Goal: Task Accomplishment & Management: Complete application form

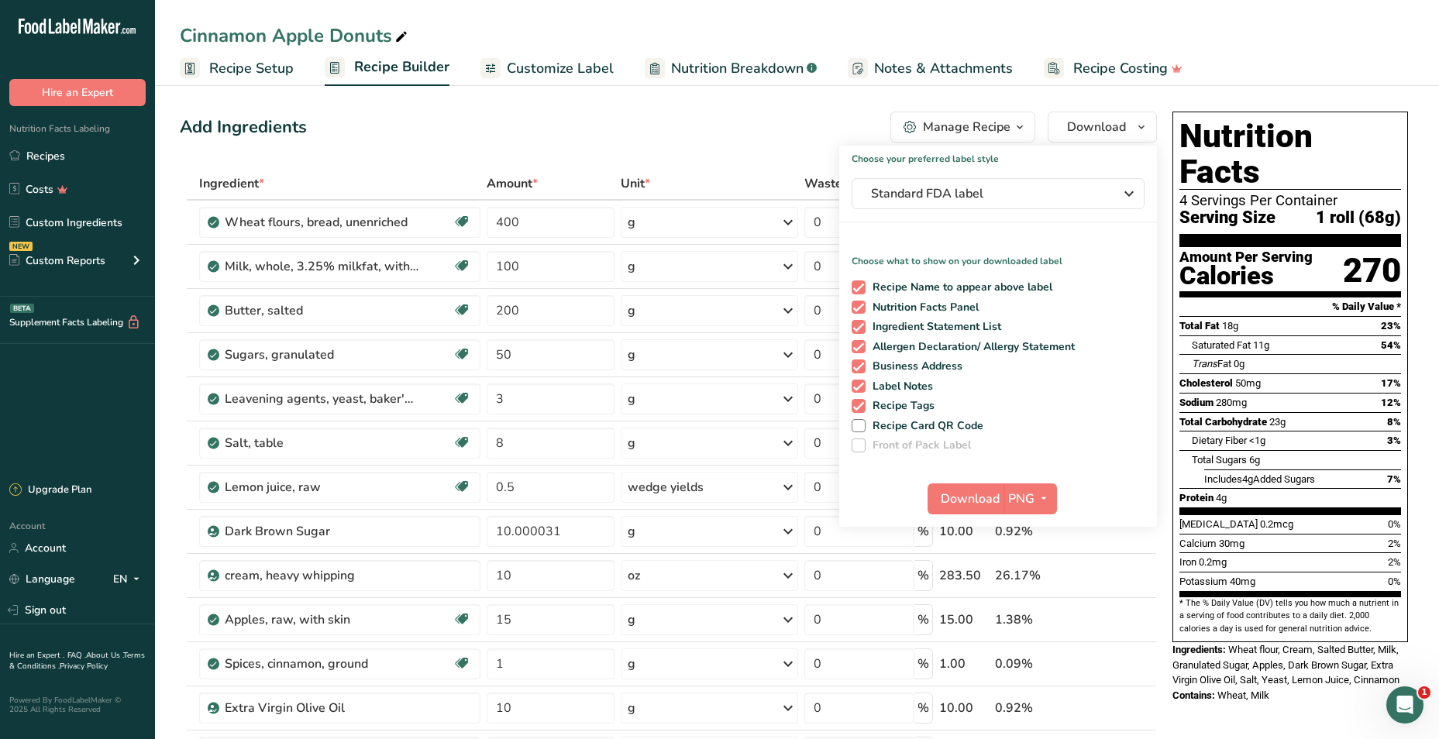
drag, startPoint x: 96, startPoint y: 158, endPoint x: 337, endPoint y: 77, distance: 254.1
click at [96, 158] on link "Recipes" at bounding box center [77, 155] width 155 height 29
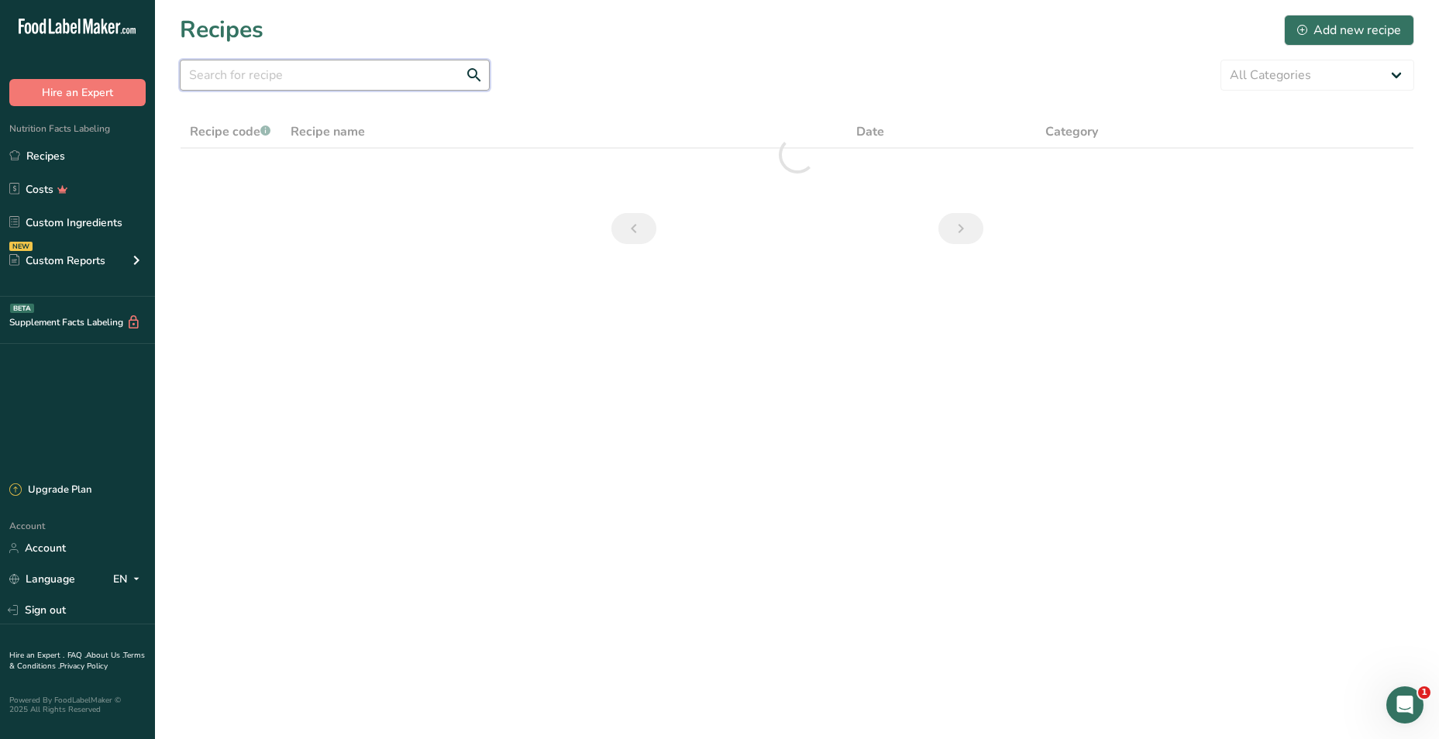
click at [305, 71] on input "text" at bounding box center [335, 75] width 310 height 31
type input "apple"
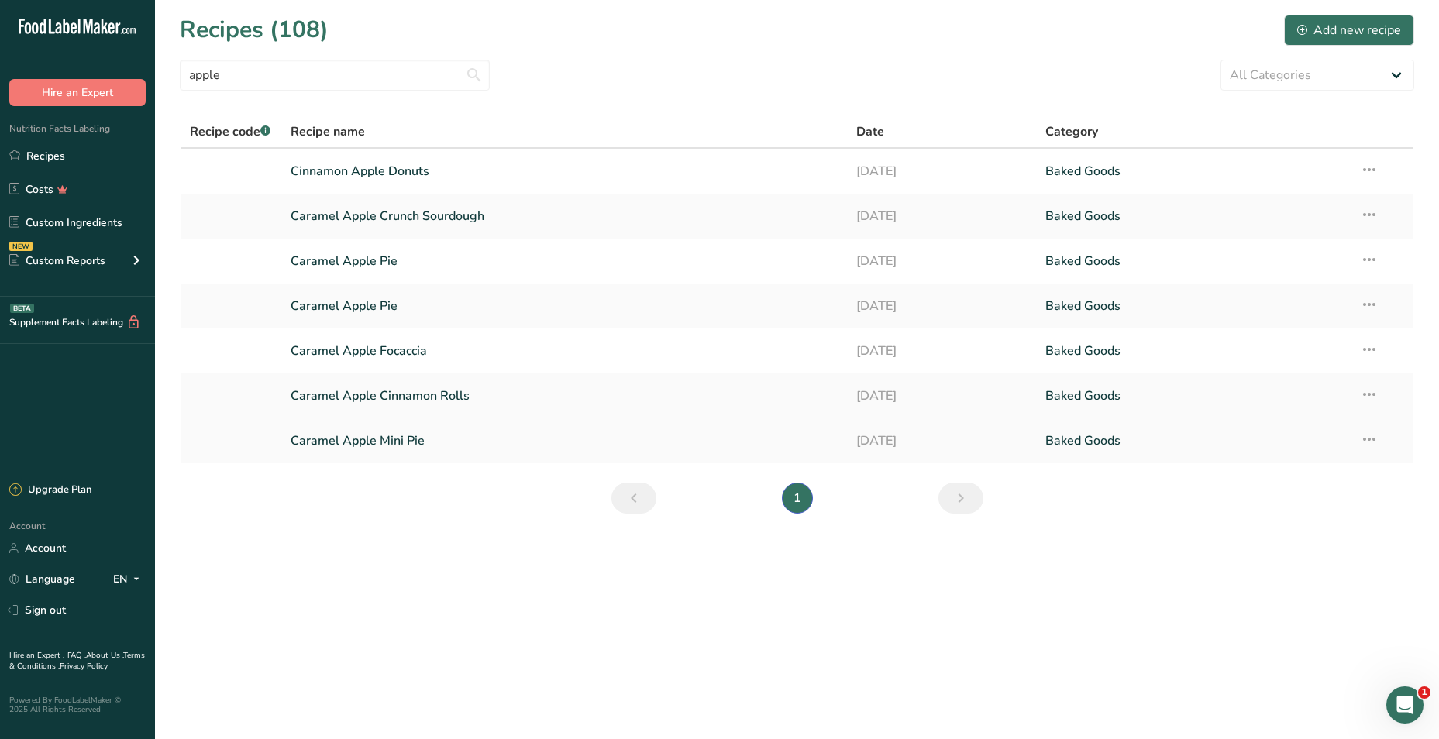
click at [363, 436] on link "Caramel Apple Mini Pie" at bounding box center [565, 441] width 548 height 33
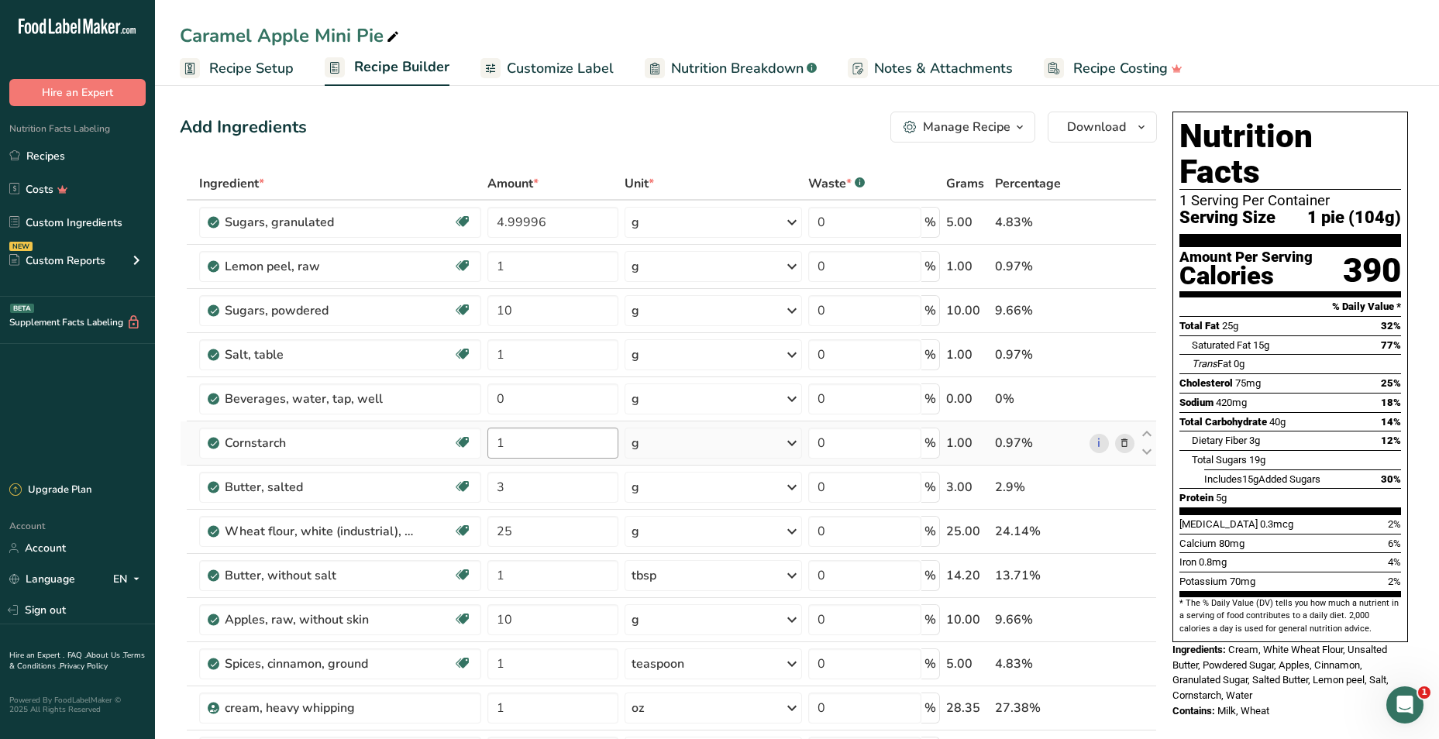
scroll to position [77, 0]
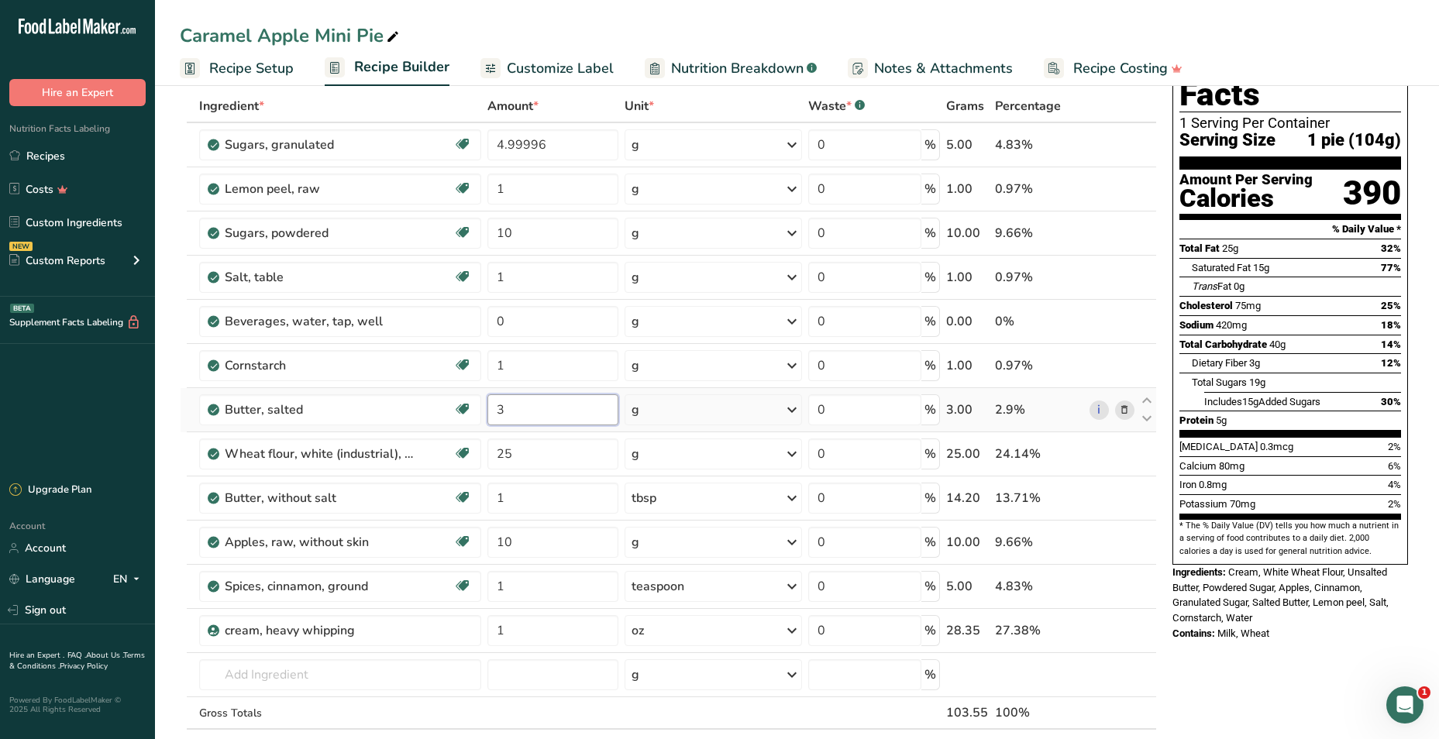
drag, startPoint x: 552, startPoint y: 416, endPoint x: 491, endPoint y: 408, distance: 61.7
click at [491, 408] on input "3" at bounding box center [552, 409] width 131 height 31
type input "6"
click at [566, 29] on div "Caramel Apple Mini Pie" at bounding box center [797, 36] width 1284 height 28
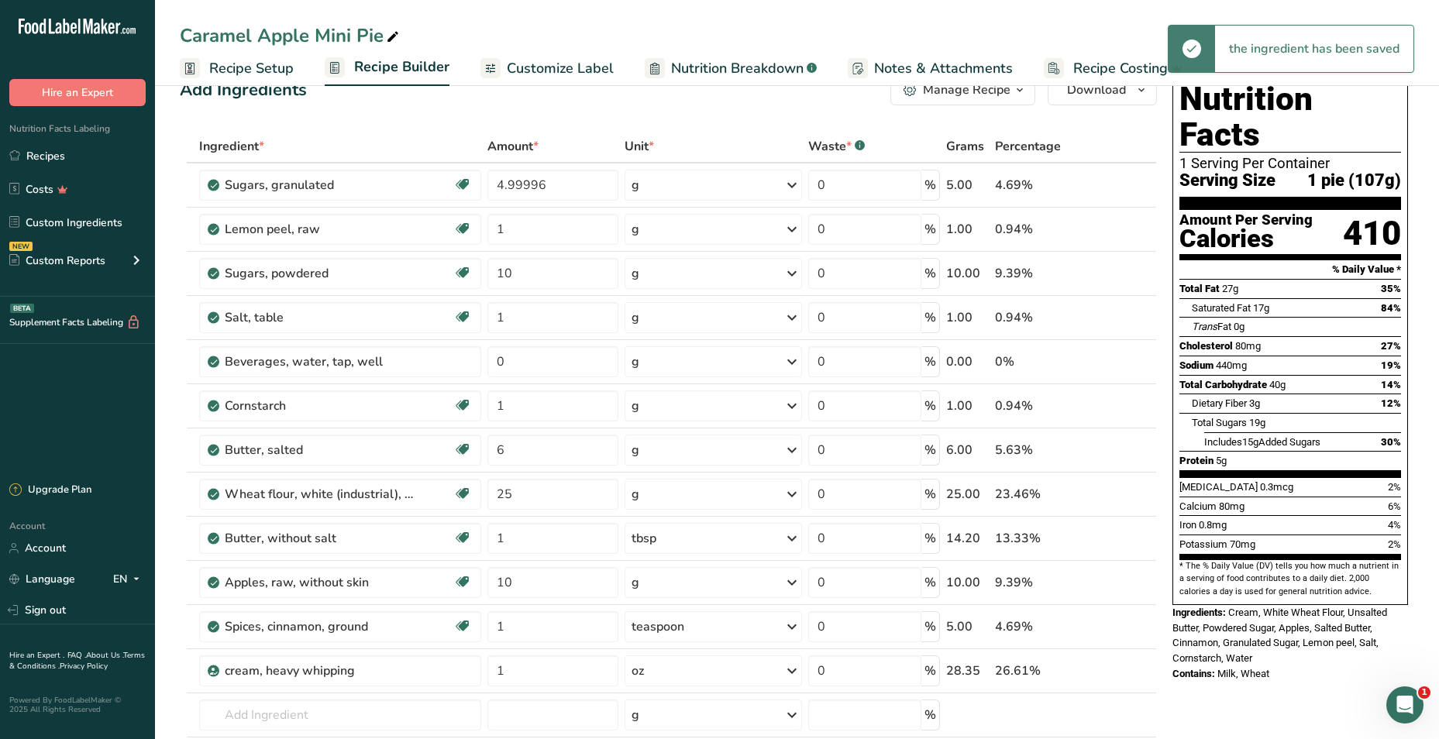
scroll to position [0, 0]
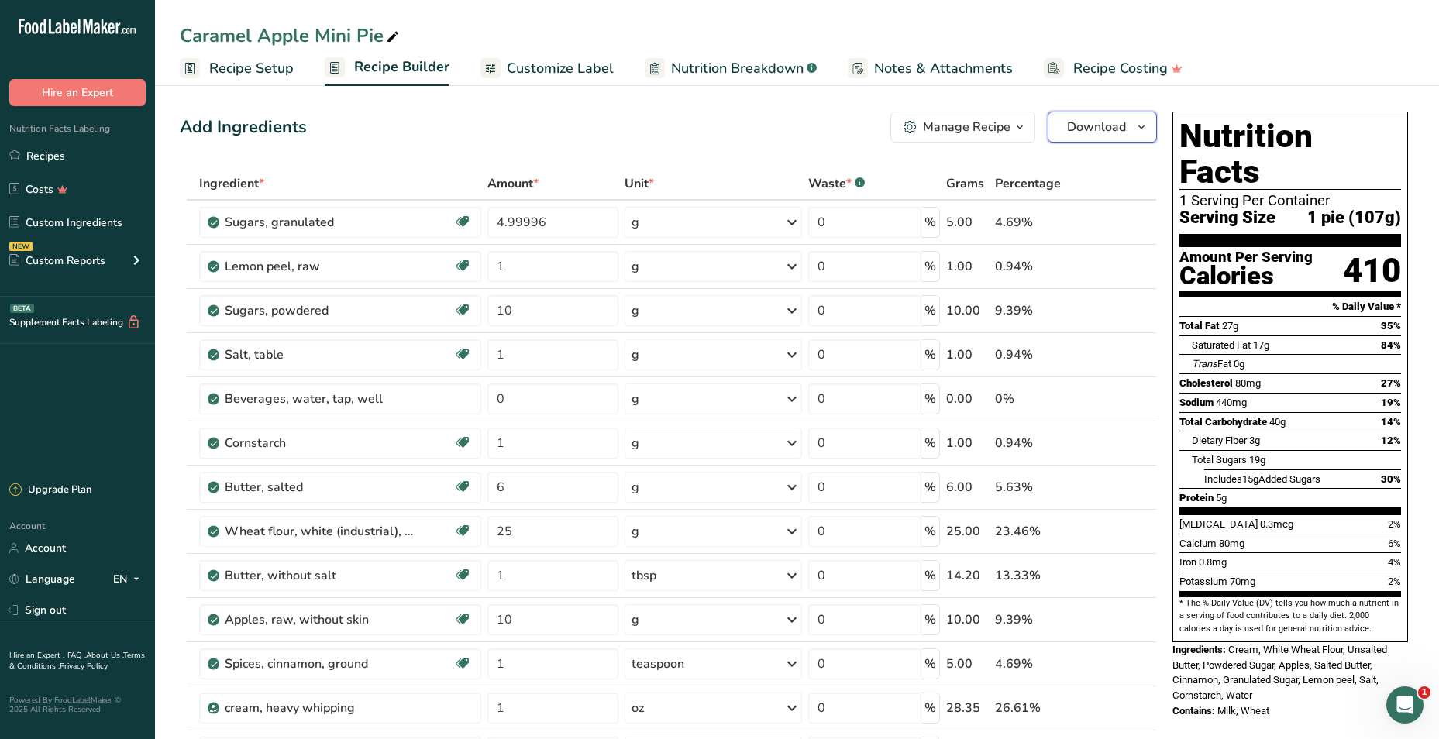
click at [1089, 122] on span "Download" at bounding box center [1096, 127] width 59 height 19
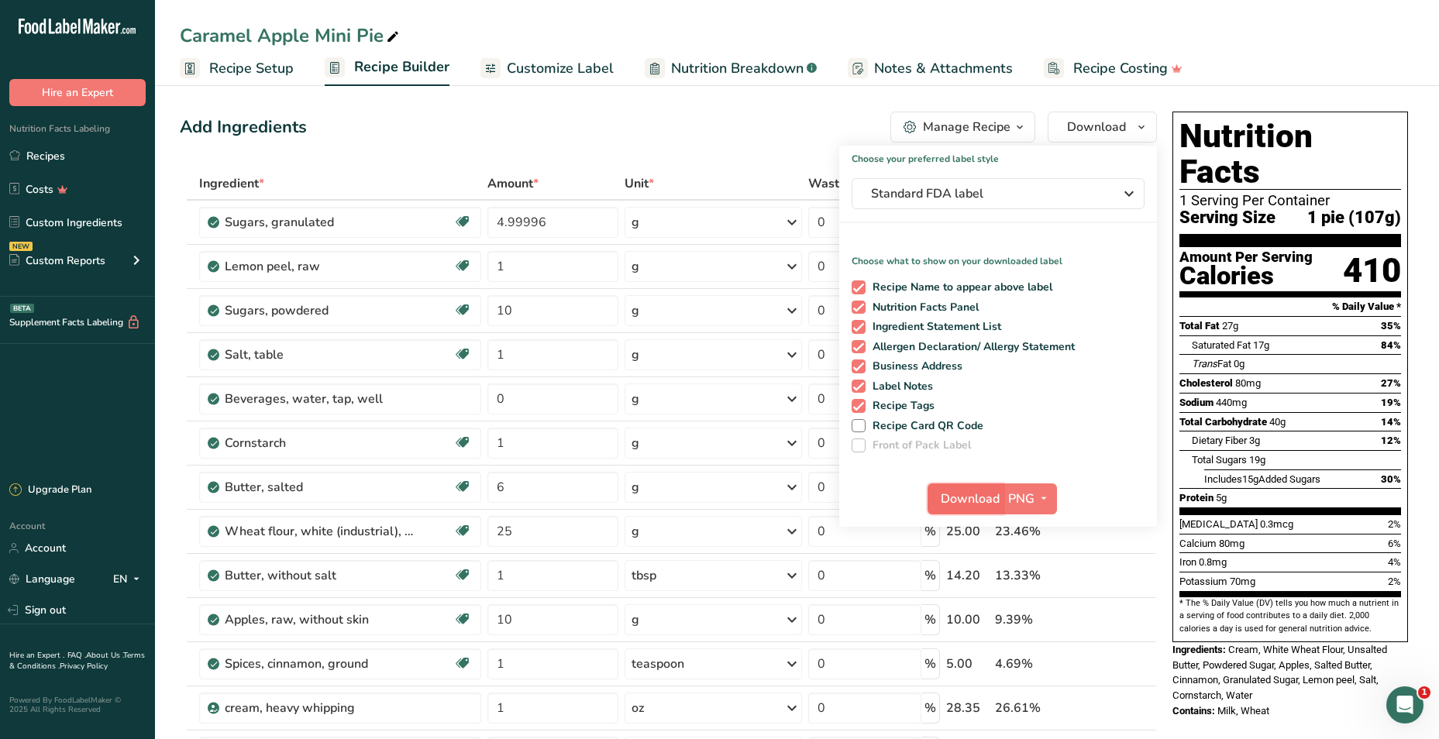
click at [964, 500] on span "Download" at bounding box center [970, 499] width 59 height 19
drag, startPoint x: 519, startPoint y: 533, endPoint x: 474, endPoint y: 533, distance: 44.9
click at [474, 533] on tr "Wheat flour, white (industrial), 15% protein, bleached, unenriched Dairy free V…" at bounding box center [669, 532] width 976 height 44
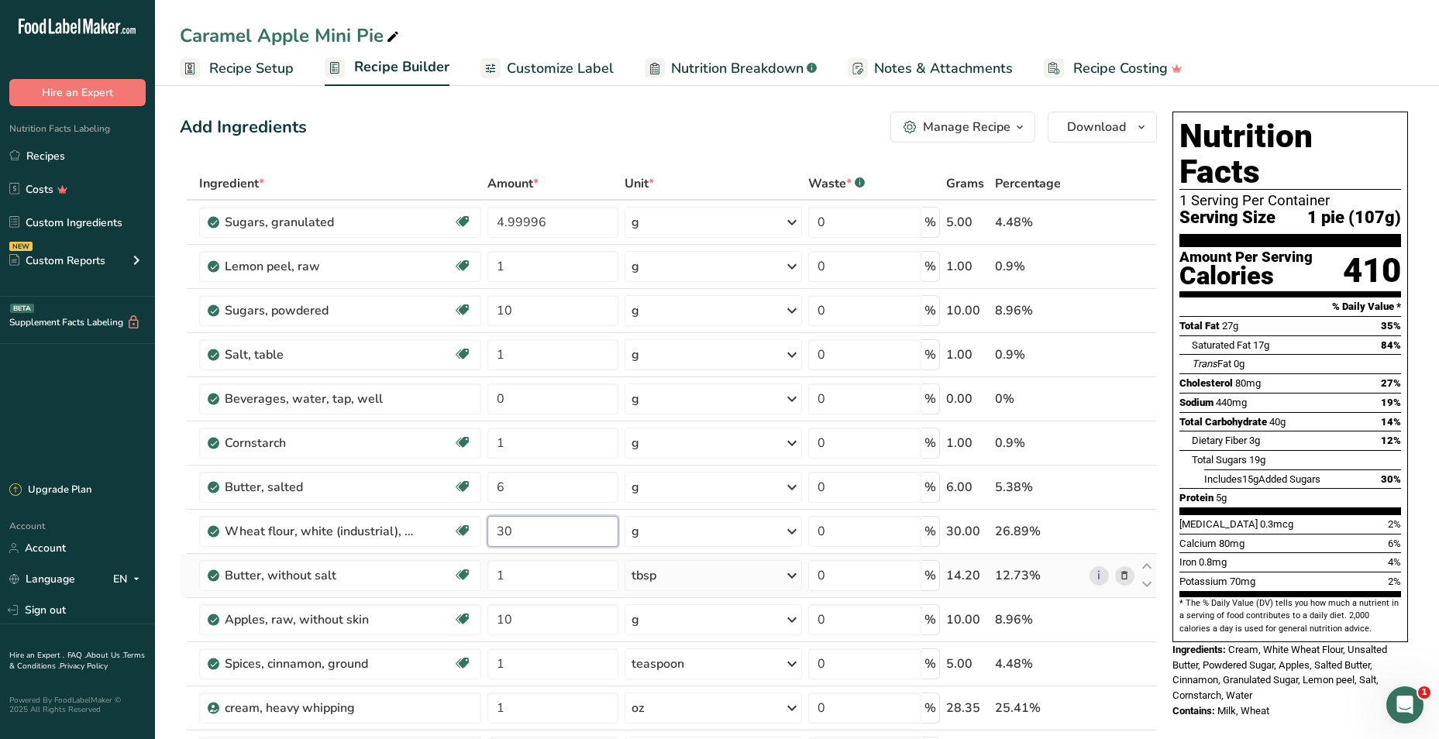
scroll to position [77, 0]
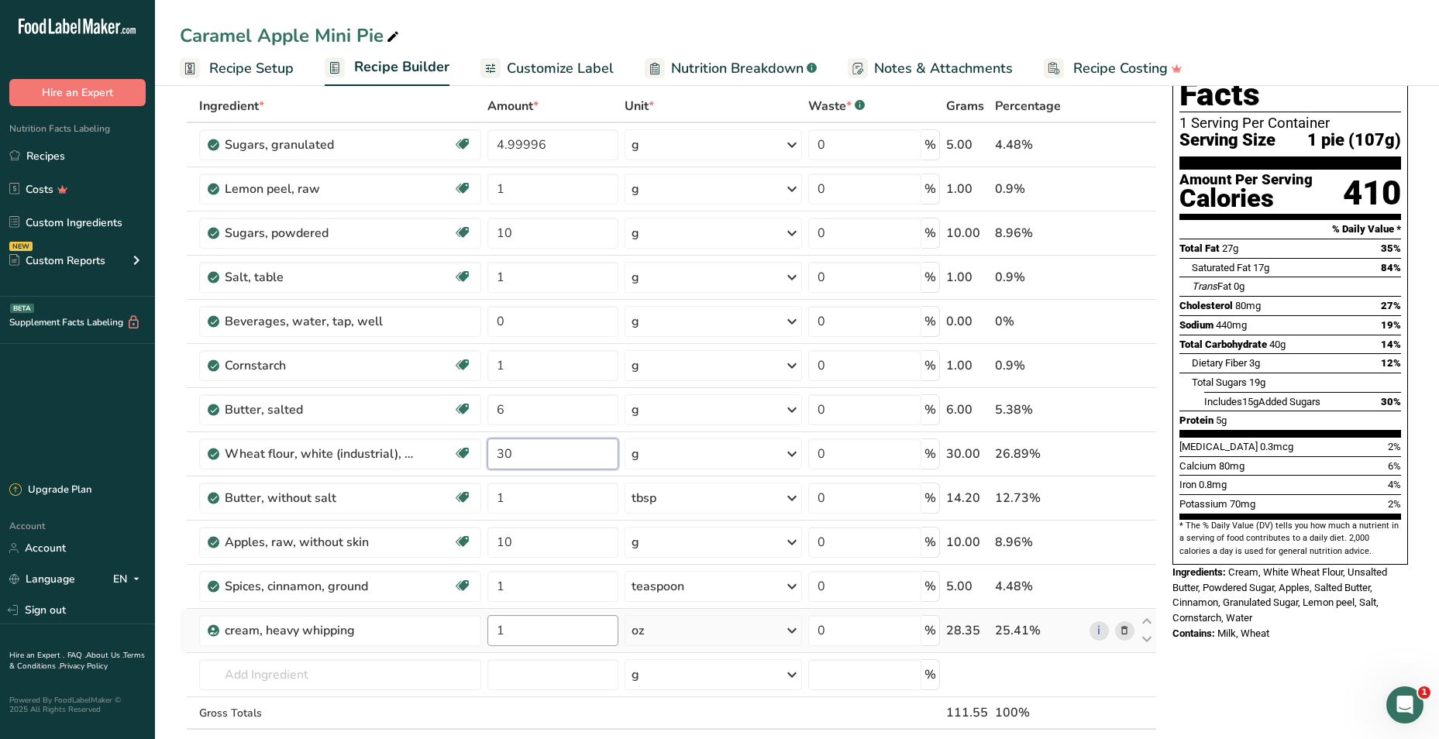
type input "30"
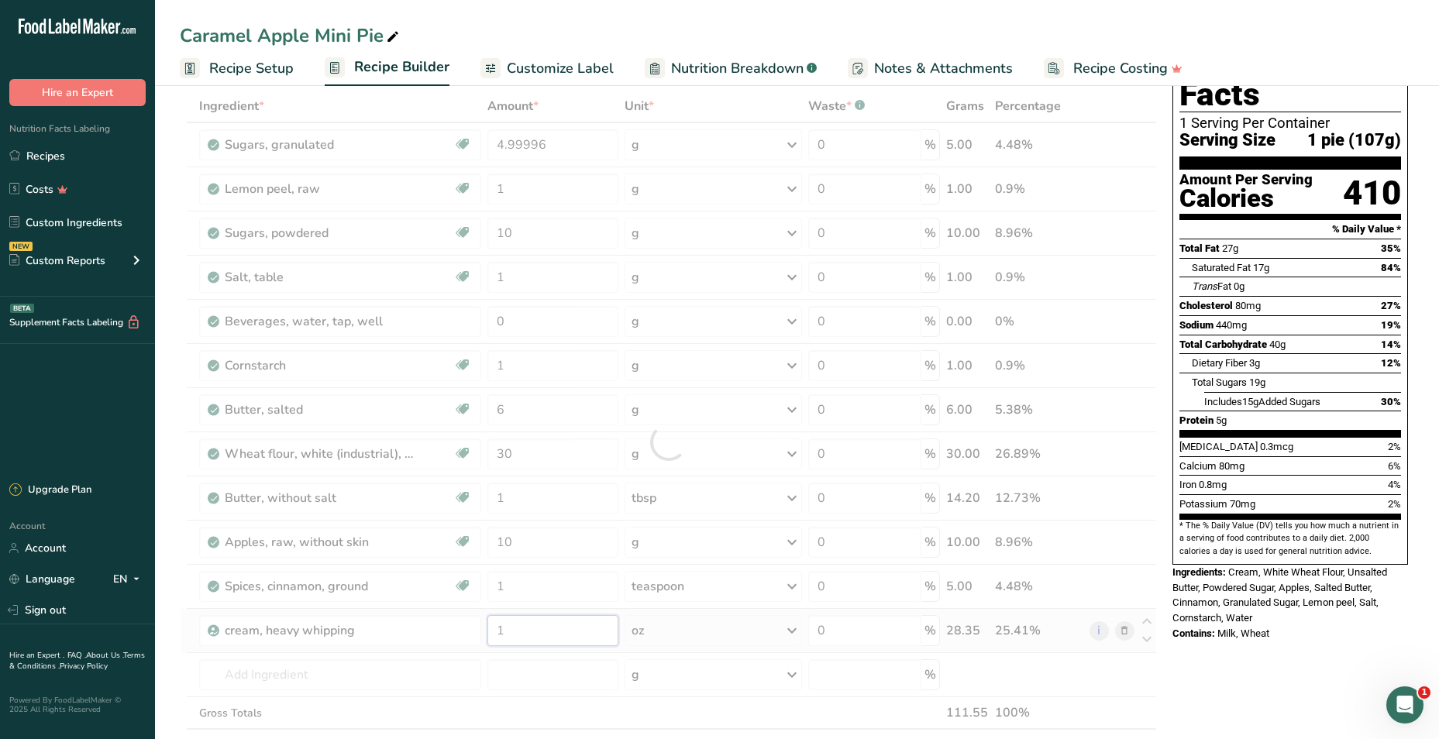
click at [522, 639] on div "Ingredient * Amount * Unit * Waste * .a-a{fill:#347362;}.b-a{fill:#fff;} Grams …" at bounding box center [668, 442] width 977 height 704
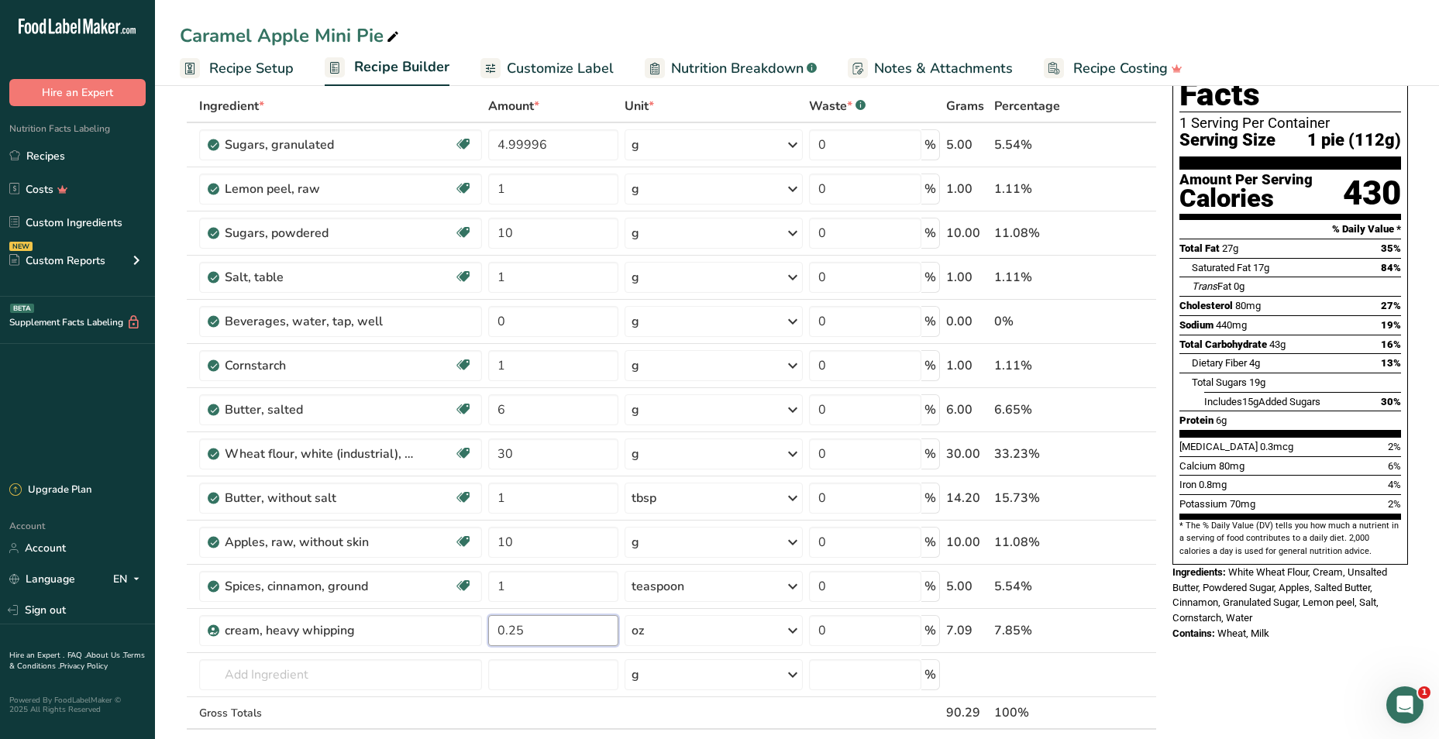
type input "0.25"
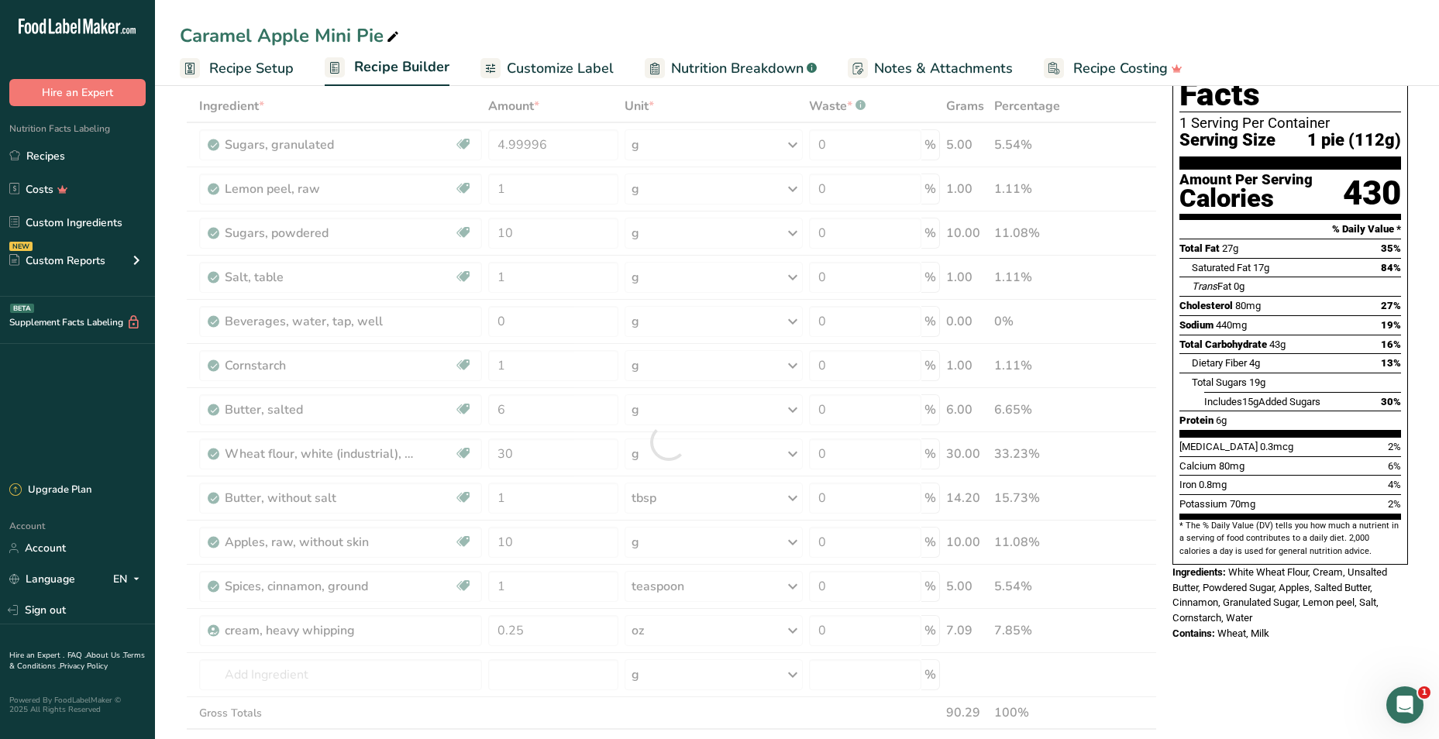
click at [1235, 674] on div "Nutrition Facts 1 Serving Per Container Serving Size 1 pie (112g) Amount Per Se…" at bounding box center [1290, 685] width 248 height 1315
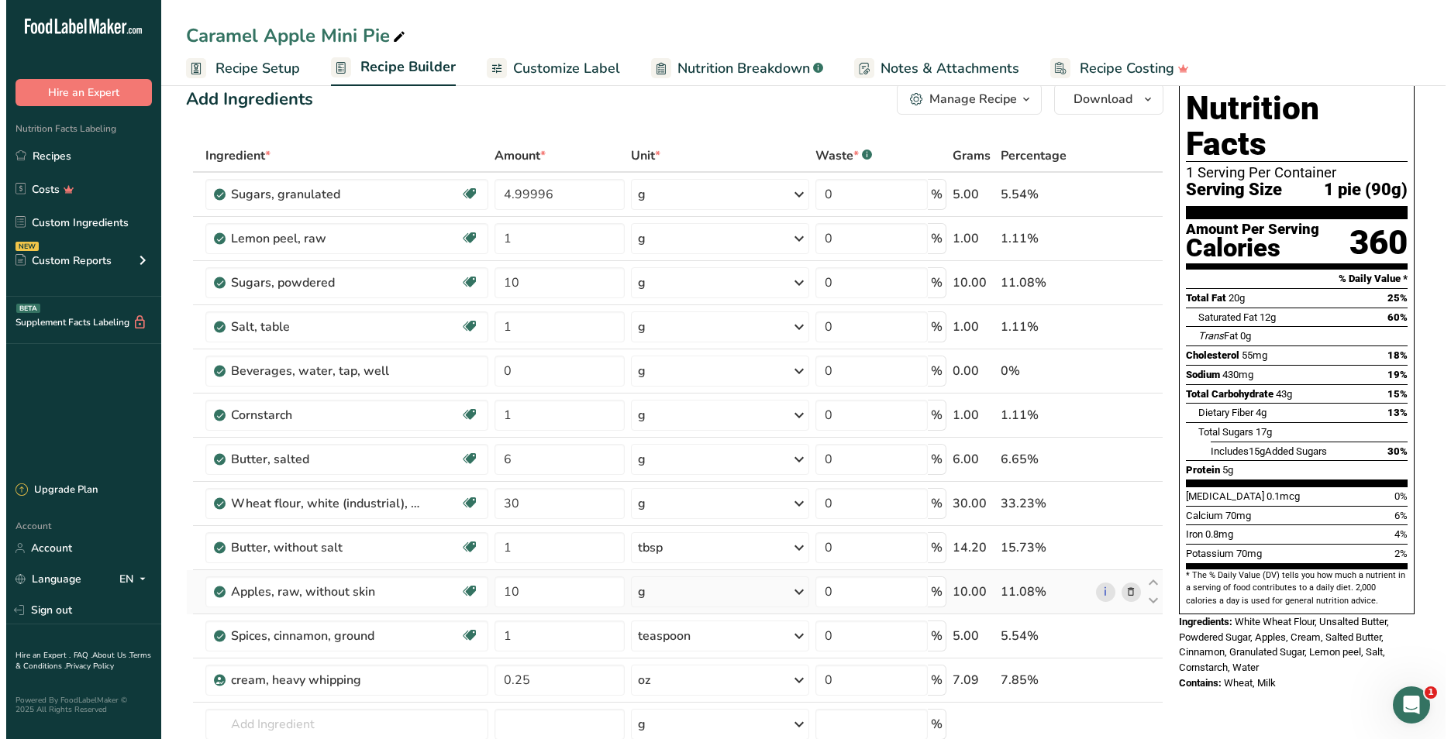
scroll to position [0, 0]
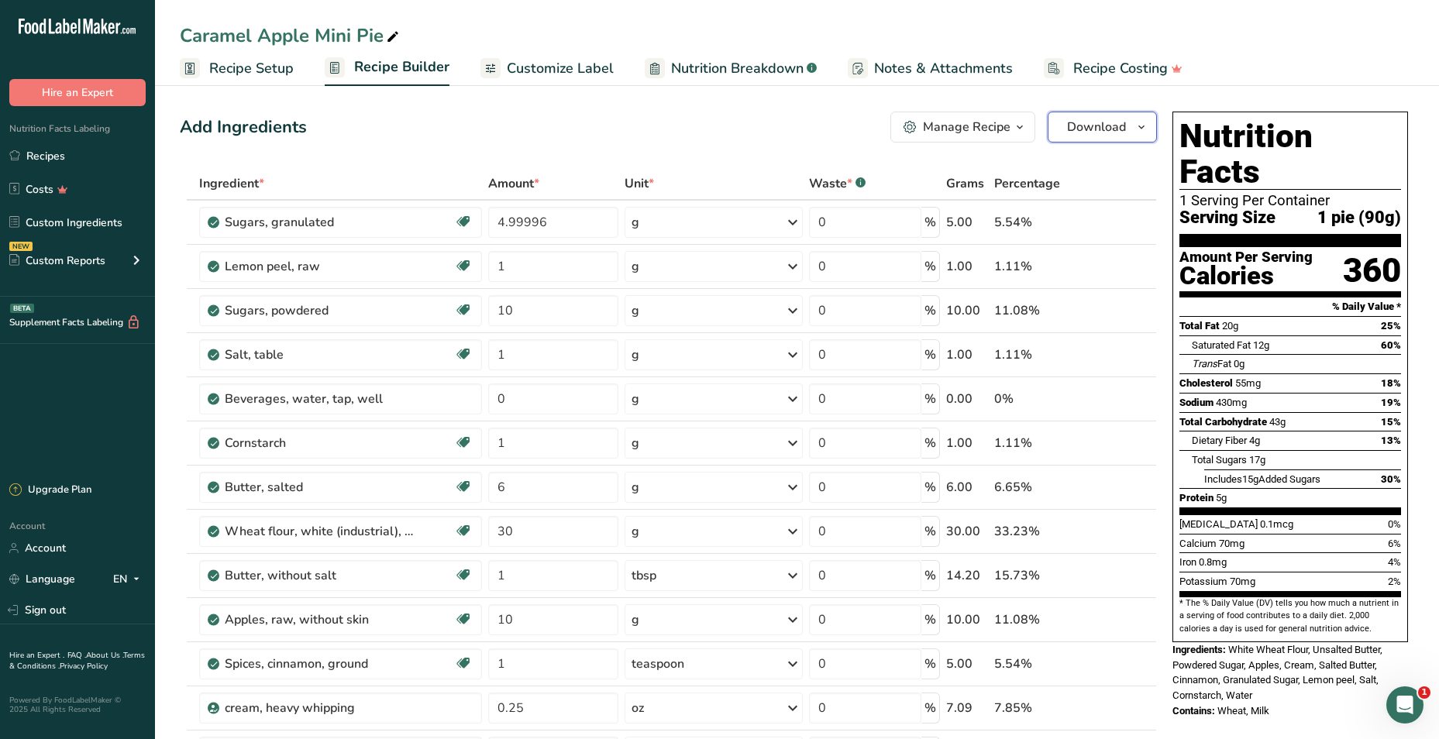
click at [1095, 138] on button "Download" at bounding box center [1102, 127] width 109 height 31
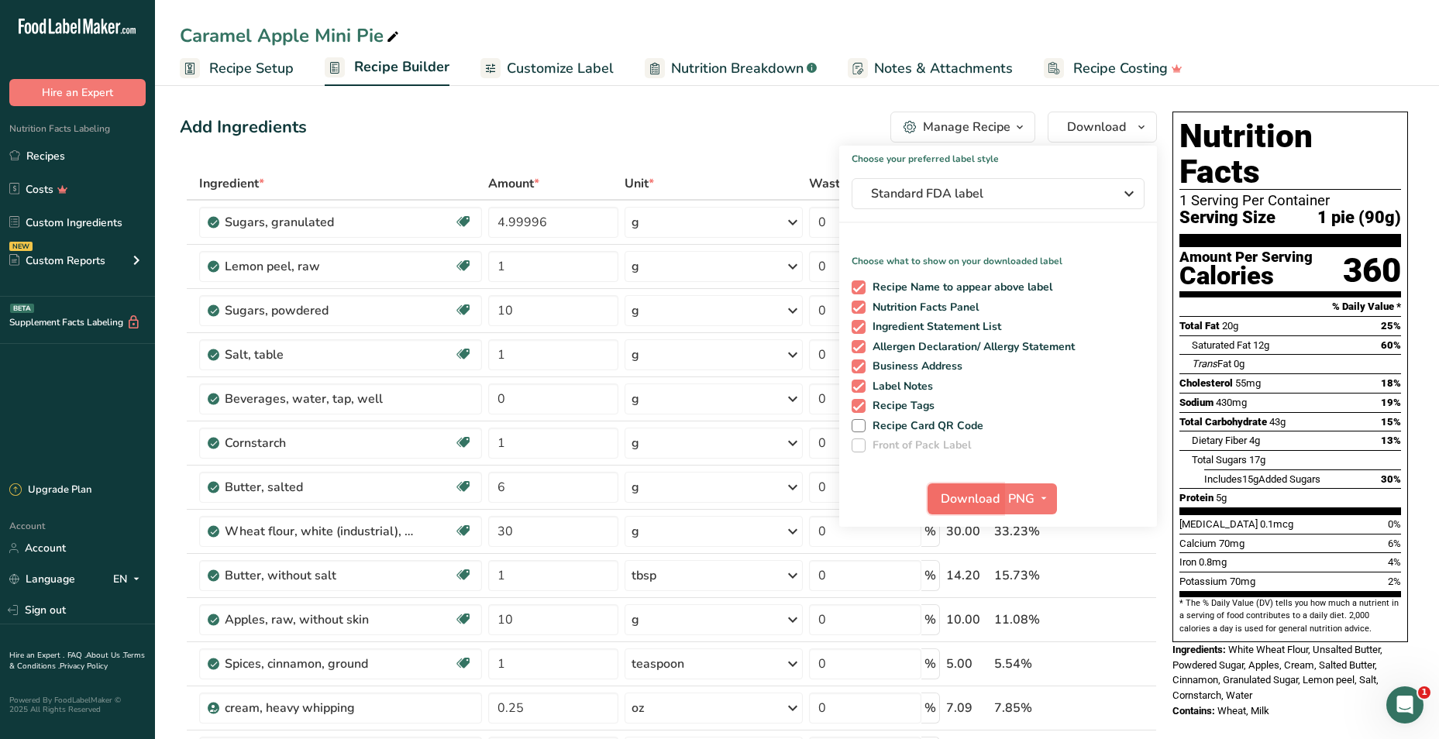
click at [945, 502] on span "Download" at bounding box center [970, 499] width 59 height 19
click at [52, 155] on link "Recipes" at bounding box center [77, 155] width 155 height 29
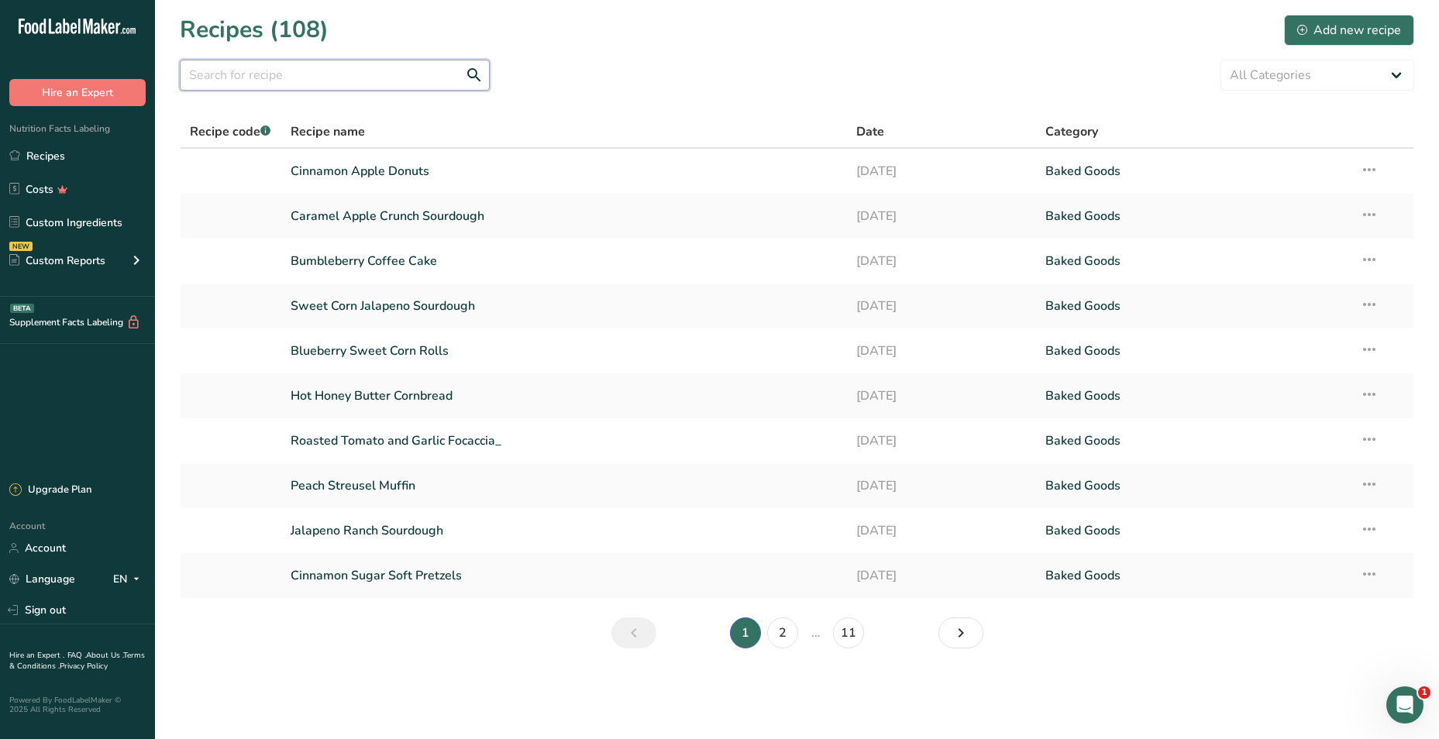
click at [394, 71] on input "text" at bounding box center [335, 75] width 310 height 31
type input "apple"
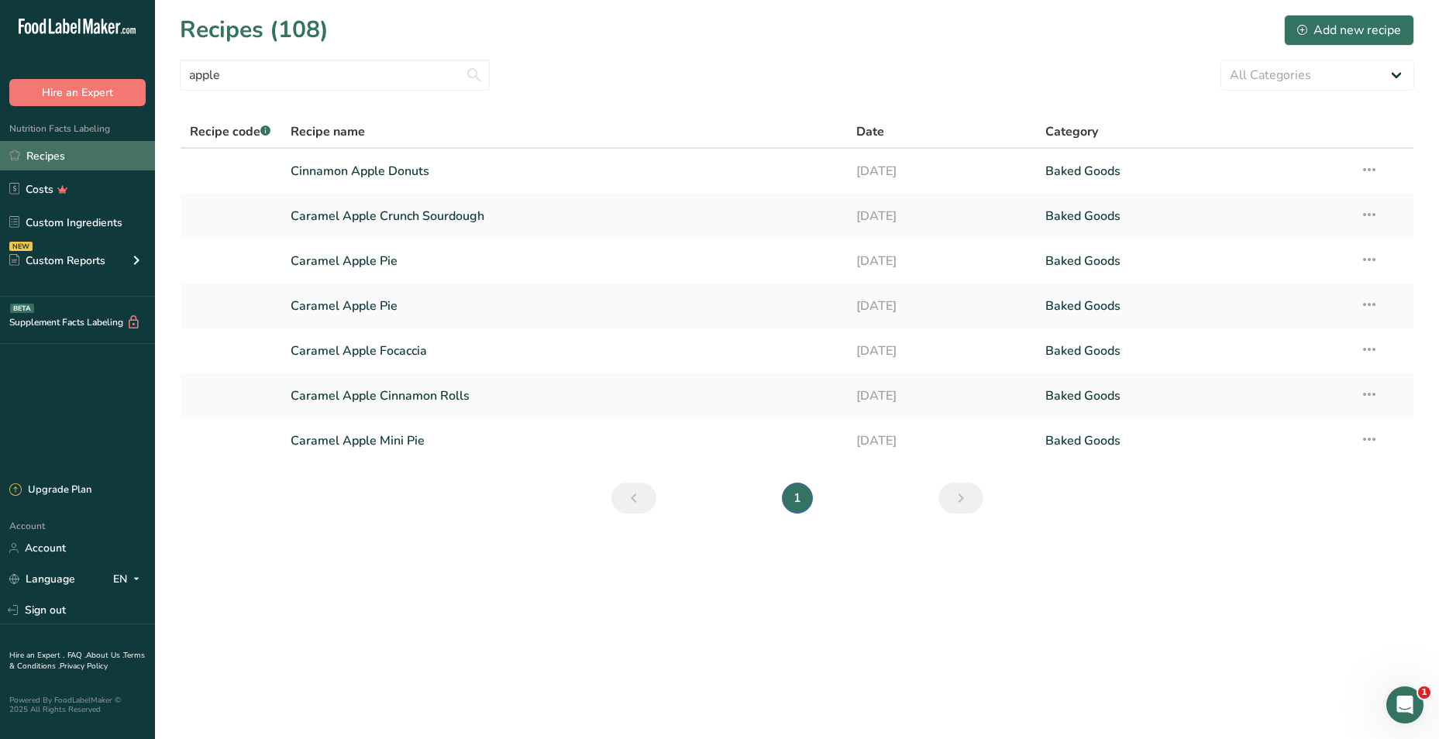
click at [53, 158] on link "Recipes" at bounding box center [77, 155] width 155 height 29
click at [1373, 24] on div "Add new recipe" at bounding box center [1349, 30] width 104 height 19
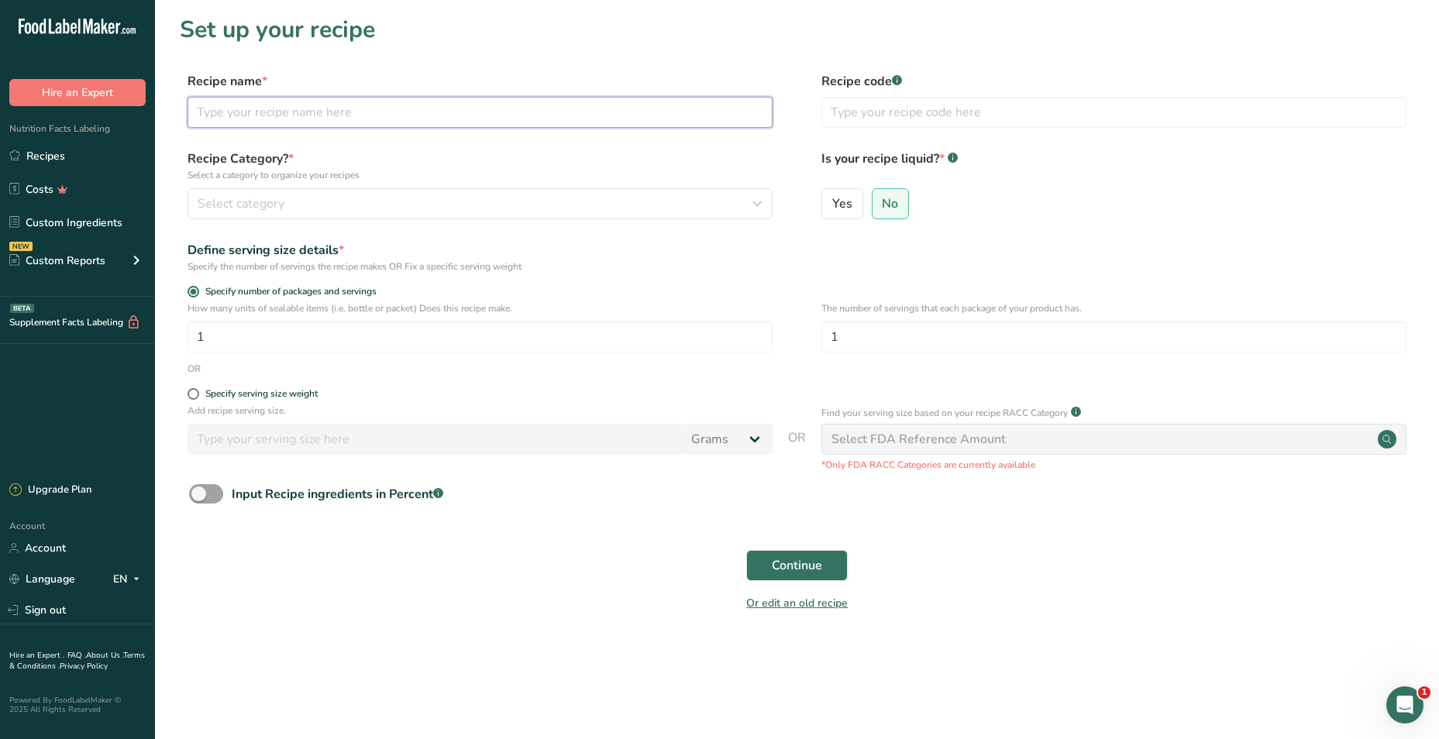
click at [611, 102] on input "text" at bounding box center [480, 112] width 585 height 31
type input "Apple Snack CAke"
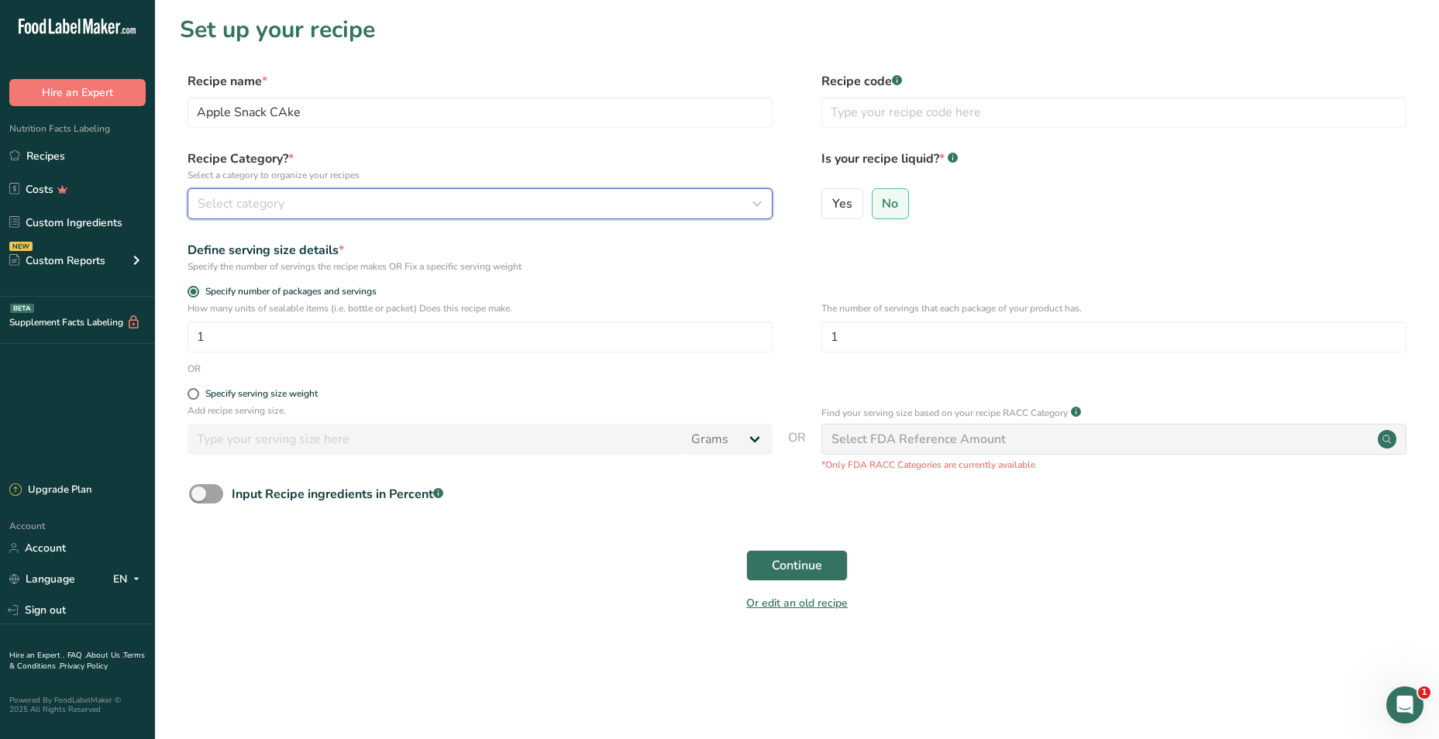
click at [673, 197] on div "Select category" at bounding box center [476, 203] width 556 height 19
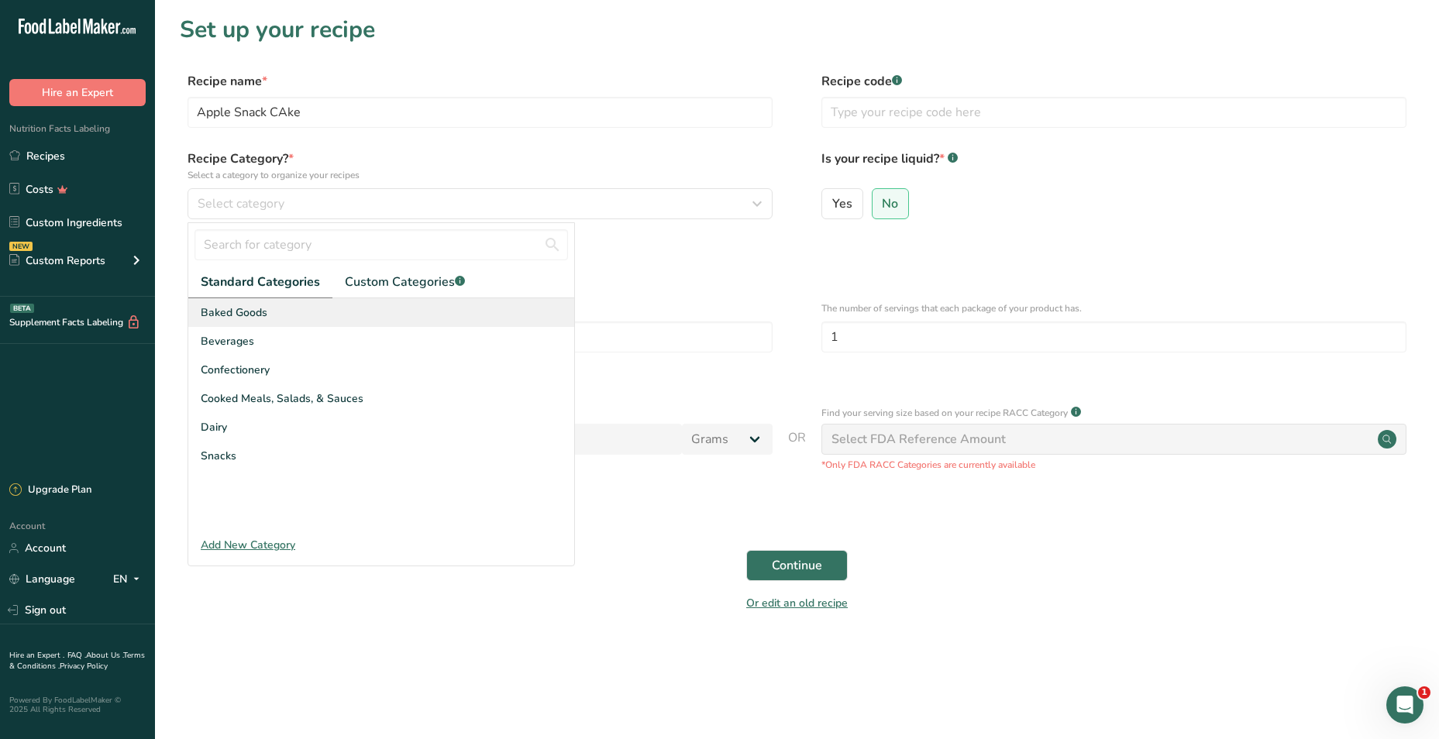
click at [349, 323] on div "Baked Goods" at bounding box center [381, 312] width 386 height 29
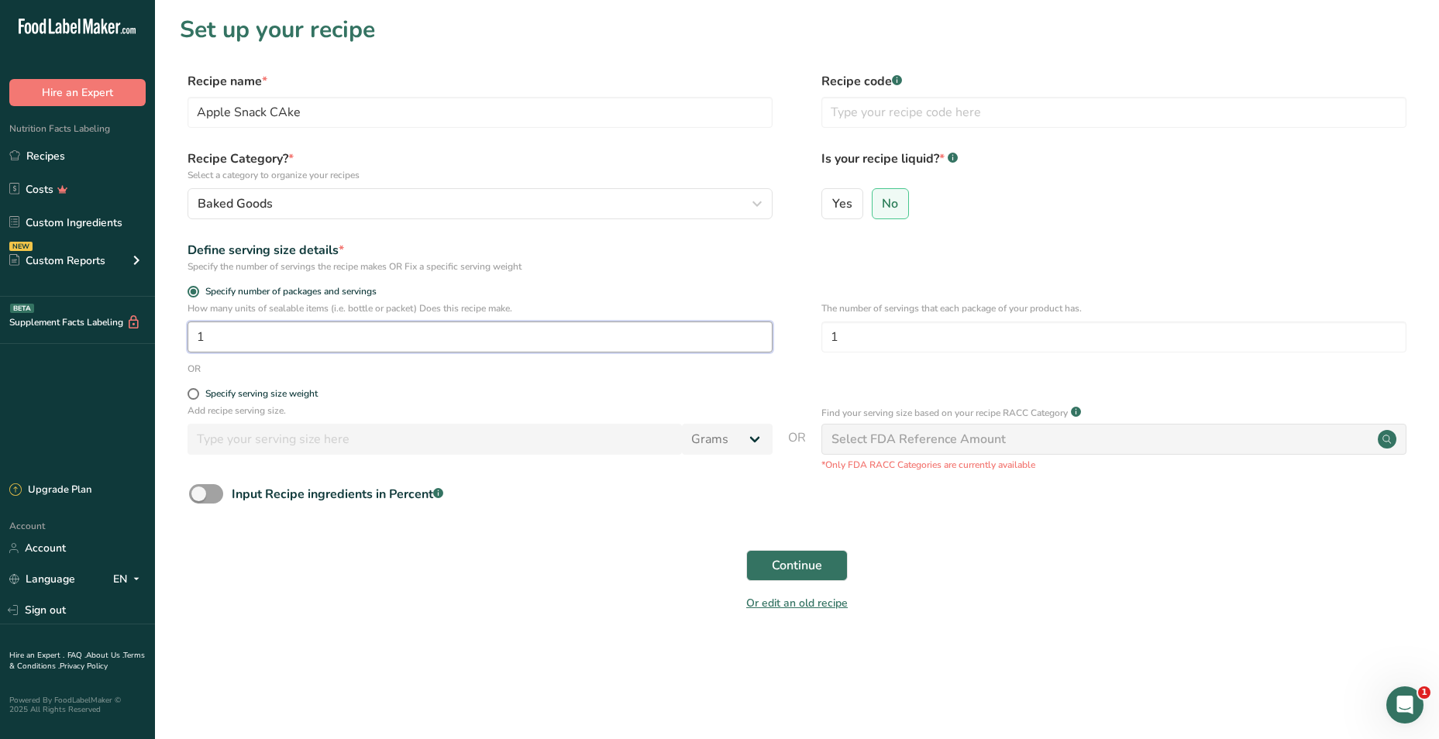
click at [346, 337] on input "1" at bounding box center [480, 337] width 585 height 31
type input "1"
drag, startPoint x: 881, startPoint y: 334, endPoint x: 819, endPoint y: 340, distance: 62.3
click at [819, 340] on div "How many units of sealable items (i.e. bottle or packet) Does this recipe make.…" at bounding box center [797, 331] width 1234 height 60
type input "2"
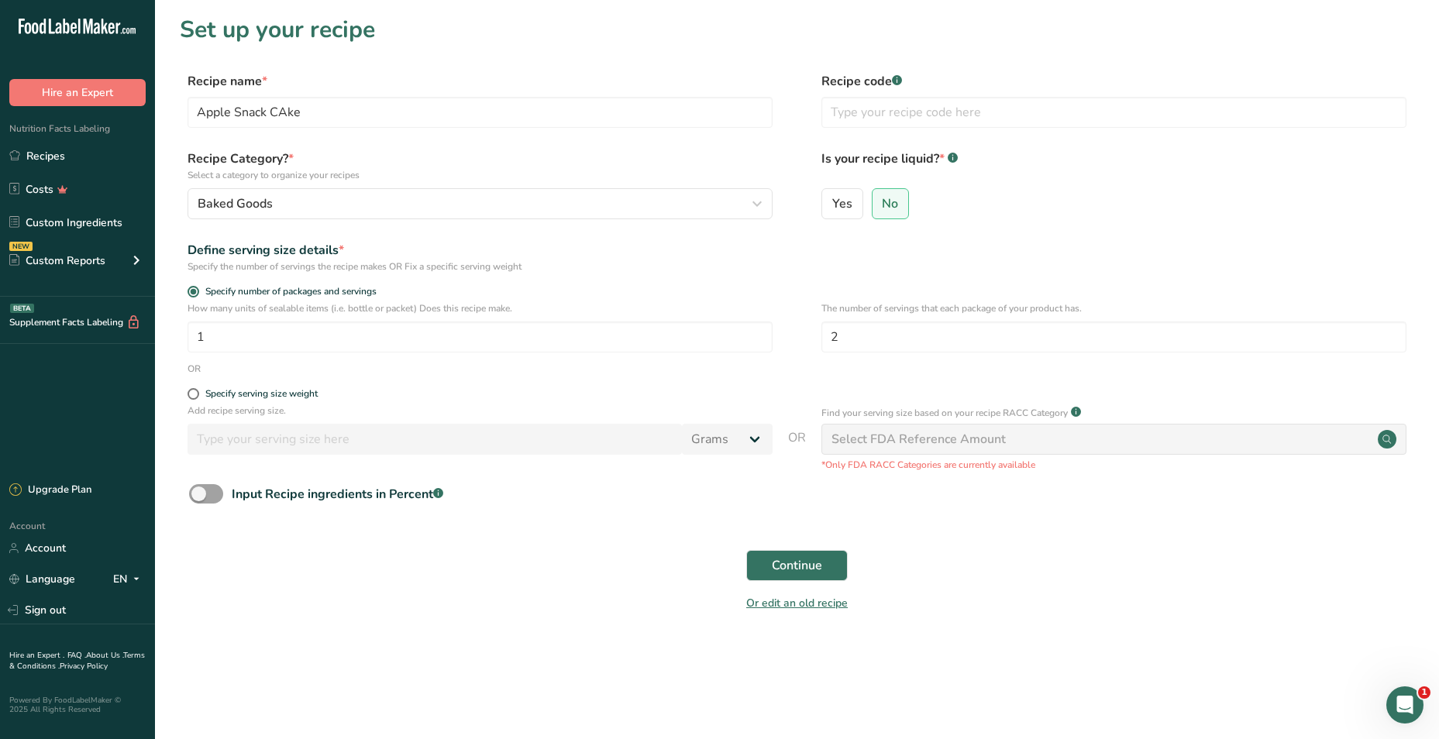
drag, startPoint x: 599, startPoint y: 614, endPoint x: 614, endPoint y: 613, distance: 14.8
click at [599, 615] on div "Or edit an old recipe" at bounding box center [797, 605] width 1234 height 31
click at [818, 572] on span "Continue" at bounding box center [797, 565] width 50 height 19
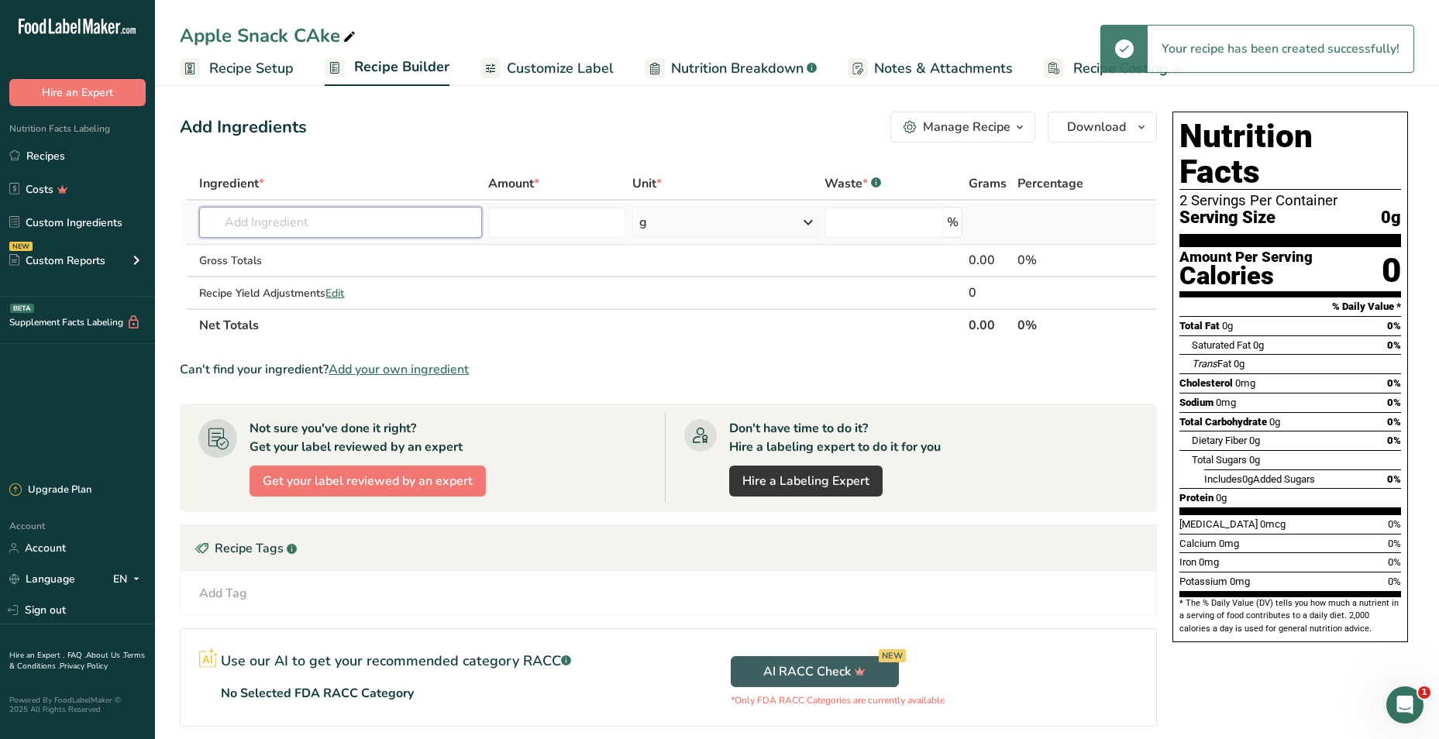
click at [432, 226] on input "text" at bounding box center [340, 222] width 282 height 31
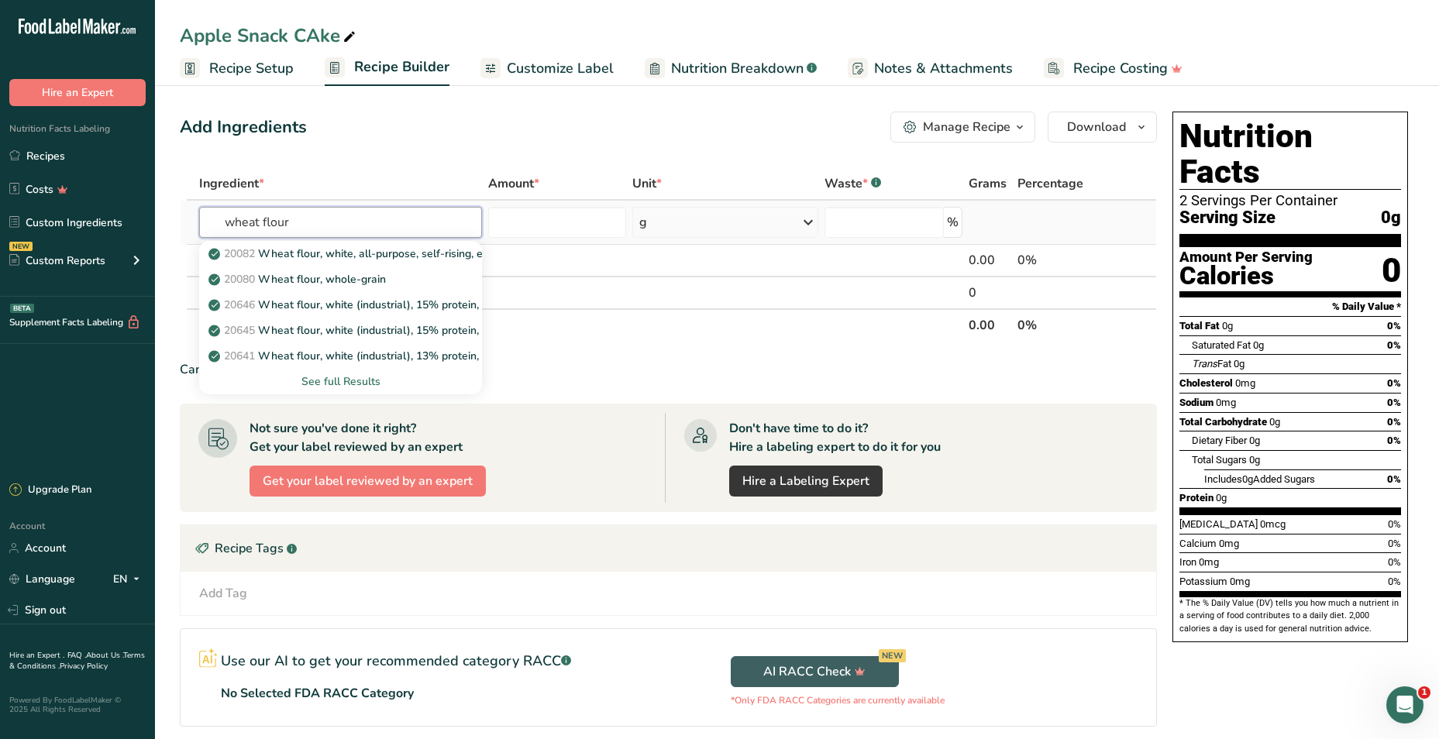
type input "wheat flour"
click at [406, 382] on div "See full Results" at bounding box center [340, 381] width 257 height 16
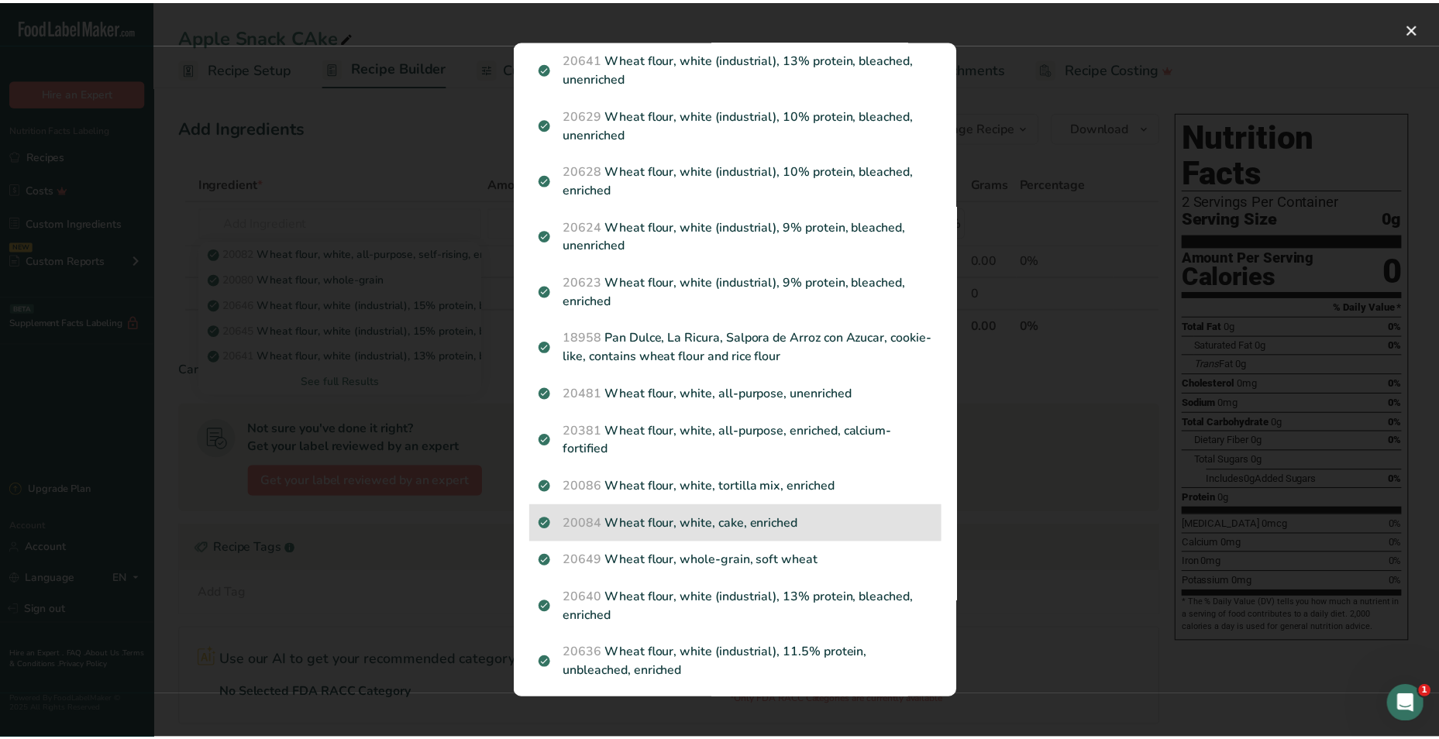
scroll to position [310, 0]
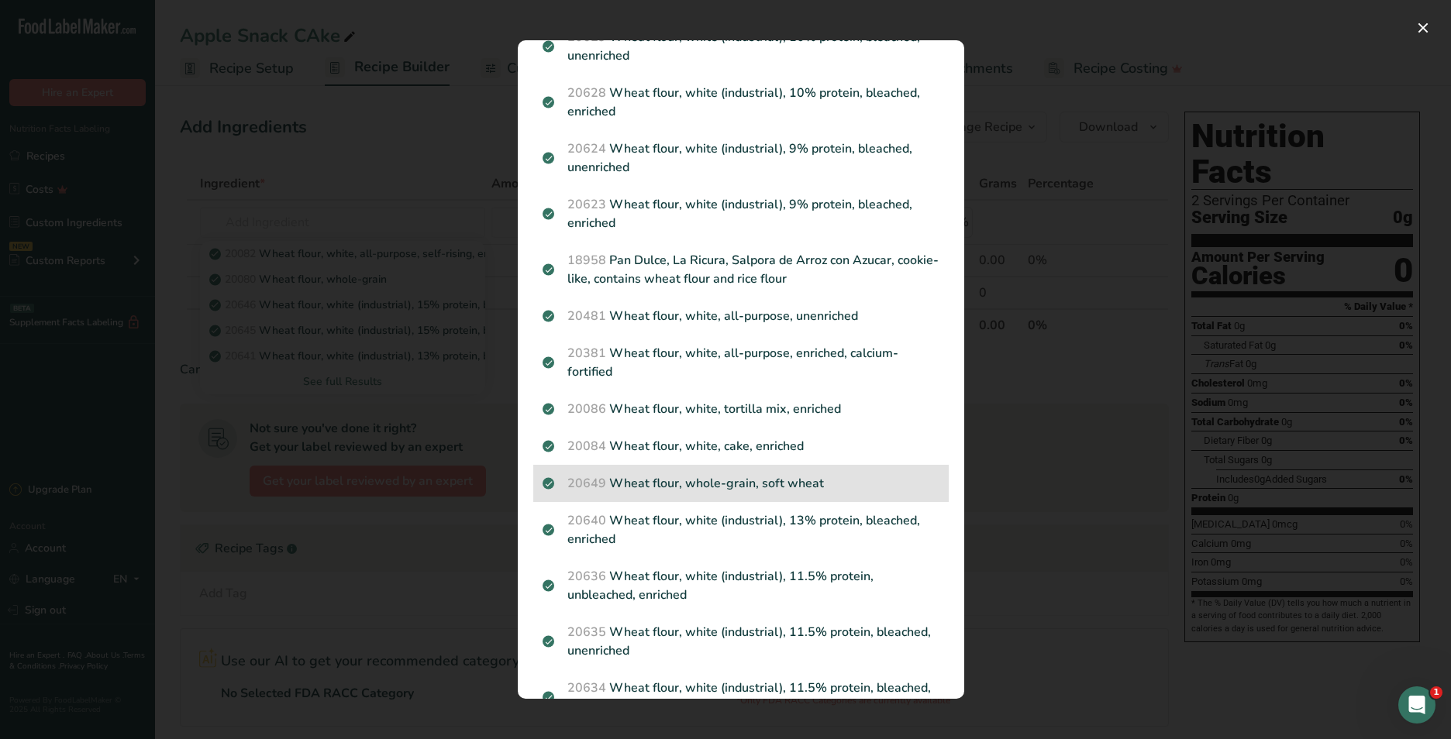
click at [799, 490] on p "20649 Wheat flour, whole-grain, soft wheat" at bounding box center [740, 483] width 397 height 19
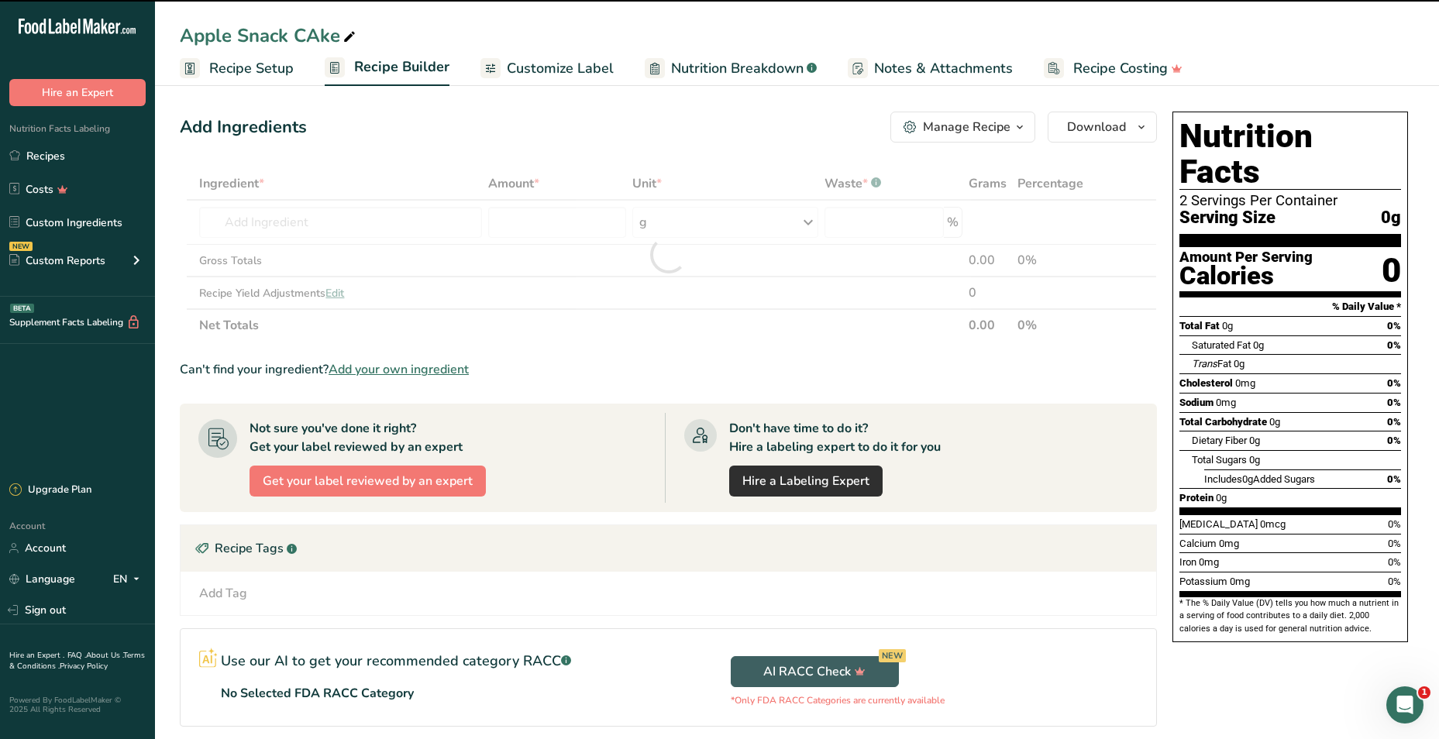
type input "0"
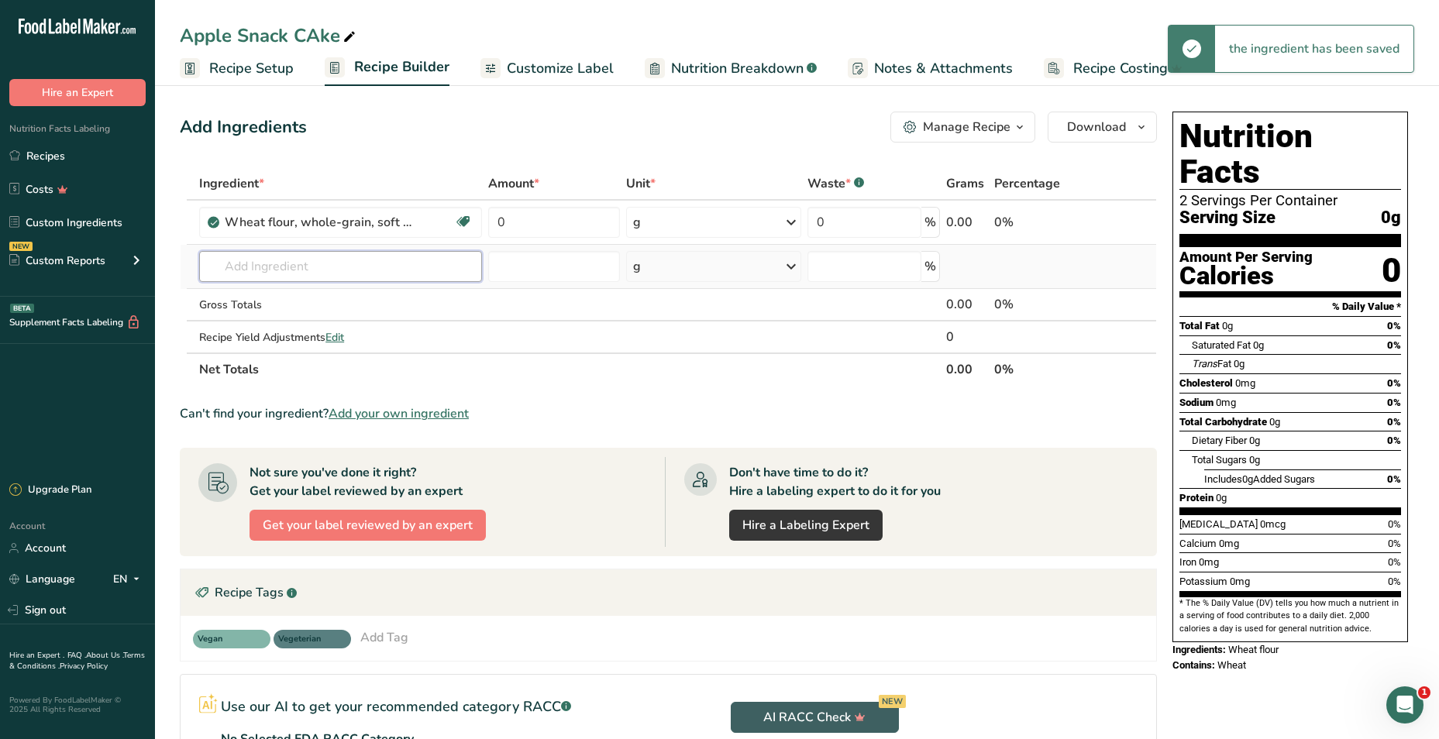
click at [317, 264] on input "text" at bounding box center [340, 266] width 283 height 31
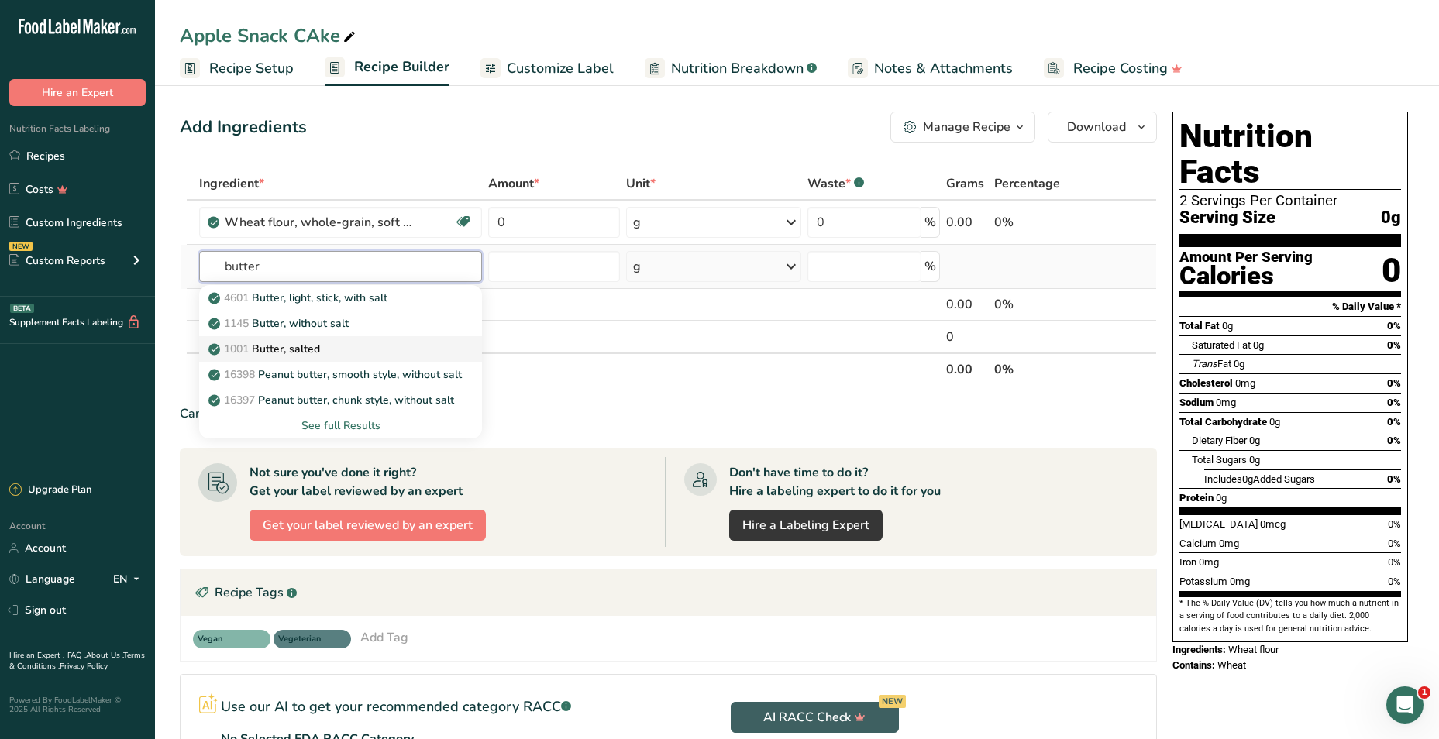
type input "butter"
click at [318, 346] on p "1001 Butter, salted" at bounding box center [266, 349] width 108 height 16
type input "Butter, salted"
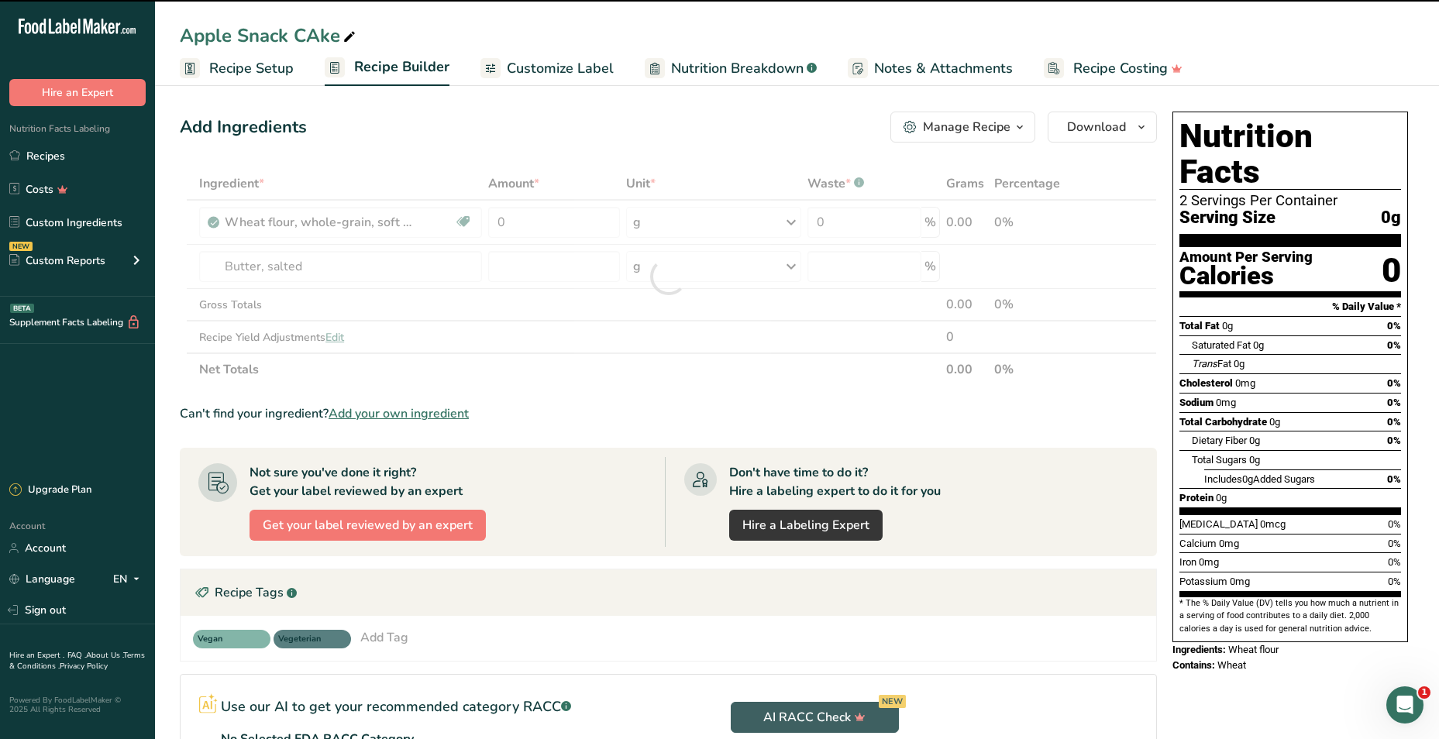
type input "0"
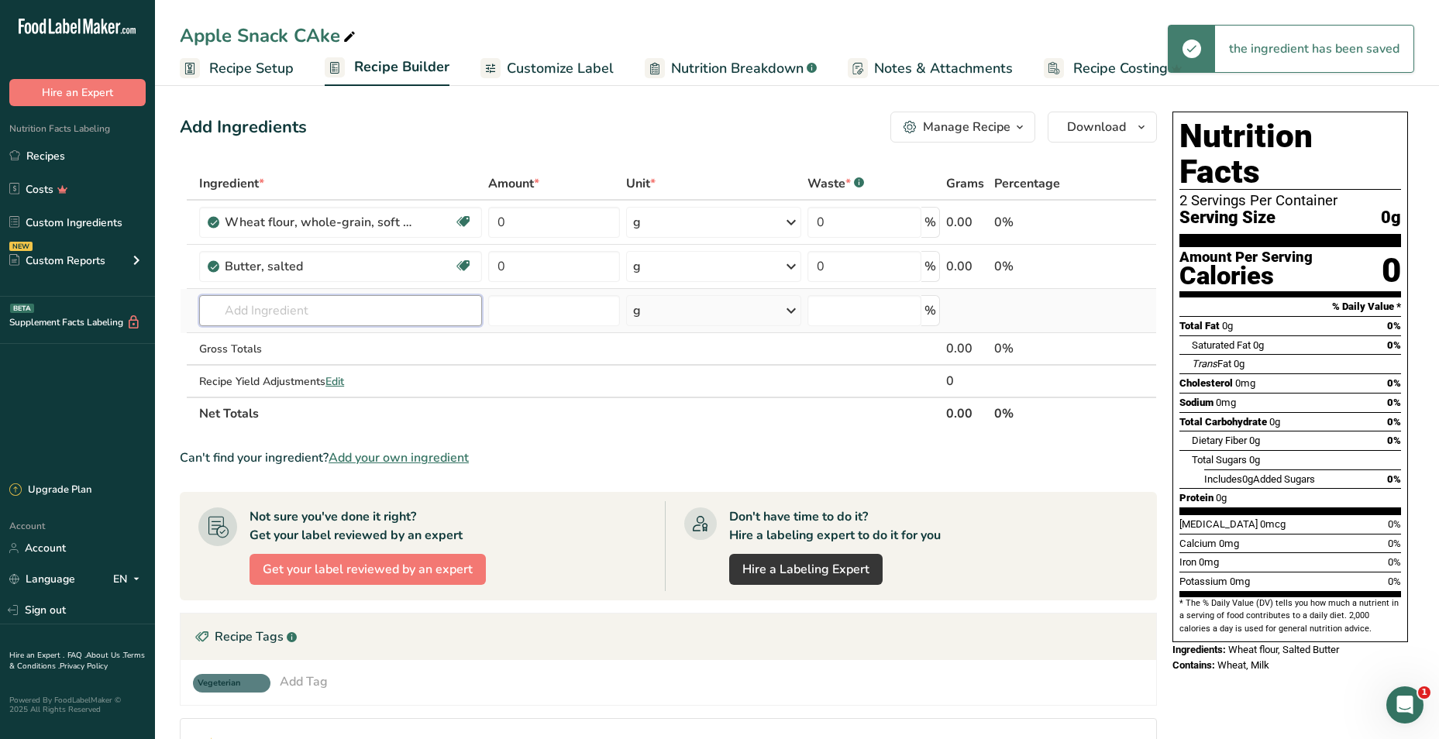
click at [291, 305] on input "text" at bounding box center [340, 310] width 283 height 31
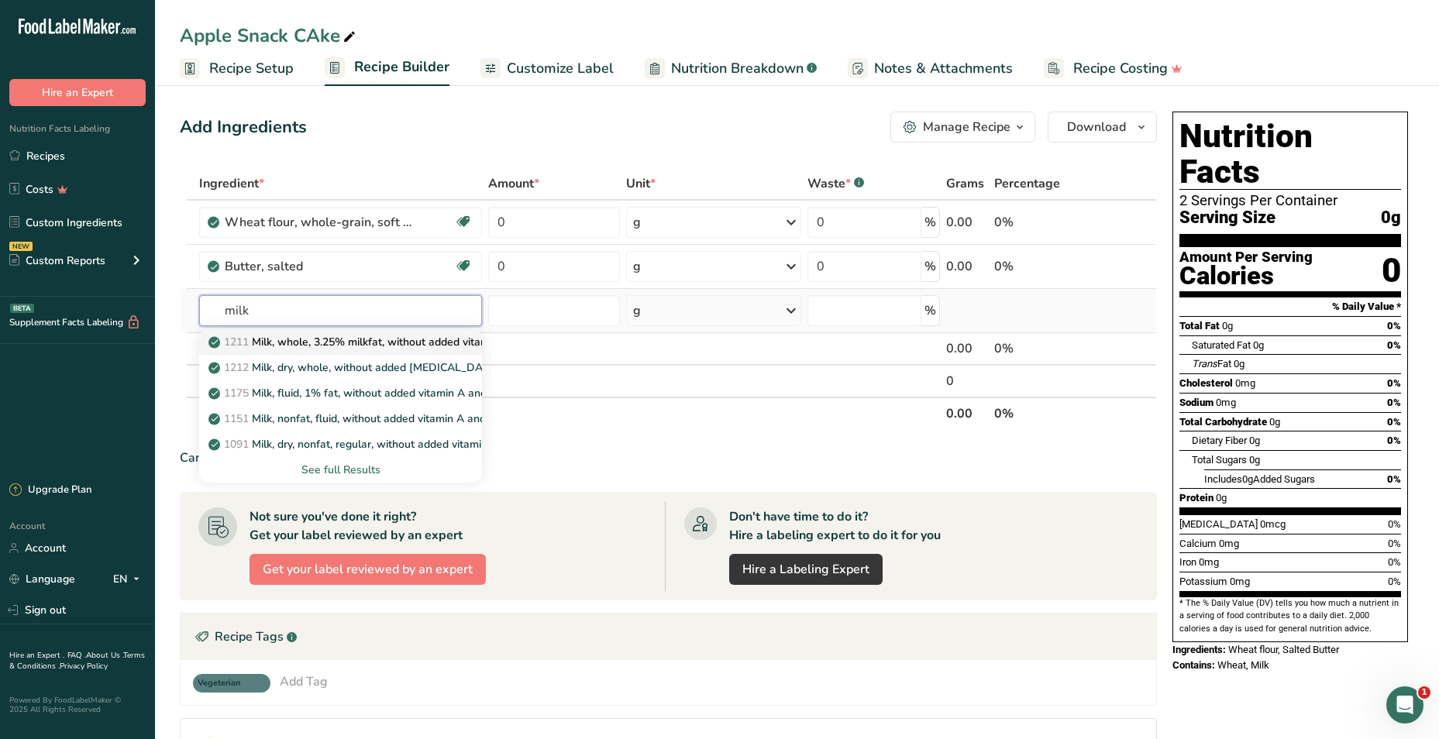
type input "milk"
click at [310, 343] on p "1211 Milk, whole, 3.25% milkfat, without added vitamin A and [MEDICAL_DATA]" at bounding box center [418, 342] width 413 height 16
type input "Milk, whole, 3.25% milkfat, without added vitamin A and [MEDICAL_DATA]"
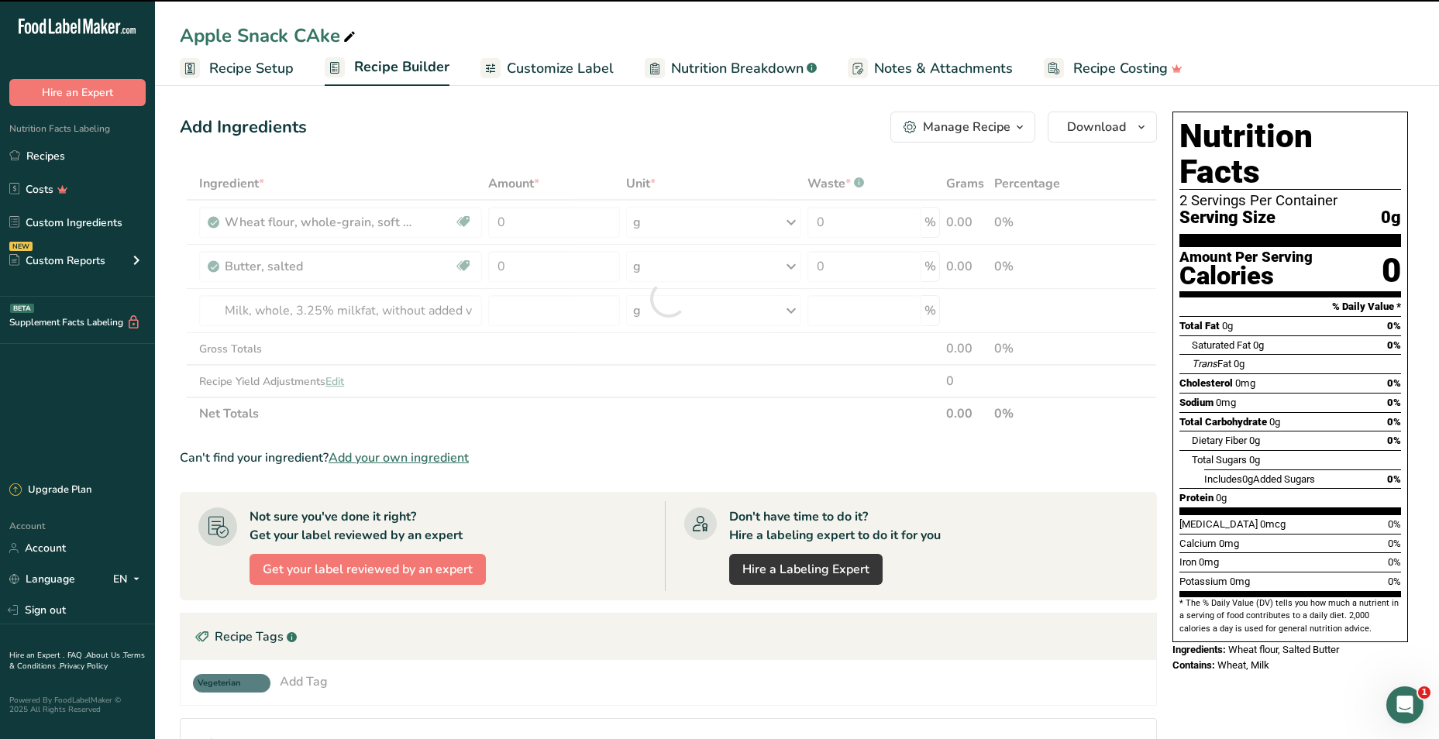
type input "0"
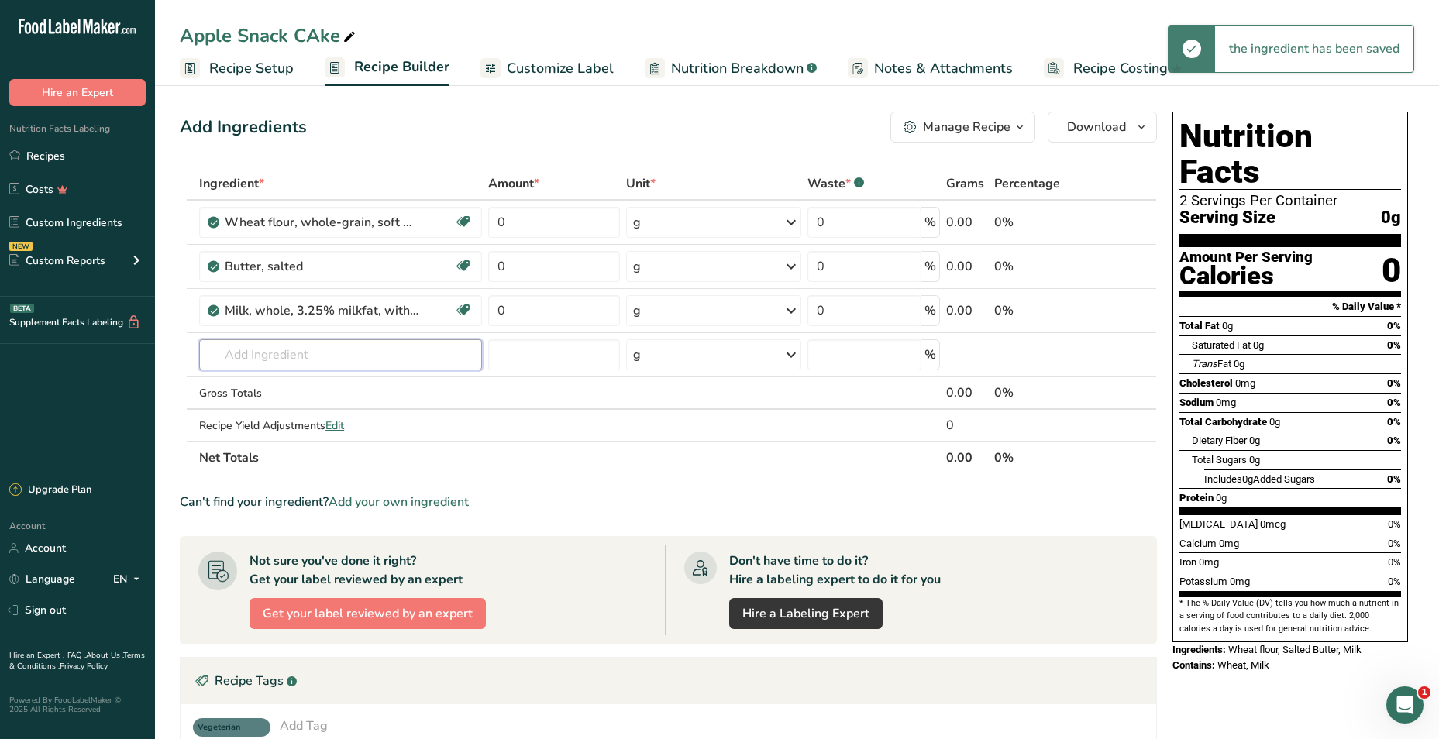
click at [309, 341] on input "text" at bounding box center [340, 354] width 283 height 31
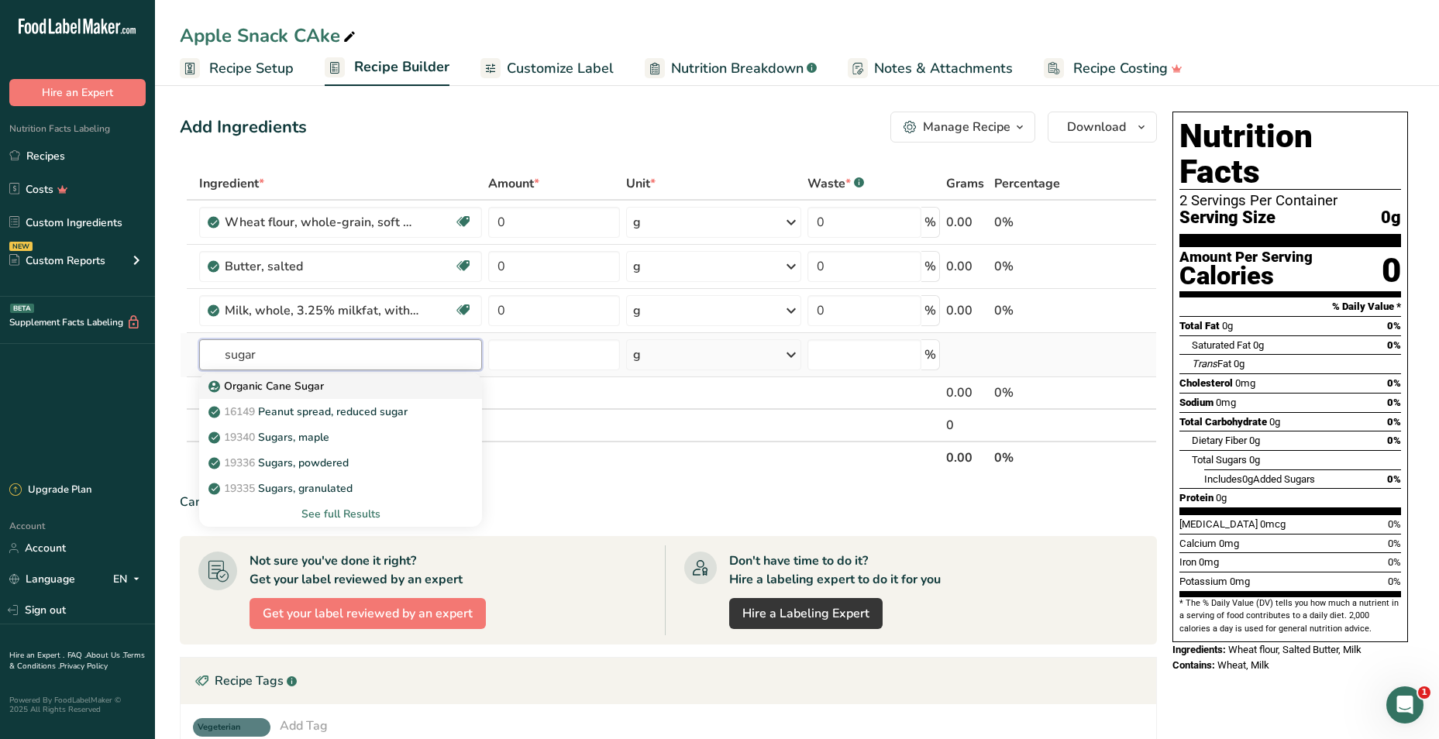
type input "sugar"
click at [335, 392] on div "Organic Cane Sugar" at bounding box center [328, 386] width 233 height 16
type input "Organic Cane Sugar"
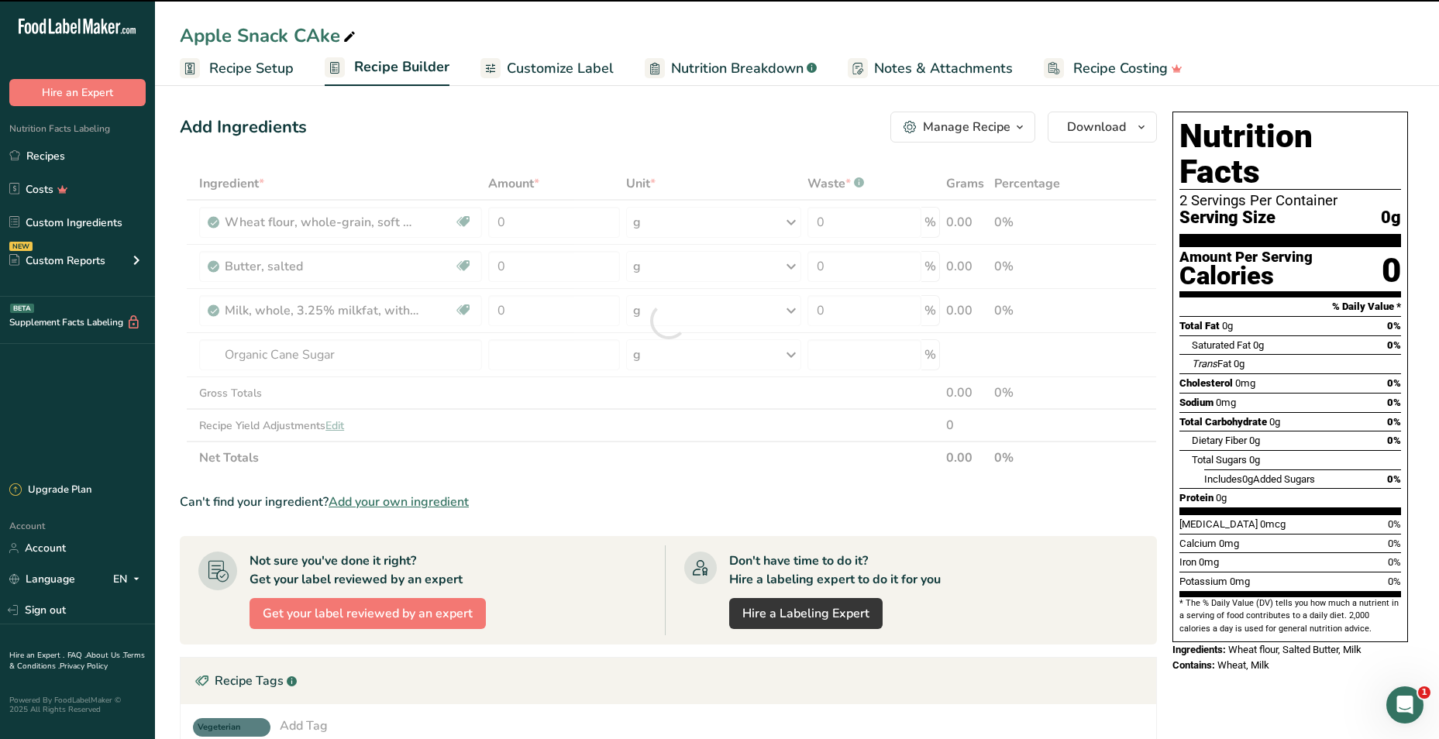
type input "0"
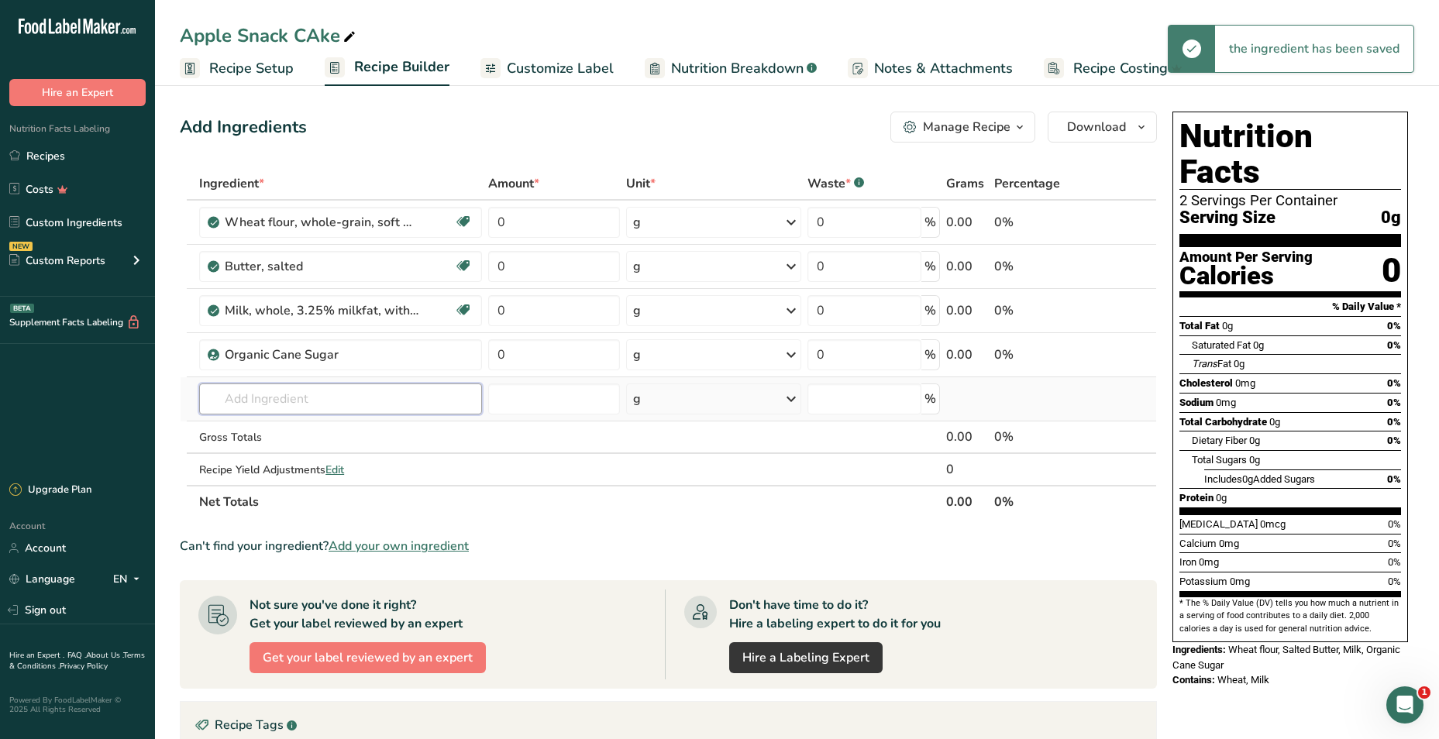
click at [324, 402] on input "text" at bounding box center [340, 399] width 283 height 31
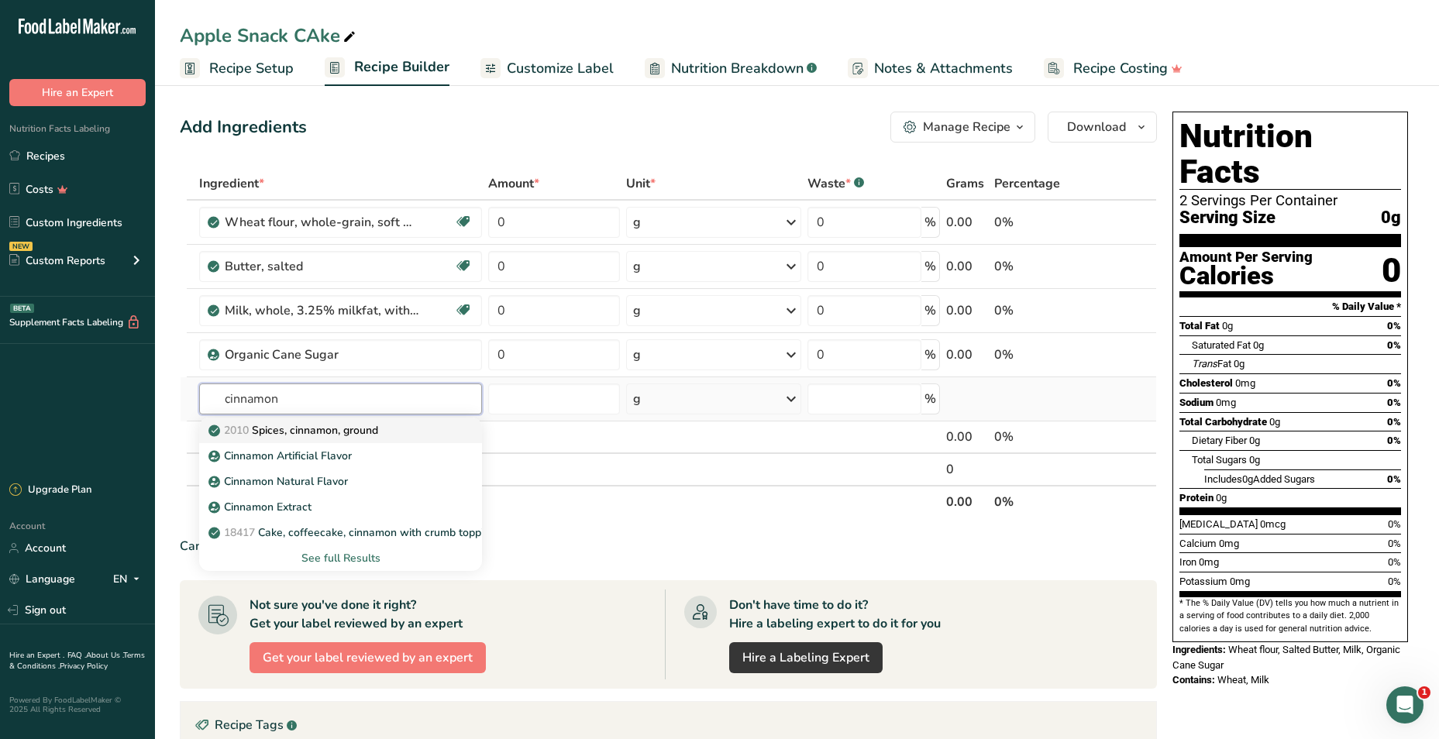
type input "cinnamon"
click at [353, 425] on p "2010 Spices, cinnamon, ground" at bounding box center [295, 430] width 167 height 16
type input "Spices, cinnamon, ground"
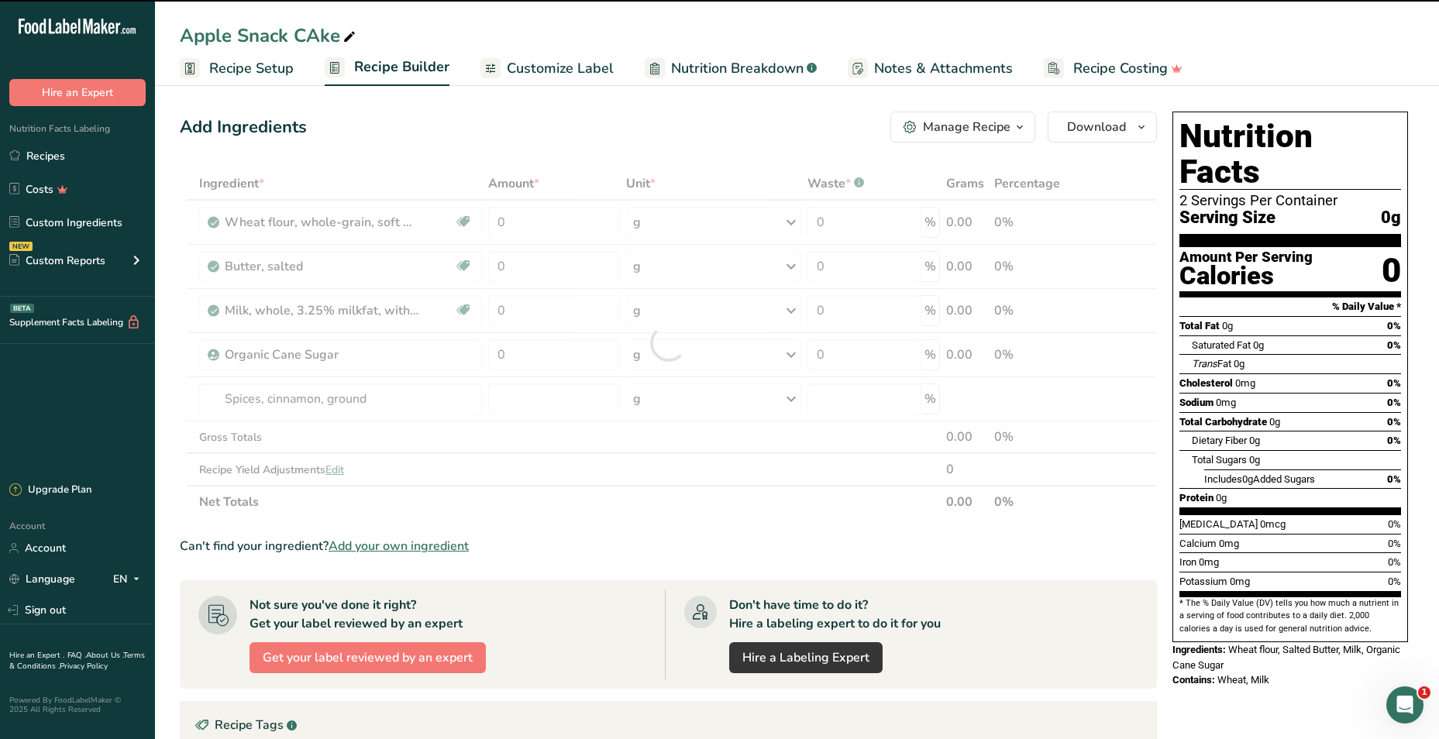
type input "0"
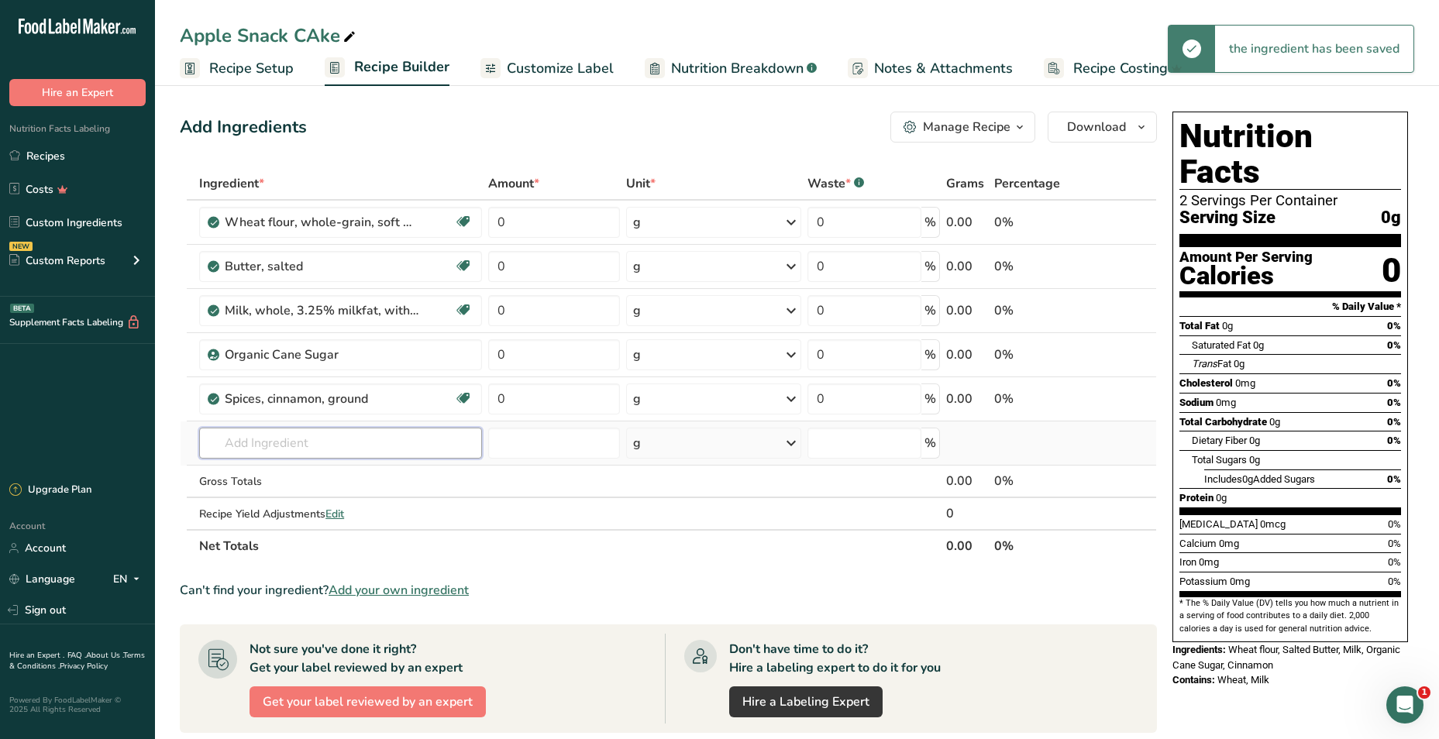
click at [339, 445] on input "text" at bounding box center [340, 443] width 283 height 31
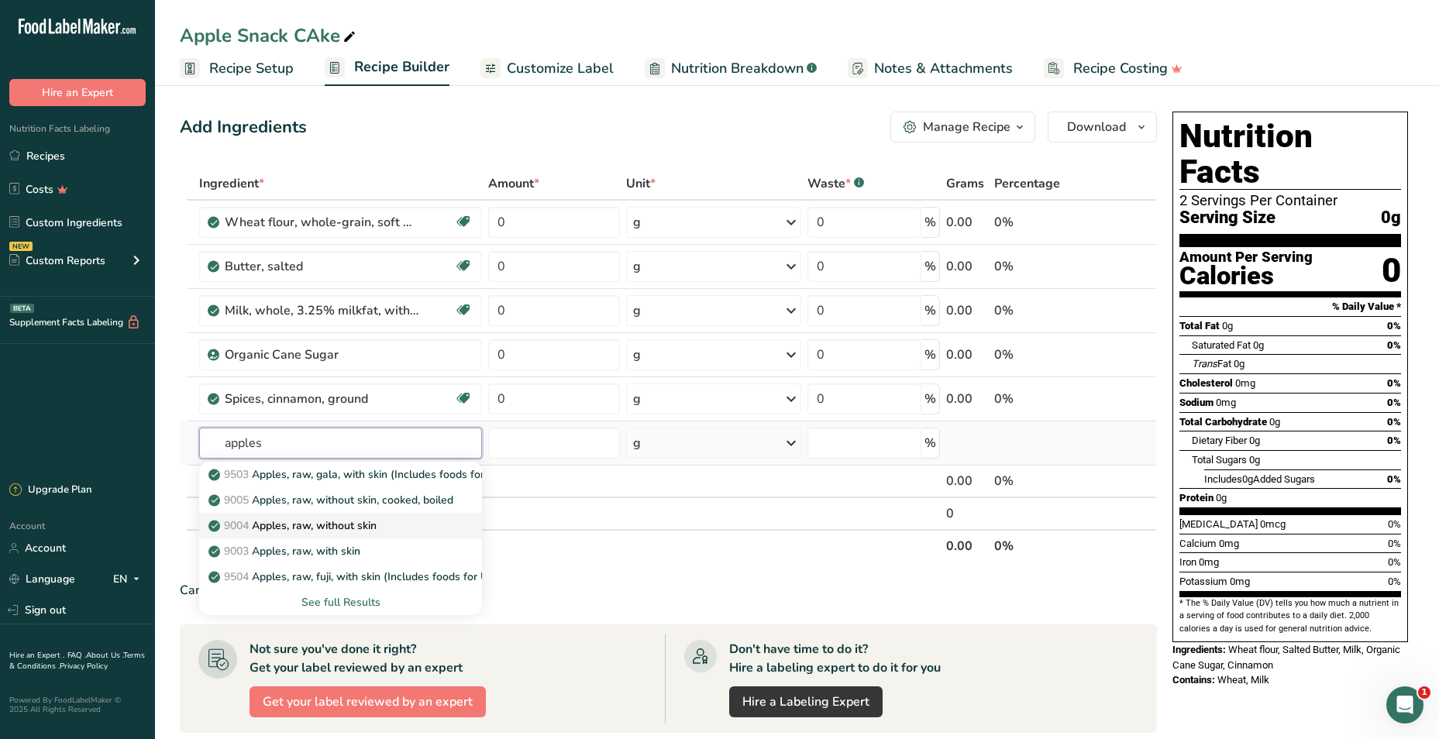
type input "apples"
click at [339, 526] on p "9004 Apples, raw, without skin" at bounding box center [294, 526] width 165 height 16
type input "Apples, raw, without skin"
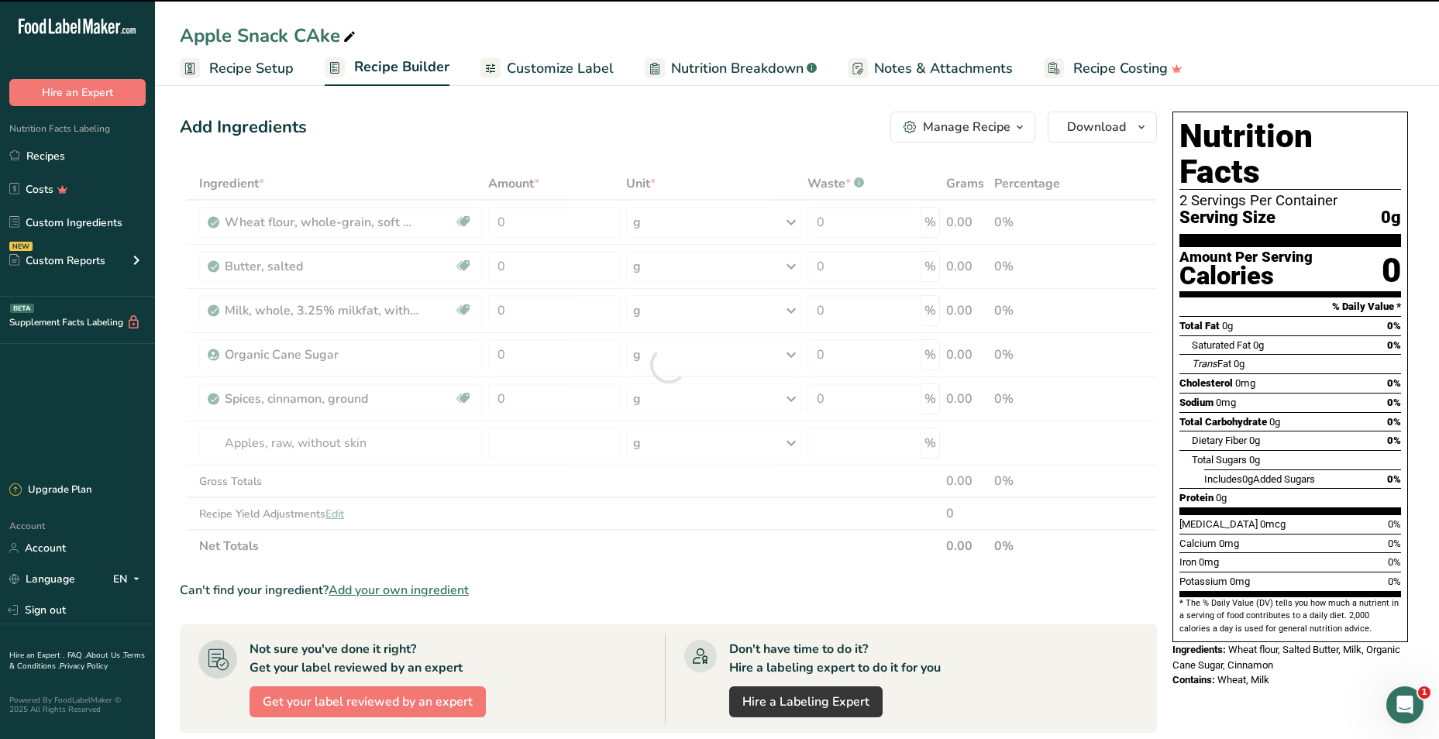
type input "0"
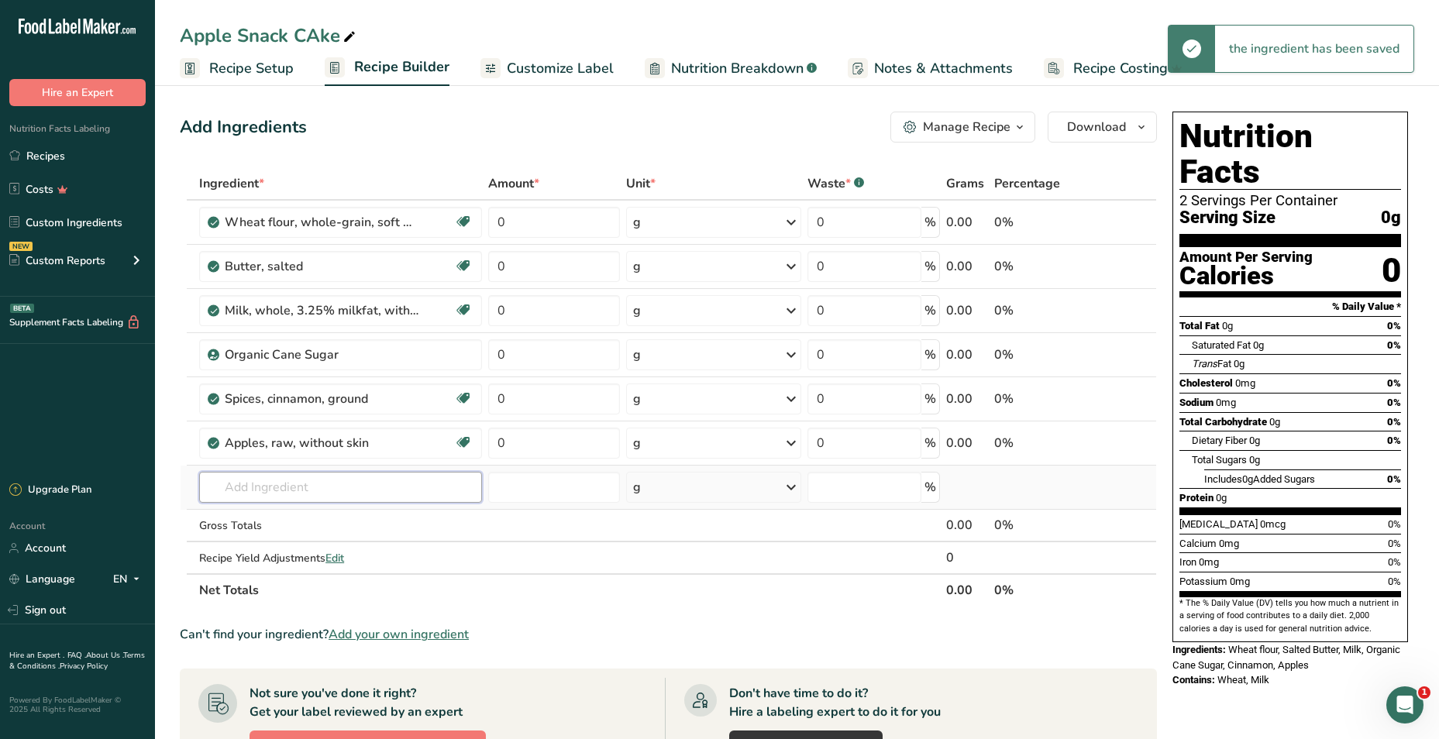
click at [286, 488] on input "text" at bounding box center [340, 487] width 283 height 31
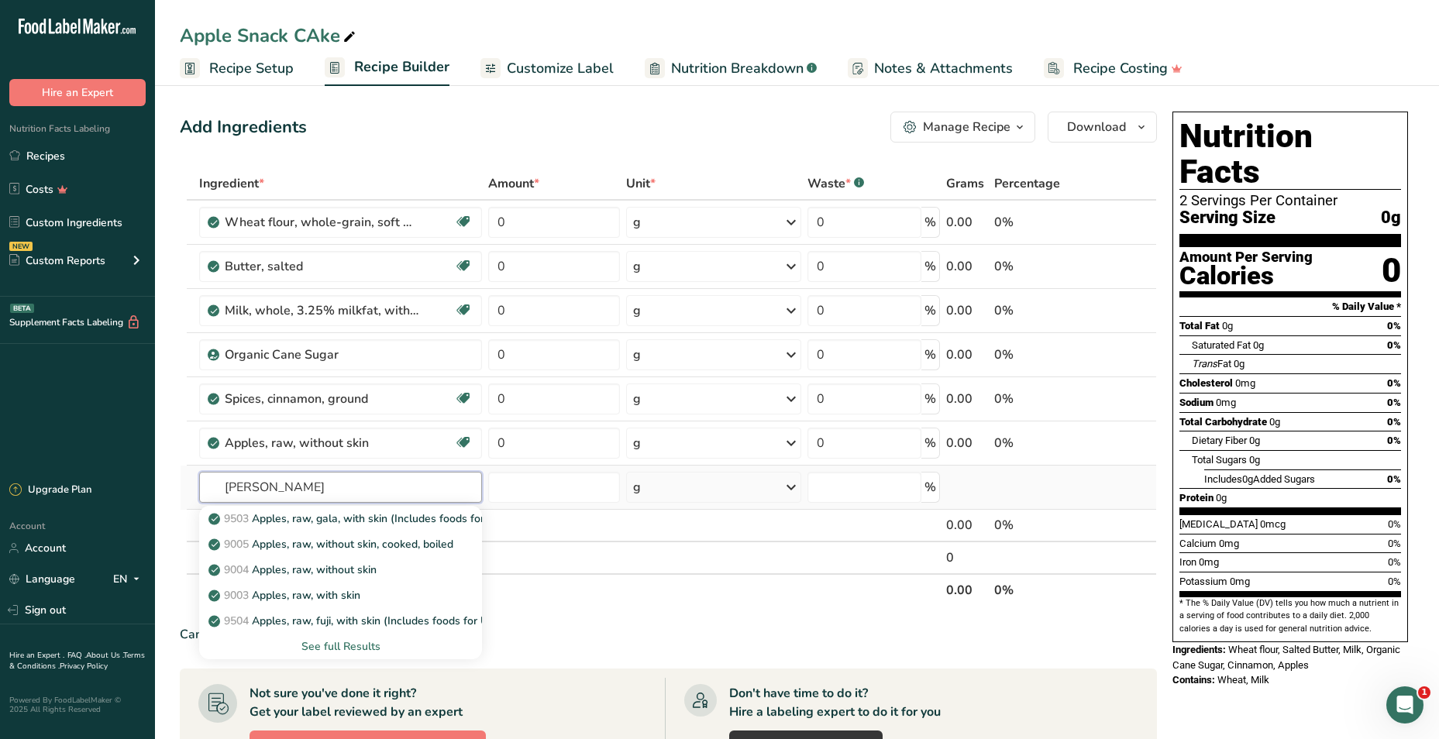
type input "brown sugar"
drag, startPoint x: 310, startPoint y: 486, endPoint x: 187, endPoint y: 479, distance: 123.4
click at [187, 479] on tr "brown sugar 8628 Cereals ready-to-eat, QUAKER, Maple Brown Sugar LIFE Cereal 84…" at bounding box center [669, 488] width 976 height 44
type input "eggs"
click at [339, 641] on div "See full Results" at bounding box center [341, 647] width 258 height 16
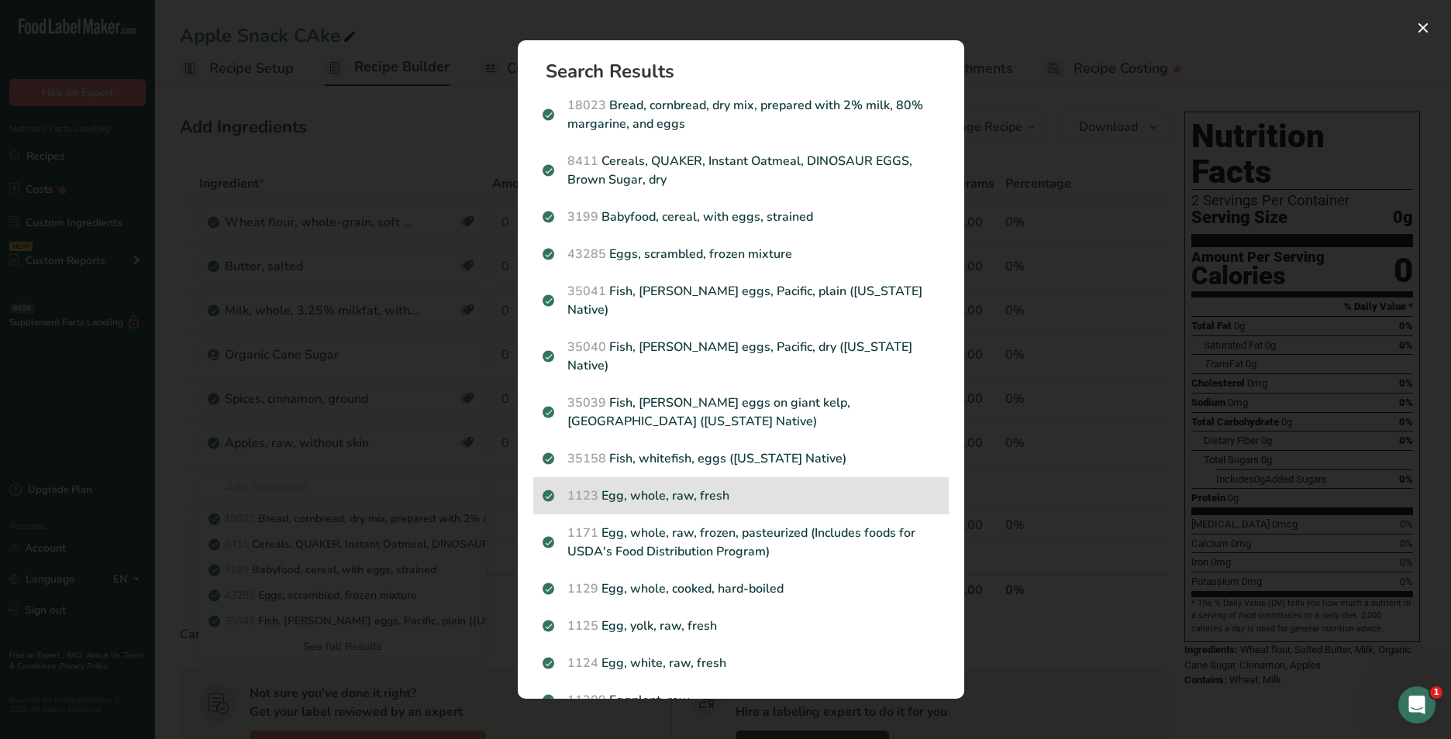
click at [842, 487] on p "1123 Egg, whole, raw, fresh" at bounding box center [740, 496] width 397 height 19
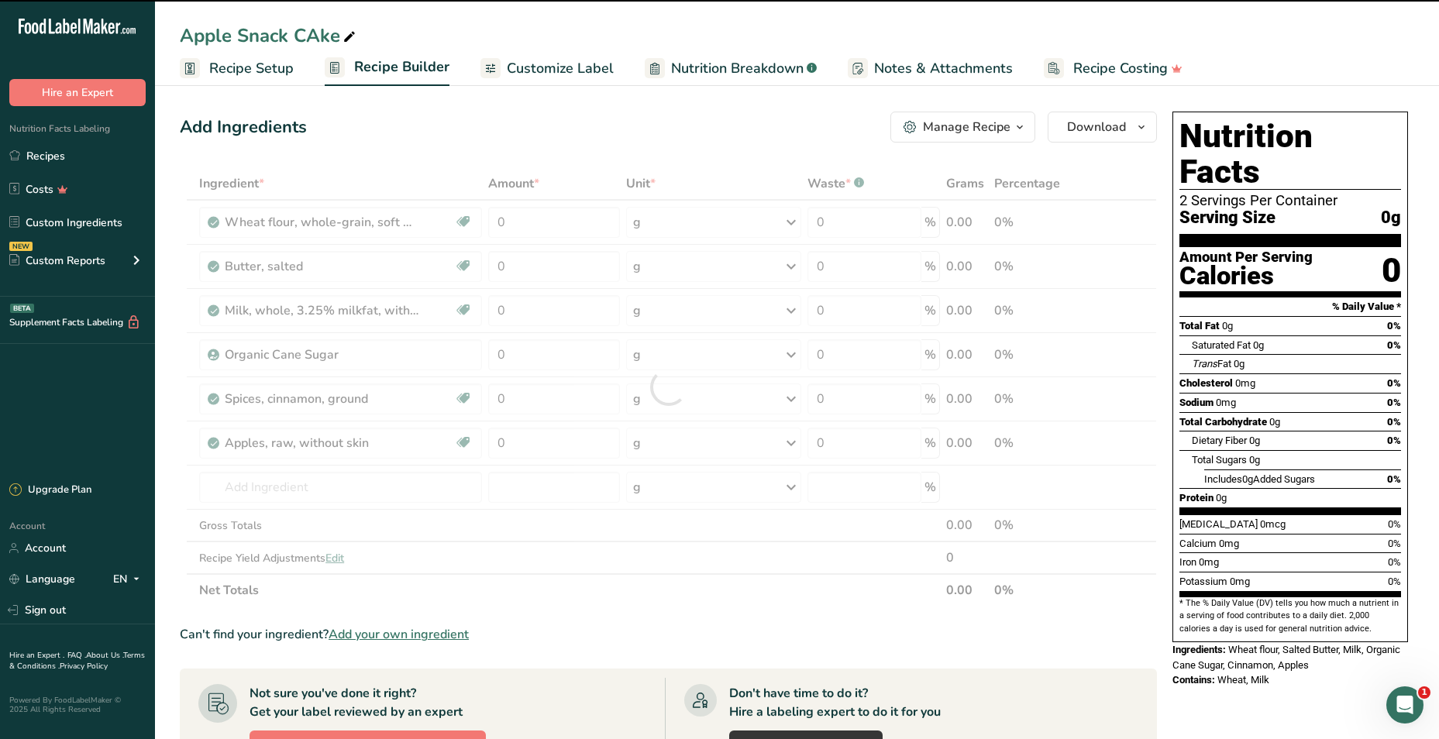
type input "0"
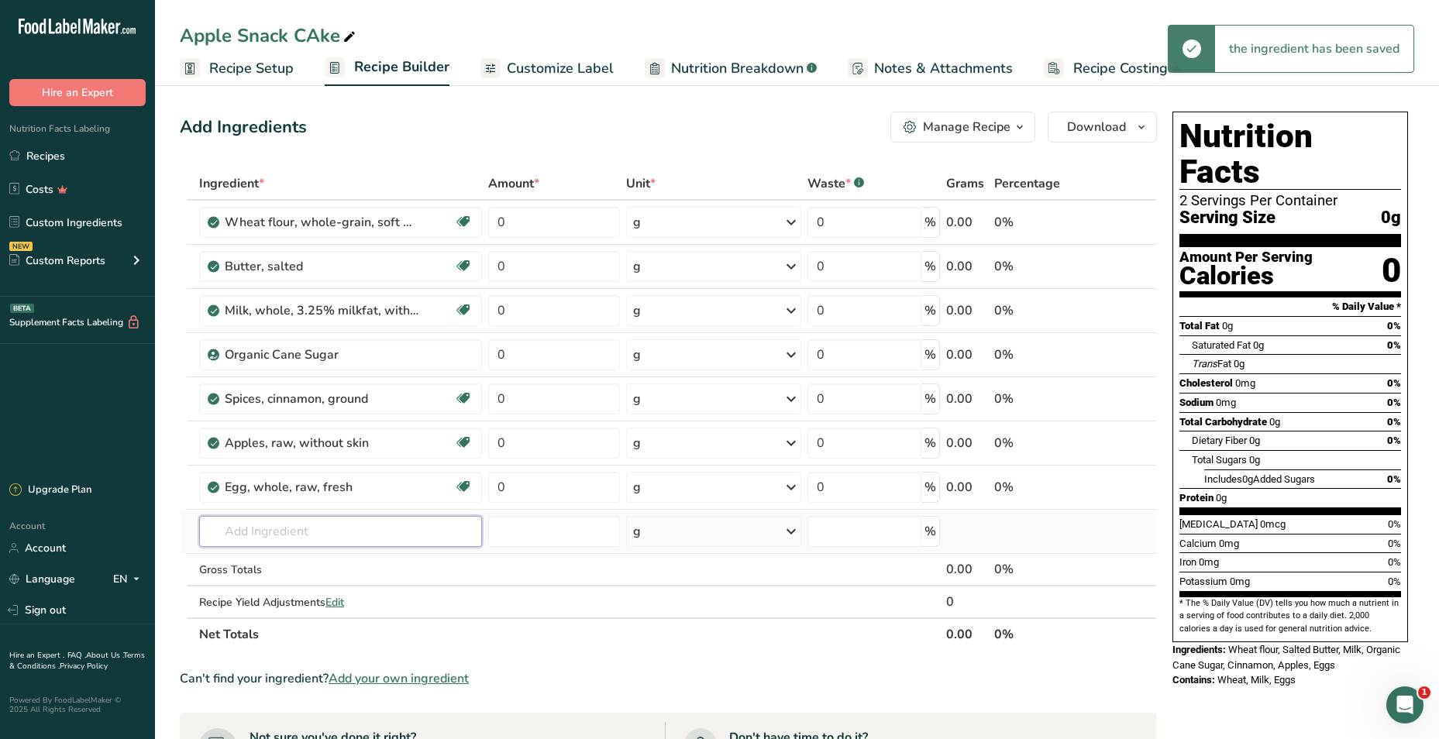
click at [324, 525] on input "text" at bounding box center [340, 531] width 283 height 31
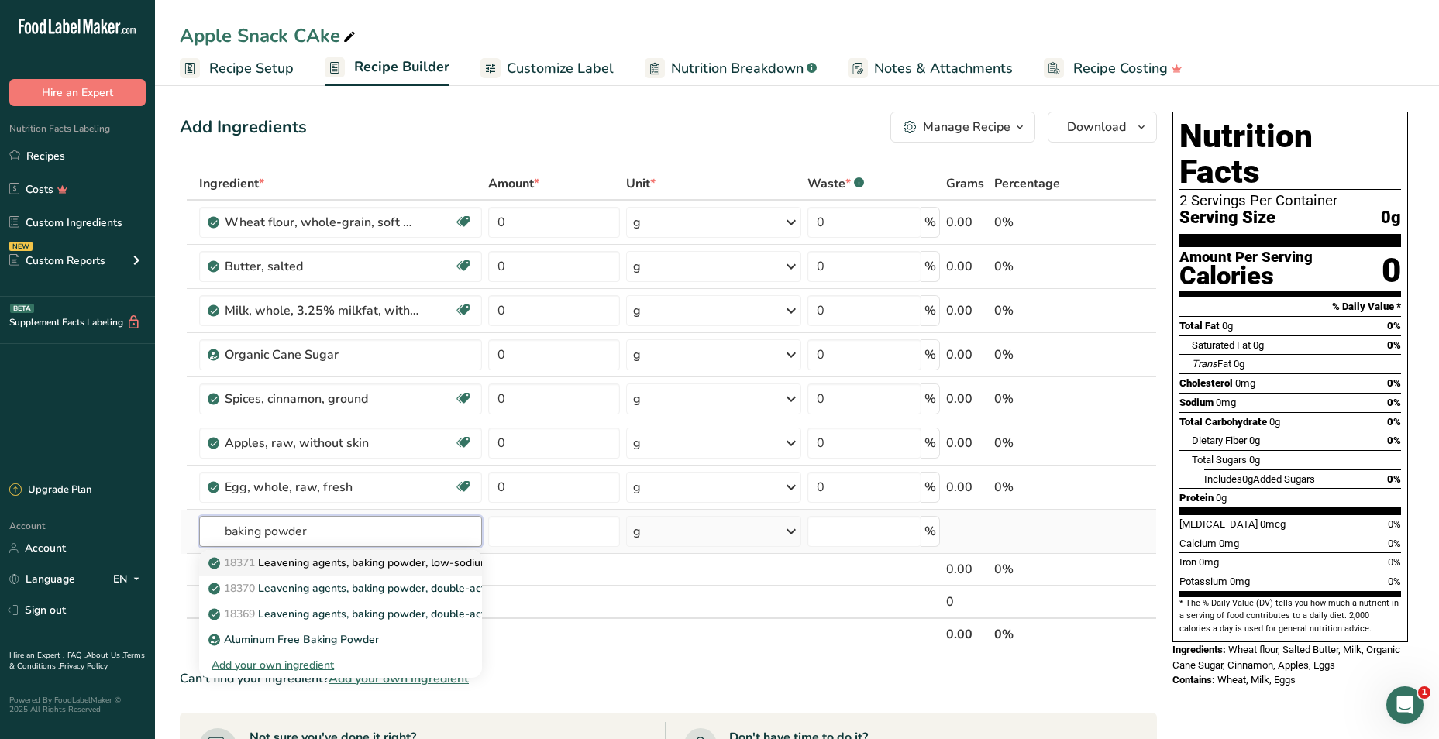
type input "baking powder"
click at [340, 559] on p "18371 Leavening agents, baking powder, low-sodium" at bounding box center [351, 563] width 278 height 16
type input "Leavening agents, baking powder, low-sodium"
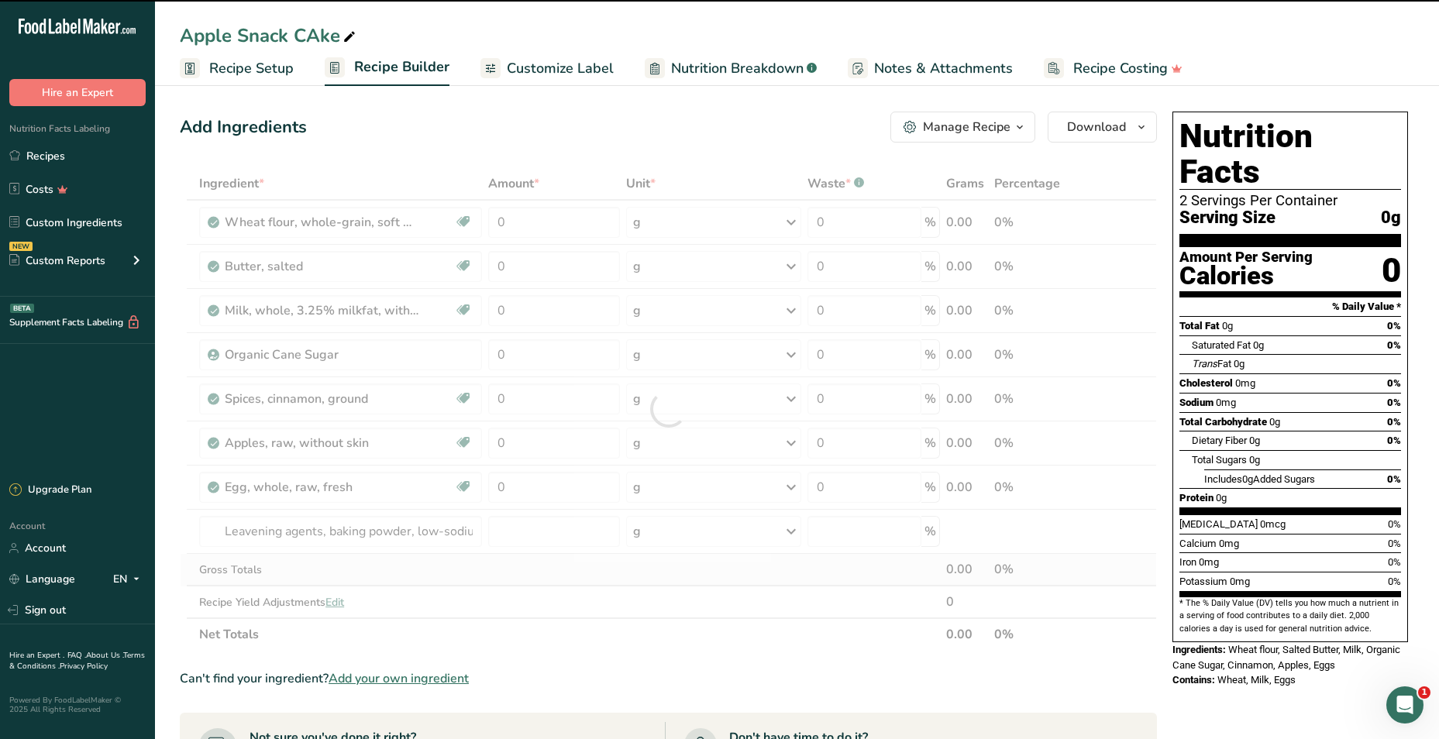
type input "0"
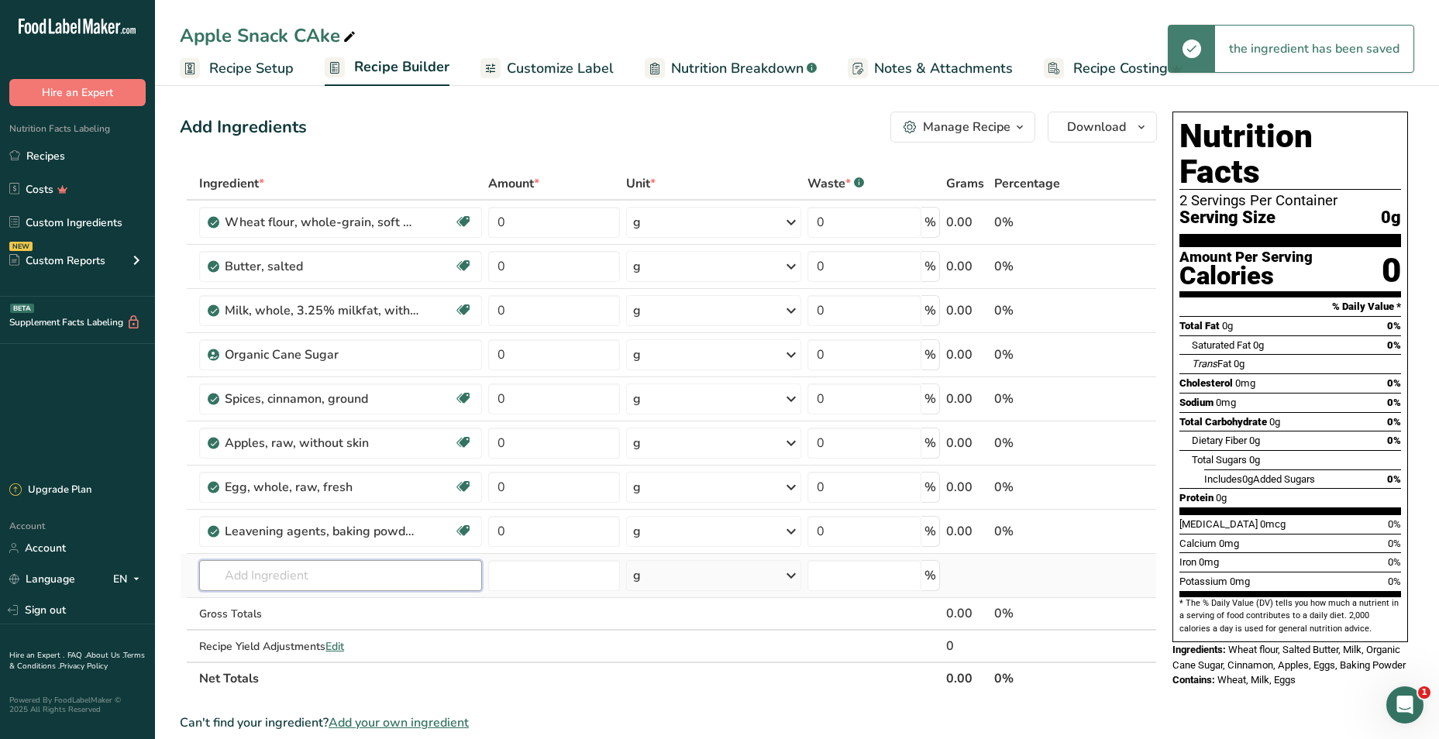
click at [298, 574] on input "text" at bounding box center [340, 575] width 283 height 31
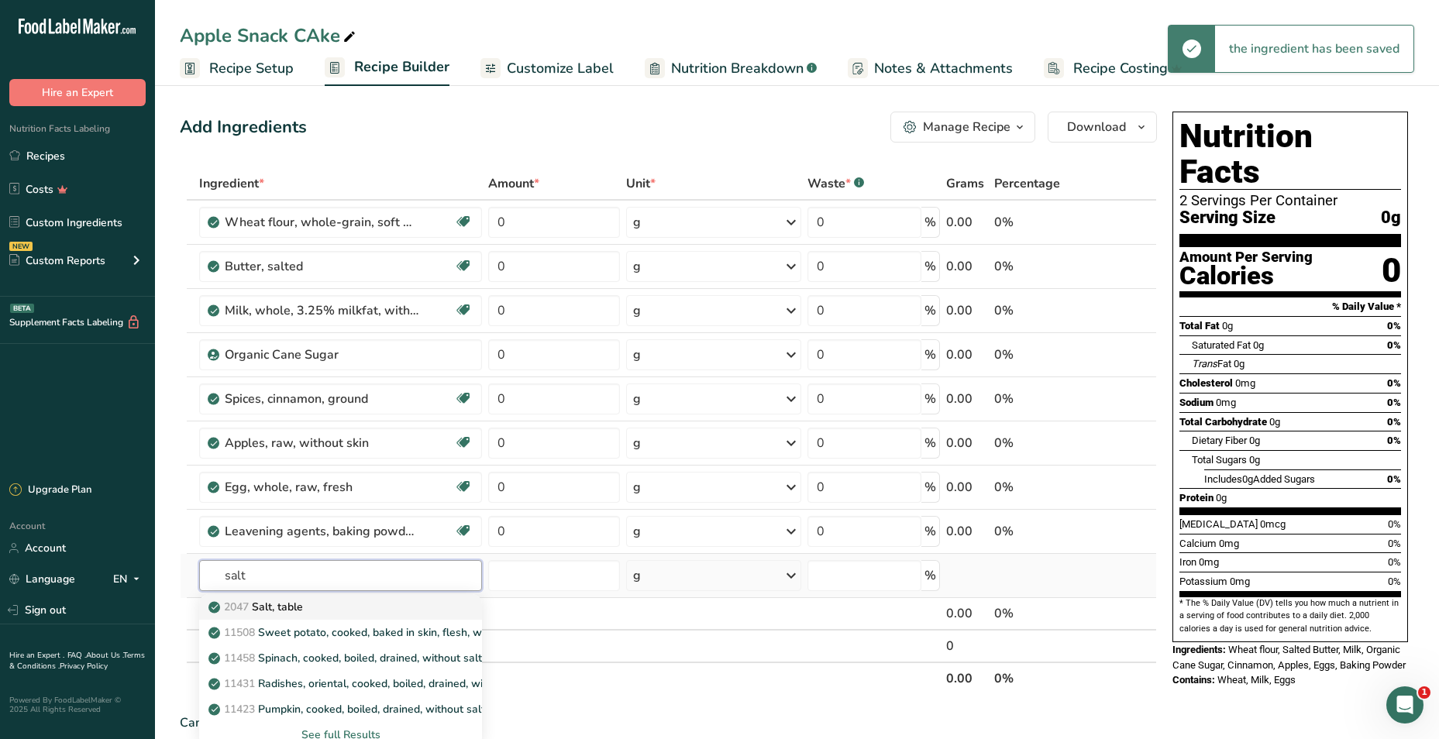
type input "salt"
click at [305, 617] on link "2047 Salt, table" at bounding box center [340, 607] width 283 height 26
type input "Salt, table"
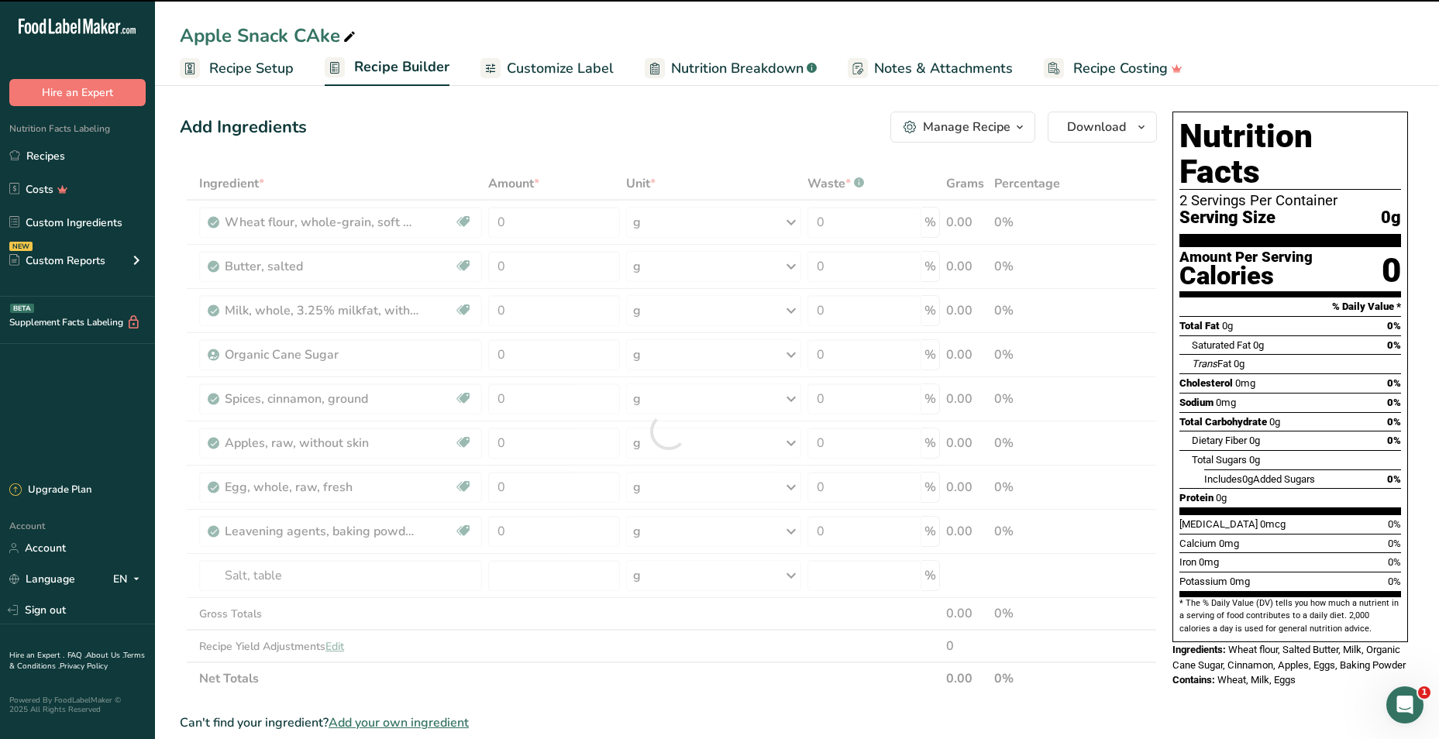
type input "0"
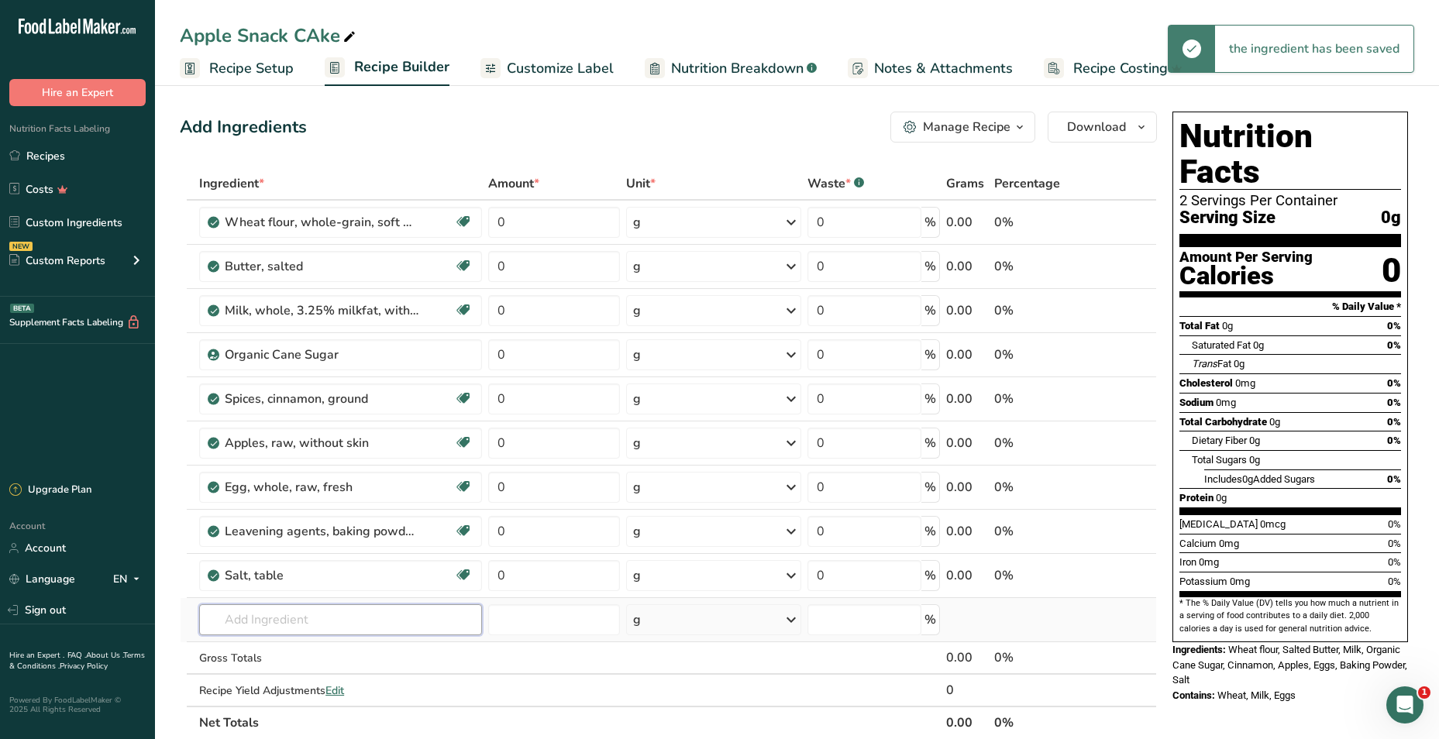
click at [297, 625] on input "text" at bounding box center [340, 619] width 283 height 31
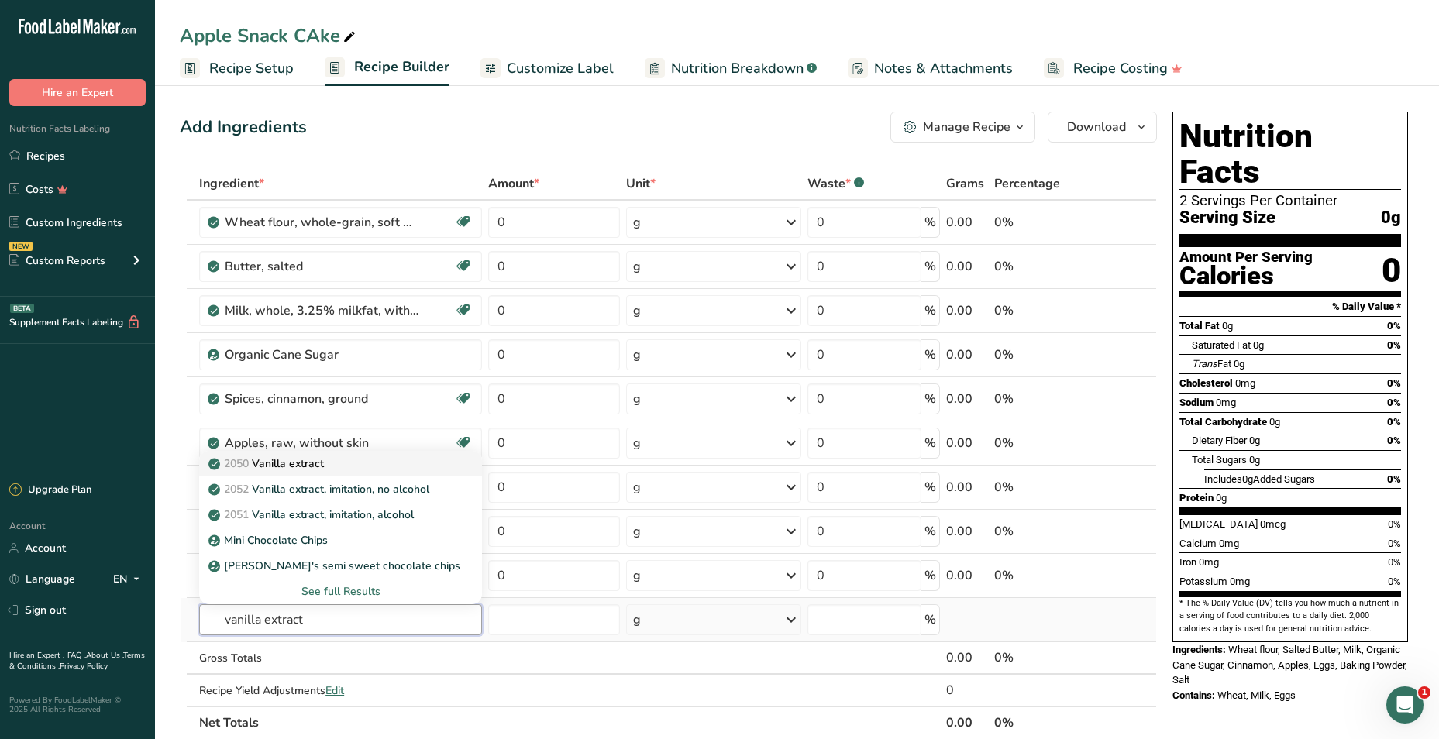
type input "vanilla extract"
click at [377, 460] on div "2050 Vanilla extract" at bounding box center [328, 464] width 233 height 16
type input "Vanilla extract"
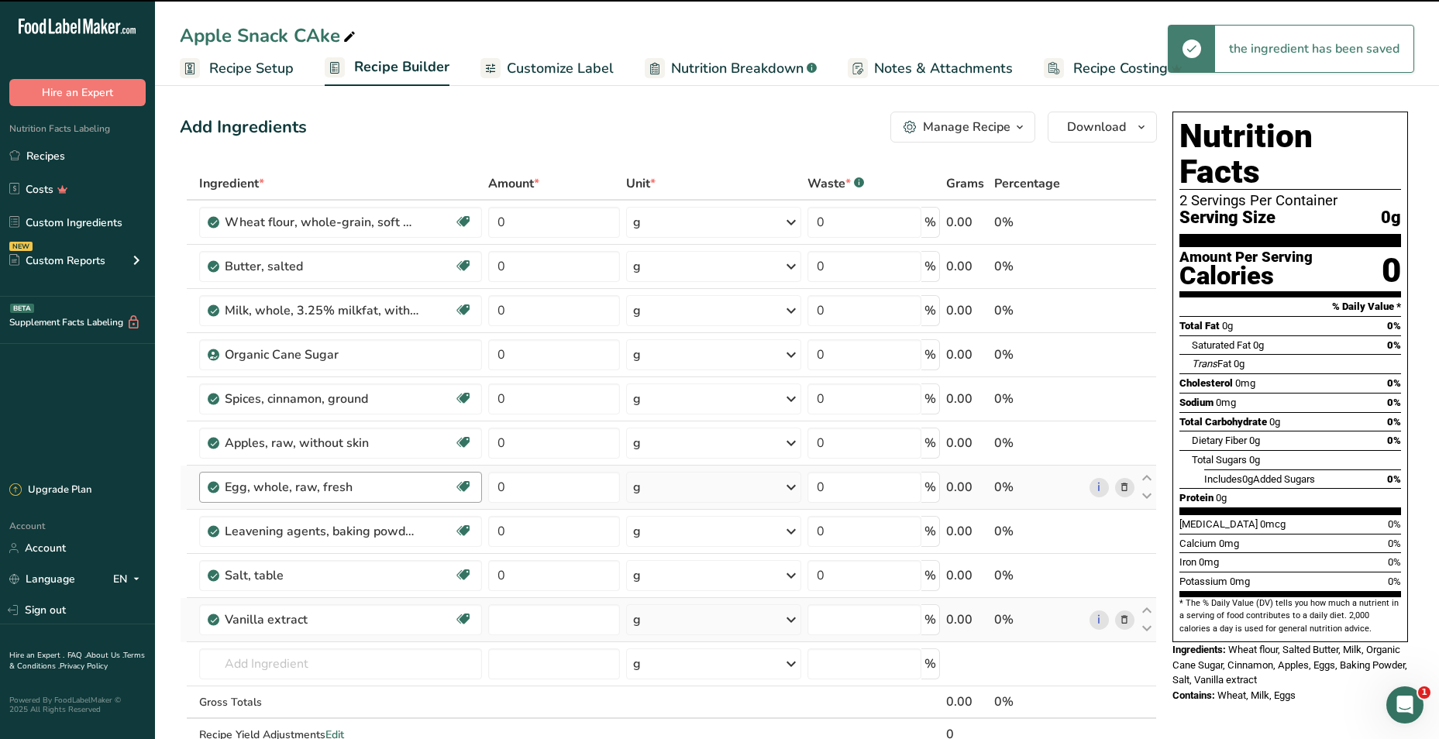
type input "0"
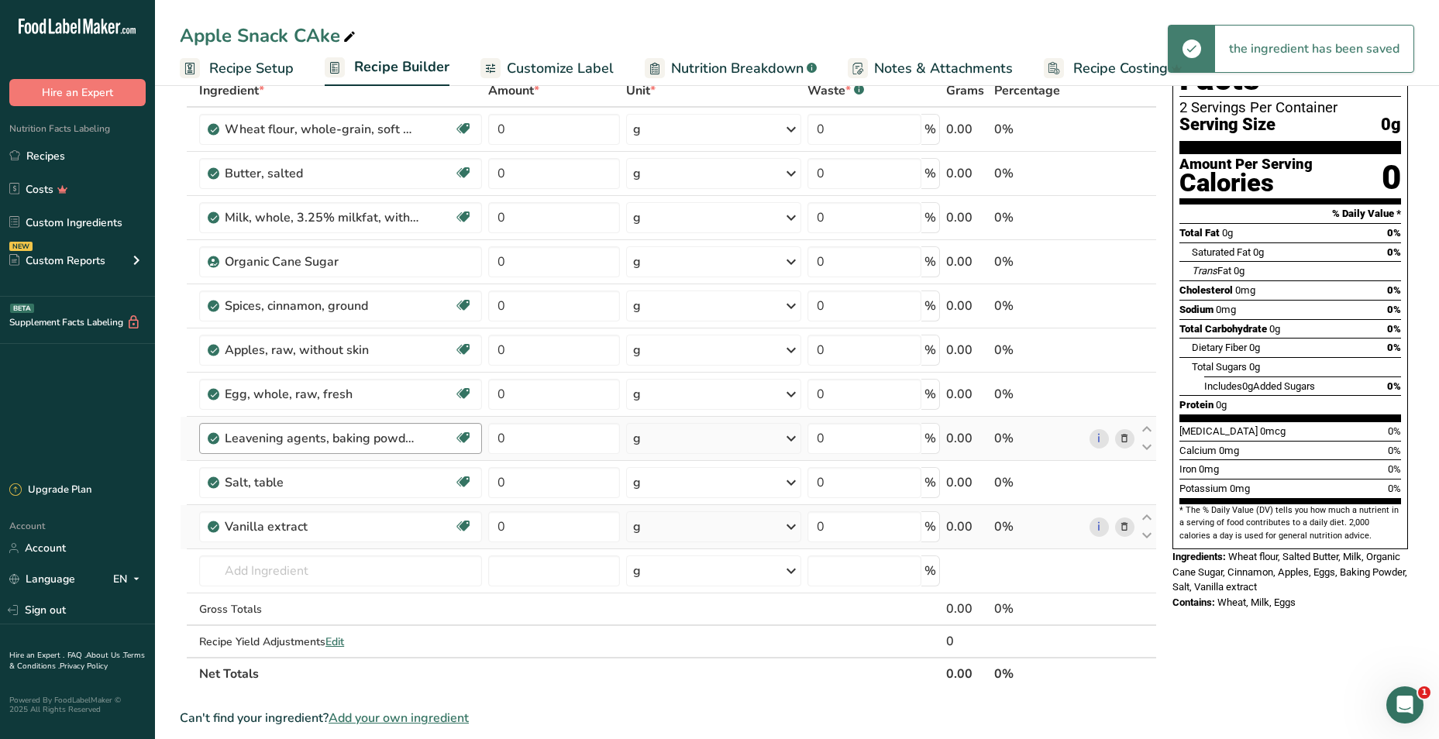
scroll to position [232, 0]
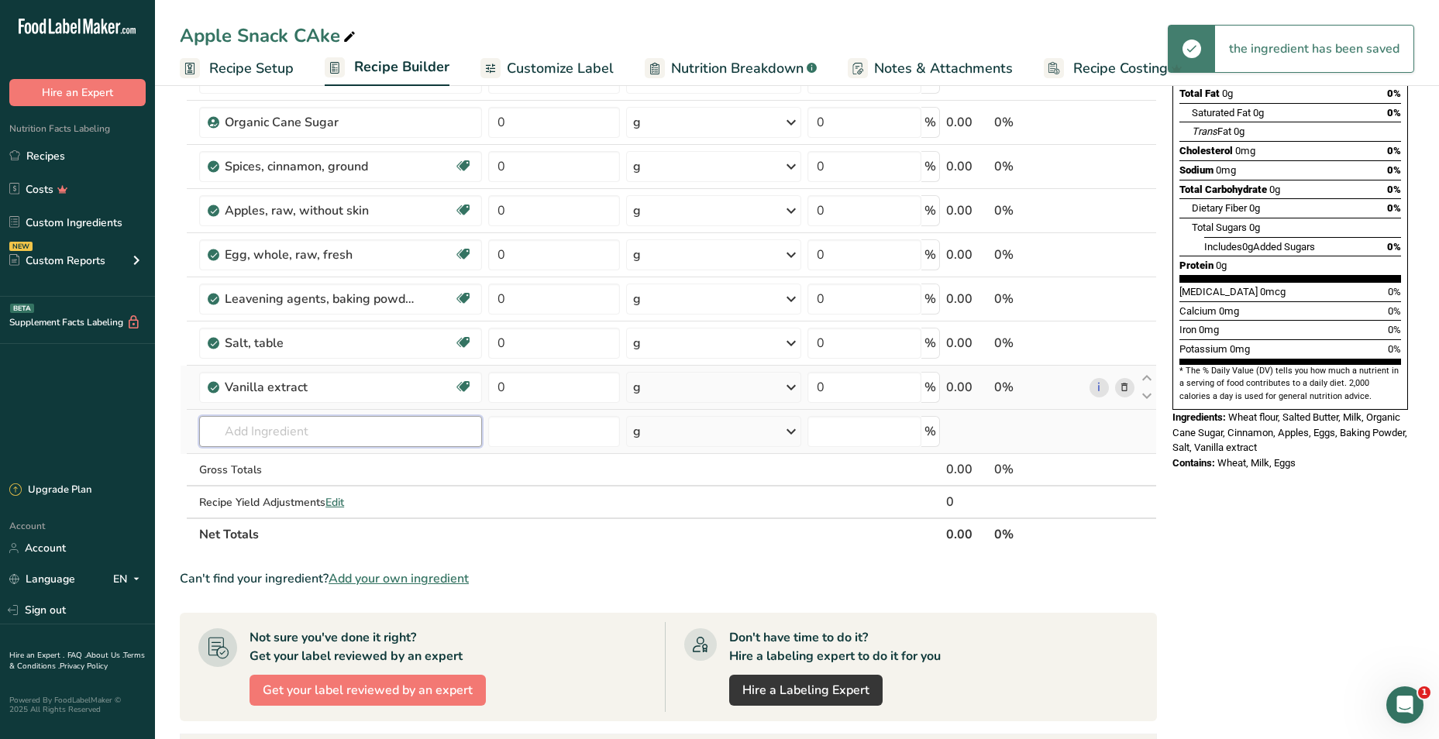
click at [332, 439] on input "text" at bounding box center [340, 431] width 283 height 31
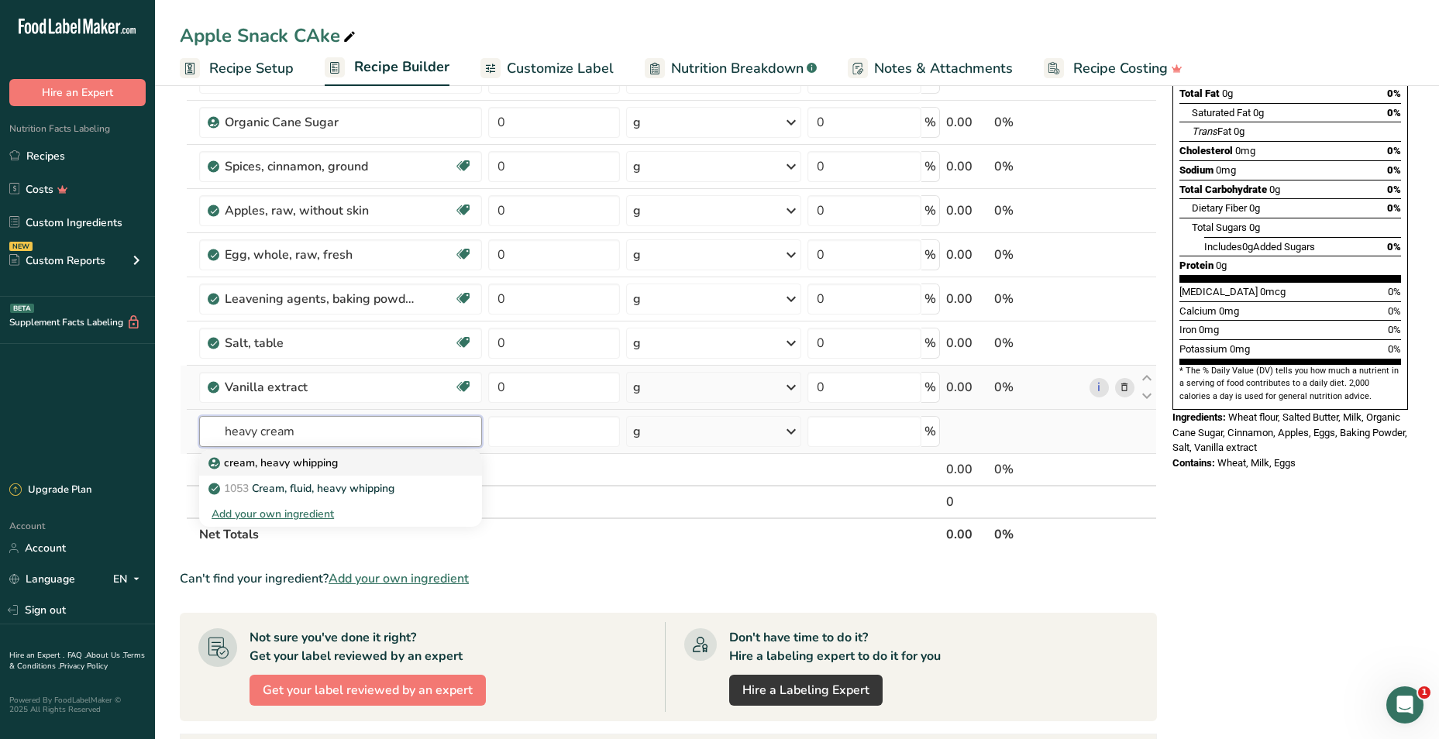
type input "heavy cream"
click at [373, 456] on div "cream, heavy whipping" at bounding box center [328, 463] width 233 height 16
type input "cream, heavy whipping"
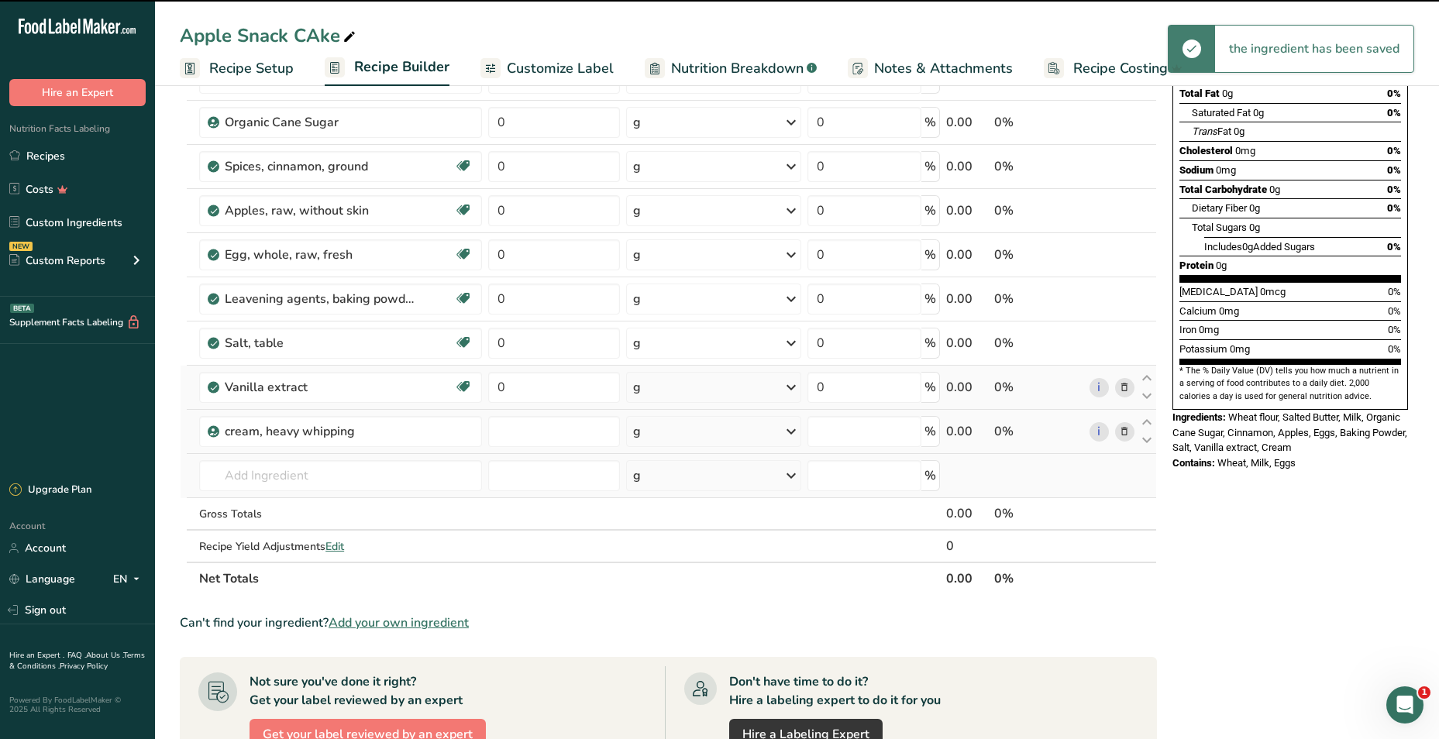
type input "0"
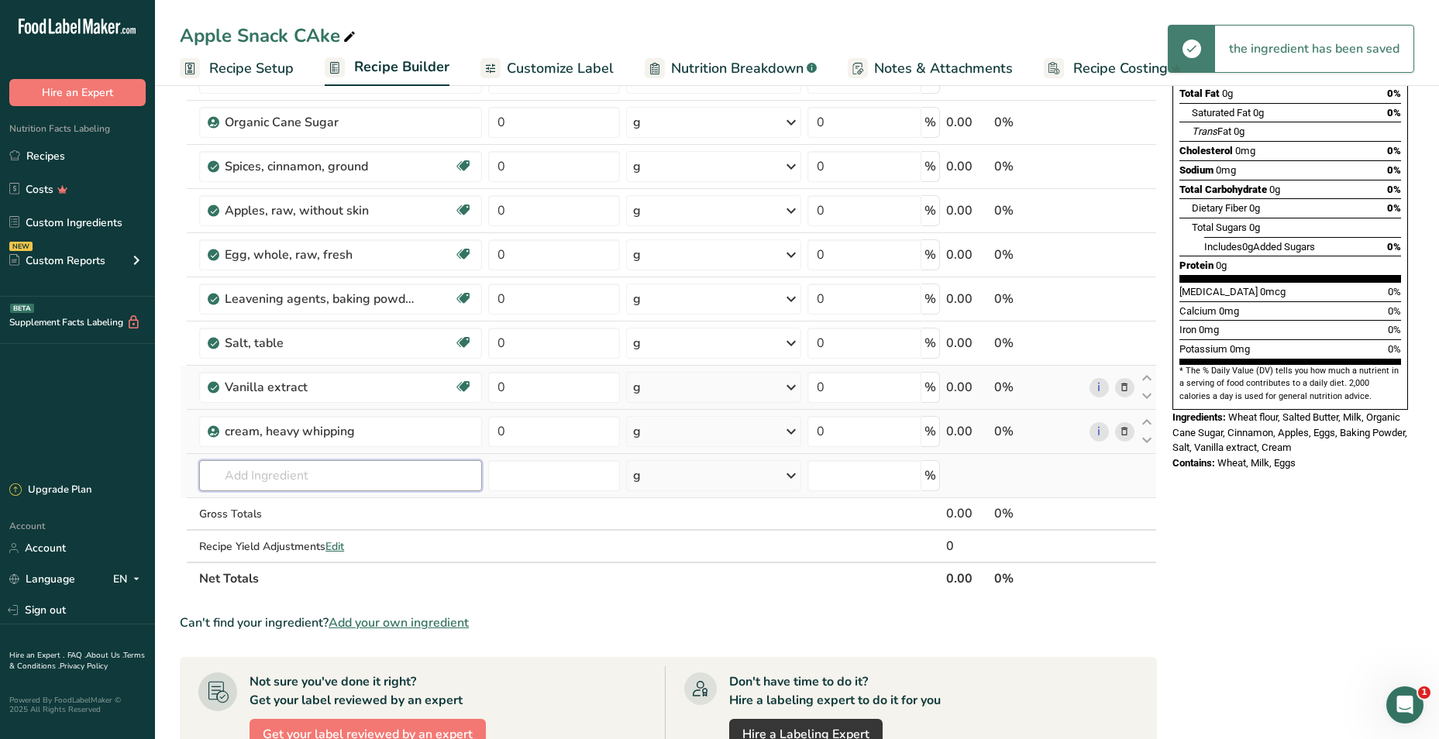
click at [338, 464] on input "text" at bounding box center [340, 475] width 283 height 31
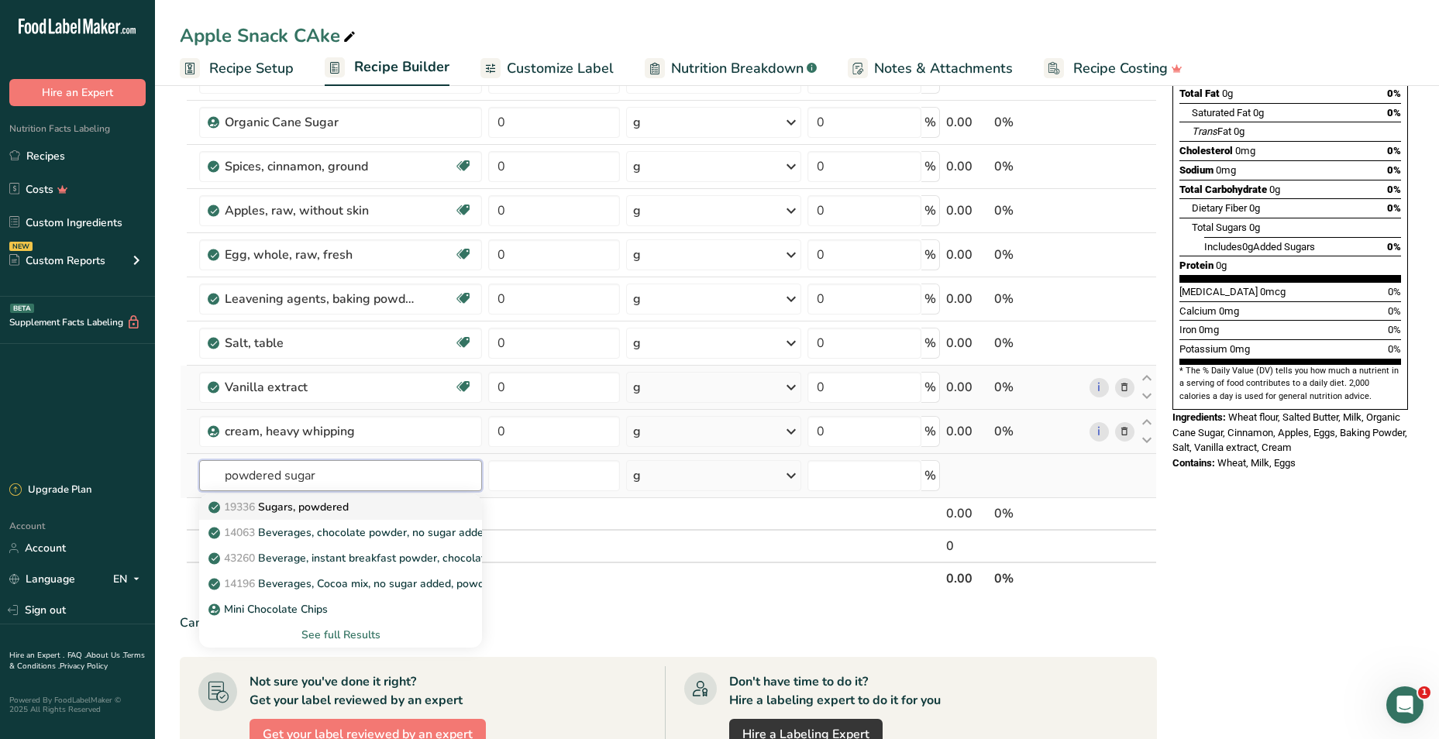
type input "powdered sugar"
click at [329, 498] on link "19336 Sugars, powdered" at bounding box center [340, 507] width 283 height 26
type input "Sugars, powdered"
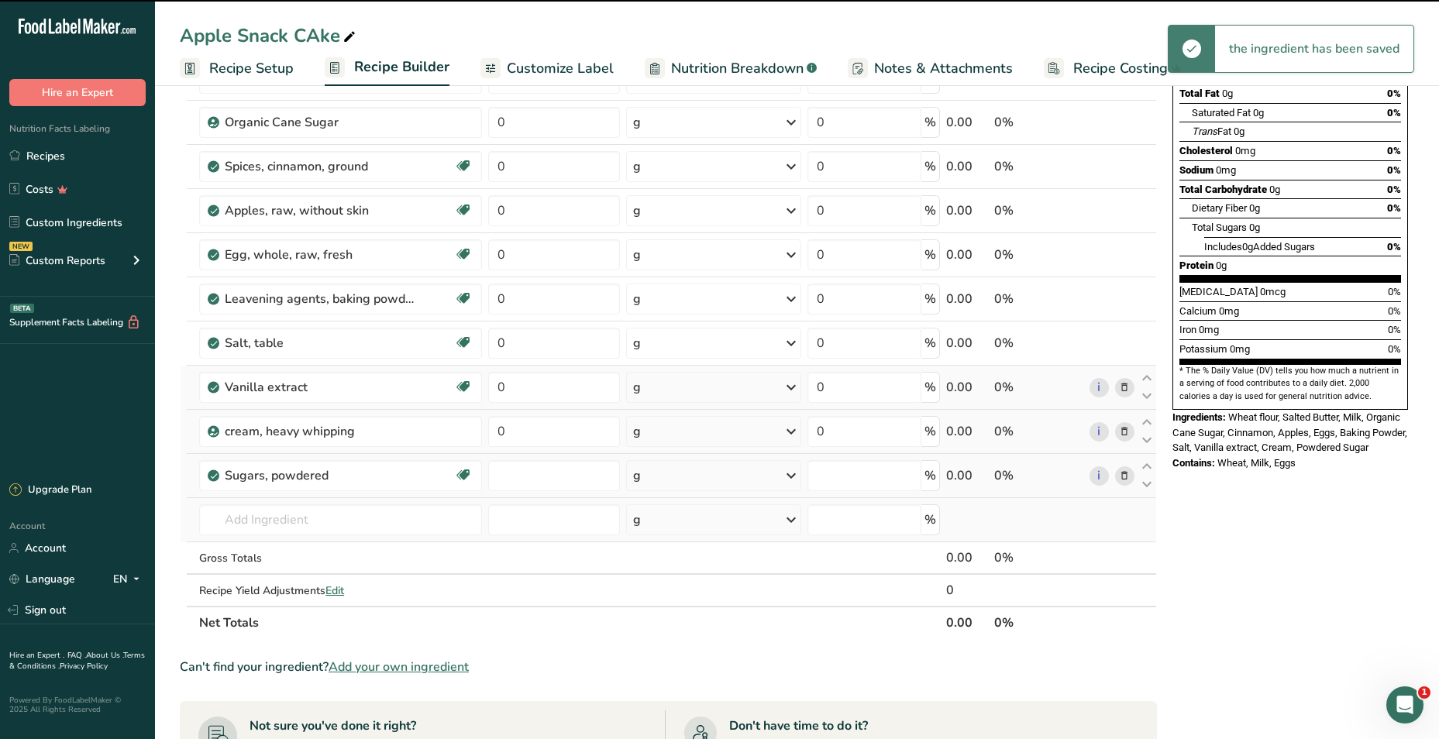
type input "0"
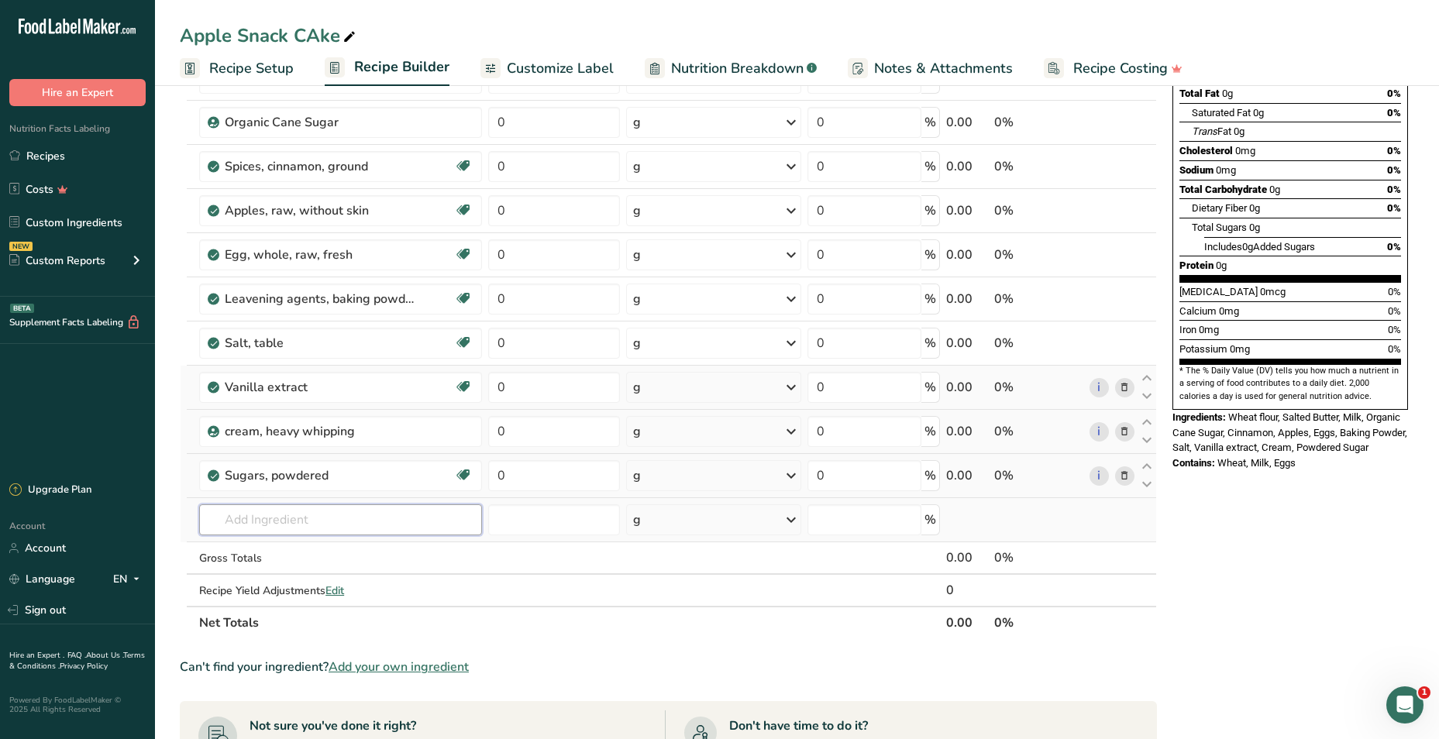
drag, startPoint x: 311, startPoint y: 518, endPoint x: 322, endPoint y: 523, distance: 11.8
click at [315, 520] on input "text" at bounding box center [340, 519] width 283 height 31
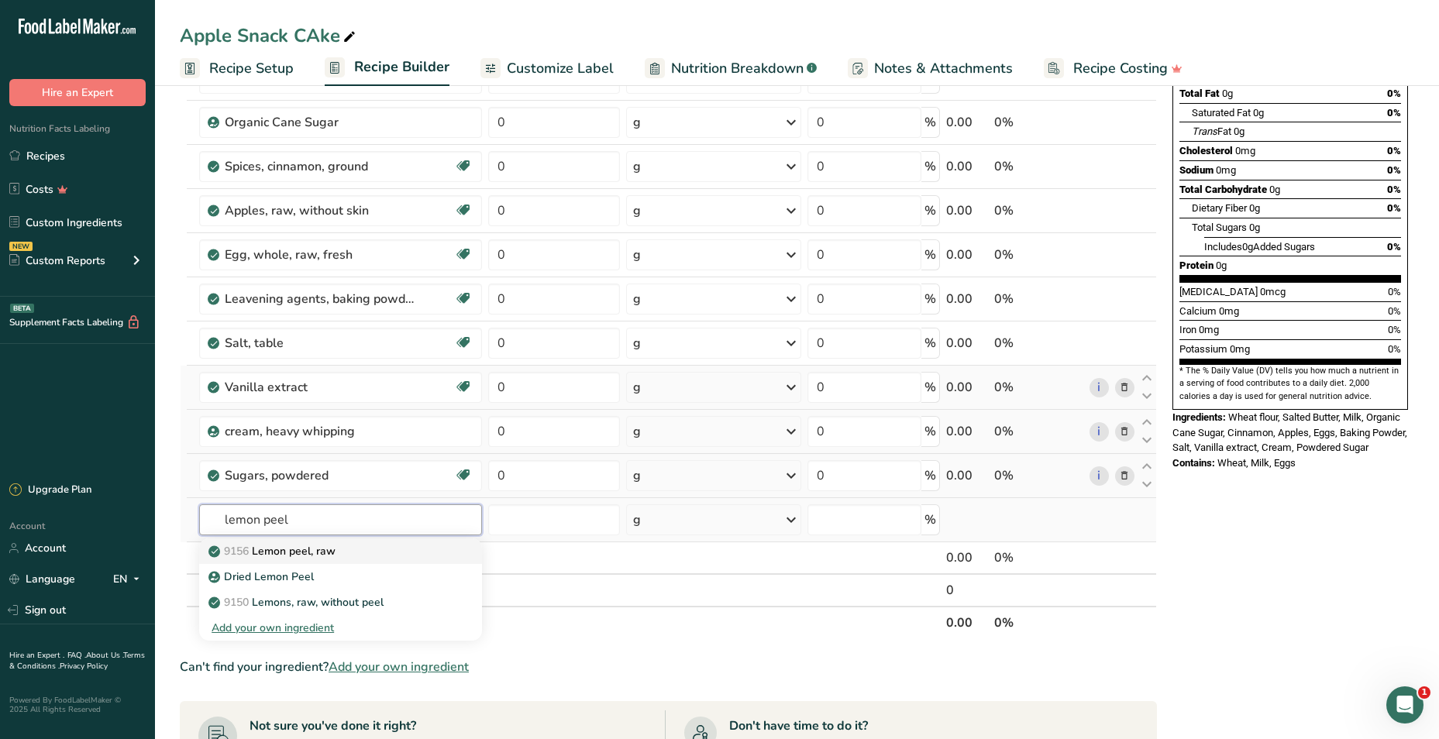
type input "lemon peel"
click at [367, 558] on div "9156 Lemon peel, raw" at bounding box center [328, 551] width 233 height 16
type input "Lemon peel, raw"
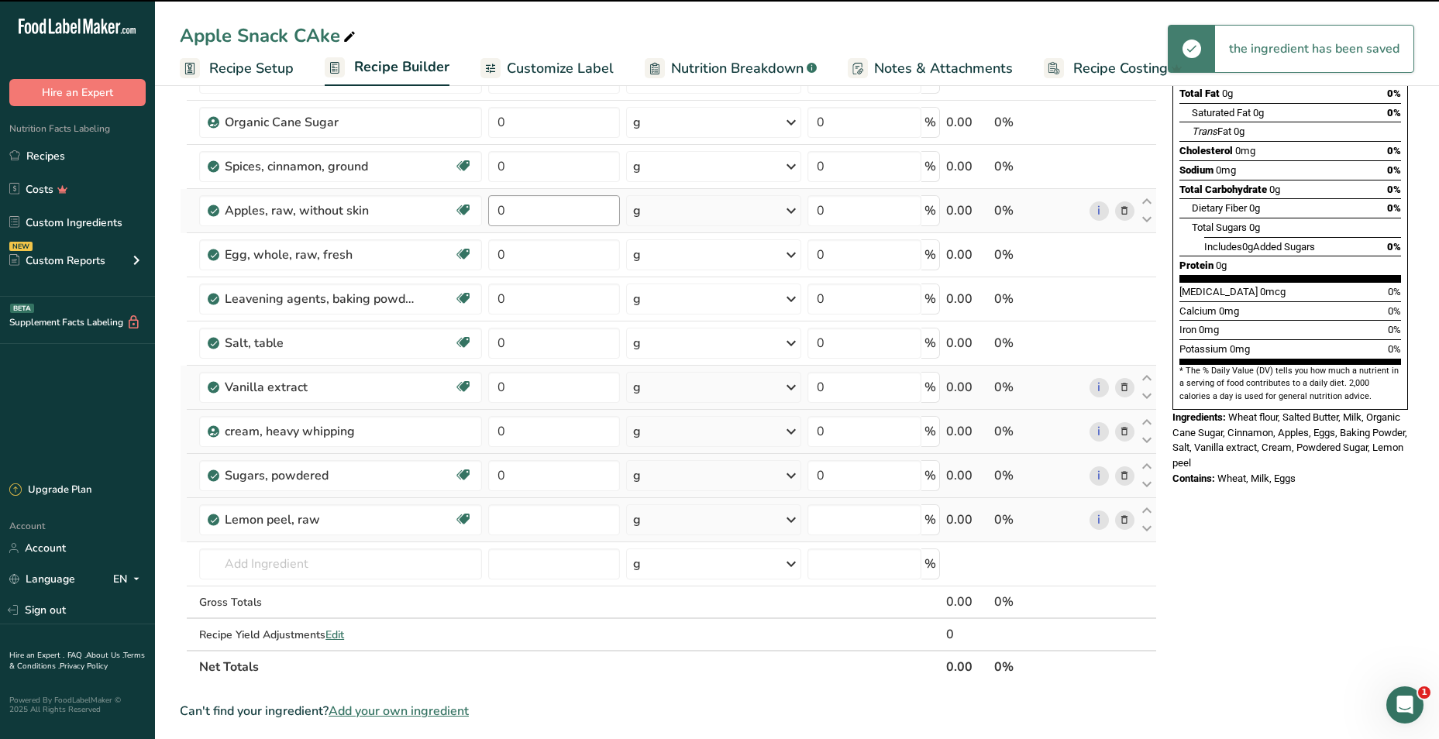
type input "0"
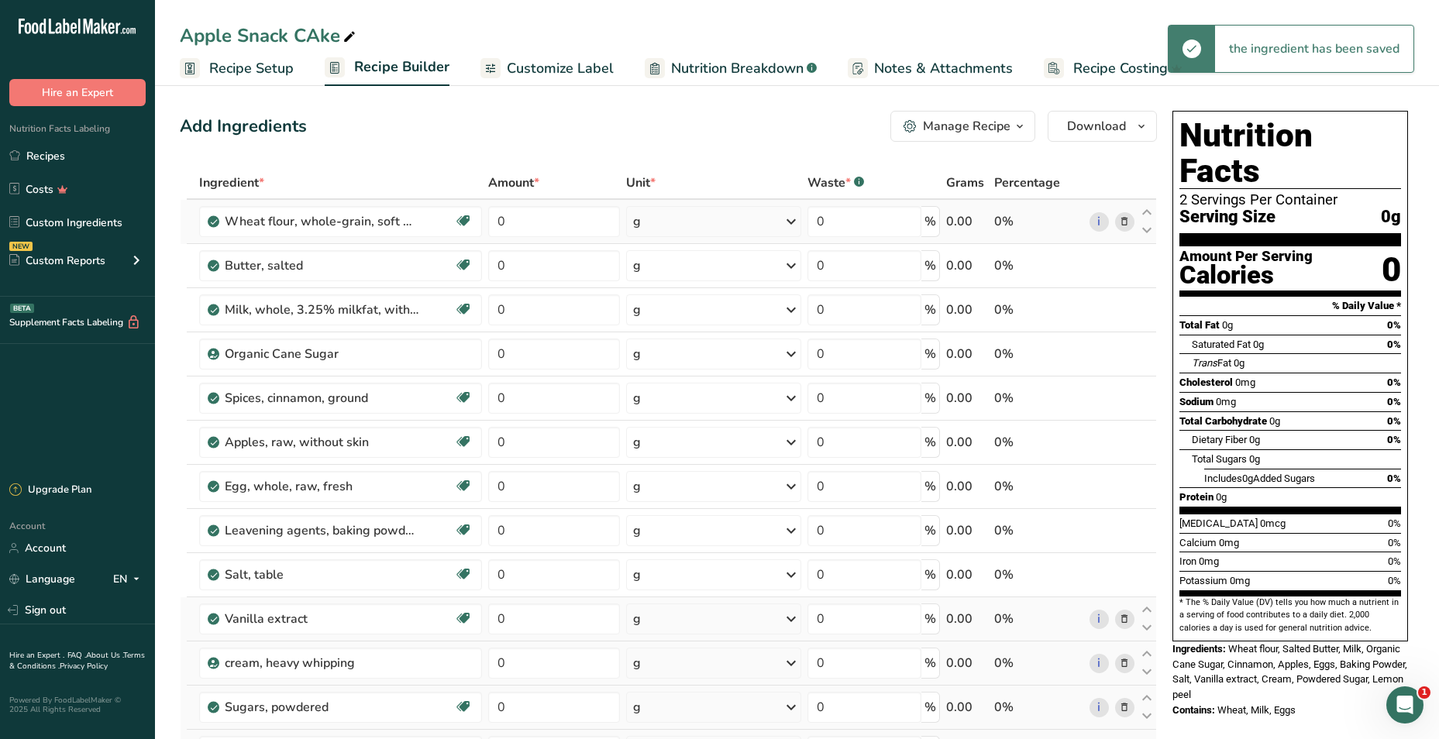
scroll to position [0, 0]
click at [649, 215] on div "g" at bounding box center [713, 222] width 174 height 31
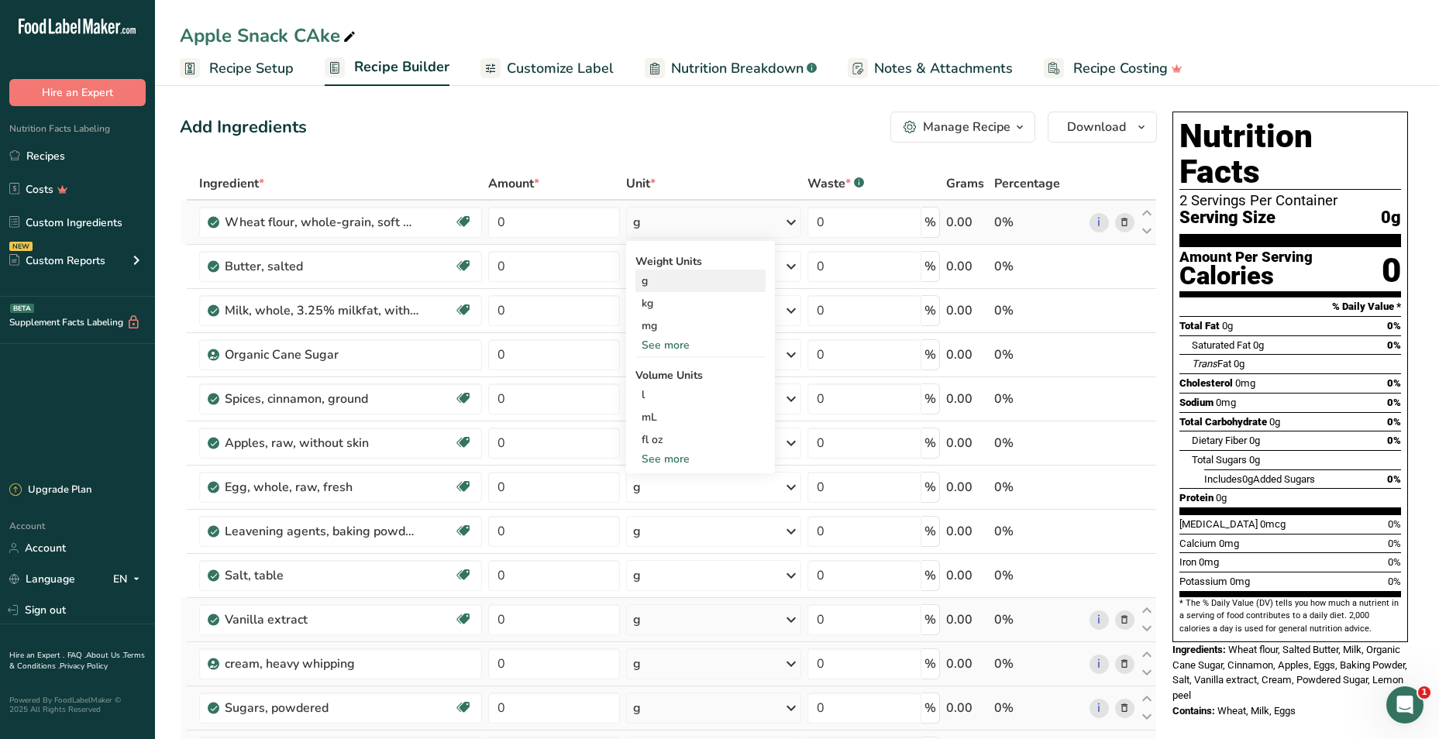
click at [662, 279] on div "g" at bounding box center [700, 281] width 130 height 22
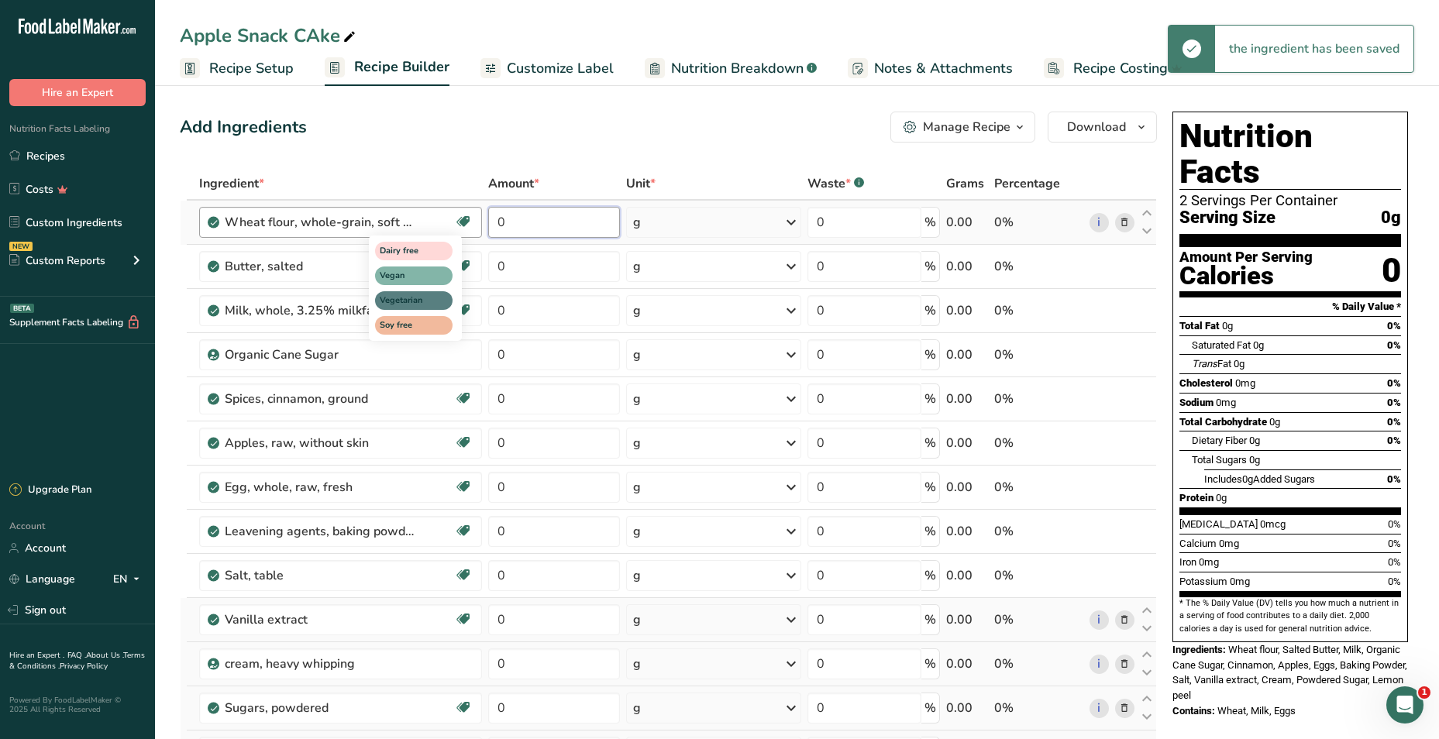
drag, startPoint x: 483, startPoint y: 218, endPoint x: 466, endPoint y: 216, distance: 16.3
click at [466, 216] on tr "Wheat flour, whole-grain, soft wheat Dairy free Vegan Vegetarian Soy free 0 g W…" at bounding box center [669, 223] width 976 height 44
type input "1"
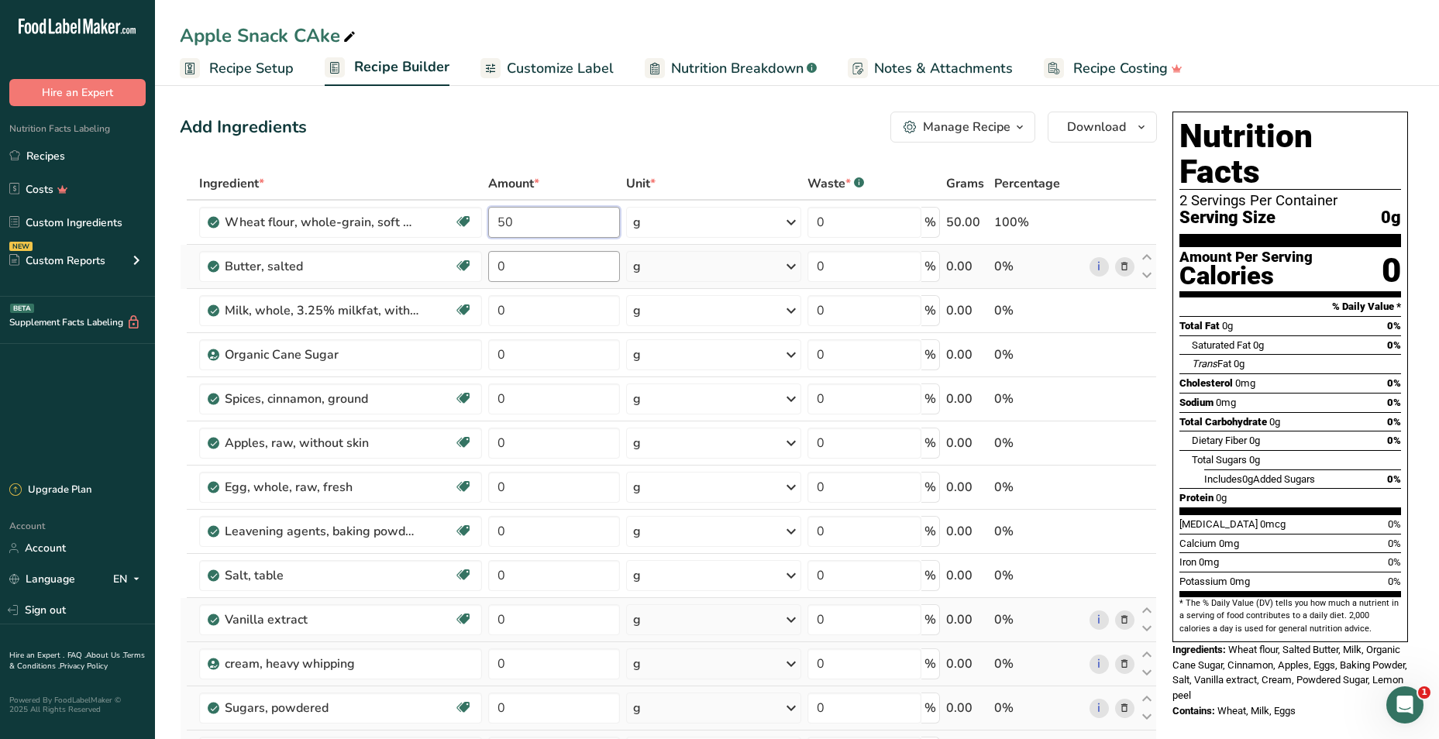
type input "50"
click at [540, 264] on div "Ingredient * Amount * Unit * Waste * .a-a{fill:#347362;}.b-a{fill:#fff;} Grams …" at bounding box center [668, 541] width 977 height 749
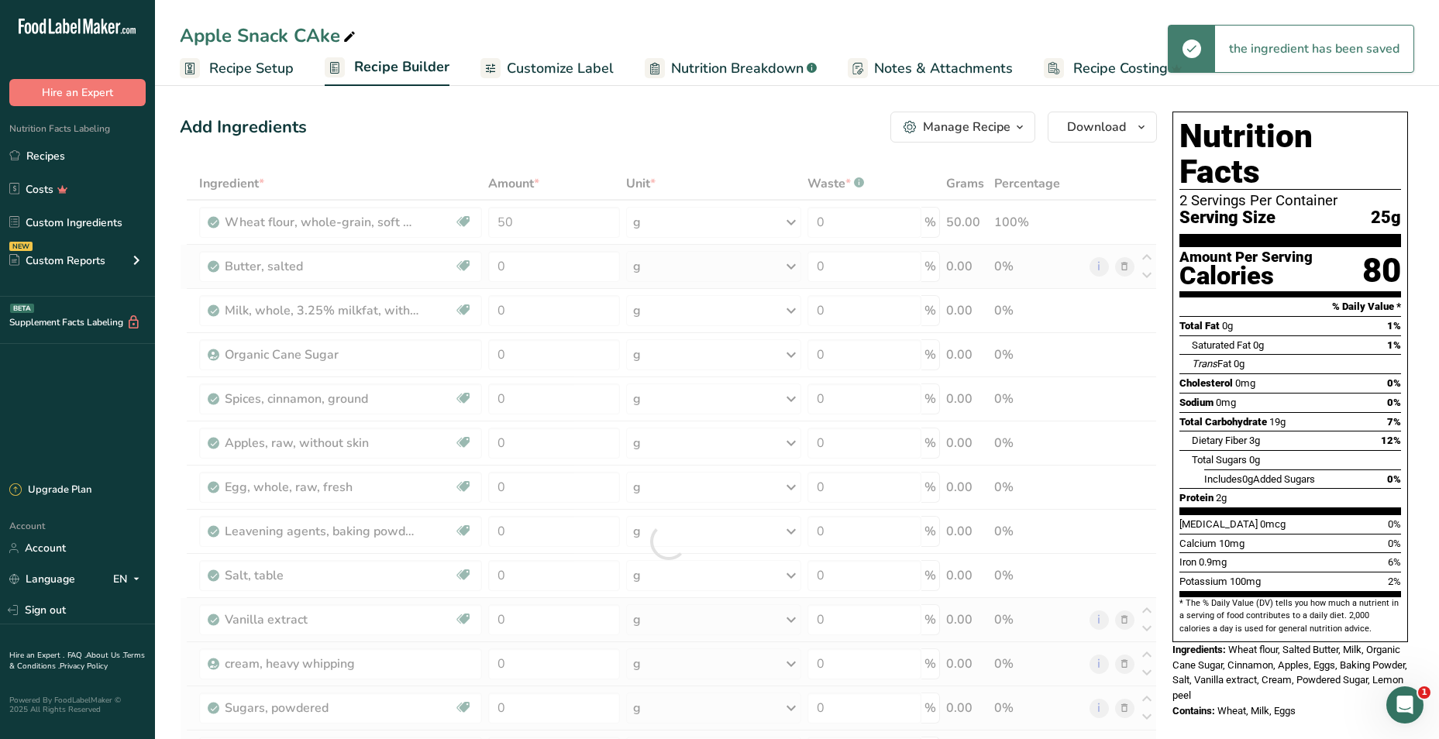
click at [649, 270] on div "Ingredient * Amount * Unit * Waste * .a-a{fill:#347362;}.b-a{fill:#fff;} Grams …" at bounding box center [668, 541] width 977 height 749
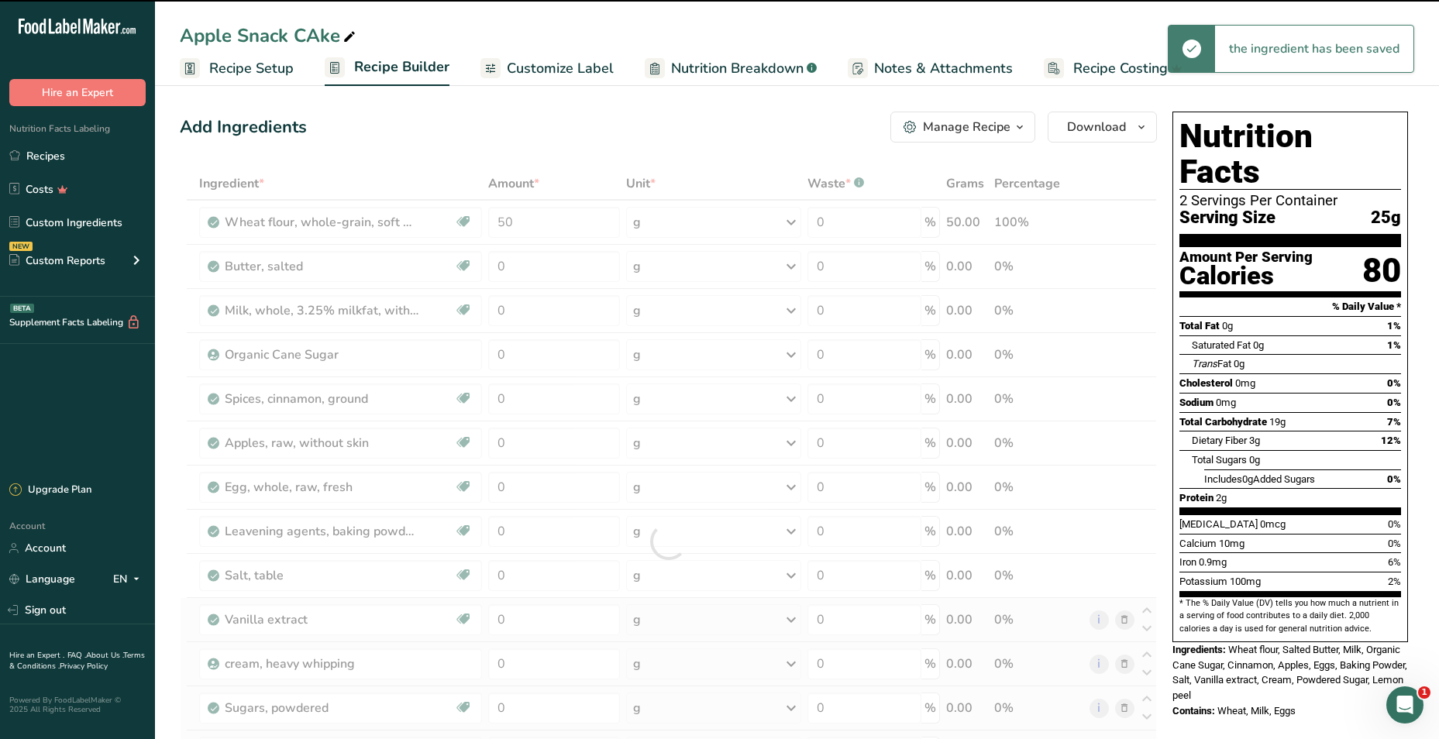
click at [651, 270] on div "g" at bounding box center [713, 266] width 174 height 31
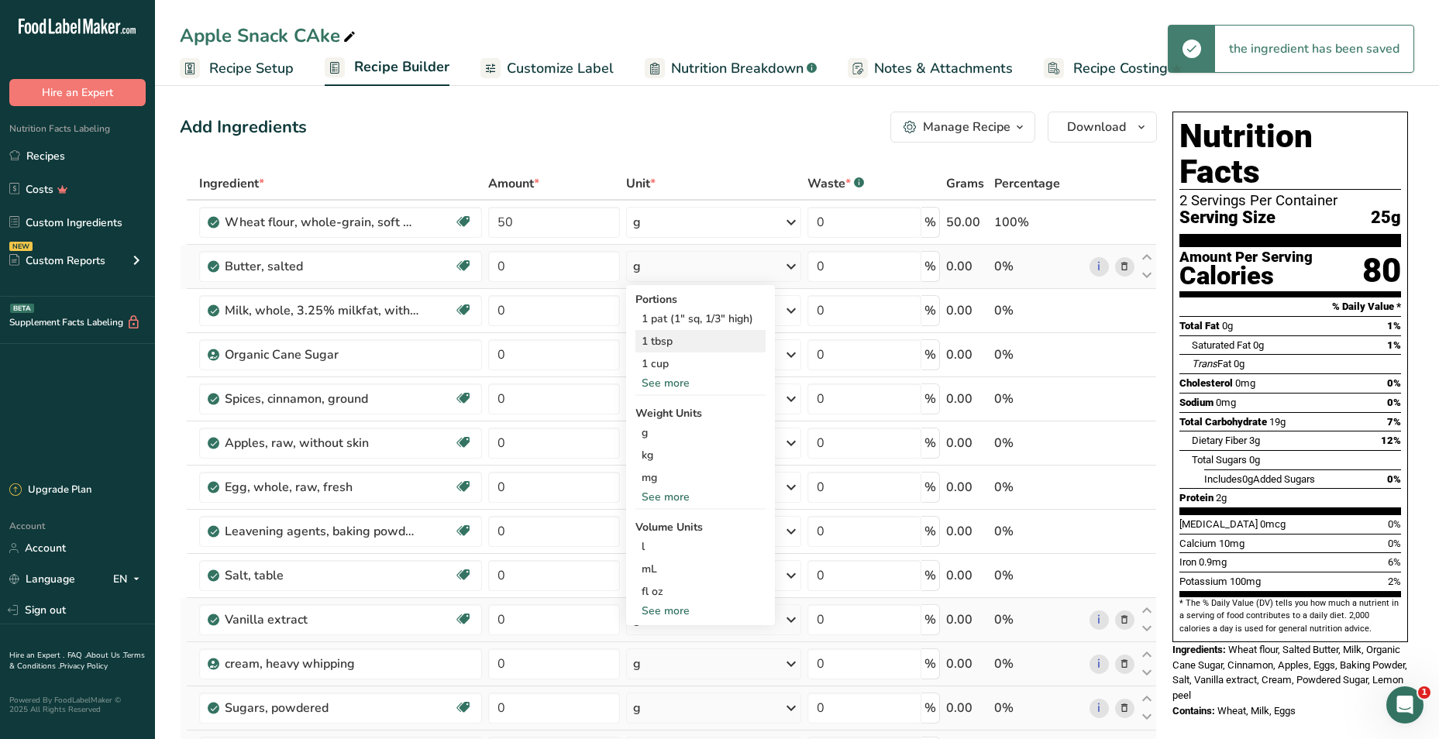
click at [658, 343] on div "1 tbsp" at bounding box center [700, 341] width 130 height 22
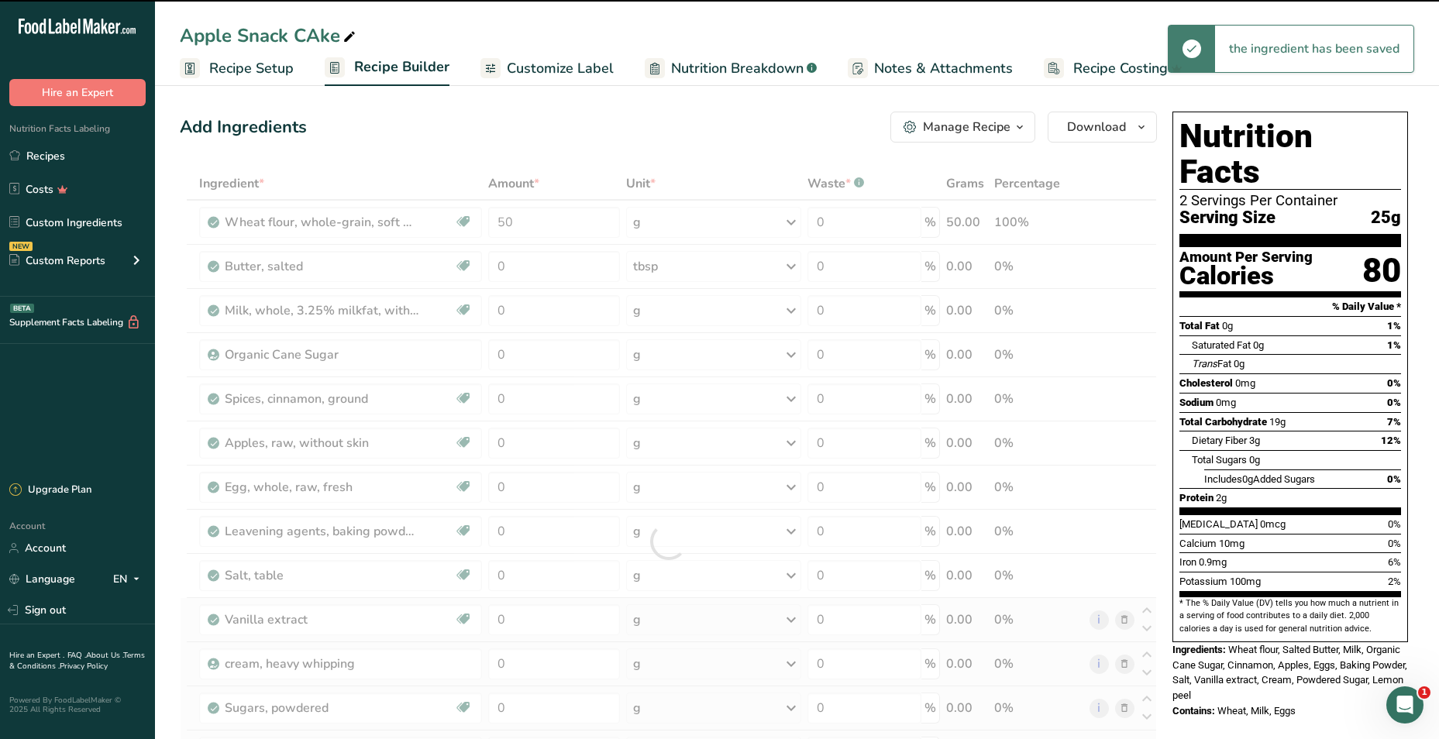
click at [535, 265] on div at bounding box center [668, 541] width 977 height 749
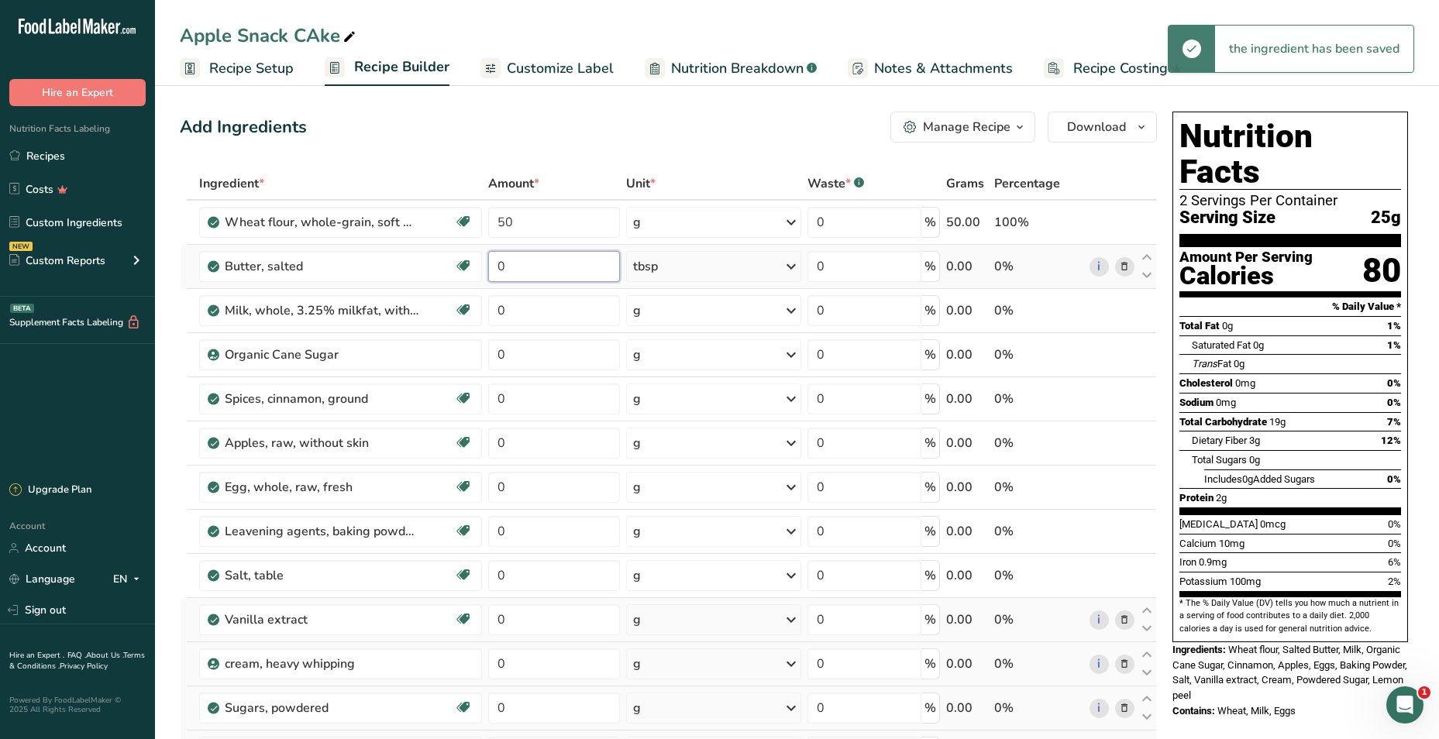
click at [518, 267] on input "0" at bounding box center [554, 266] width 132 height 31
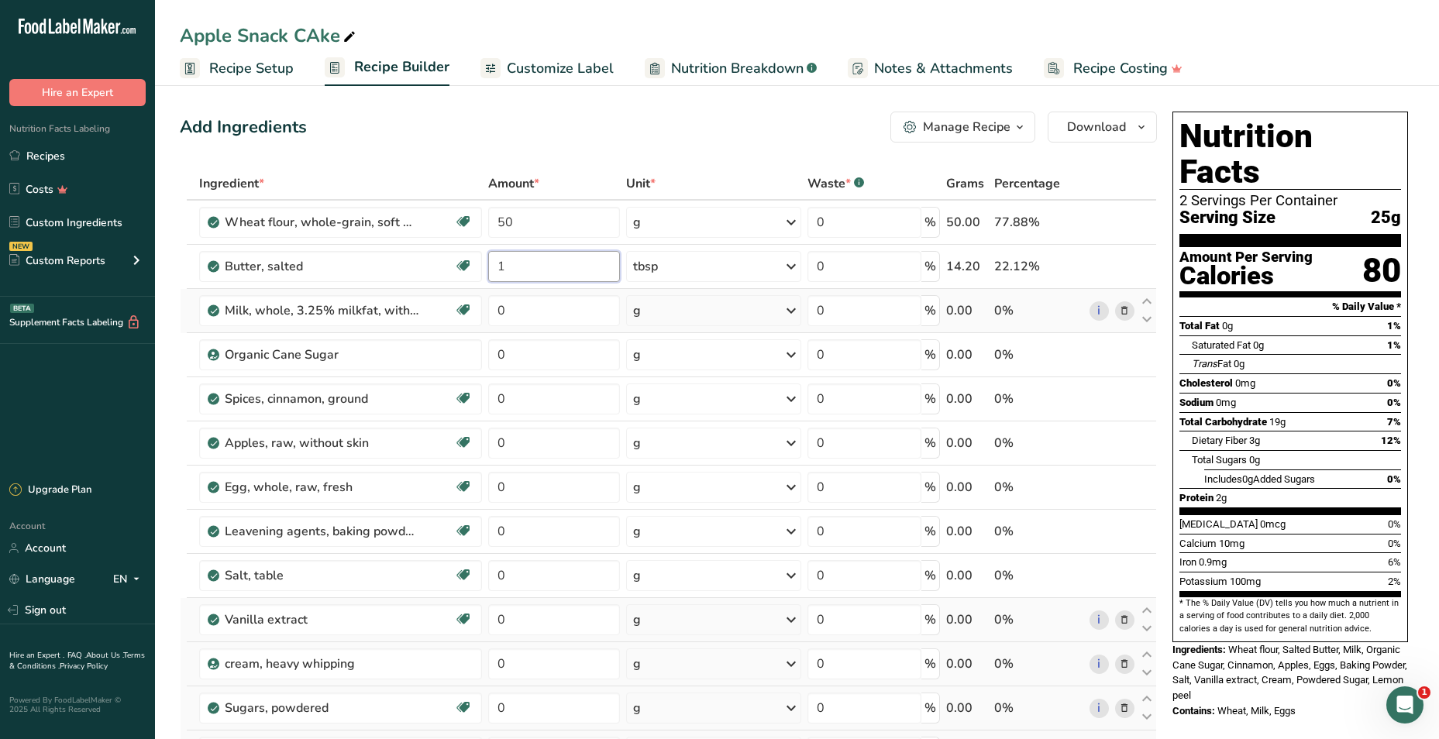
type input "1"
click at [680, 305] on div "Ingredient * Amount * Unit * Waste * .a-a{fill:#347362;}.b-a{fill:#fff;} Grams …" at bounding box center [668, 541] width 977 height 749
click at [681, 312] on div "g" at bounding box center [714, 310] width 176 height 31
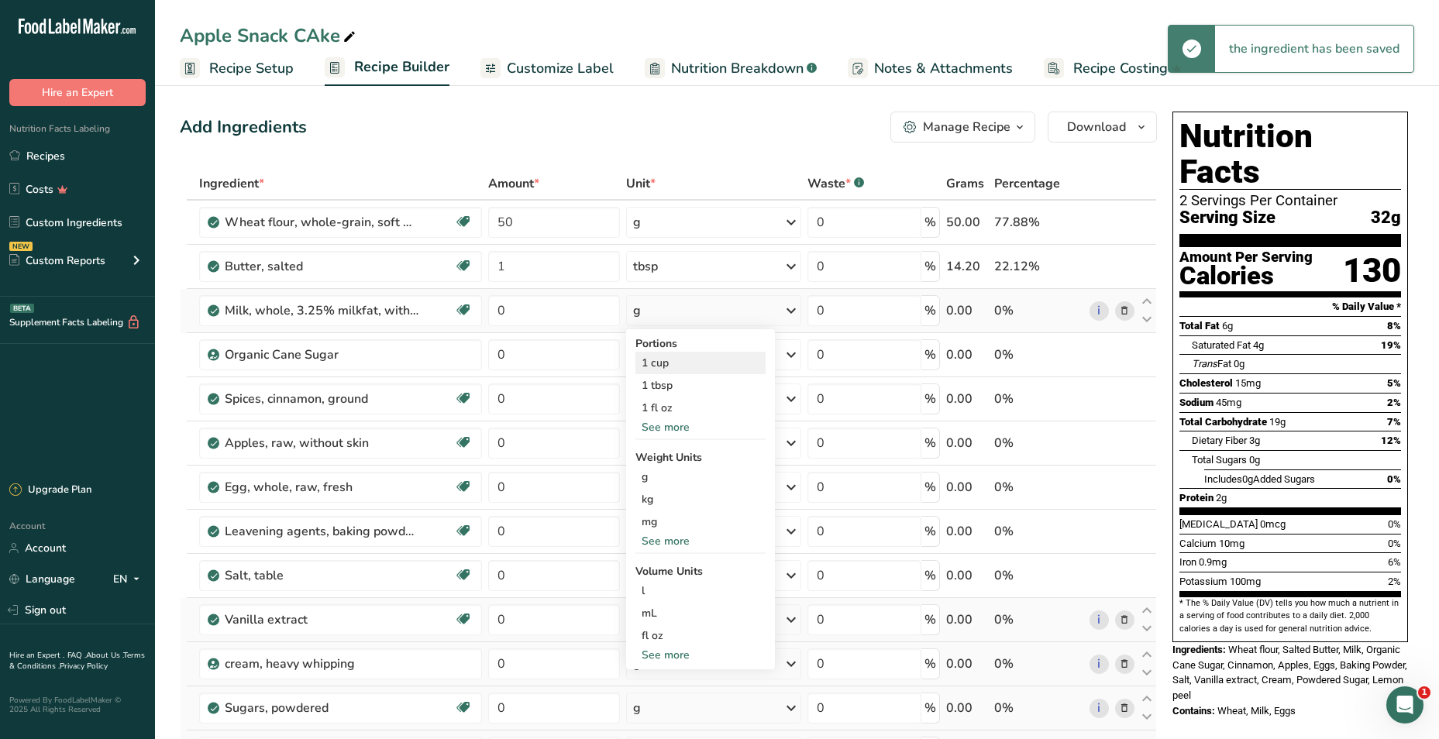
click at [677, 360] on div "1 cup" at bounding box center [700, 363] width 130 height 22
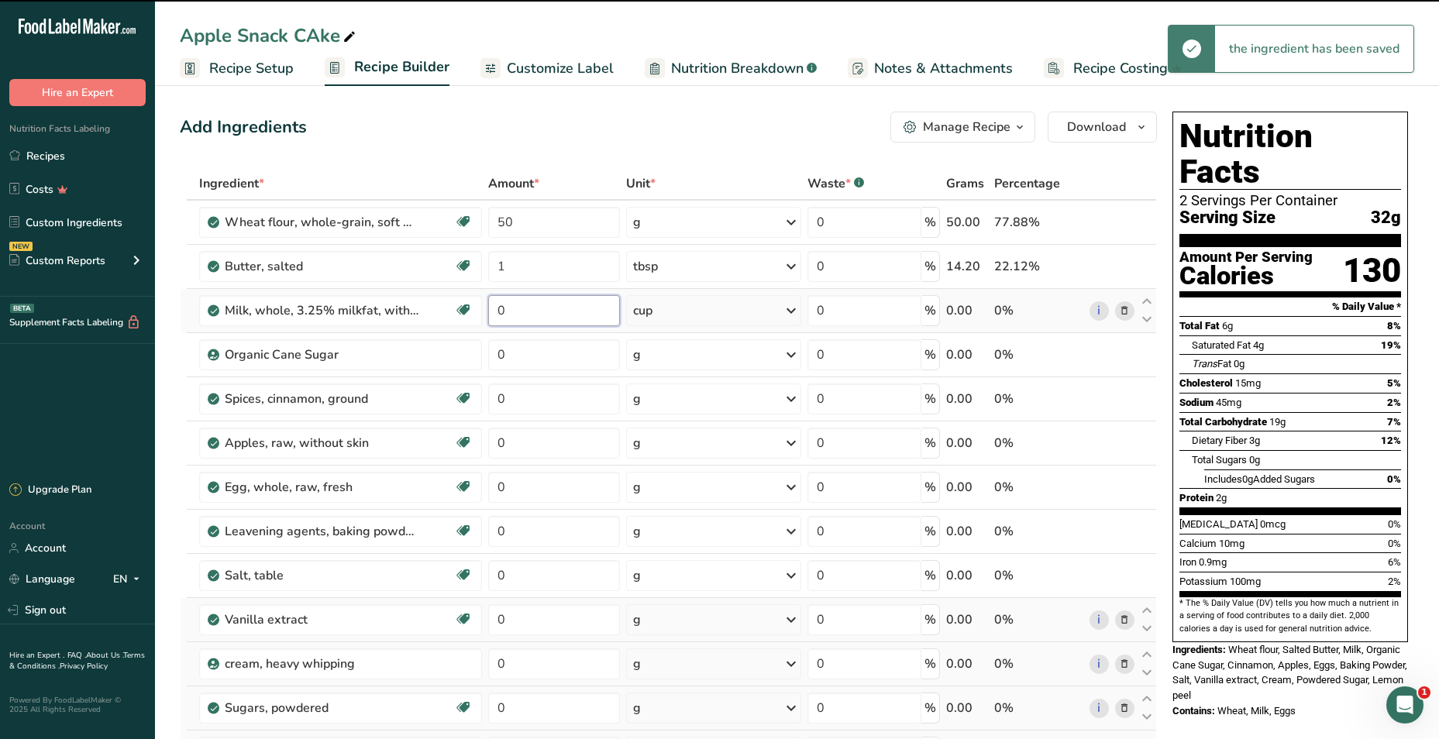
click at [546, 313] on input "0" at bounding box center [554, 310] width 132 height 31
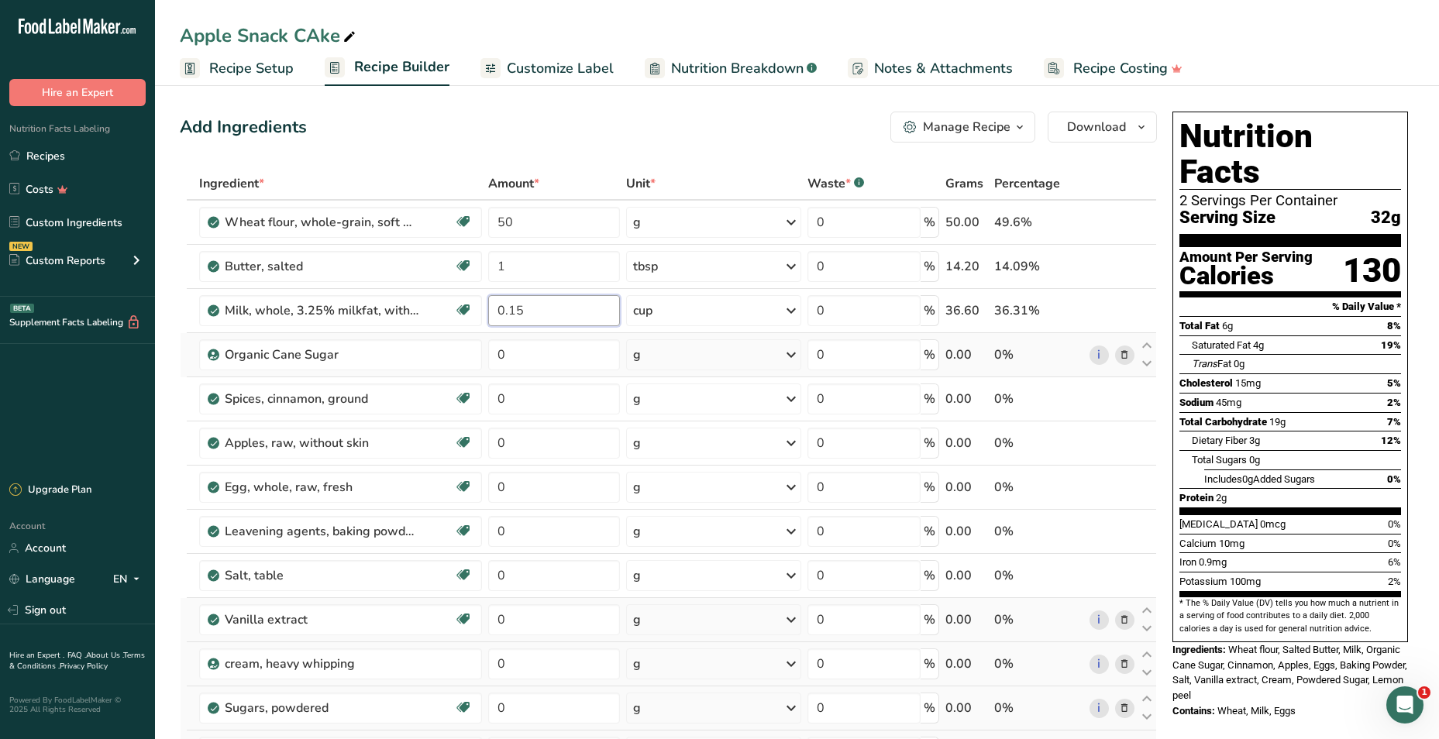
type input "0.15"
click at [661, 358] on div "Ingredient * Amount * Unit * Waste * .a-a{fill:#347362;}.b-a{fill:#fff;} Grams …" at bounding box center [668, 541] width 977 height 749
click at [696, 360] on div "g" at bounding box center [714, 354] width 176 height 31
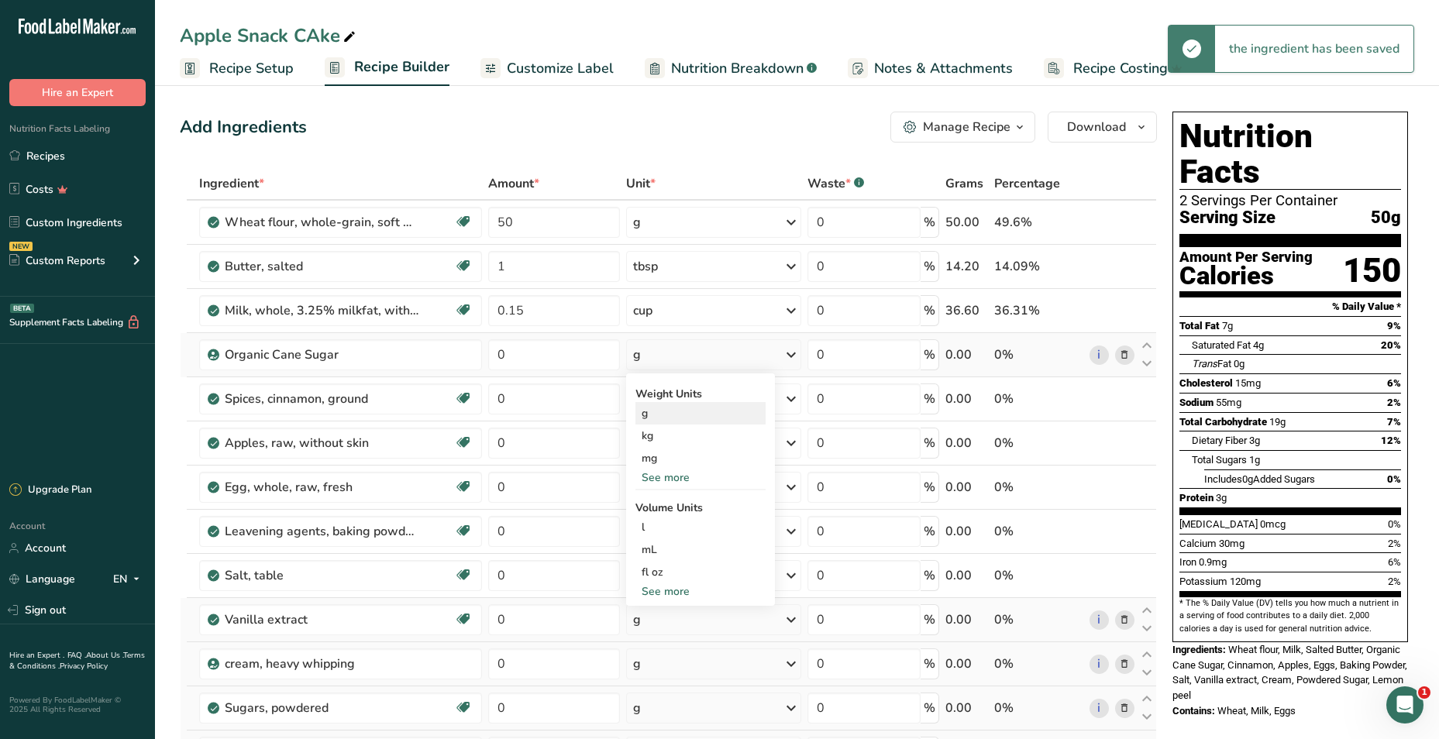
click at [656, 410] on div "g" at bounding box center [700, 413] width 130 height 22
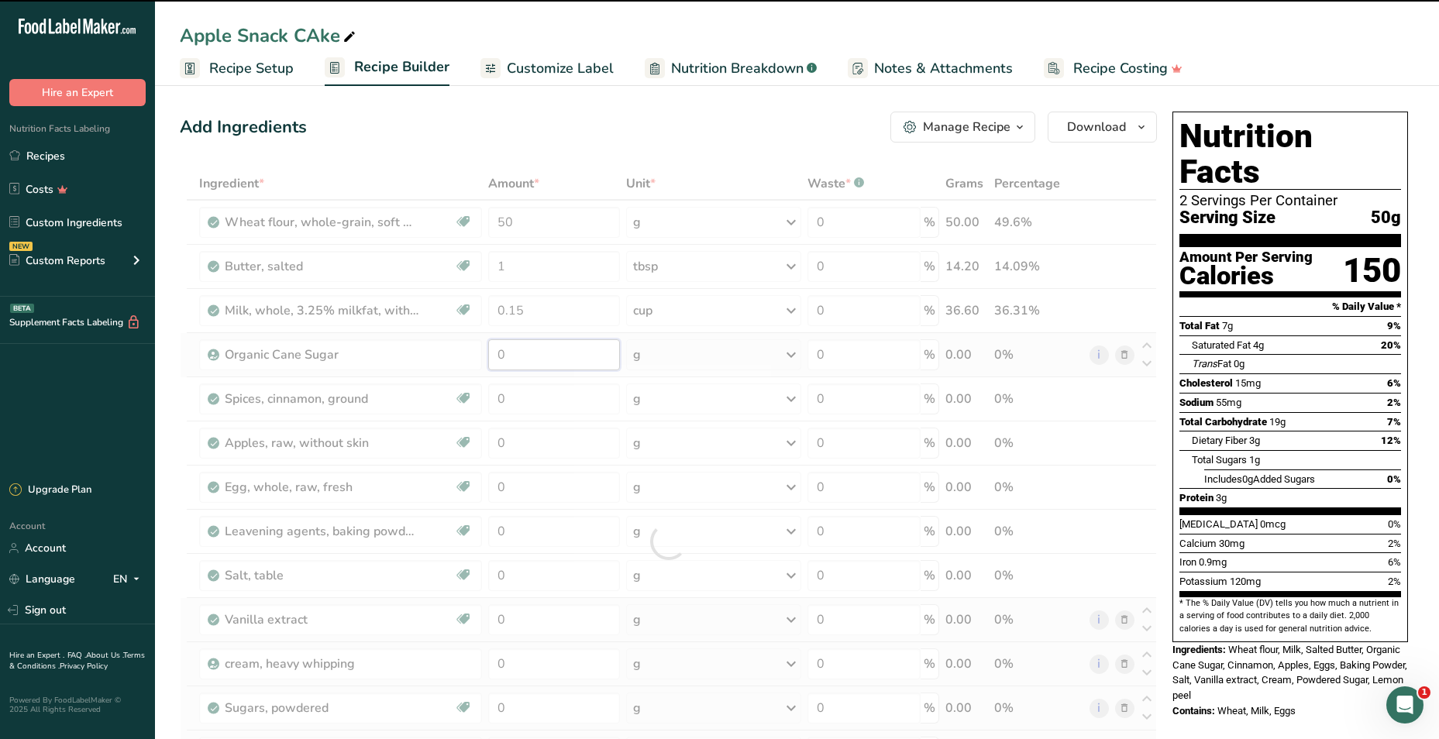
click at [534, 349] on input "0" at bounding box center [554, 354] width 132 height 31
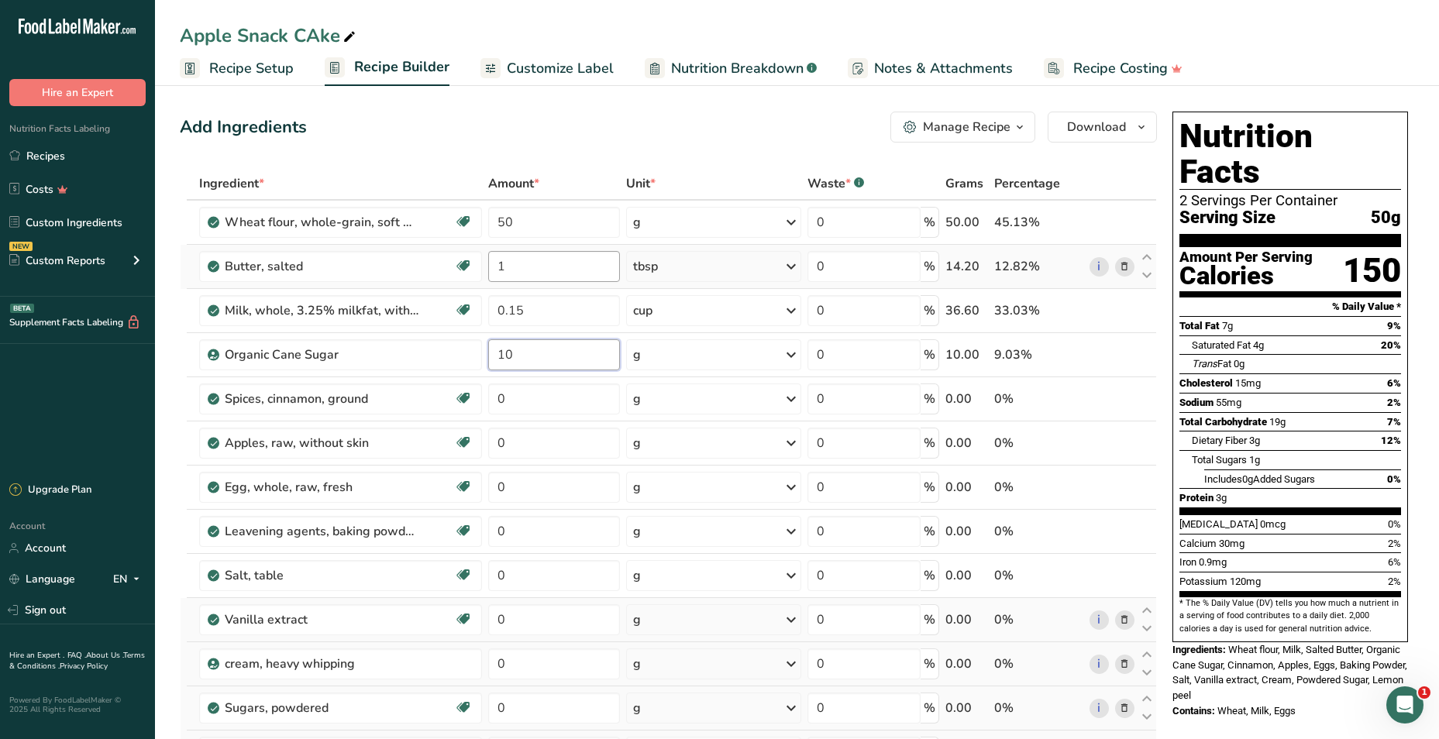
type input "10"
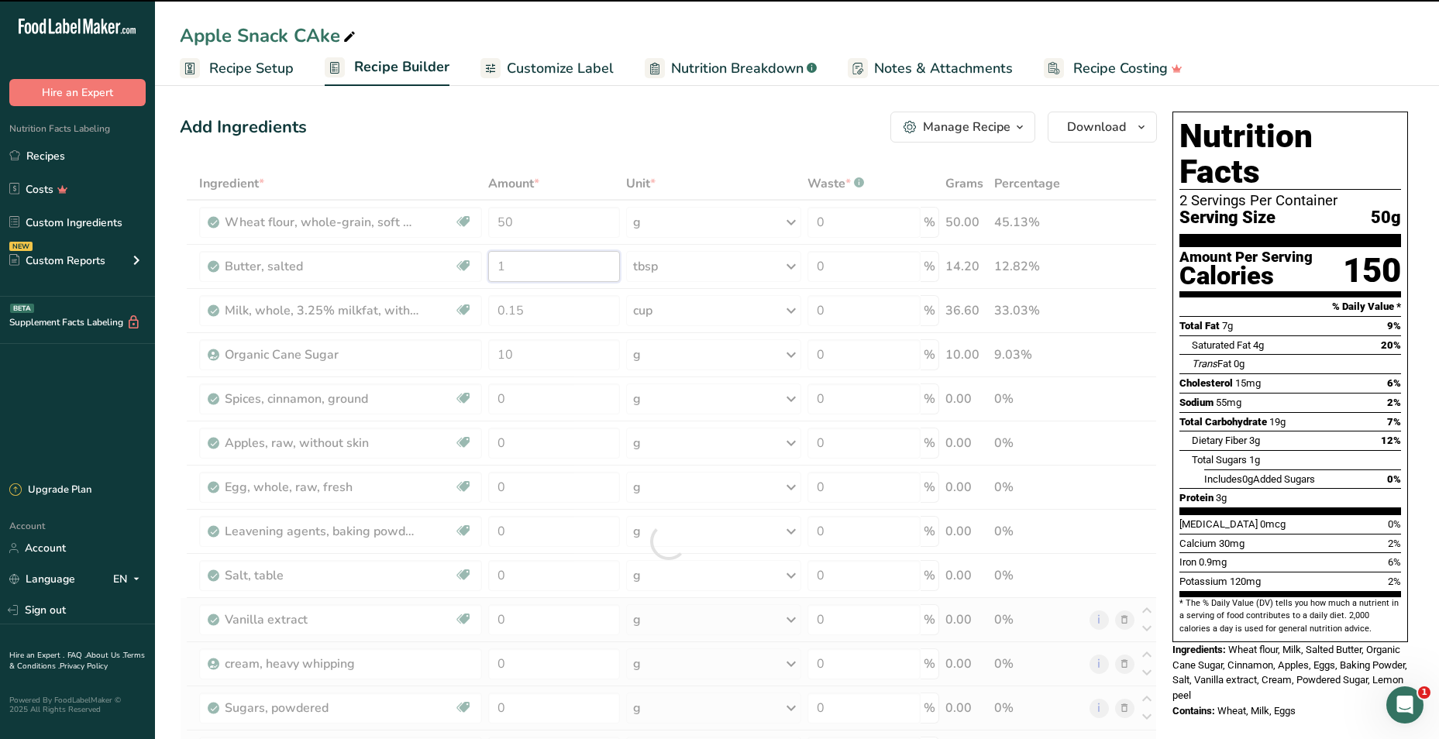
drag, startPoint x: 517, startPoint y: 266, endPoint x: 486, endPoint y: 267, distance: 31.0
click at [486, 267] on div "Ingredient * Amount * Unit * Waste * .a-a{fill:#347362;}.b-a{fill:#fff;} Grams …" at bounding box center [668, 541] width 977 height 749
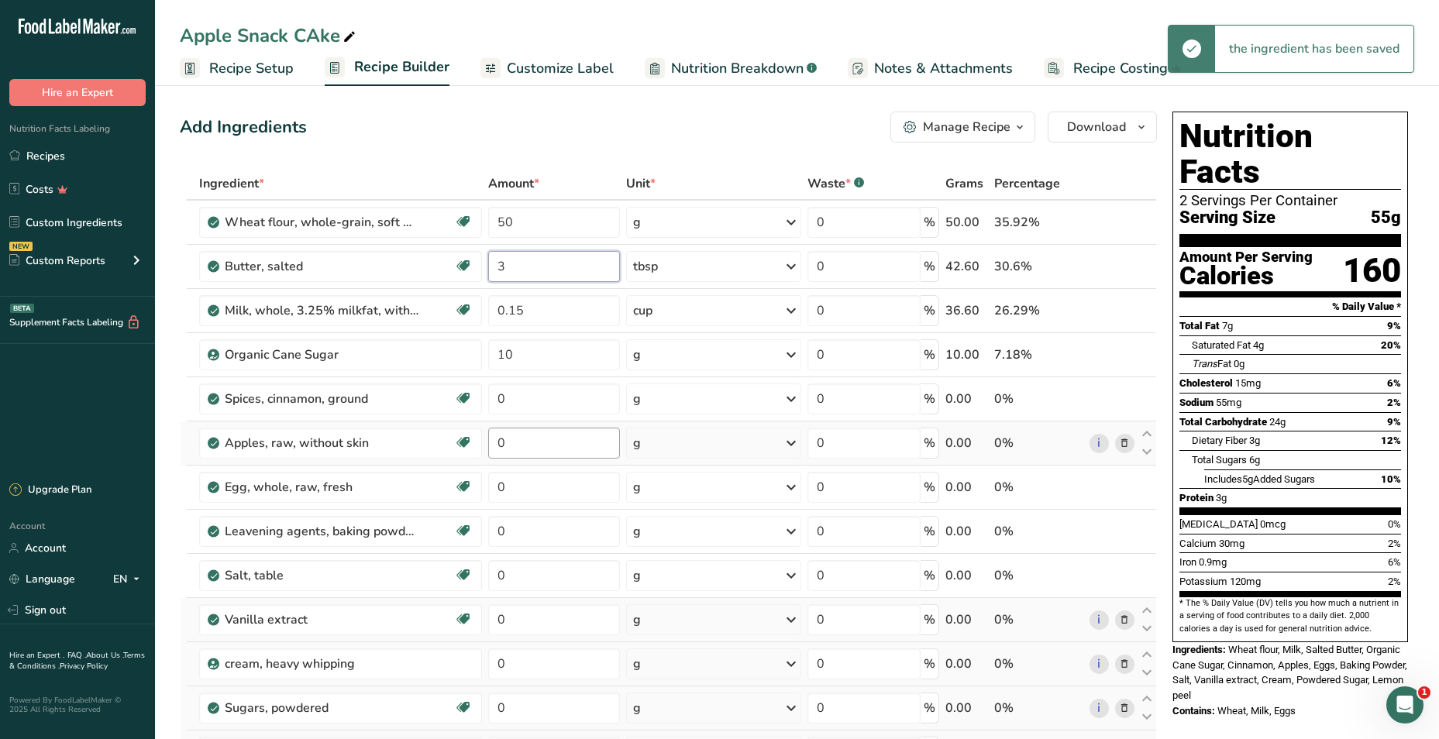
type input "3"
click at [541, 444] on div "Ingredient * Amount * Unit * Waste * .a-a{fill:#347362;}.b-a{fill:#fff;} Grams …" at bounding box center [668, 541] width 977 height 749
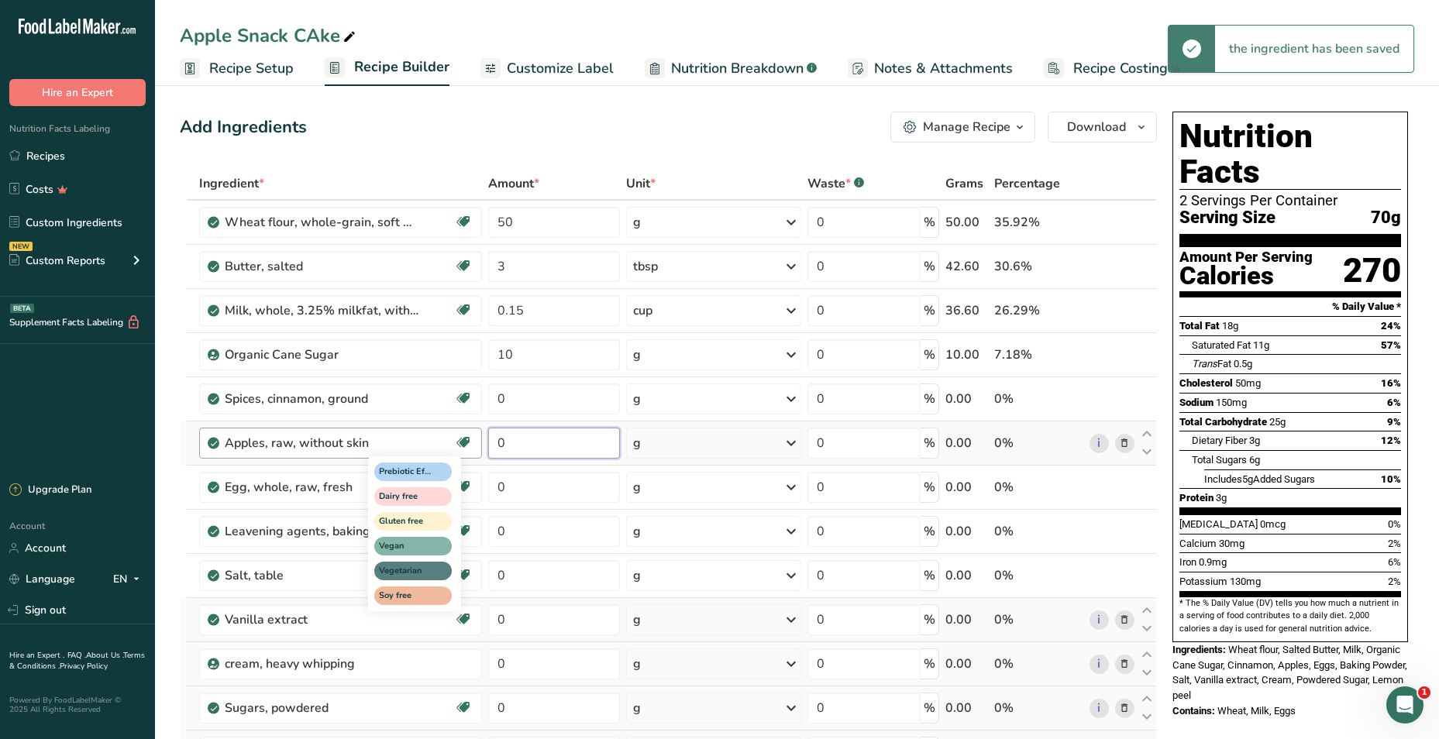
drag, startPoint x: 510, startPoint y: 441, endPoint x: 466, endPoint y: 439, distance: 43.5
click at [470, 440] on tr "Apples, raw, without skin [MEDICAL_DATA] Effect Dairy free Gluten free Vegan Ve…" at bounding box center [669, 444] width 976 height 44
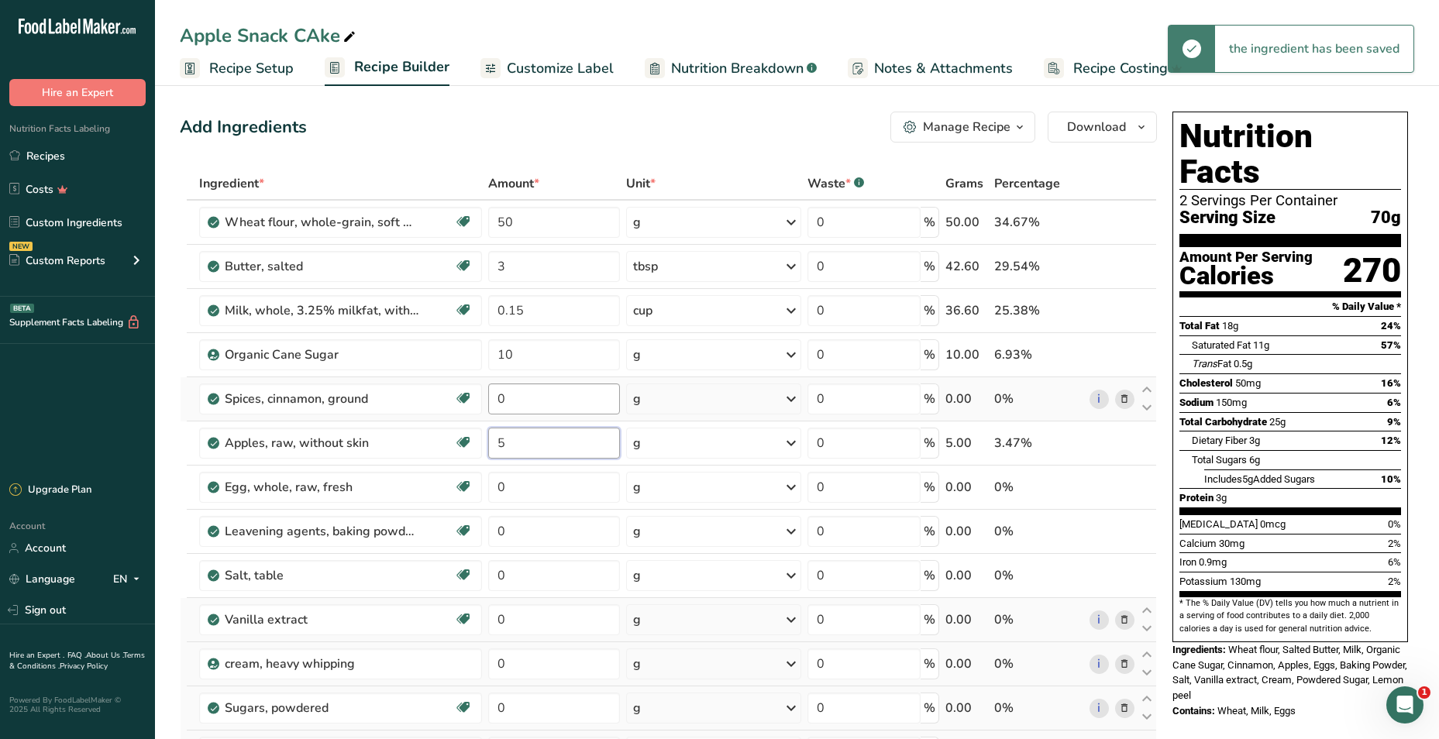
type input "5"
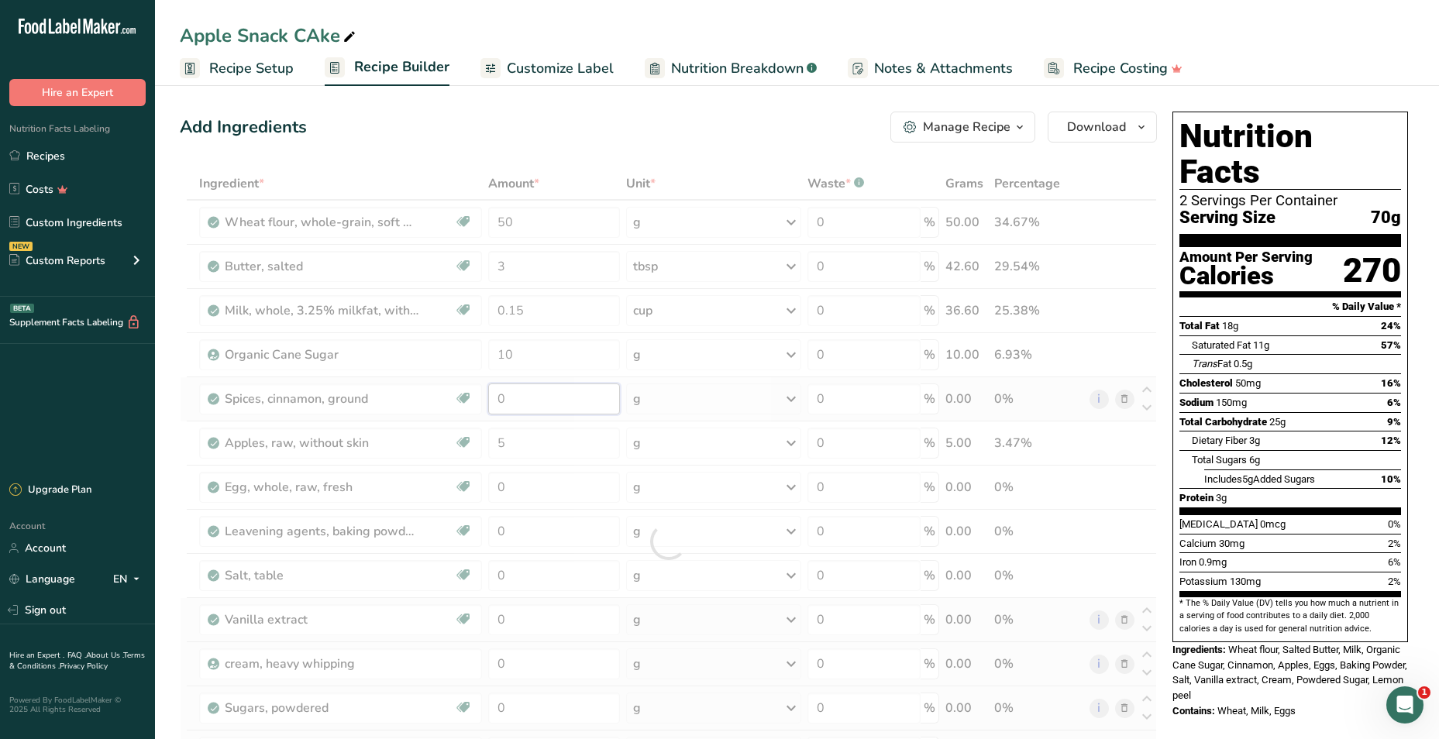
click at [527, 395] on div "Ingredient * Amount * Unit * Waste * .a-a{fill:#347362;}.b-a{fill:#fff;} Grams …" at bounding box center [668, 541] width 977 height 749
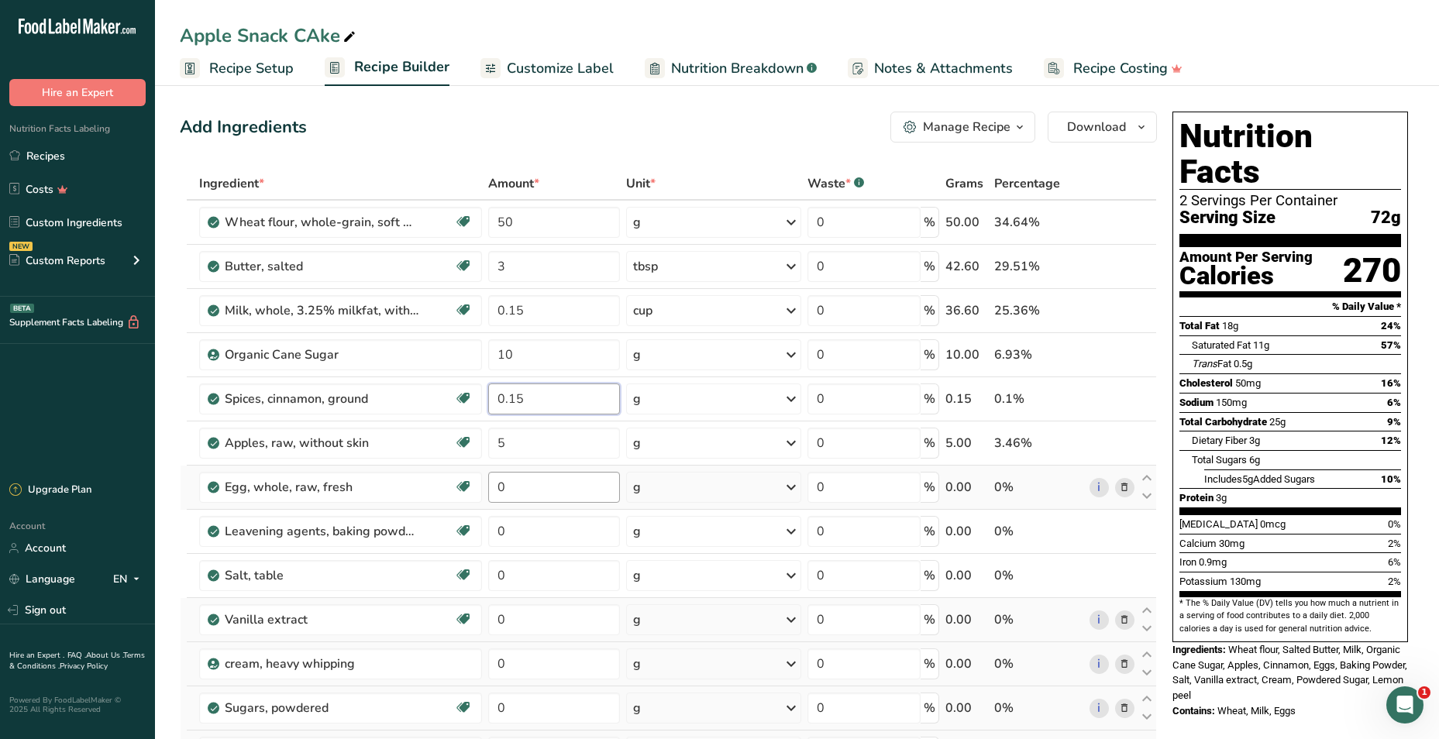
type input "0.15"
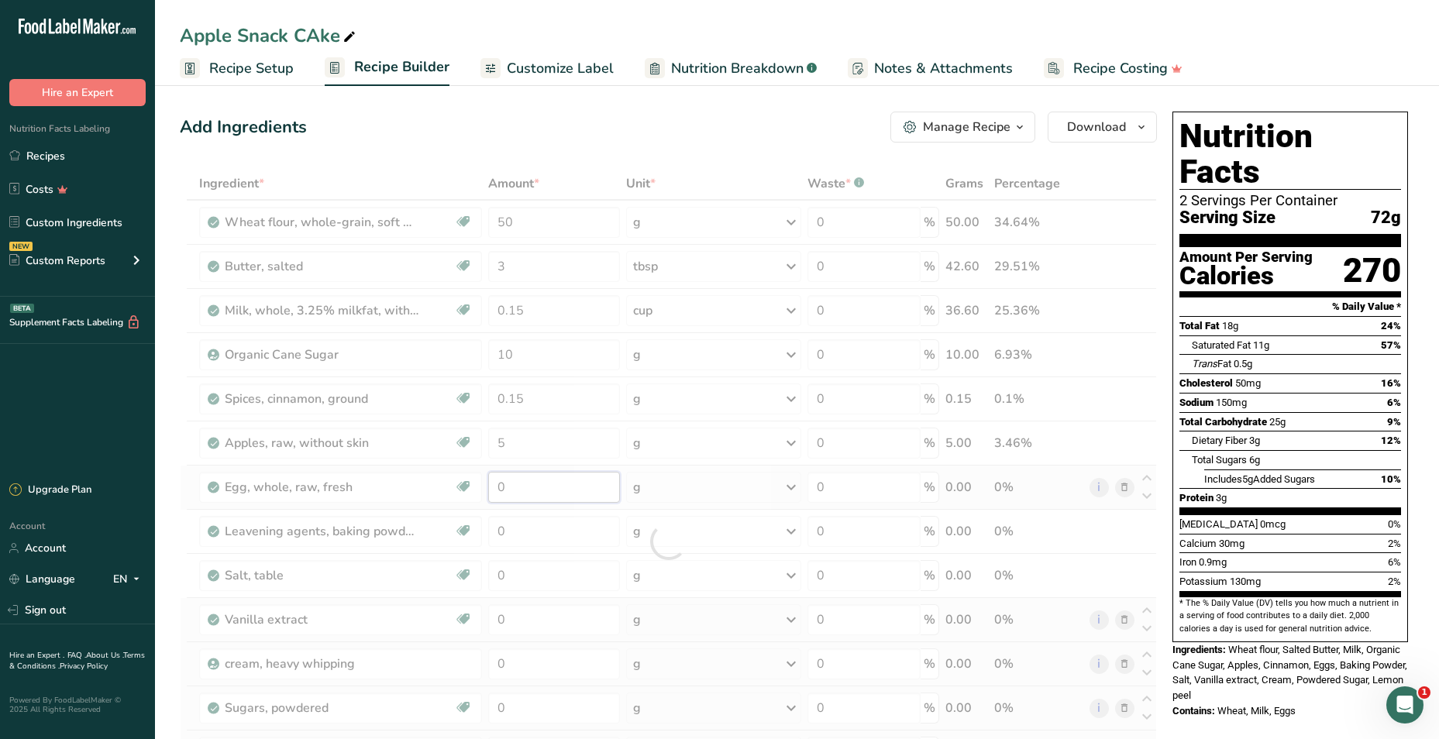
click at [539, 488] on div "Ingredient * Amount * Unit * Waste * .a-a{fill:#347362;}.b-a{fill:#fff;} Grams …" at bounding box center [668, 541] width 977 height 749
click at [675, 487] on div "Ingredient * Amount * Unit * Waste * .a-a{fill:#347362;}.b-a{fill:#fff;} Grams …" at bounding box center [668, 541] width 977 height 749
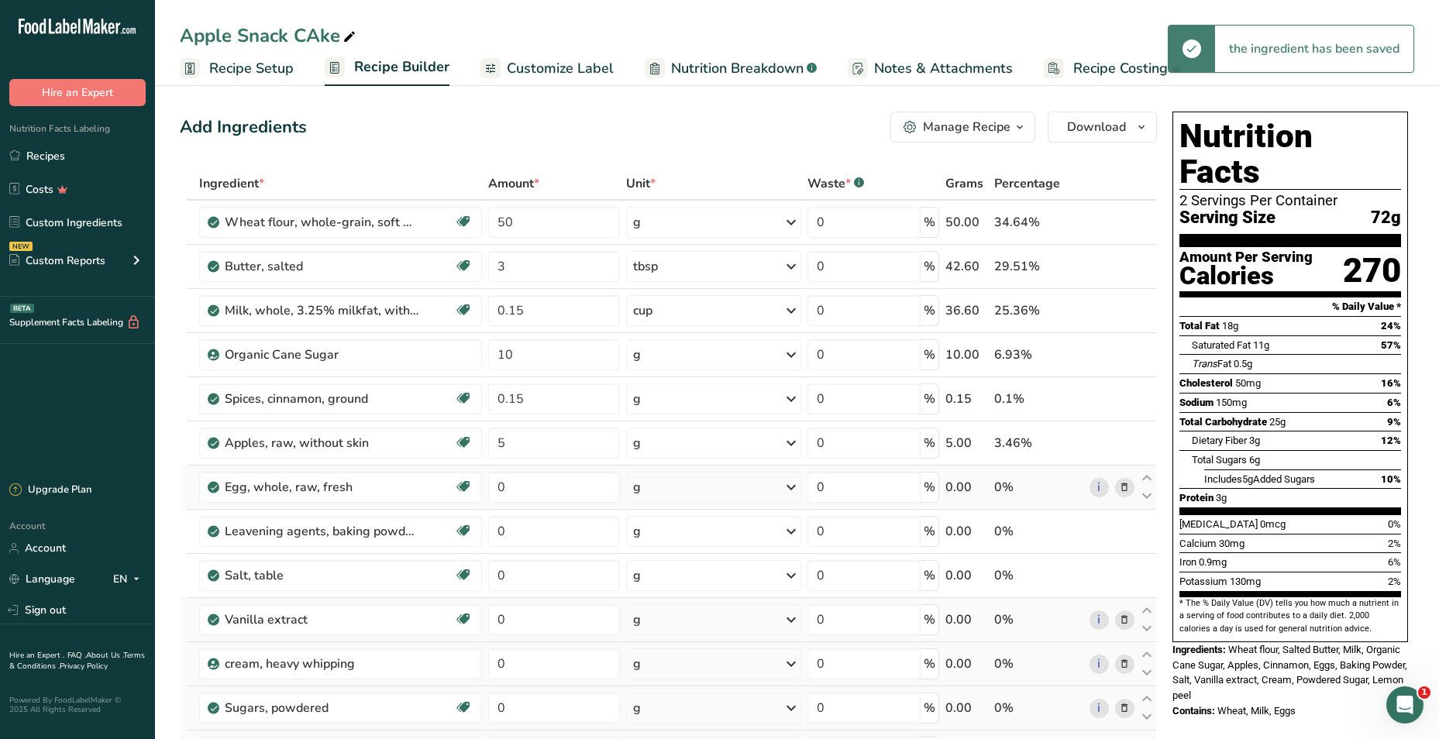
click at [650, 492] on div "g" at bounding box center [714, 487] width 176 height 31
click at [654, 544] on div "1 large" at bounding box center [700, 539] width 130 height 22
click at [535, 491] on input "0" at bounding box center [554, 487] width 132 height 31
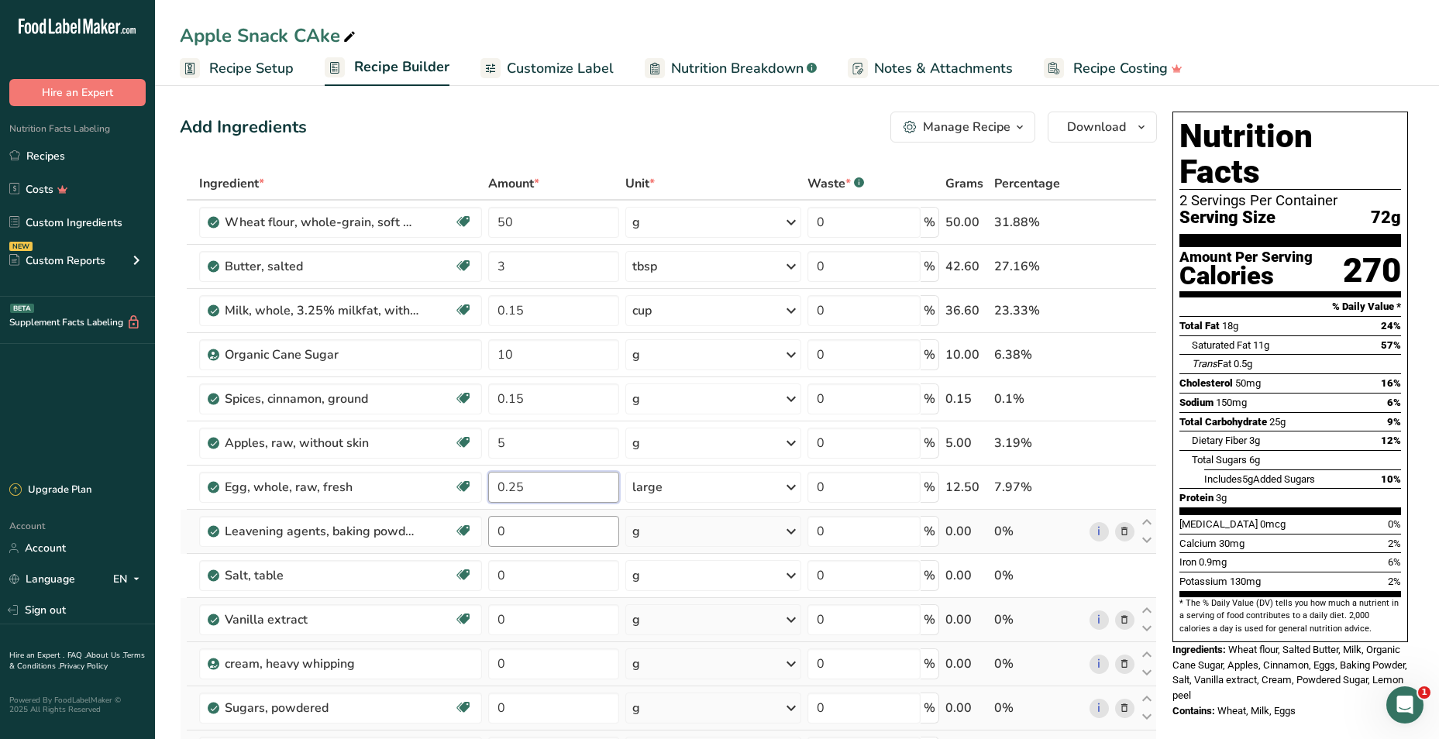
type input "0.25"
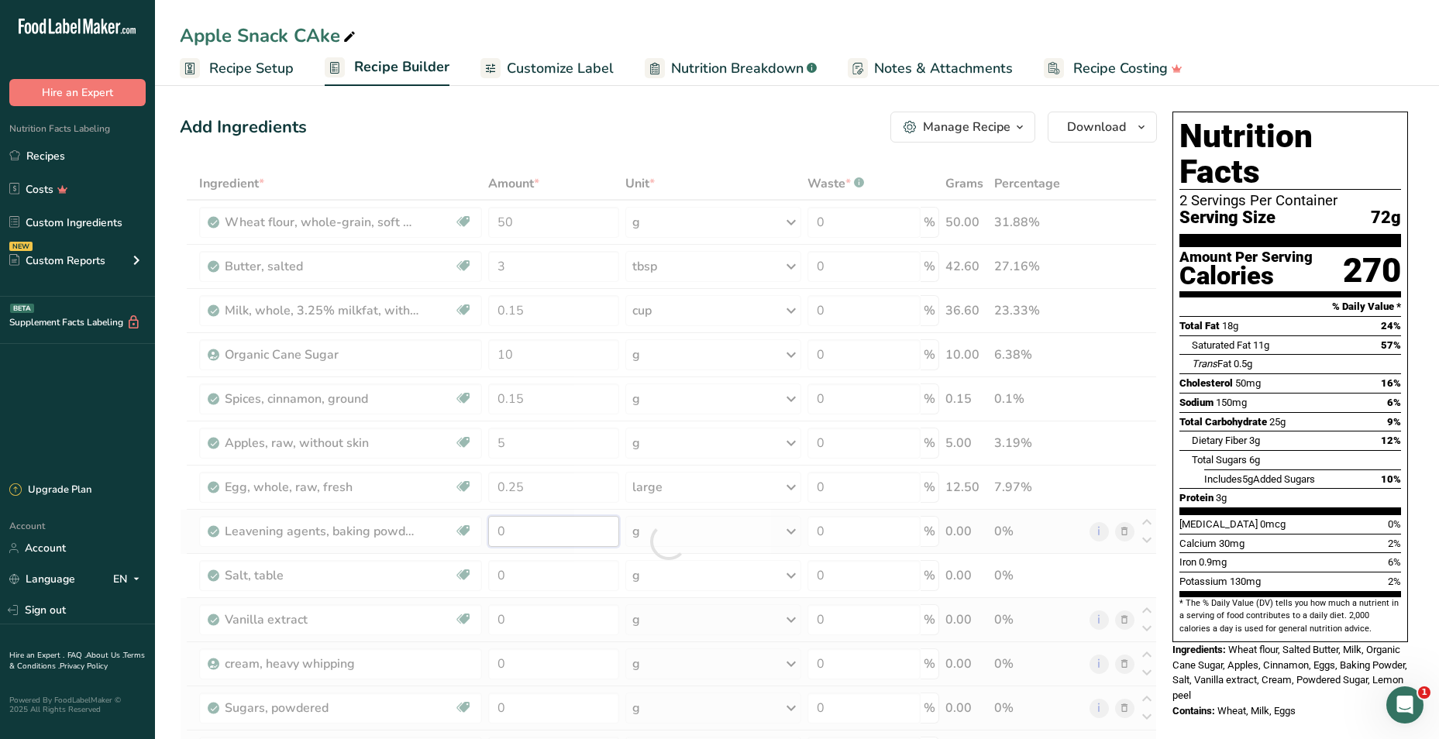
click at [518, 531] on div "Ingredient * Amount * Unit * Waste * .a-a{fill:#347362;}.b-a{fill:#fff;} Grams …" at bounding box center [668, 541] width 977 height 749
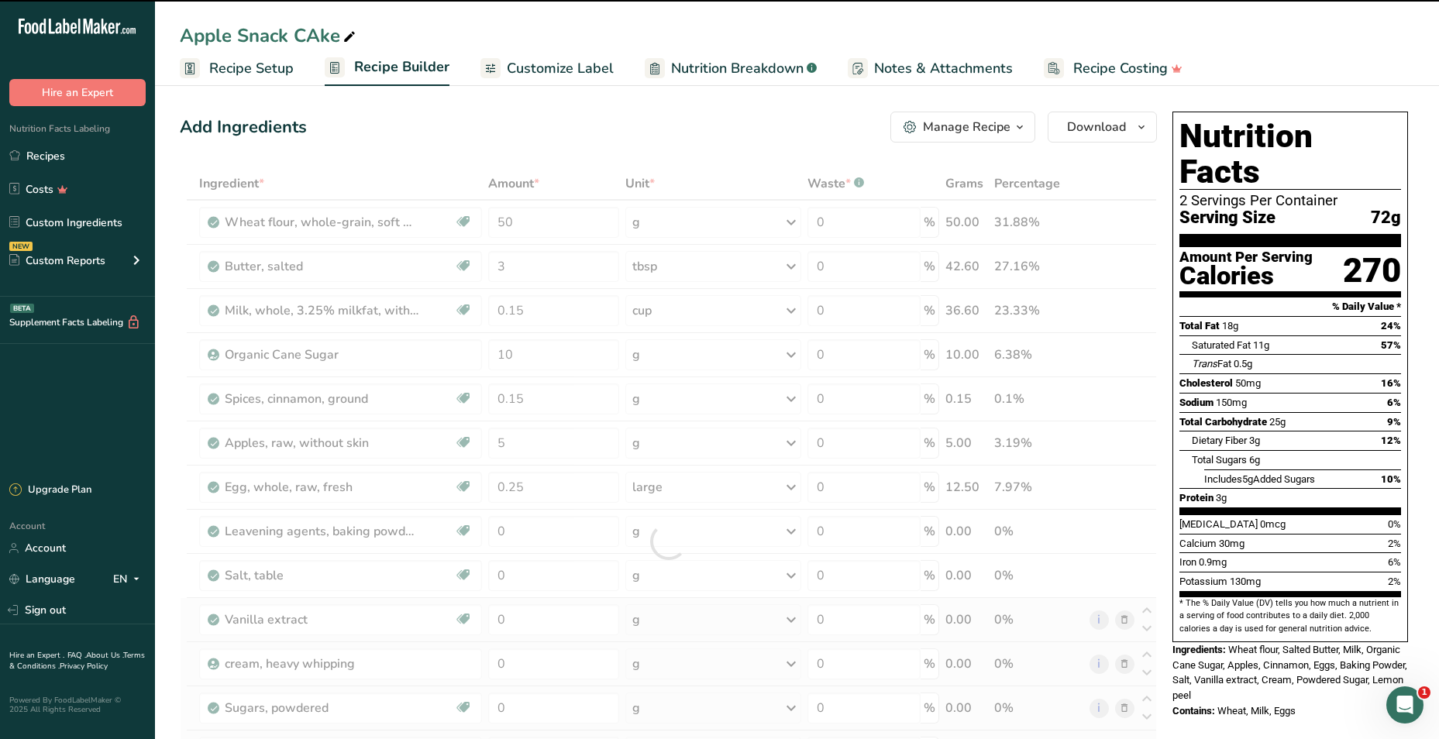
click at [664, 532] on div "Ingredient * Amount * Unit * Waste * .a-a{fill:#347362;}.b-a{fill:#fff;} Grams …" at bounding box center [668, 541] width 977 height 749
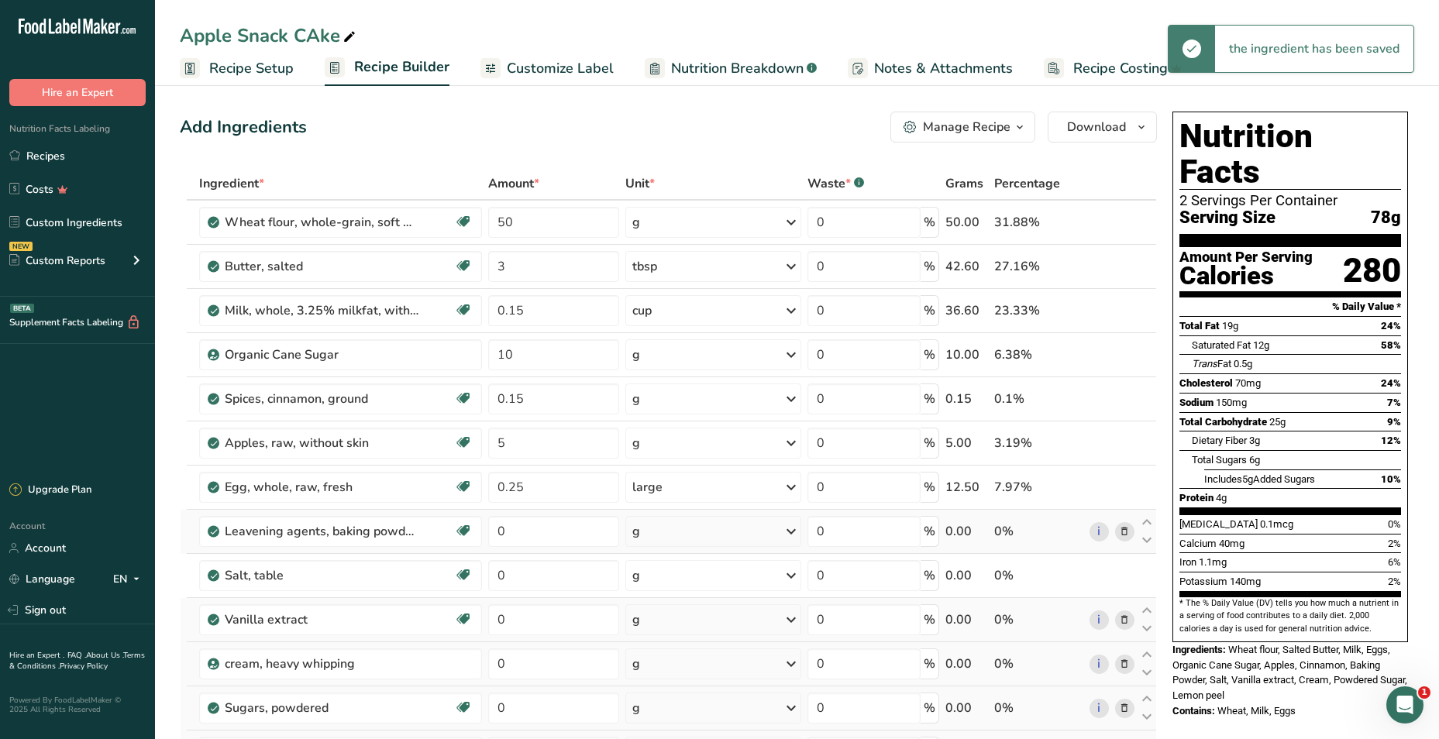
click at [640, 534] on div "g" at bounding box center [636, 531] width 8 height 19
click at [649, 584] on div "1 tsp" at bounding box center [700, 584] width 130 height 22
drag, startPoint x: 573, startPoint y: 537, endPoint x: 461, endPoint y: 521, distance: 112.8
click at [461, 521] on tr "Leavening agents, baking powder, low-sodium Dairy free Gluten free Vegan Vegeta…" at bounding box center [669, 532] width 976 height 44
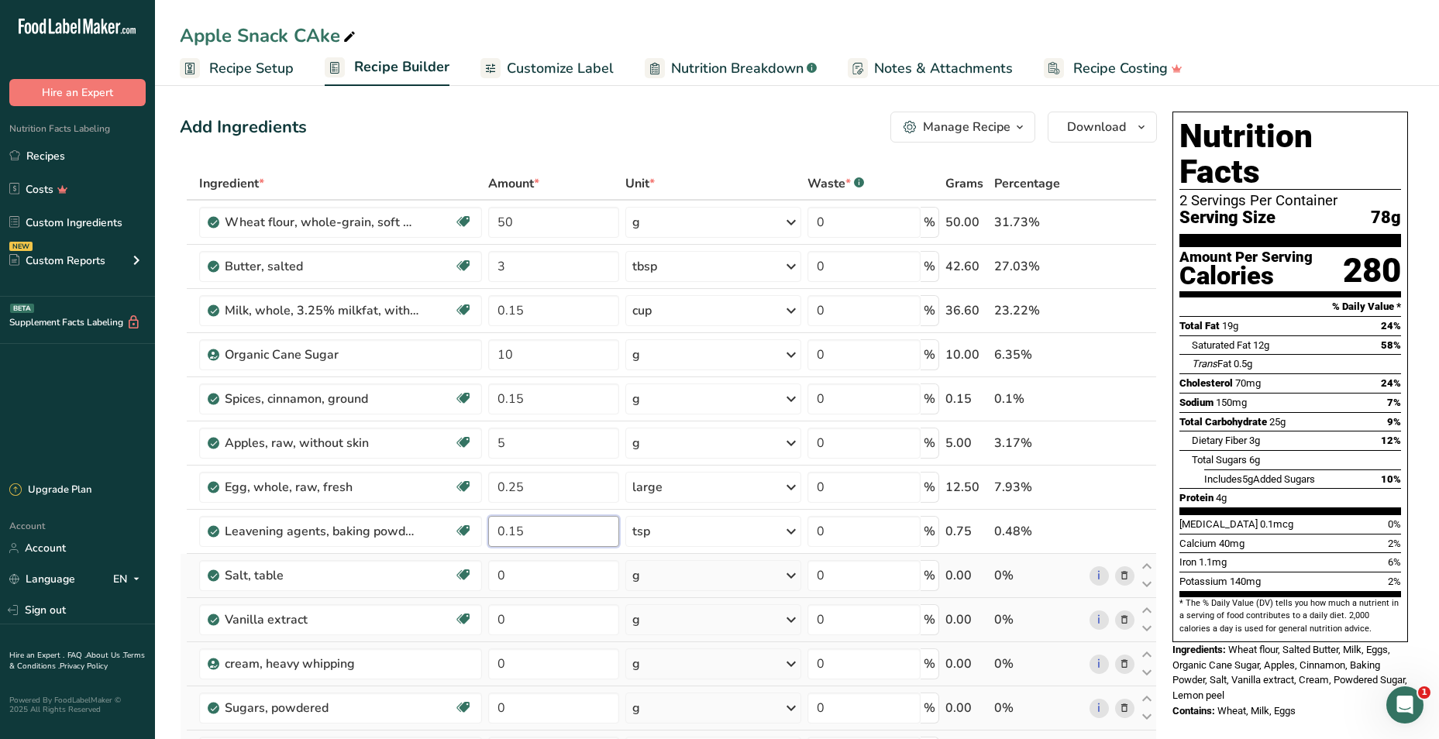
type input "0.15"
click at [675, 581] on div "Ingredient * Amount * Unit * Waste * .a-a{fill:#347362;}.b-a{fill:#fff;} Grams …" at bounding box center [668, 541] width 977 height 749
click at [668, 574] on div "g" at bounding box center [713, 575] width 176 height 31
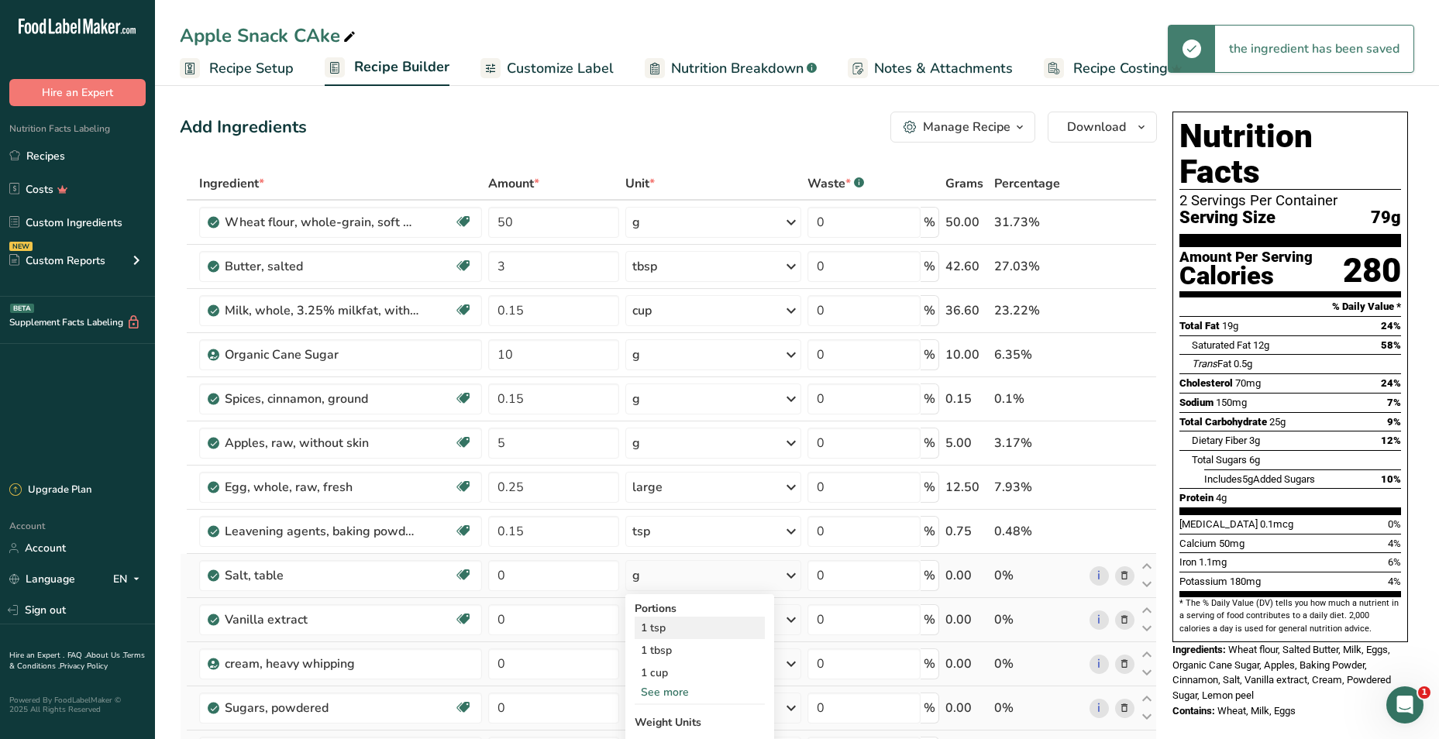
click at [666, 635] on div "1 tsp" at bounding box center [700, 628] width 130 height 22
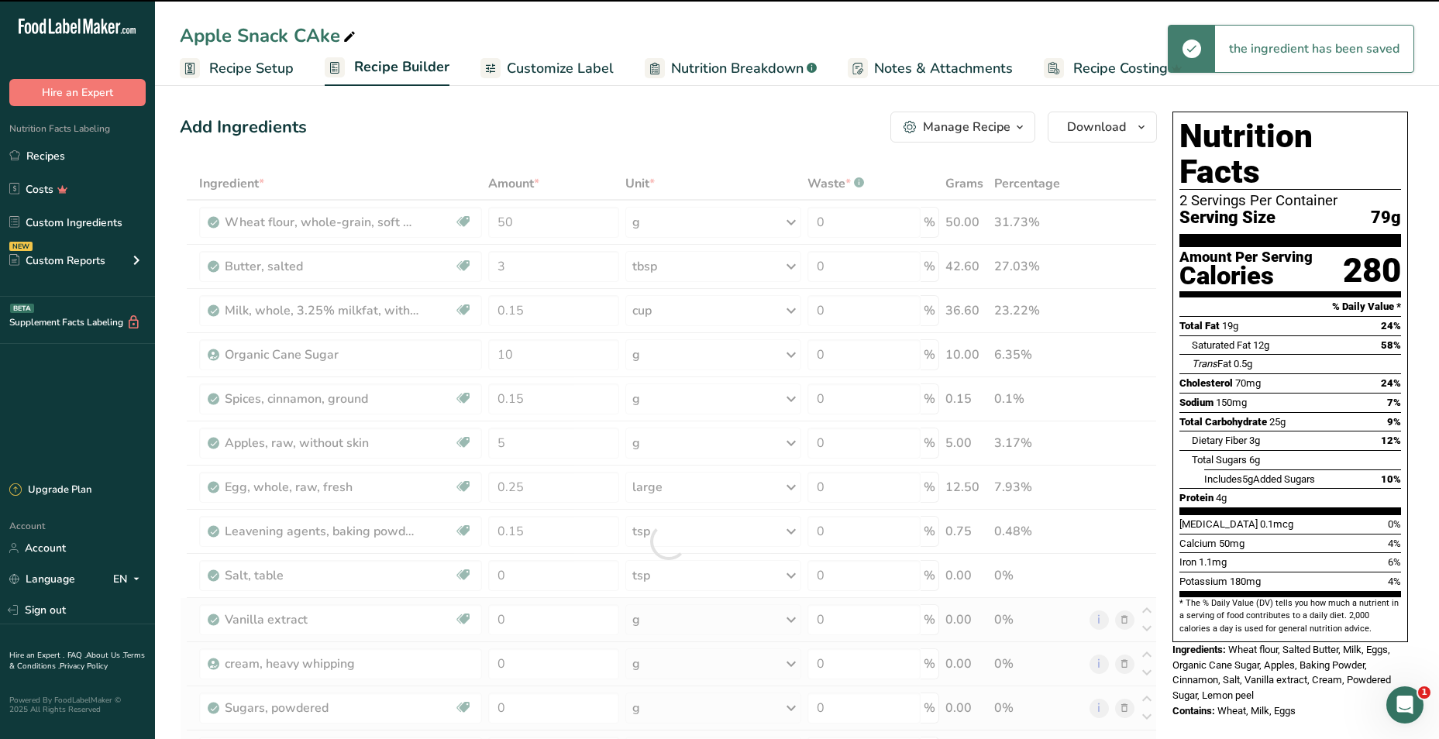
click at [515, 573] on div at bounding box center [668, 541] width 977 height 749
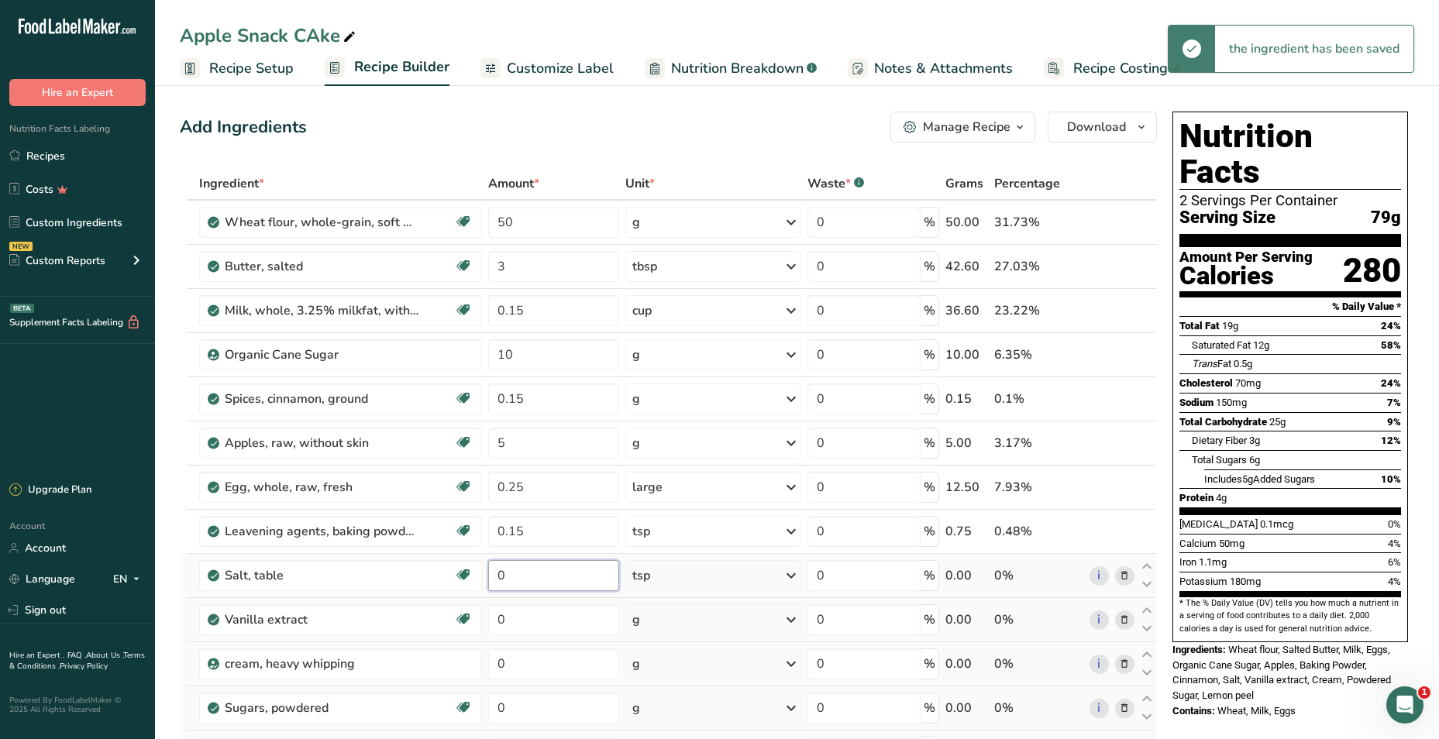
click at [518, 579] on input "0" at bounding box center [554, 575] width 132 height 31
type input "0.15"
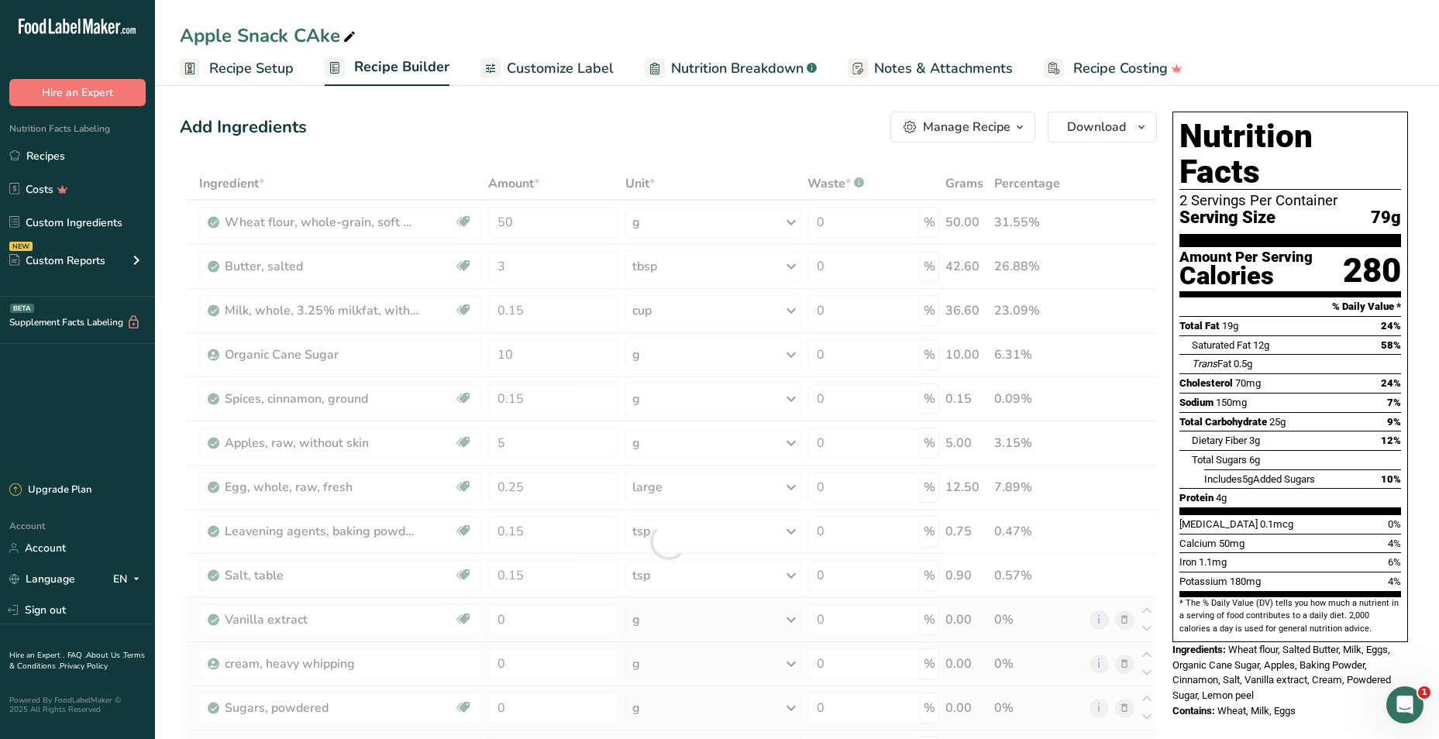
click at [663, 620] on div "Ingredient * Amount * Unit * Waste * .a-a{fill:#347362;}.b-a{fill:#fff;} Grams …" at bounding box center [668, 541] width 977 height 749
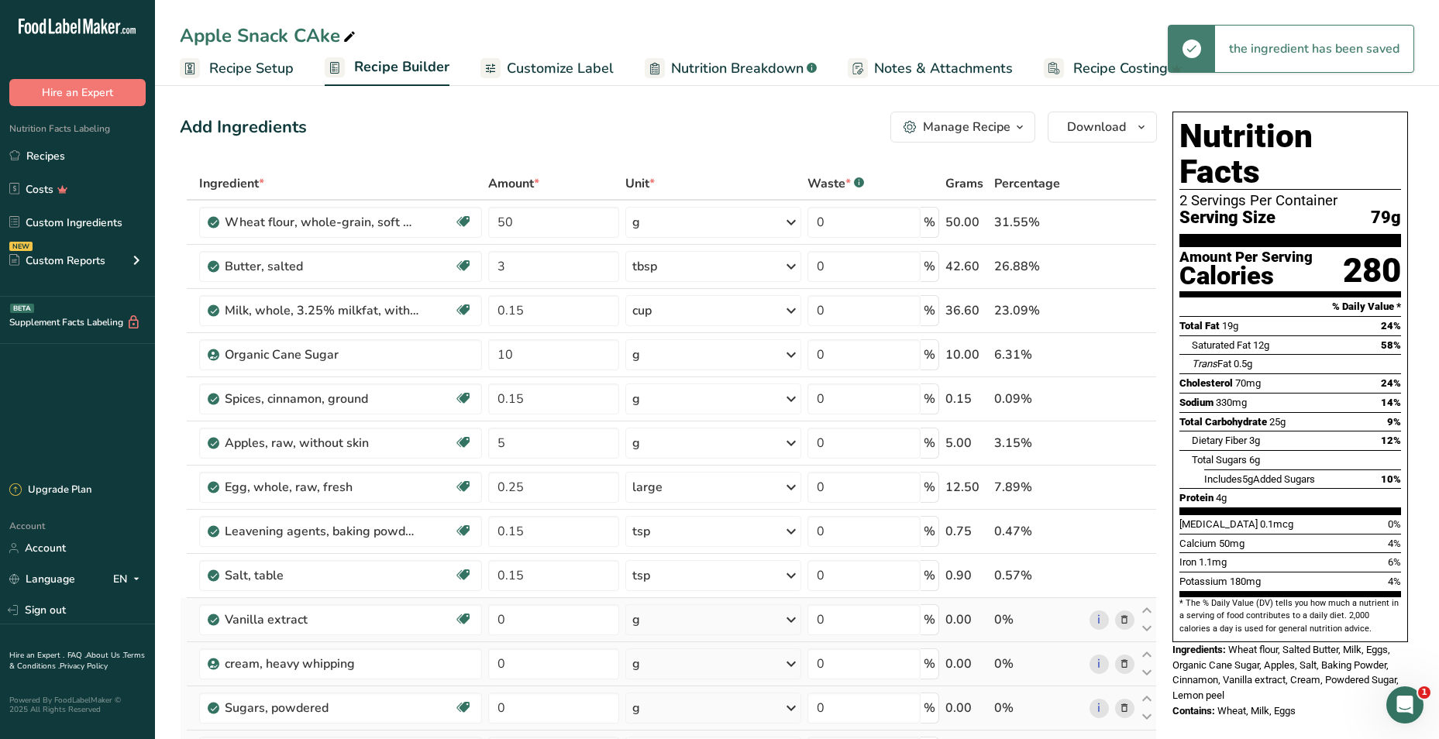
click at [641, 625] on div "g" at bounding box center [713, 619] width 176 height 31
click at [647, 678] on div "1 tsp" at bounding box center [700, 672] width 130 height 22
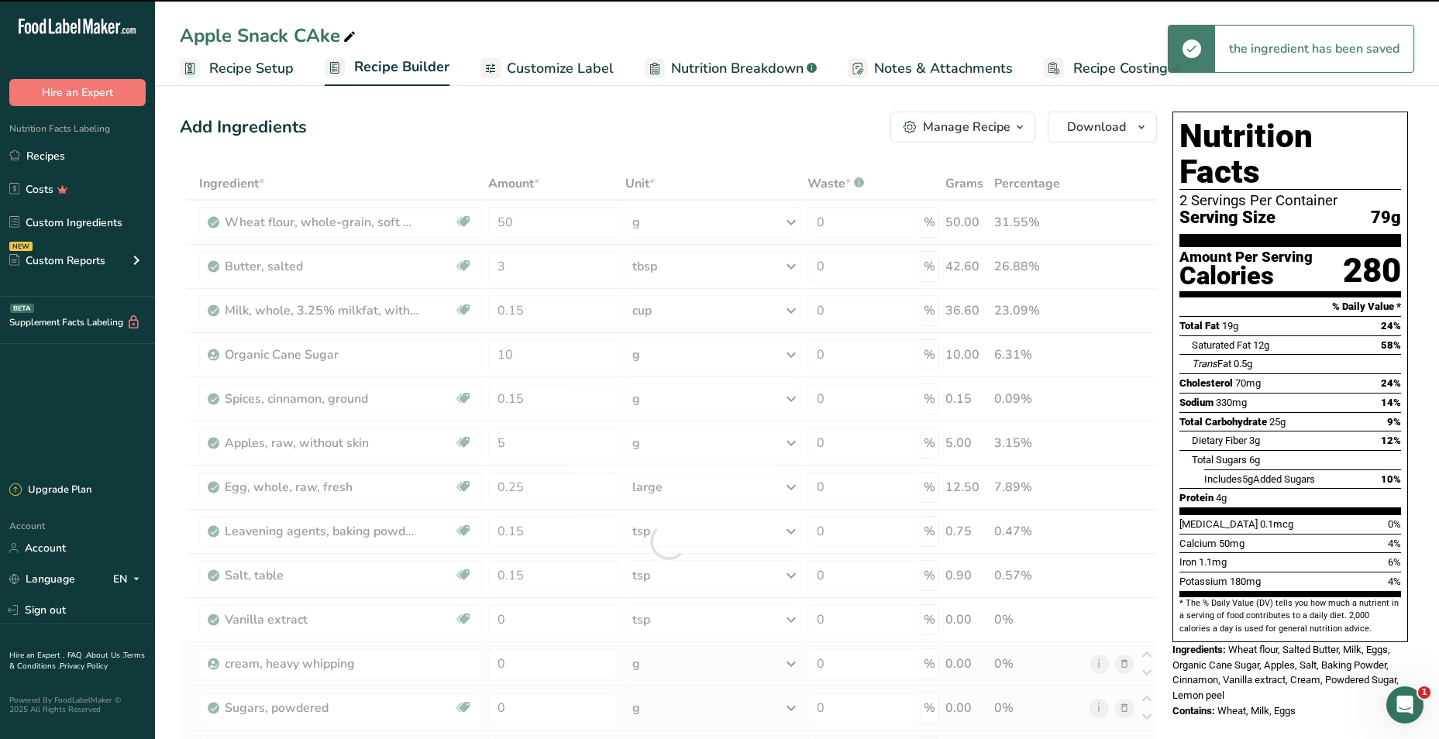
click at [527, 616] on div at bounding box center [668, 541] width 977 height 749
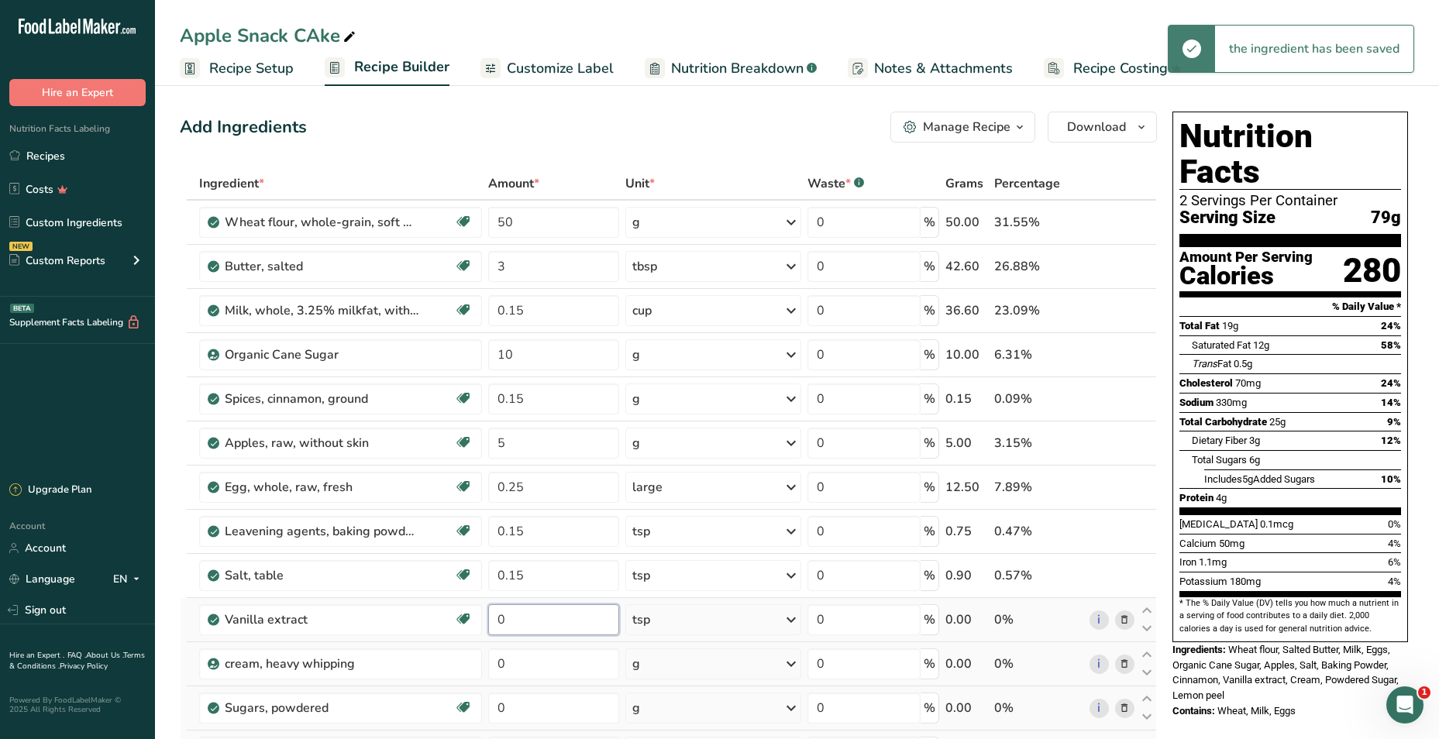
click at [511, 621] on input "0" at bounding box center [554, 619] width 132 height 31
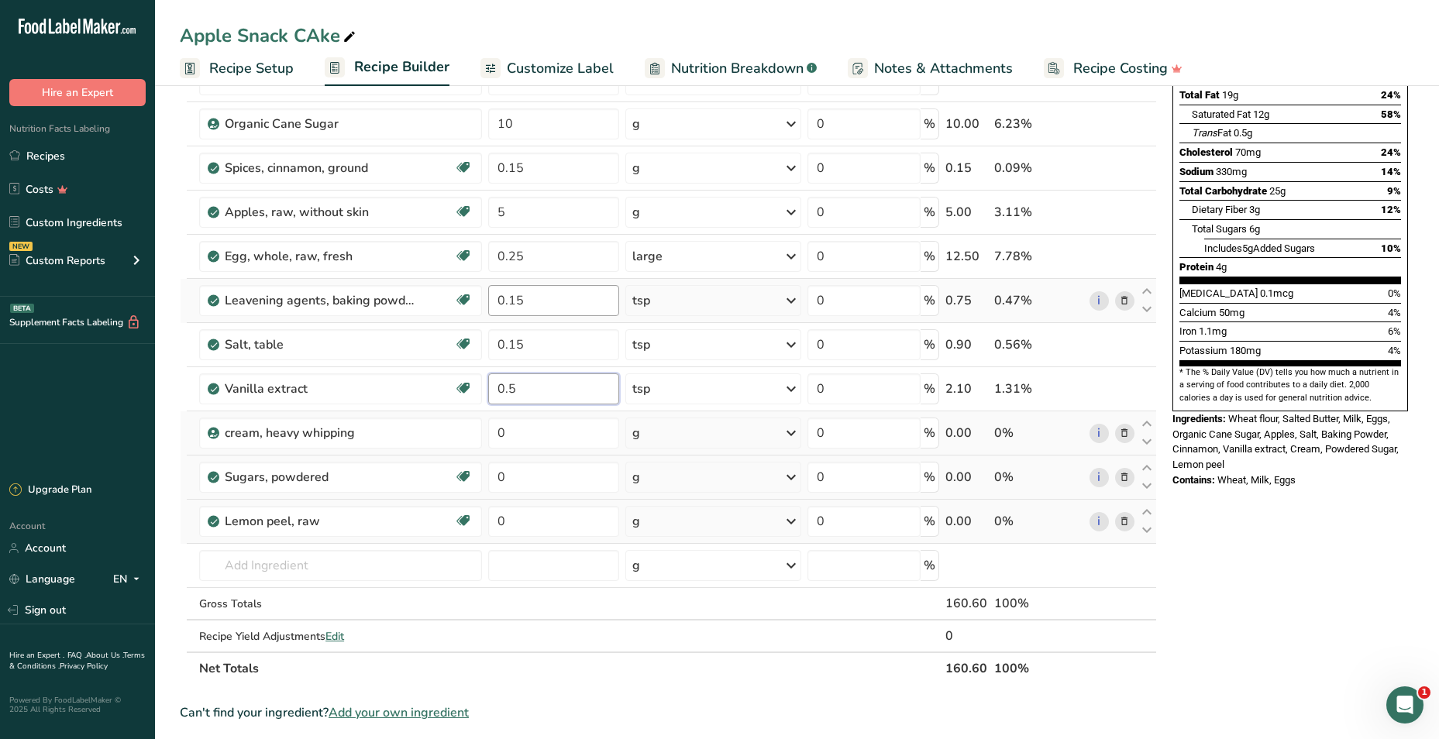
scroll to position [232, 0]
type input "0.5"
click at [690, 431] on div "Ingredient * Amount * Unit * Waste * .a-a{fill:#347362;}.b-a{fill:#fff;} Grams …" at bounding box center [668, 309] width 977 height 749
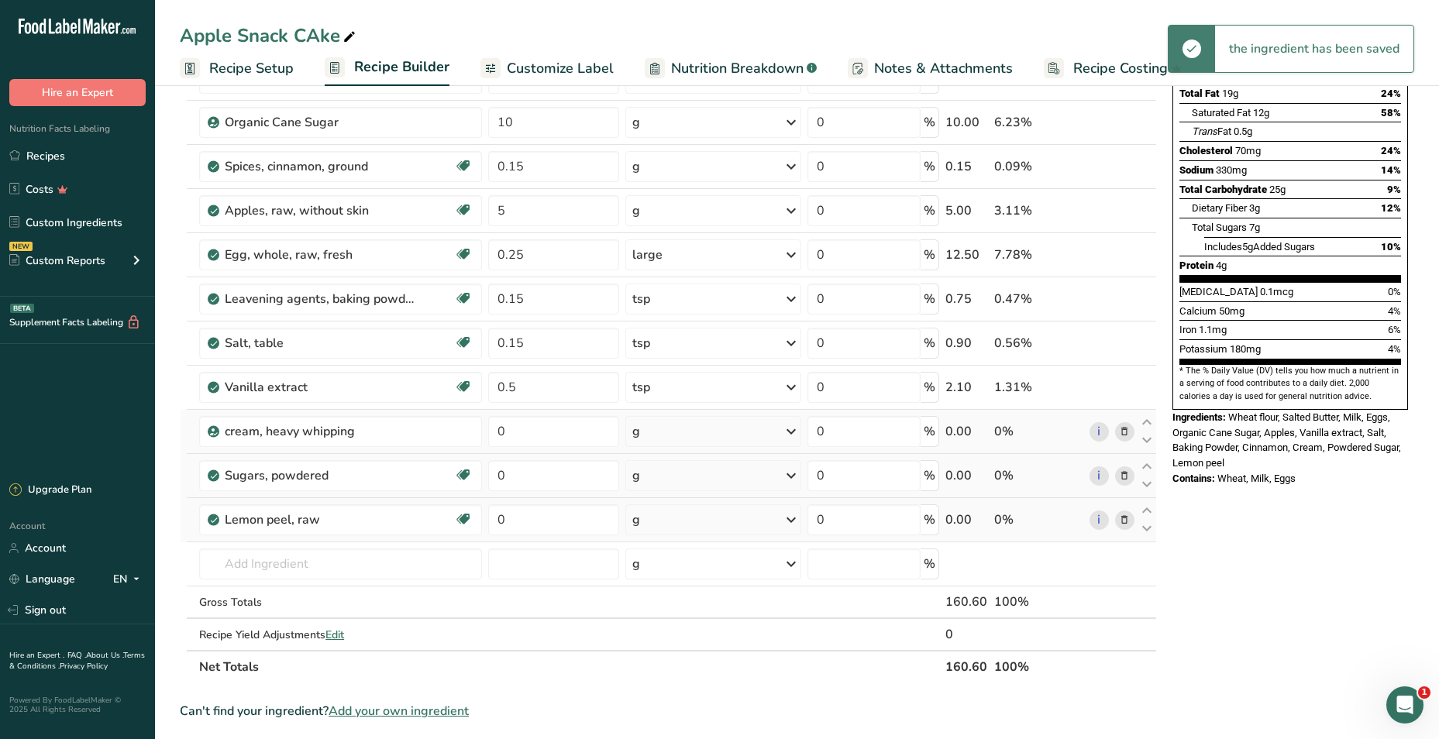
click at [677, 432] on div "g" at bounding box center [713, 431] width 176 height 31
click at [687, 487] on div "g" at bounding box center [700, 490] width 130 height 22
click at [523, 429] on input "0" at bounding box center [554, 431] width 132 height 31
type input "10"
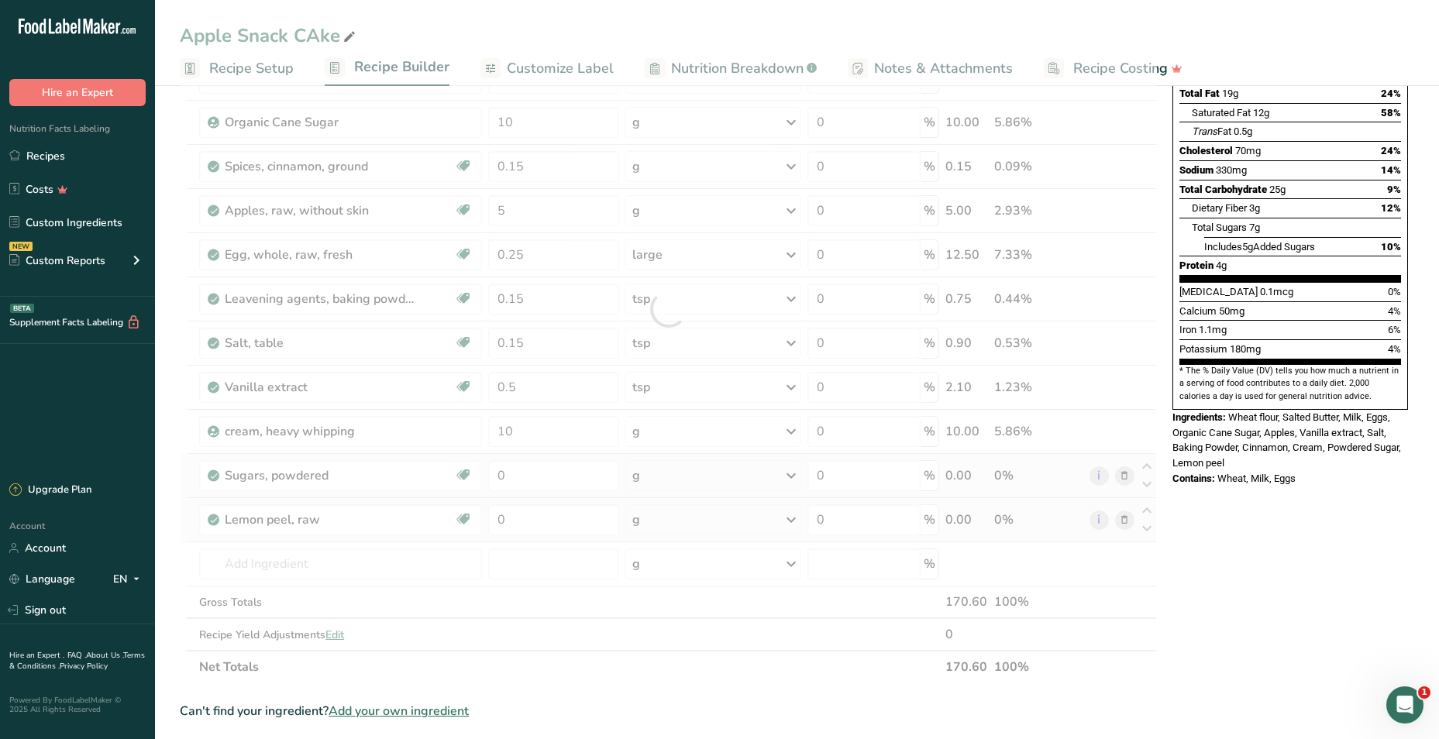
click at [661, 478] on div "Ingredient * Amount * Unit * Waste * .a-a{fill:#347362;}.b-a{fill:#fff;} Grams …" at bounding box center [668, 309] width 977 height 749
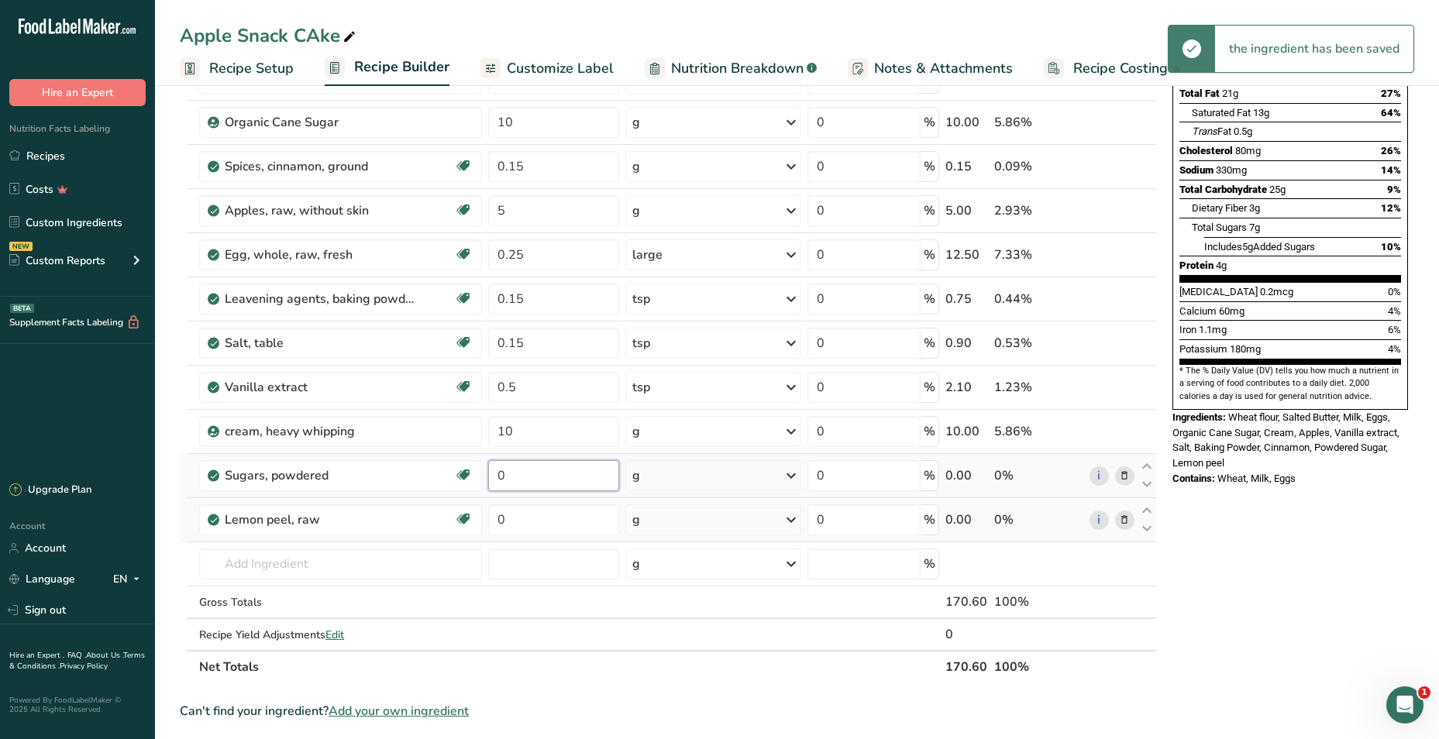
click at [524, 476] on input "0" at bounding box center [554, 475] width 132 height 31
type input "2"
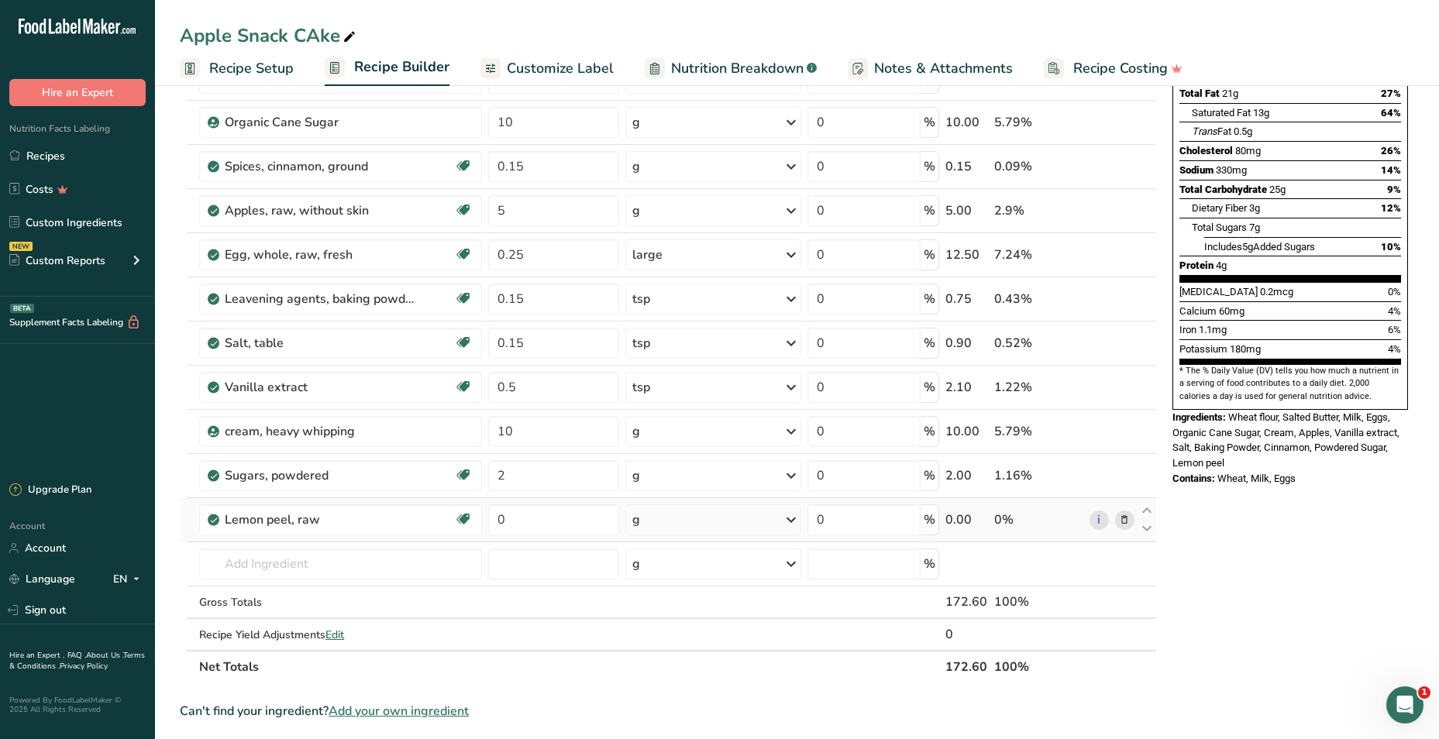
click at [682, 522] on div "Ingredient * Amount * Unit * Waste * .a-a{fill:#347362;}.b-a{fill:#fff;} Grams …" at bounding box center [668, 309] width 977 height 749
click at [573, 525] on input "0" at bounding box center [554, 519] width 132 height 31
type input "0.25"
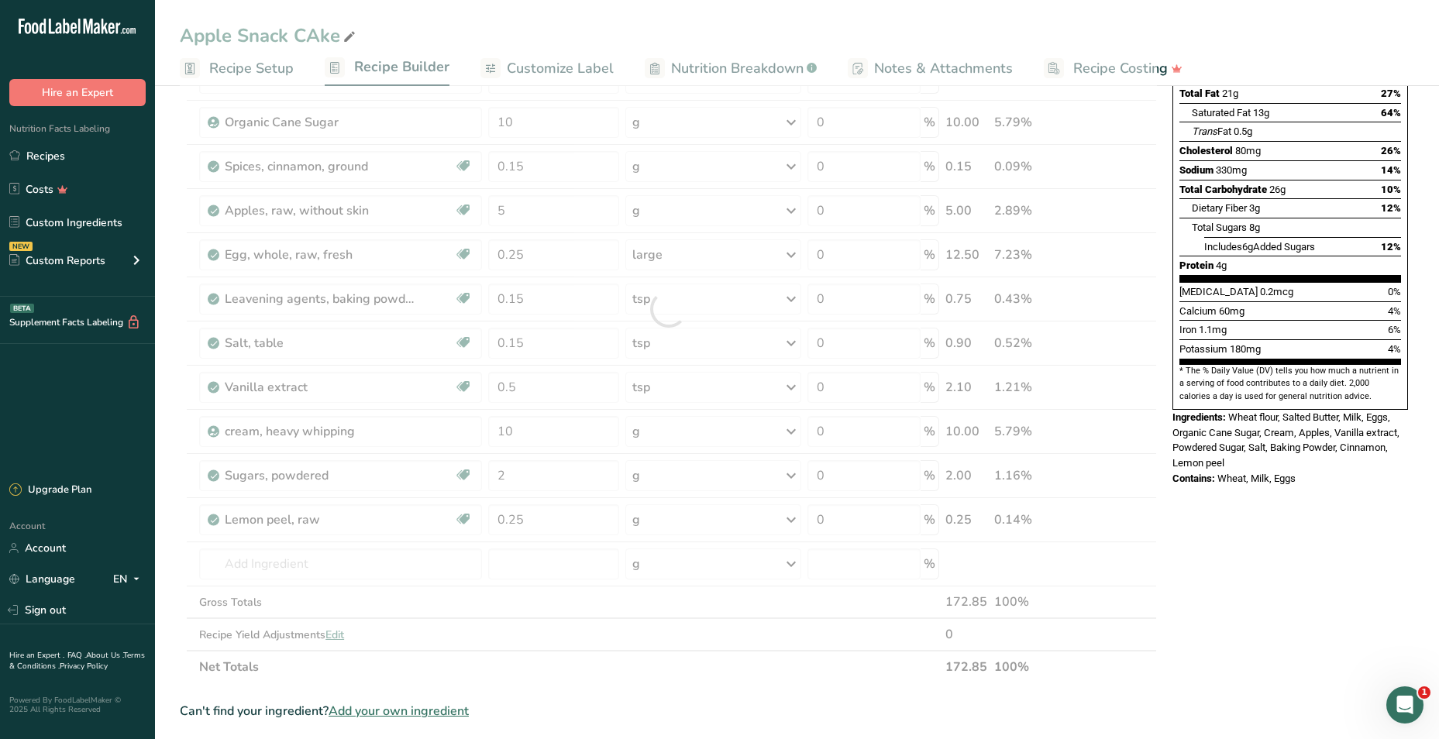
click at [1340, 530] on div "Nutrition Facts 2 Servings Per Container Serving Size 86g Amount Per Serving Ca…" at bounding box center [1290, 552] width 248 height 1359
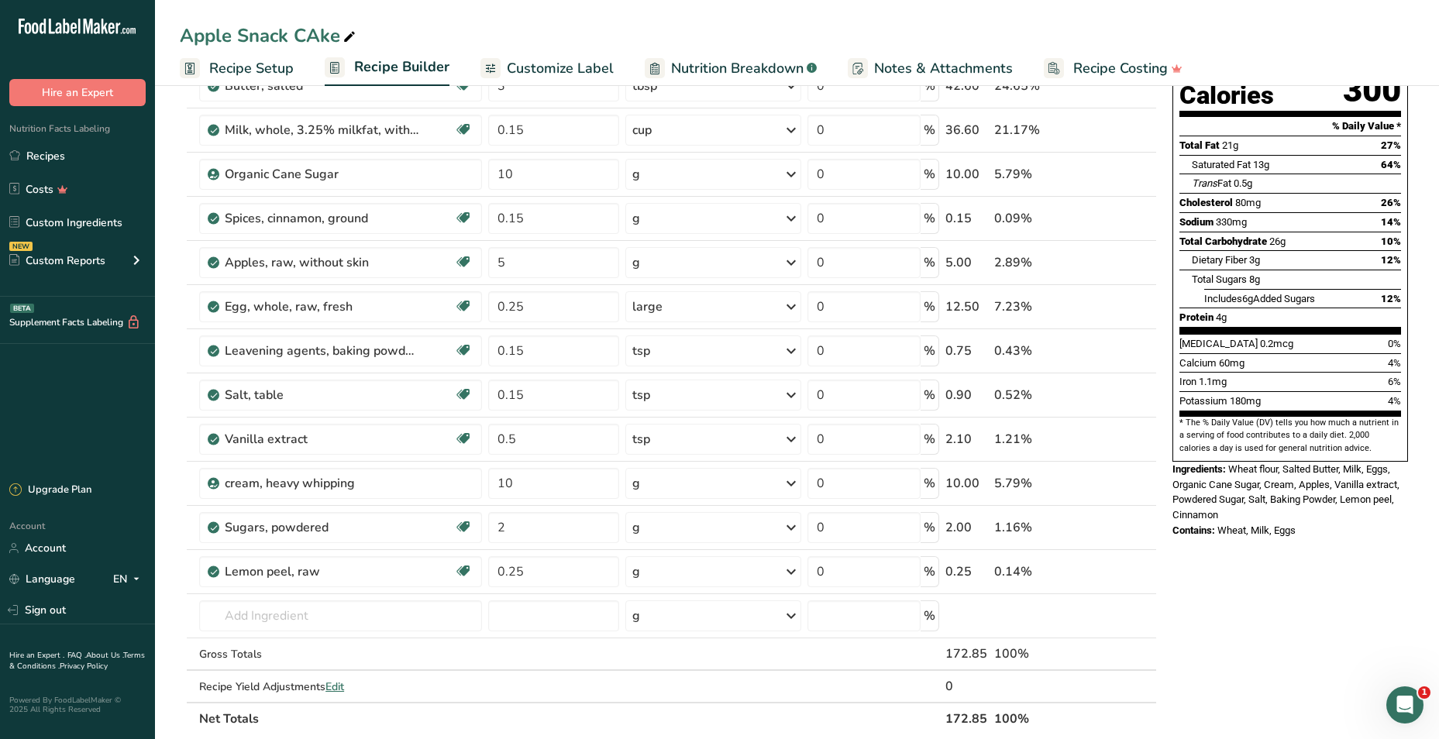
scroll to position [0, 0]
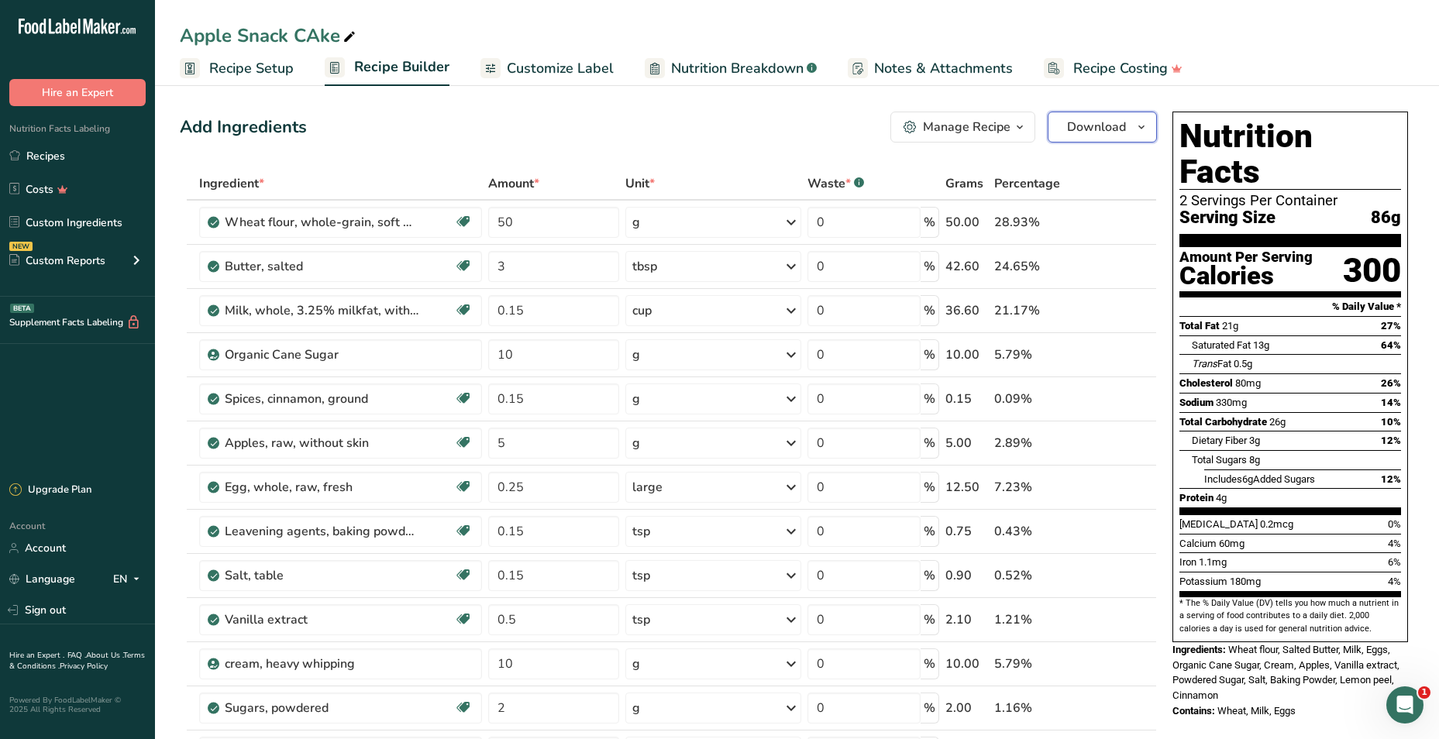
click at [1100, 127] on span "Download" at bounding box center [1096, 127] width 59 height 19
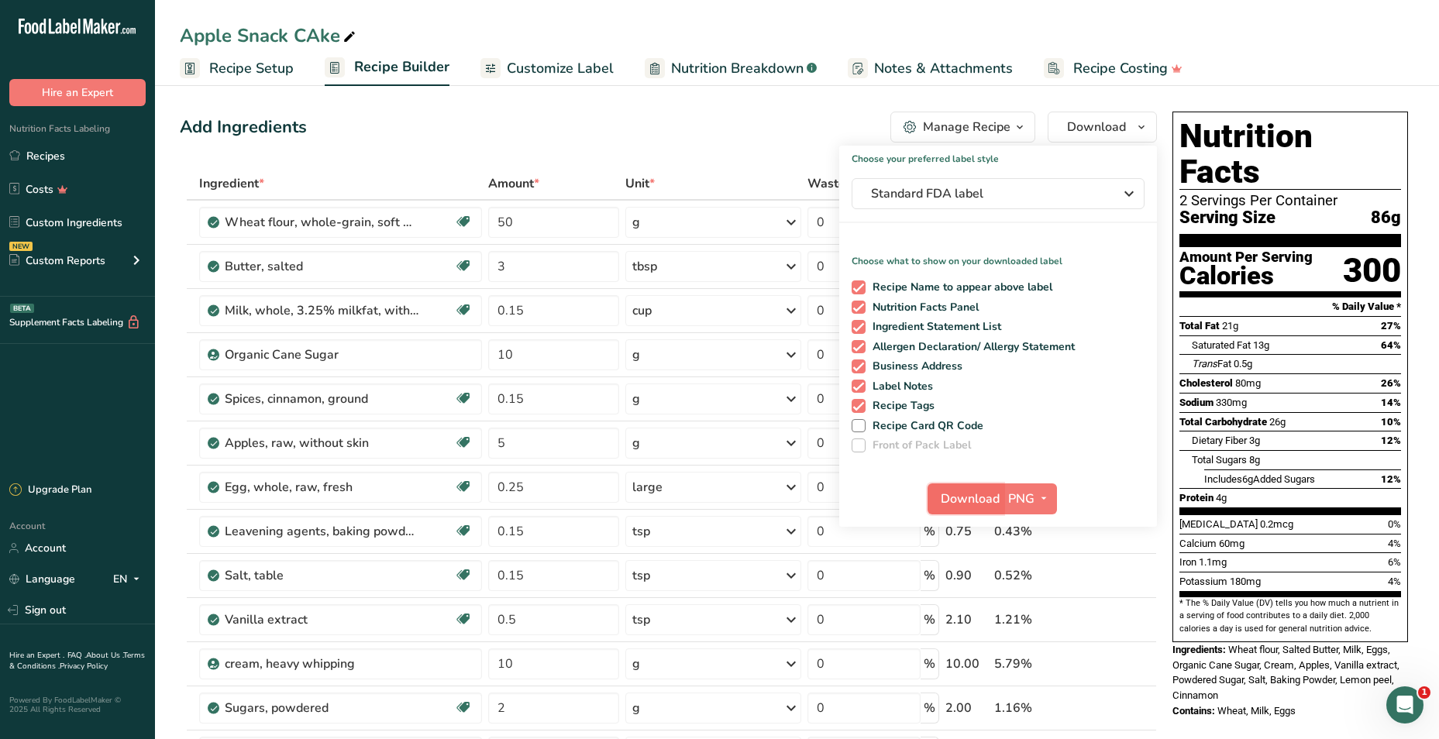
click at [961, 506] on span "Download" at bounding box center [970, 499] width 59 height 19
click at [54, 154] on link "Recipes" at bounding box center [77, 155] width 155 height 29
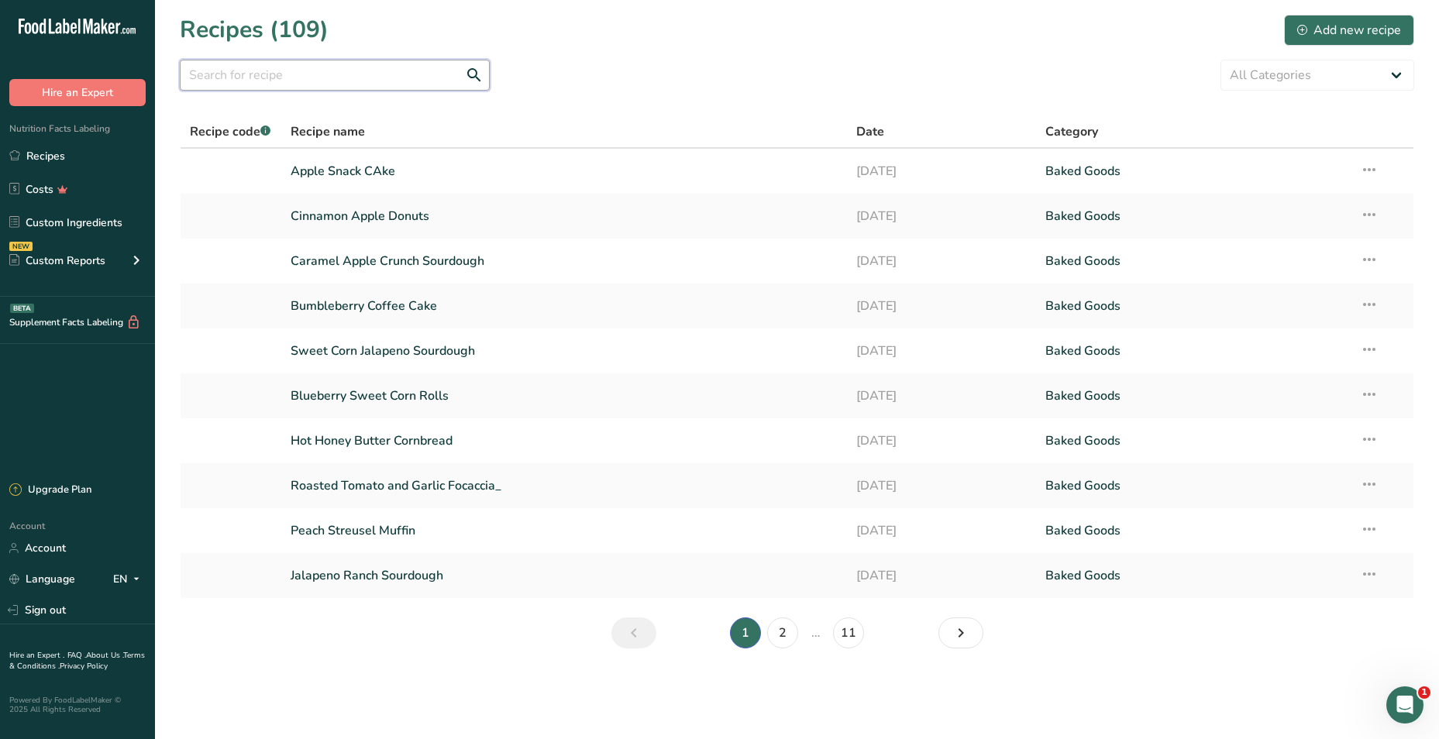
click at [350, 79] on input "text" at bounding box center [335, 75] width 310 height 31
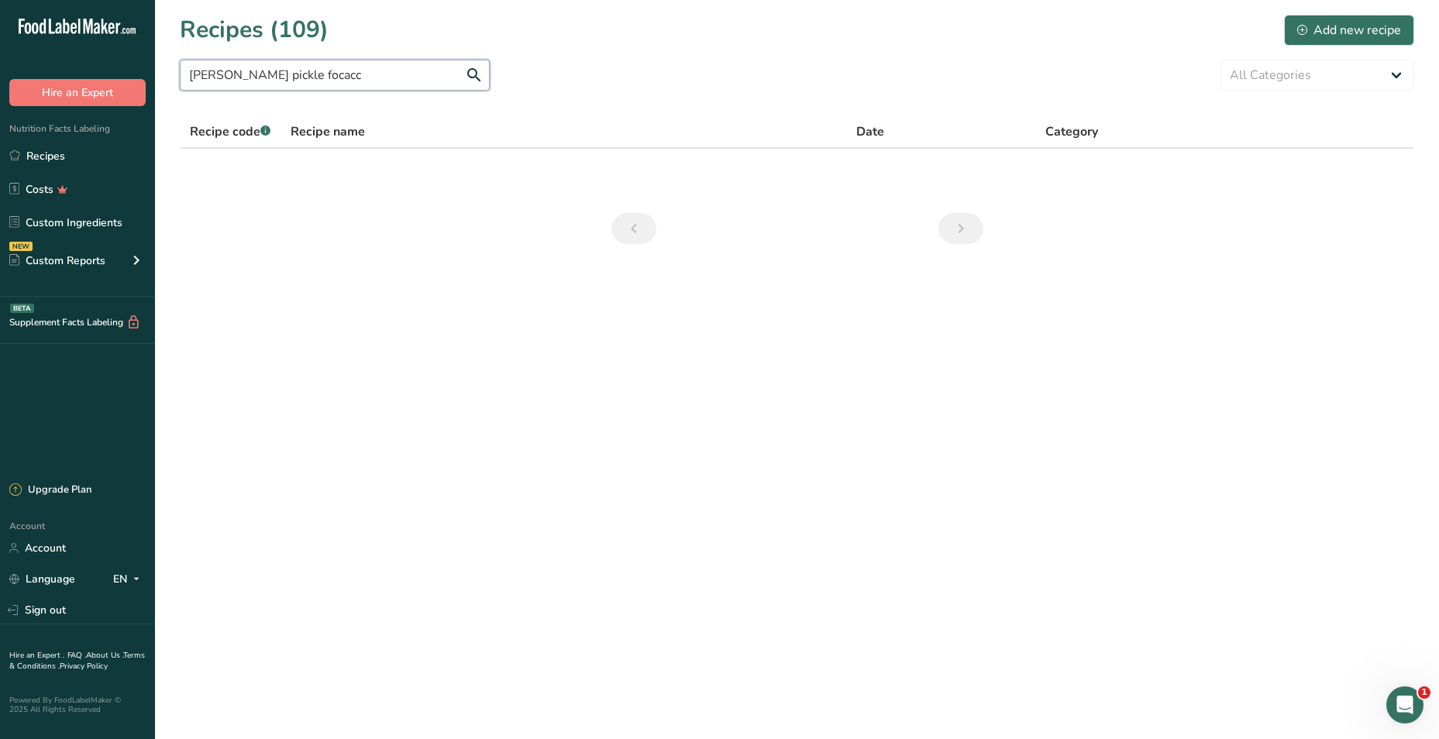
drag, startPoint x: 305, startPoint y: 85, endPoint x: 70, endPoint y: 58, distance: 236.4
click at [70, 58] on div ".a-20{fill:#fff;} Hire an Expert Nutrition Facts Labeling Recipes Costs Custom …" at bounding box center [719, 369] width 1439 height 739
type input "pickle"
click at [1352, 36] on div "Add new recipe" at bounding box center [1349, 30] width 104 height 19
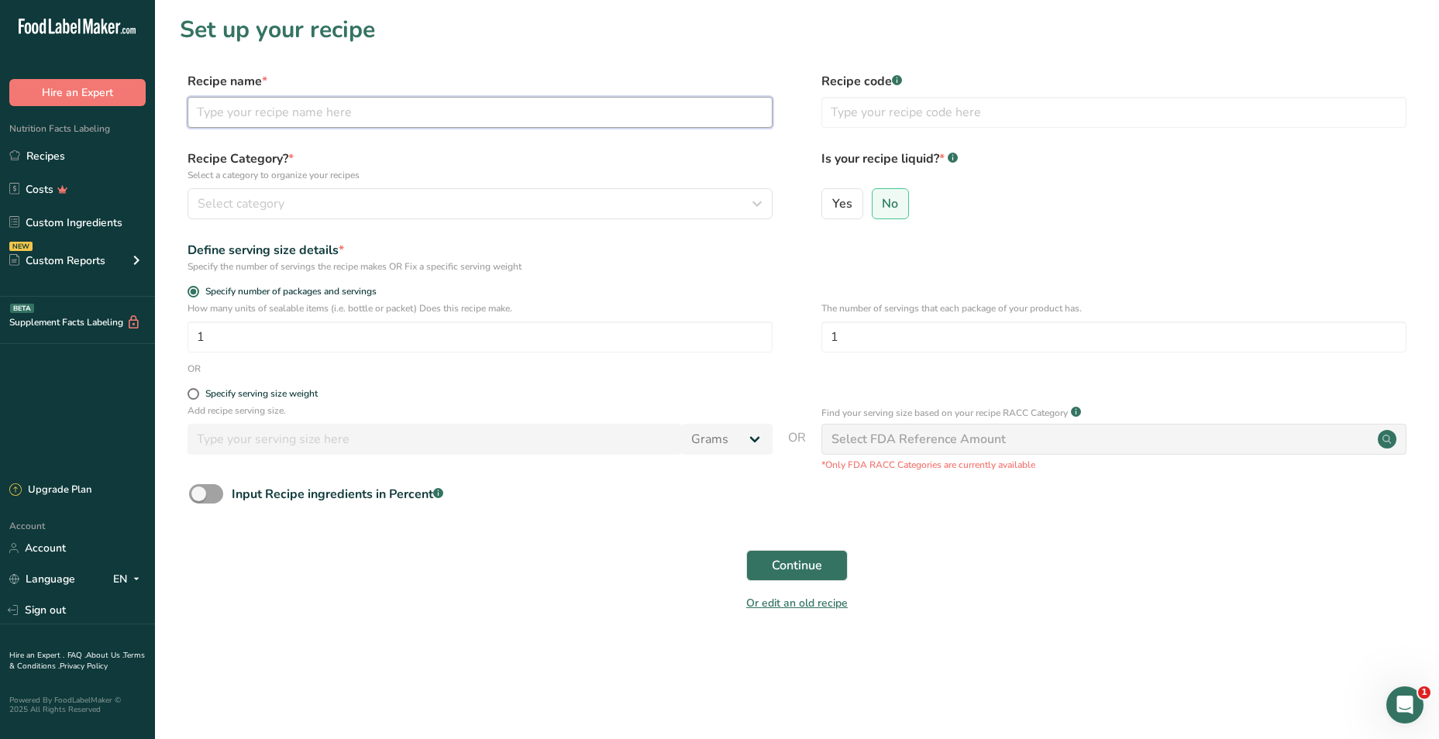
click at [466, 104] on input "text" at bounding box center [480, 112] width 585 height 31
type input "[PERSON_NAME] Pickle Focaccia"
drag, startPoint x: 880, startPoint y: 340, endPoint x: 772, endPoint y: 340, distance: 108.5
click at [772, 340] on div "How many units of sealable items (i.e. bottle or packet) Does this recipe make.…" at bounding box center [797, 331] width 1234 height 60
type input "6"
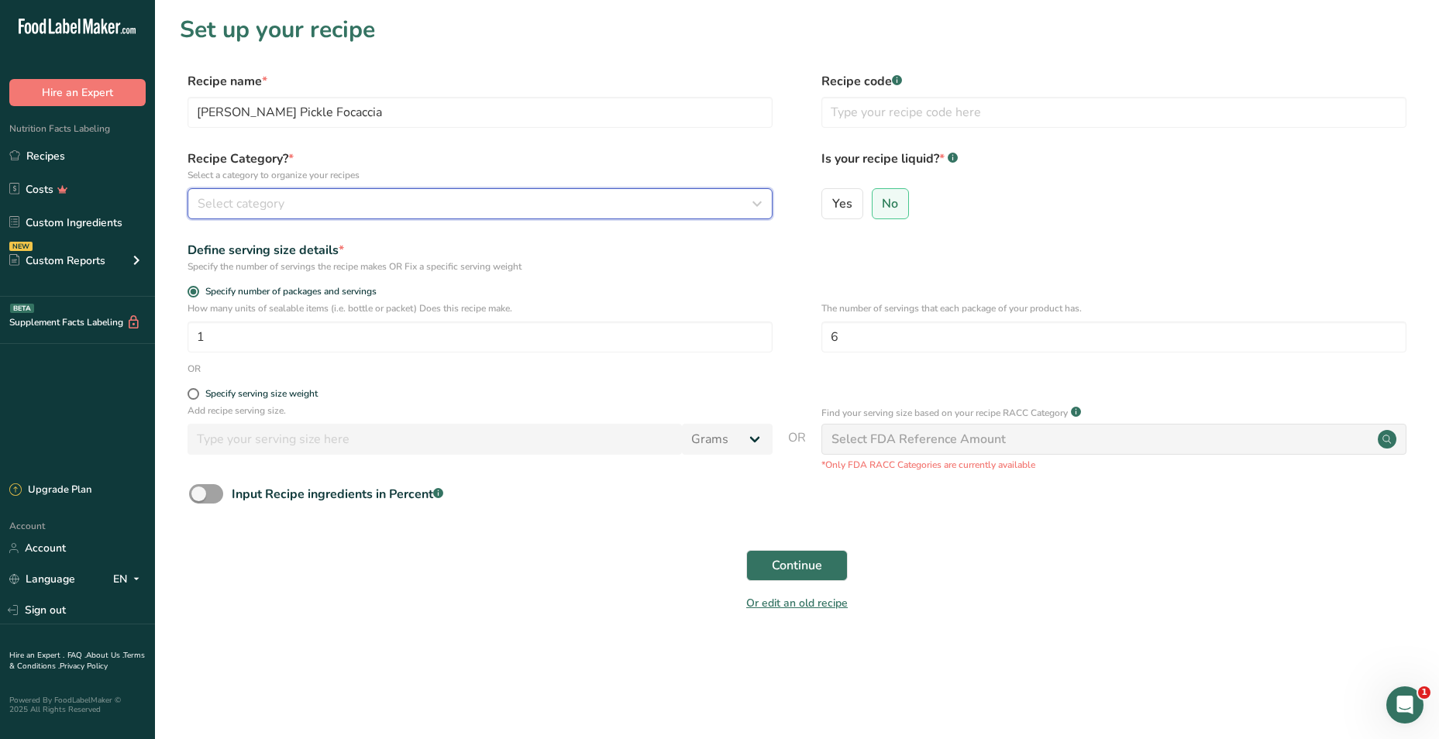
click at [462, 200] on div "Select category" at bounding box center [476, 203] width 556 height 19
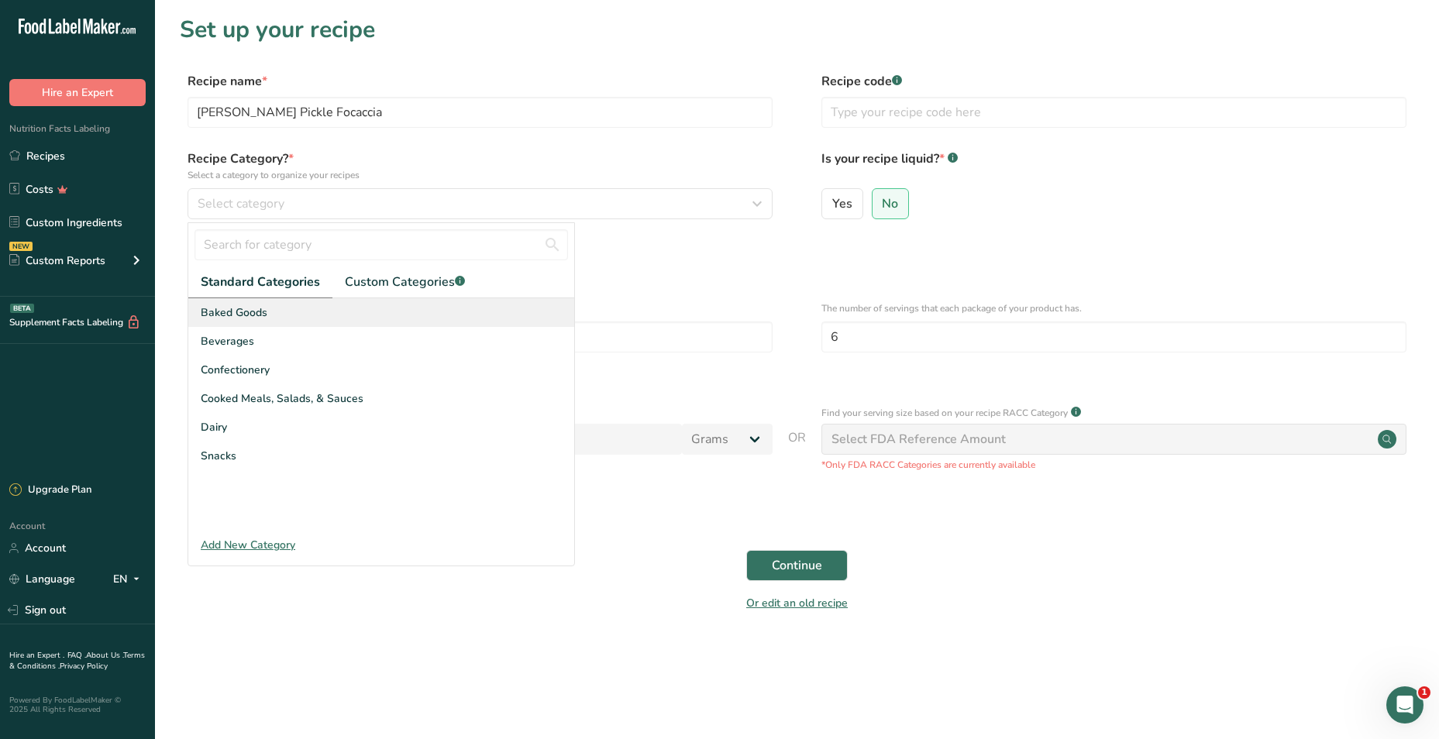
click at [353, 319] on div "Baked Goods" at bounding box center [381, 312] width 386 height 29
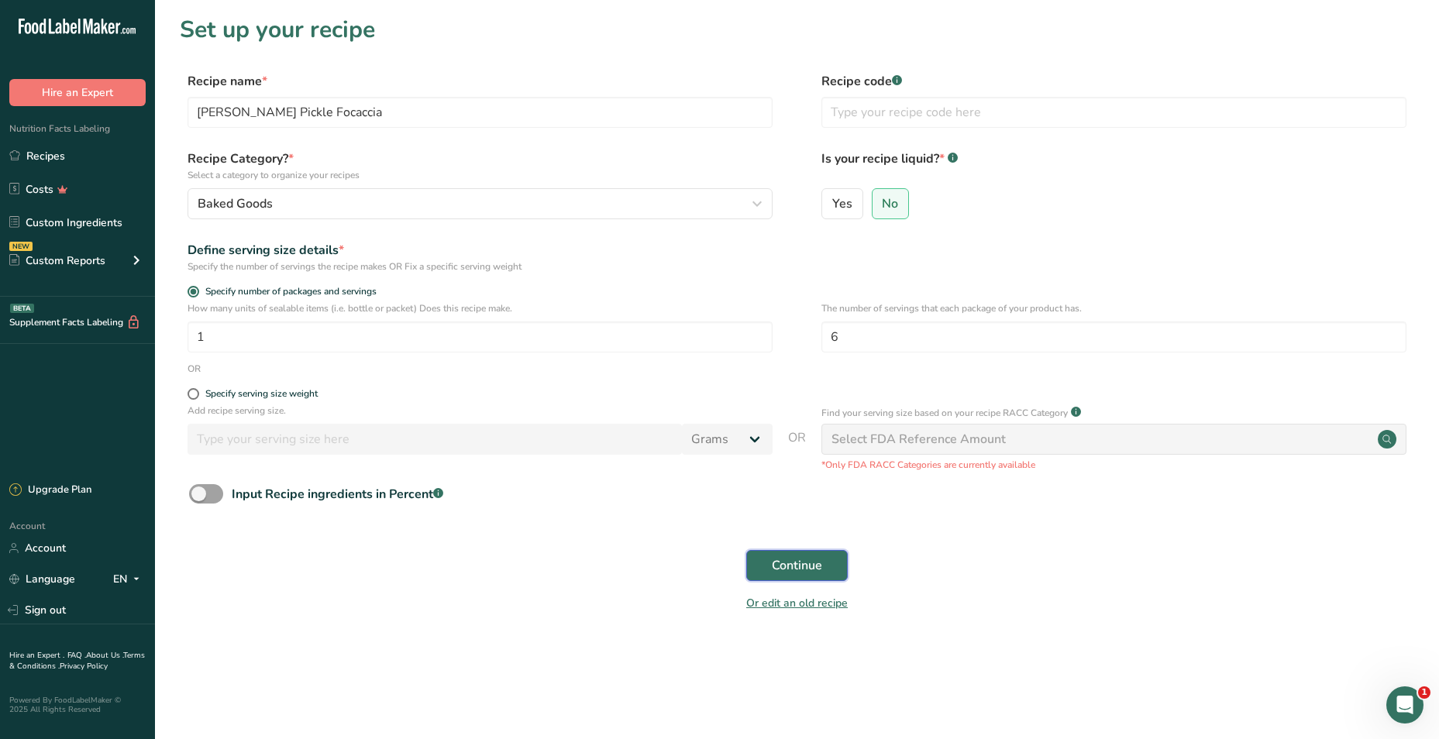
click at [821, 559] on span "Continue" at bounding box center [797, 565] width 50 height 19
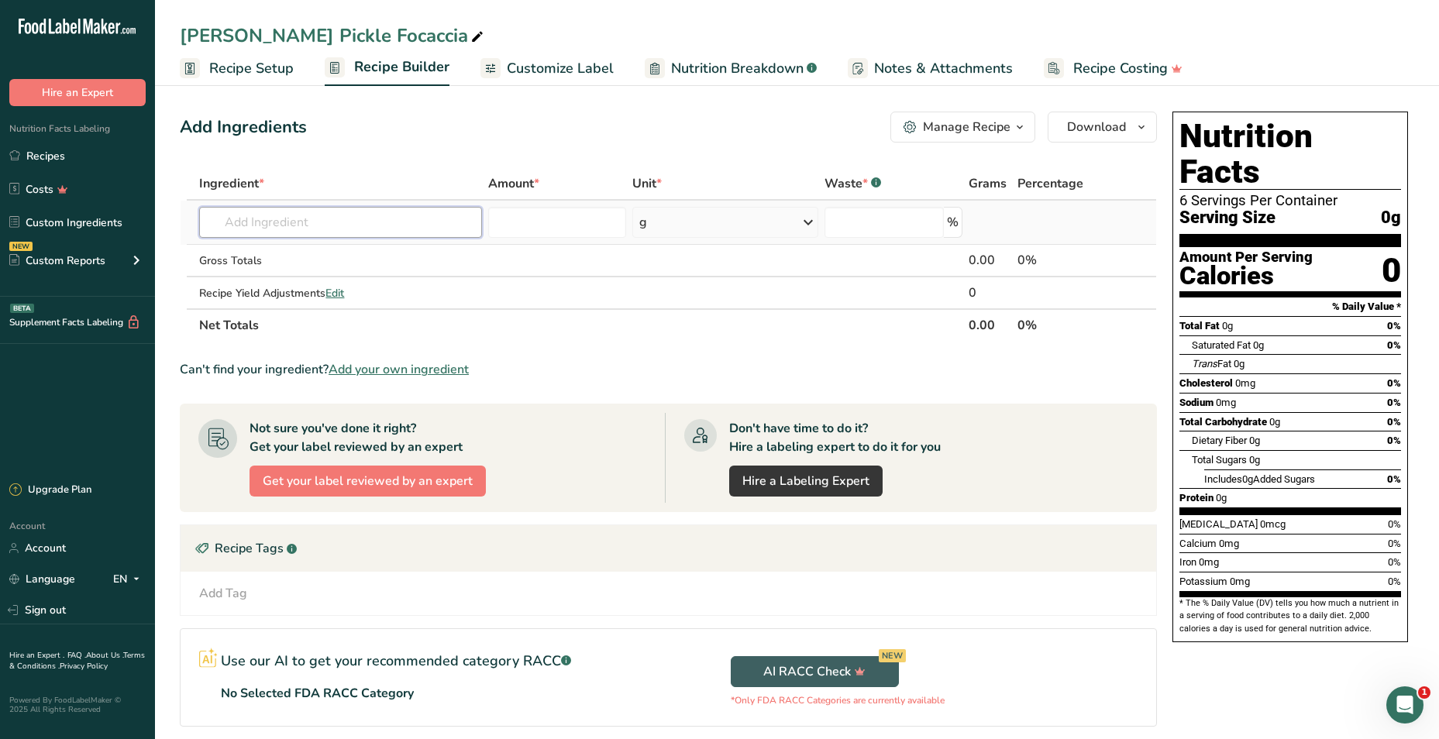
click at [331, 228] on input "text" at bounding box center [340, 222] width 282 height 31
drag, startPoint x: 342, startPoint y: 34, endPoint x: 181, endPoint y: 25, distance: 161.4
click at [181, 25] on div "[PERSON_NAME] Pickle Focaccia" at bounding box center [333, 36] width 307 height 28
click at [202, 33] on input "[PERSON_NAME] Pickle Focaccia" at bounding box center [797, 36] width 1234 height 28
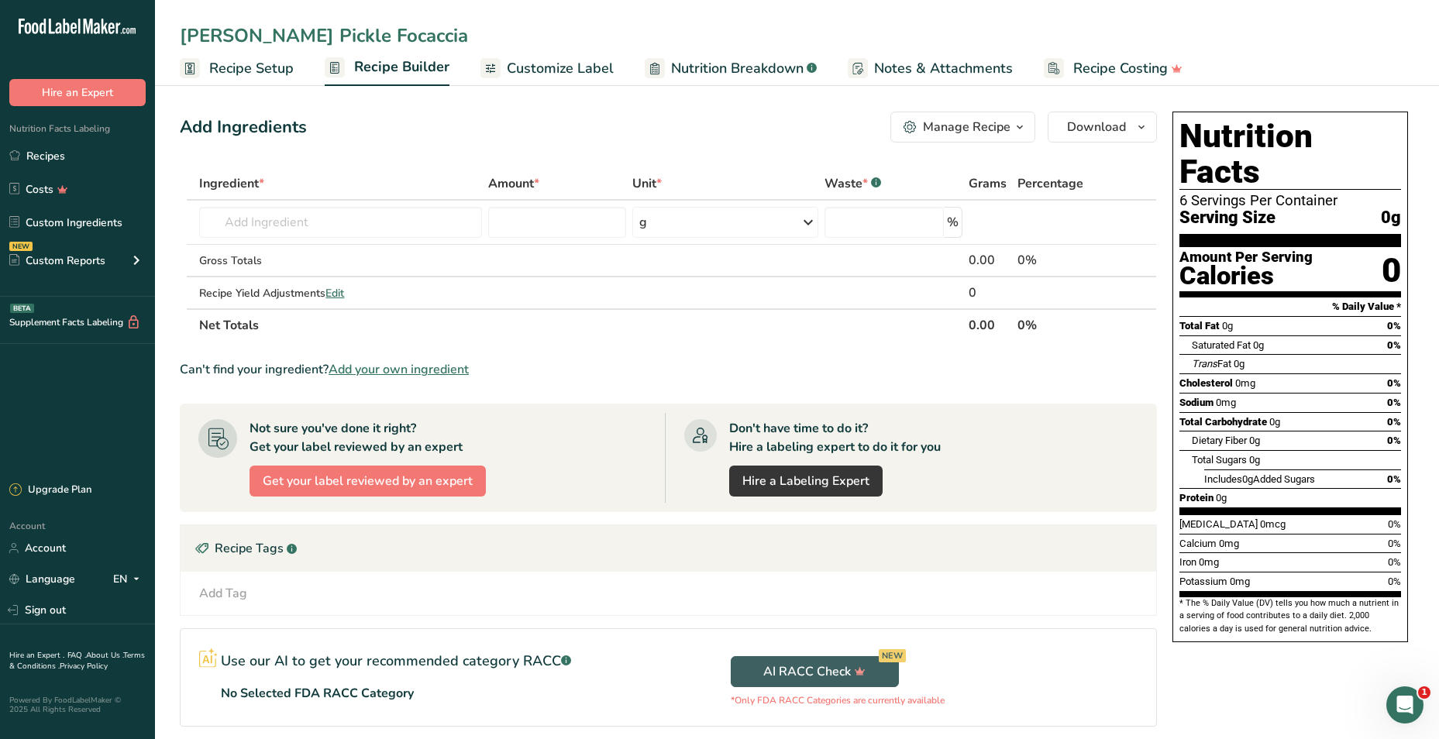
click at [202, 33] on input "[PERSON_NAME] Pickle Focaccia" at bounding box center [797, 36] width 1234 height 28
click at [39, 157] on link "Recipes" at bounding box center [77, 155] width 155 height 29
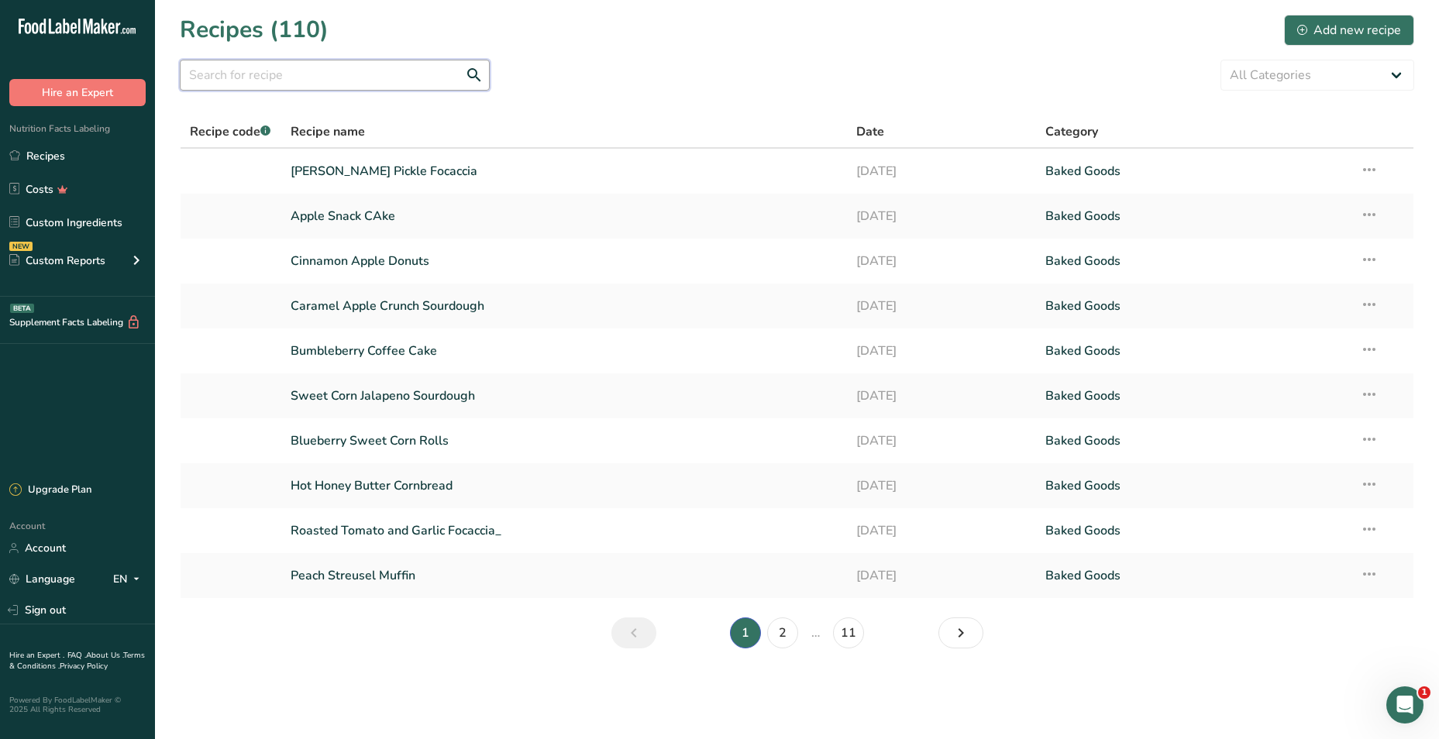
click at [308, 77] on input "text" at bounding box center [335, 75] width 310 height 31
type input "focaccia"
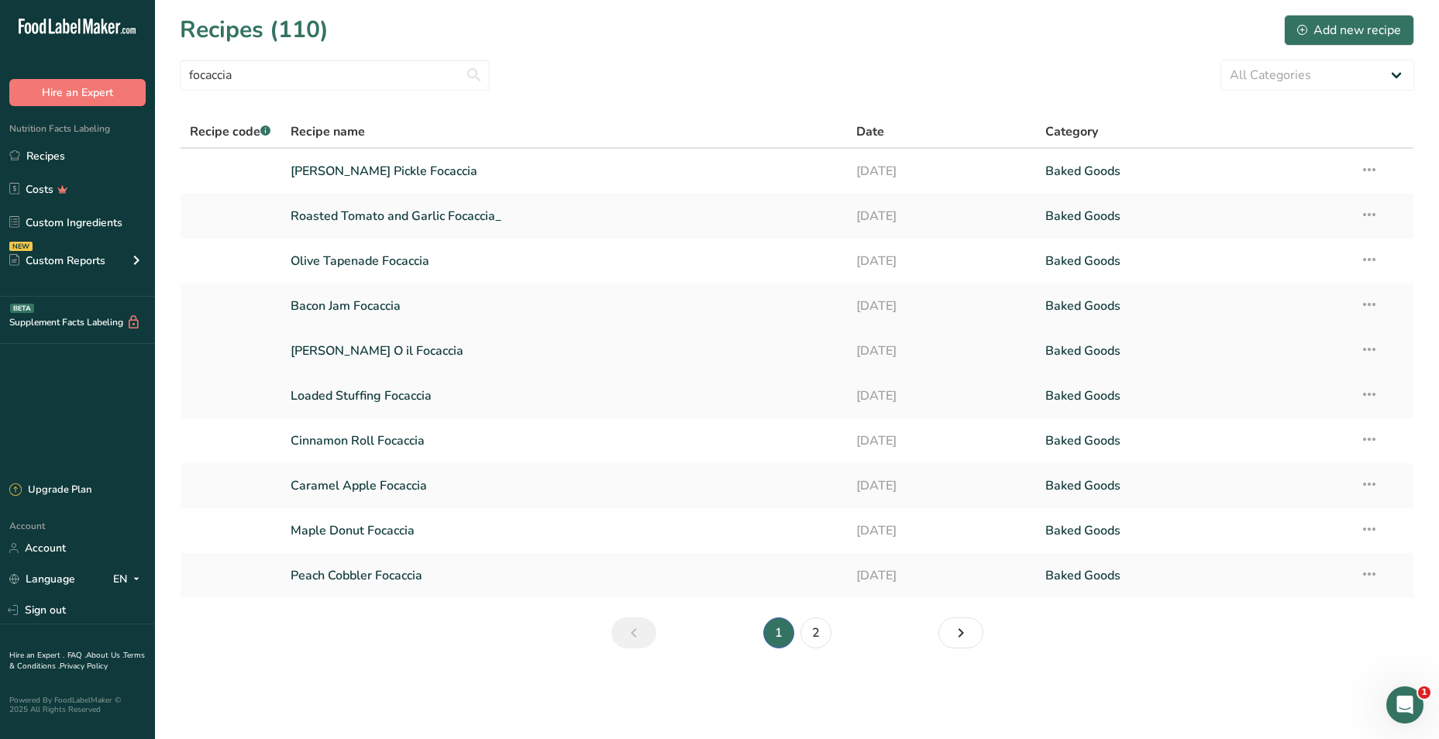
click at [415, 345] on link "[PERSON_NAME] O il Focaccia" at bounding box center [565, 351] width 548 height 33
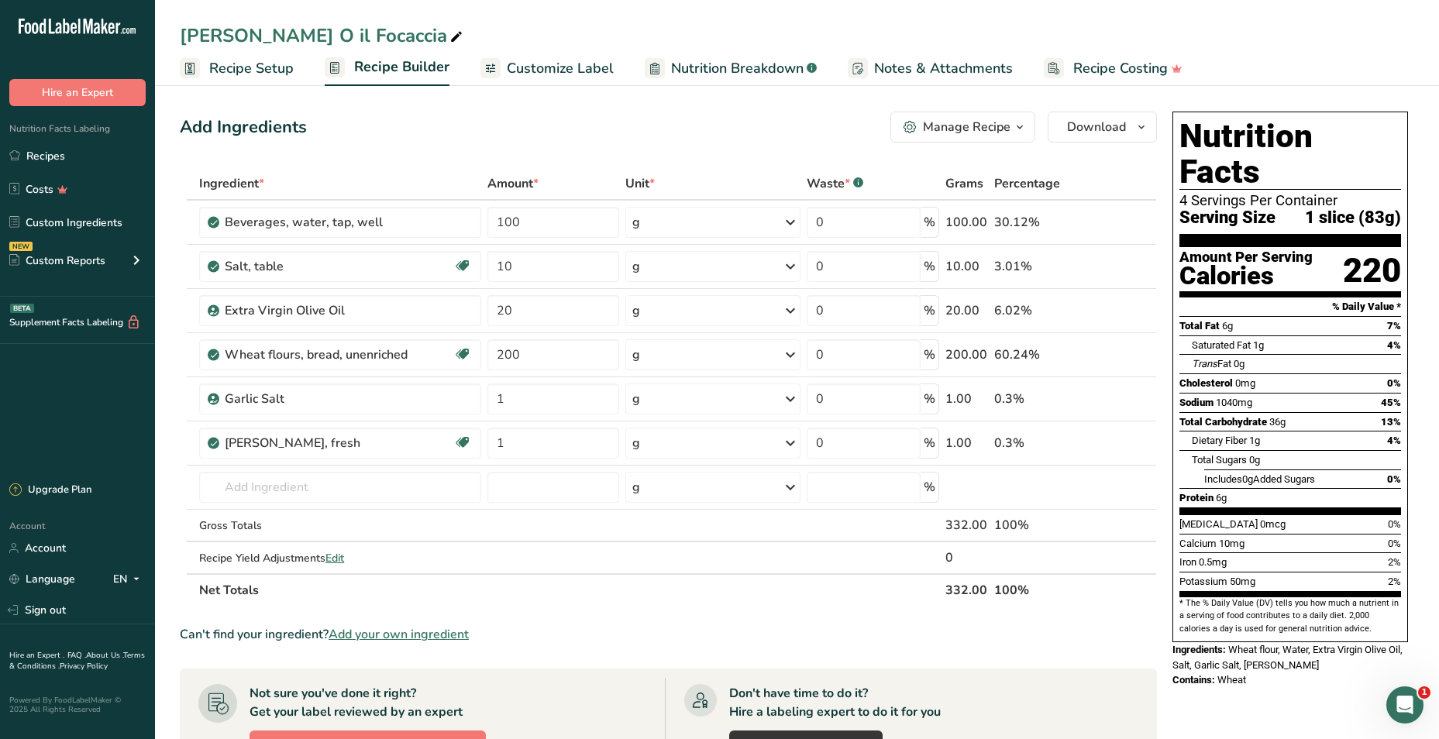
click at [967, 127] on div "Manage Recipe" at bounding box center [967, 127] width 88 height 19
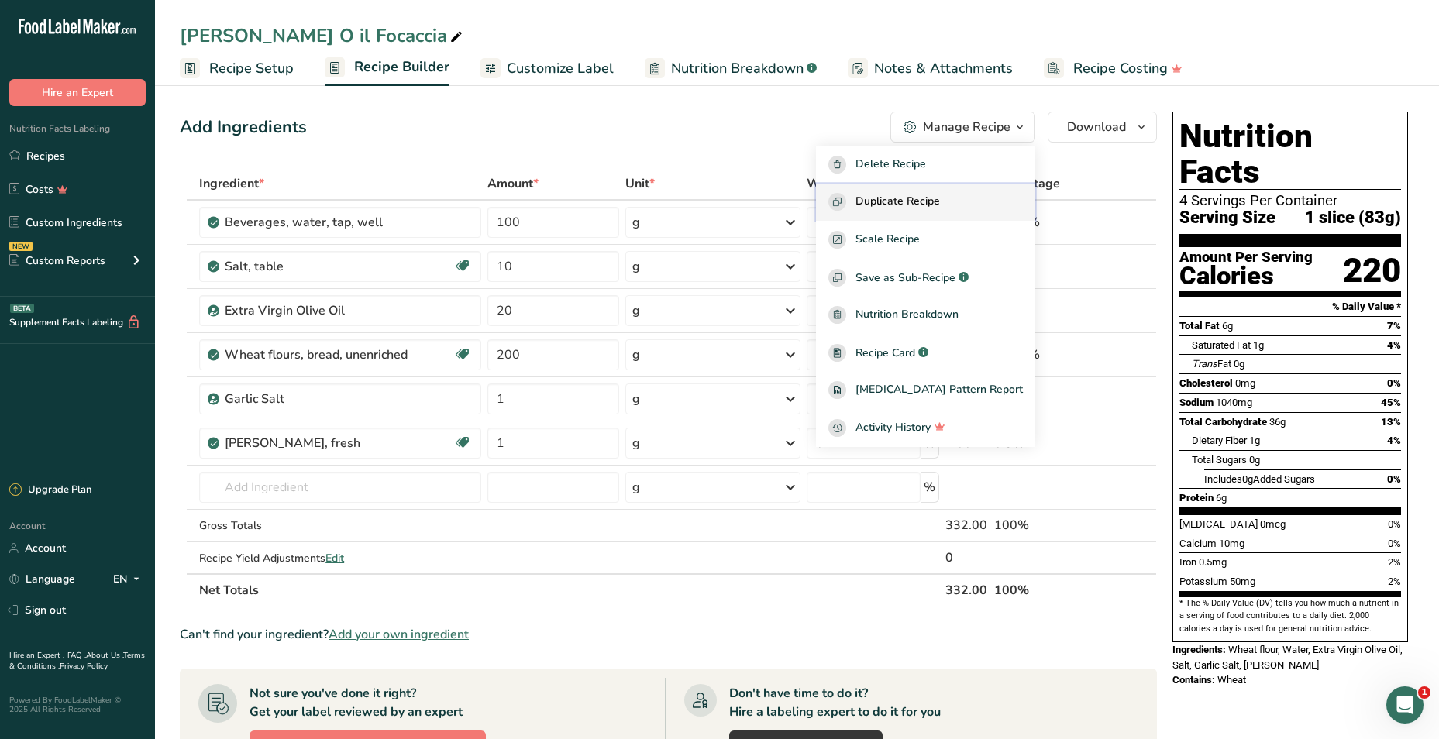
click at [914, 198] on span "Duplicate Recipe" at bounding box center [897, 202] width 84 height 18
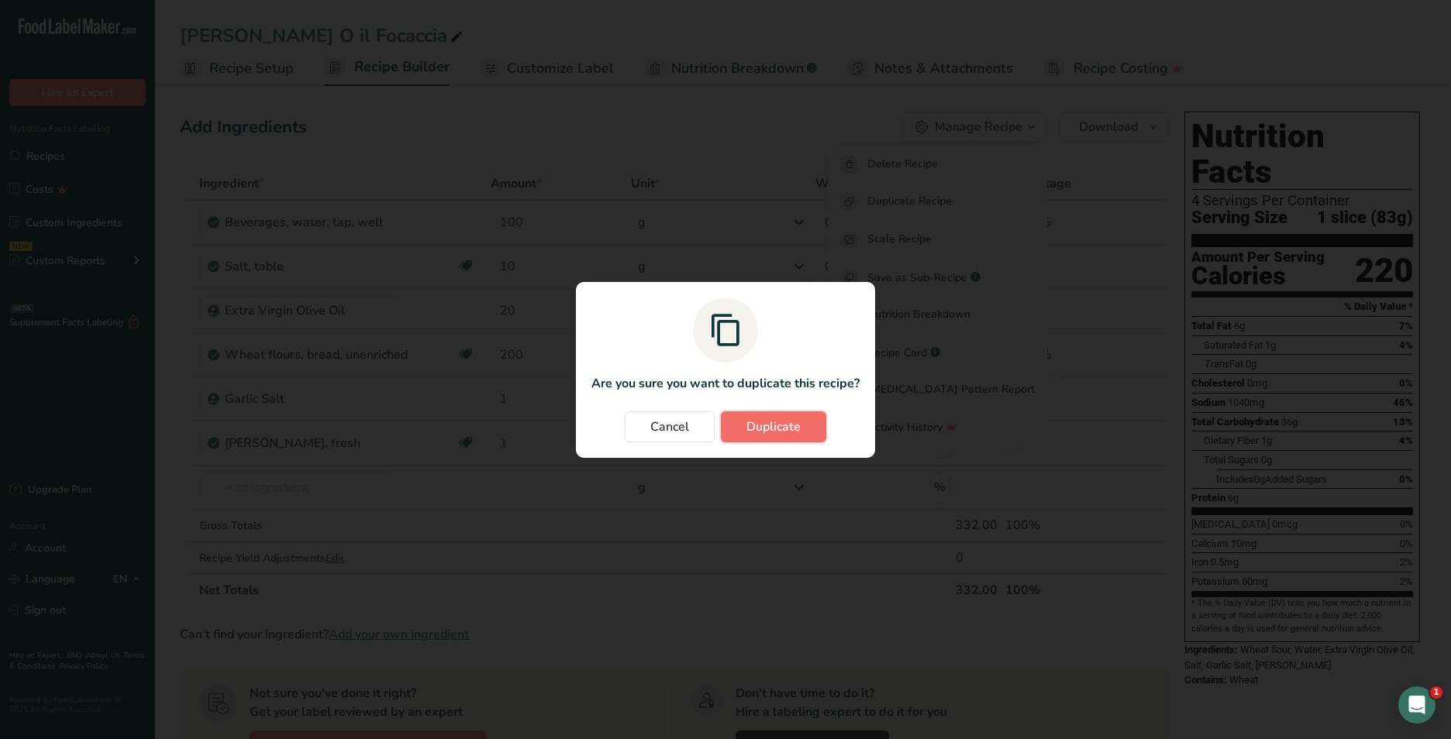
click at [776, 425] on span "Duplicate" at bounding box center [773, 427] width 54 height 19
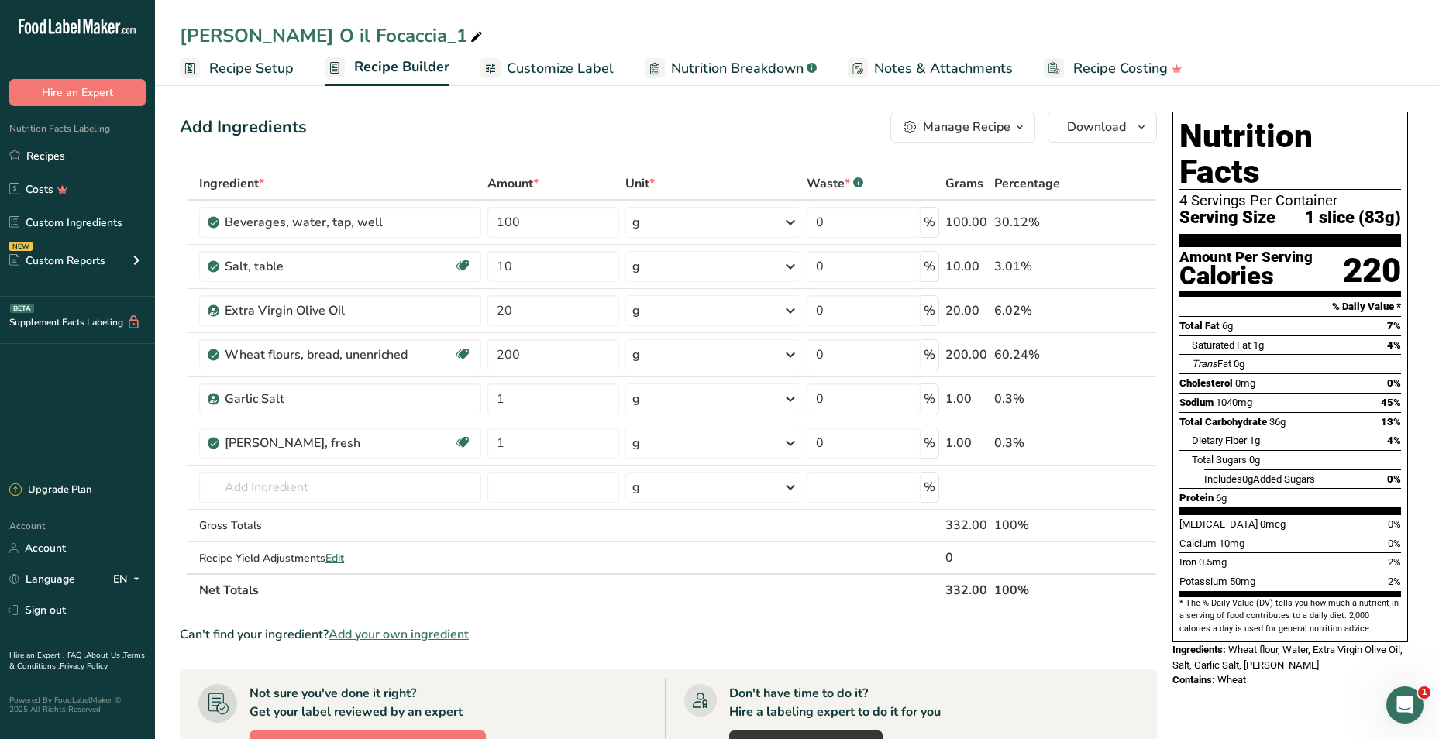
click at [281, 34] on div "[PERSON_NAME] O il Focaccia_1" at bounding box center [333, 36] width 306 height 28
click at [281, 34] on input "[PERSON_NAME] O il Focaccia_1" at bounding box center [797, 36] width 1234 height 28
type input "[PERSON_NAME] Pickle Focaccia"
click at [1120, 441] on icon at bounding box center [1124, 443] width 11 height 16
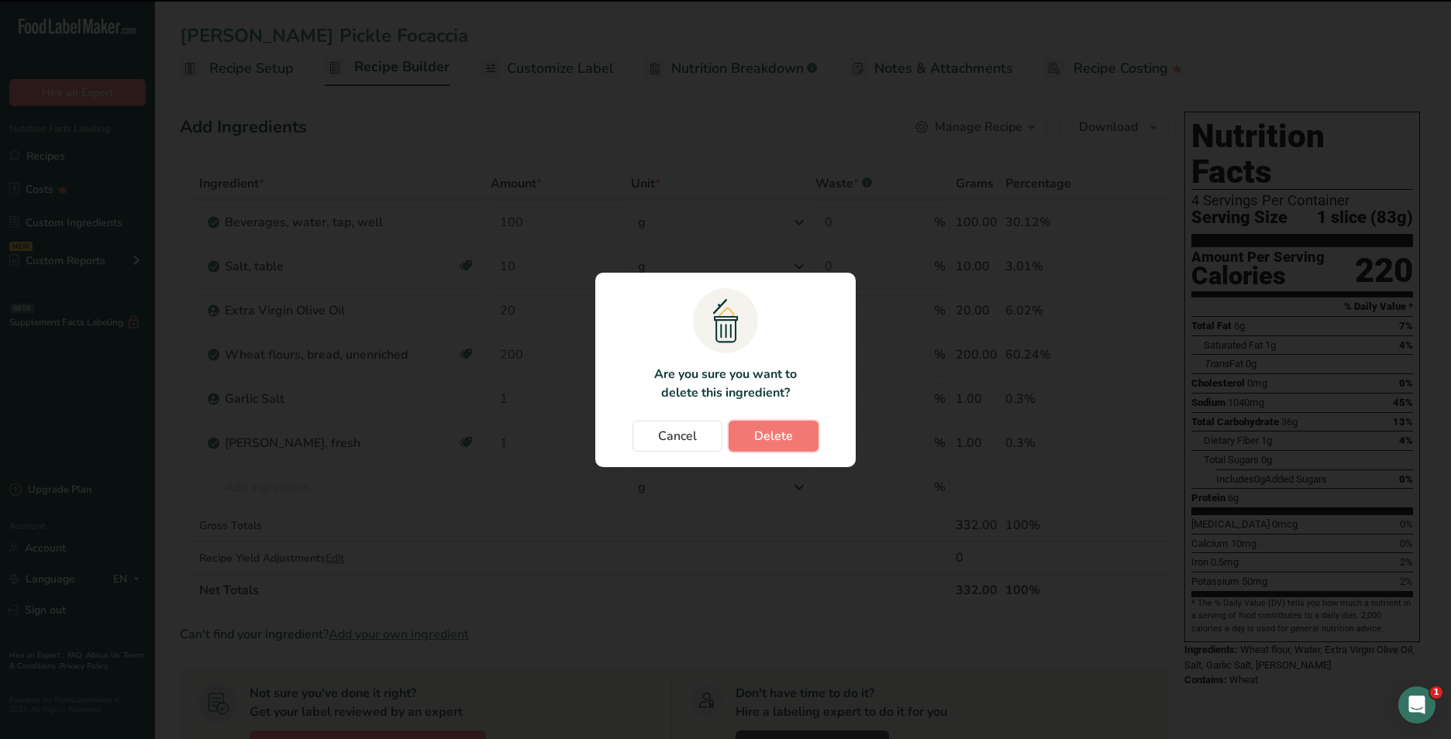
click at [779, 434] on span "Delete" at bounding box center [773, 436] width 39 height 19
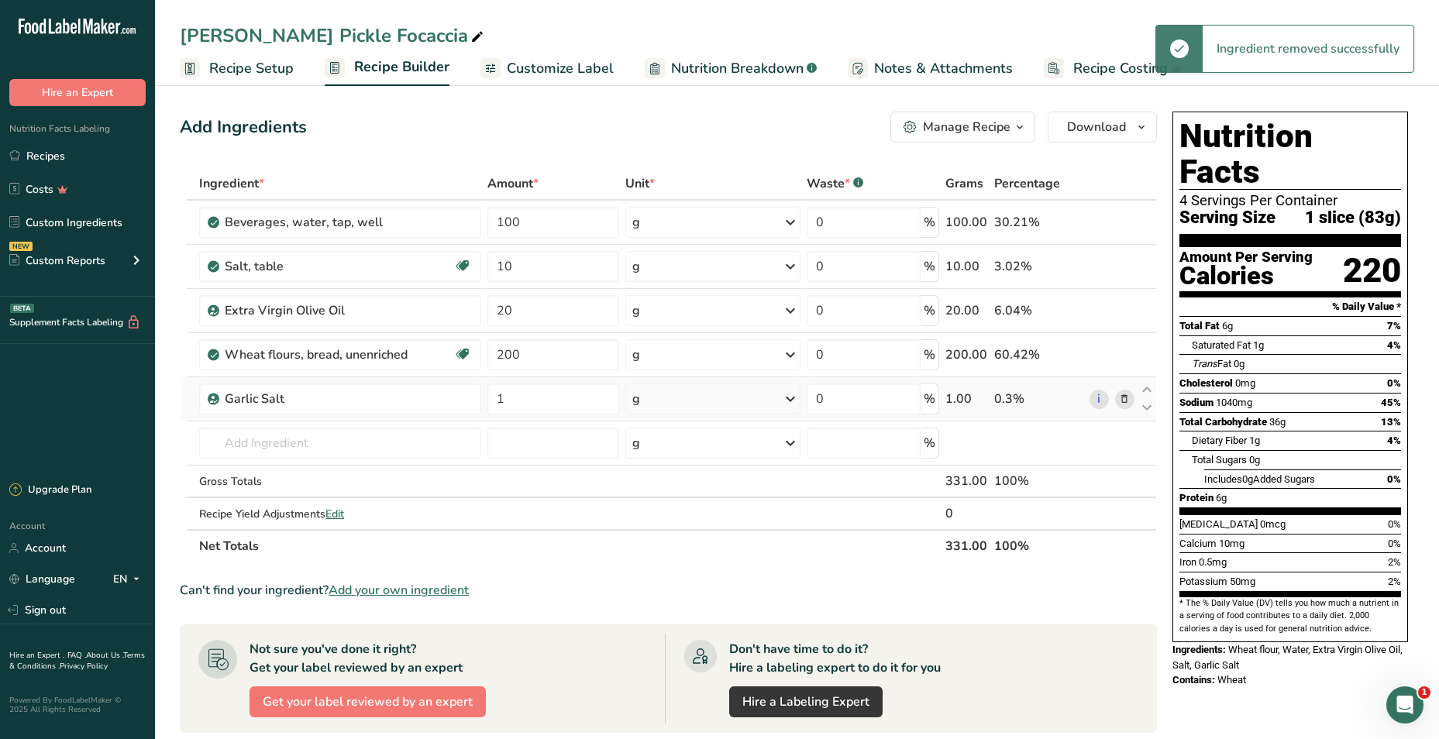
click at [1124, 393] on icon at bounding box center [1124, 399] width 11 height 16
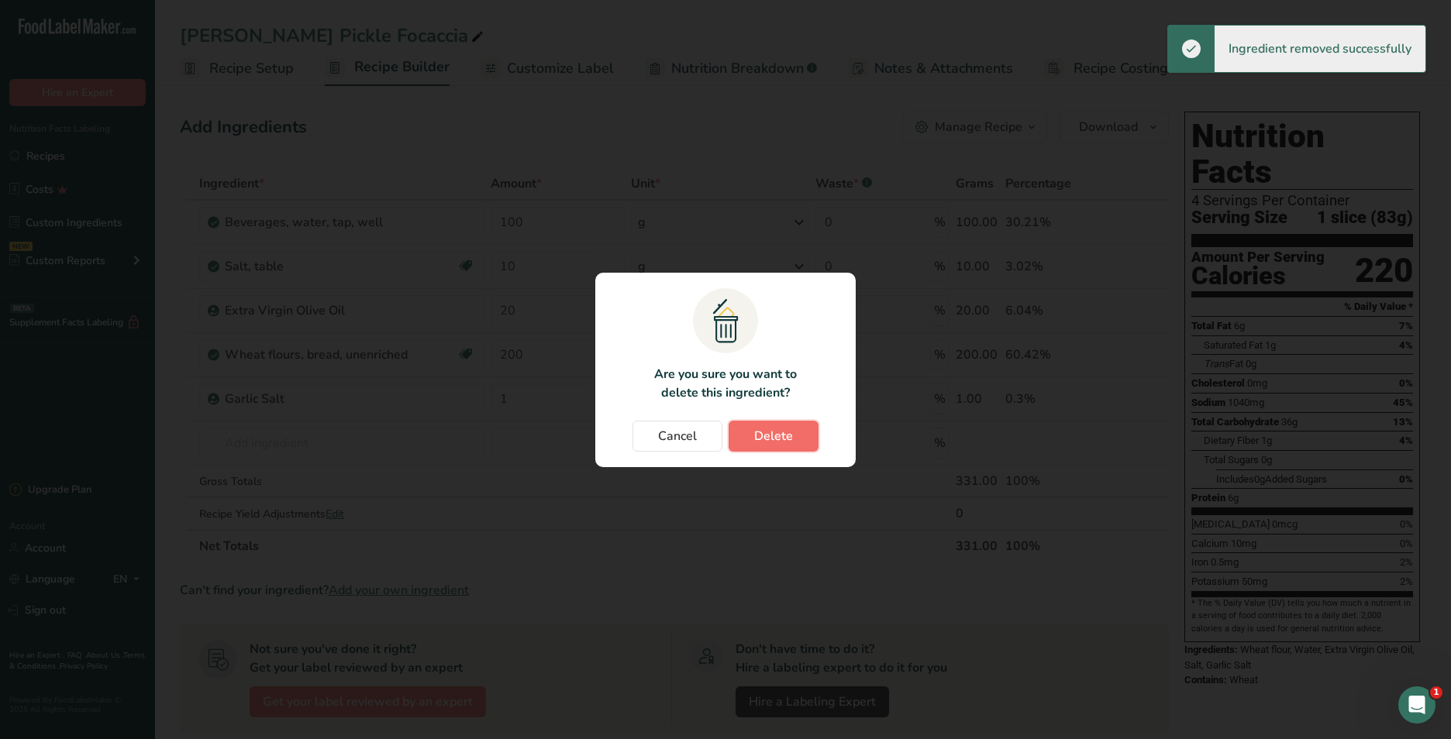
click at [776, 434] on span "Delete" at bounding box center [773, 436] width 39 height 19
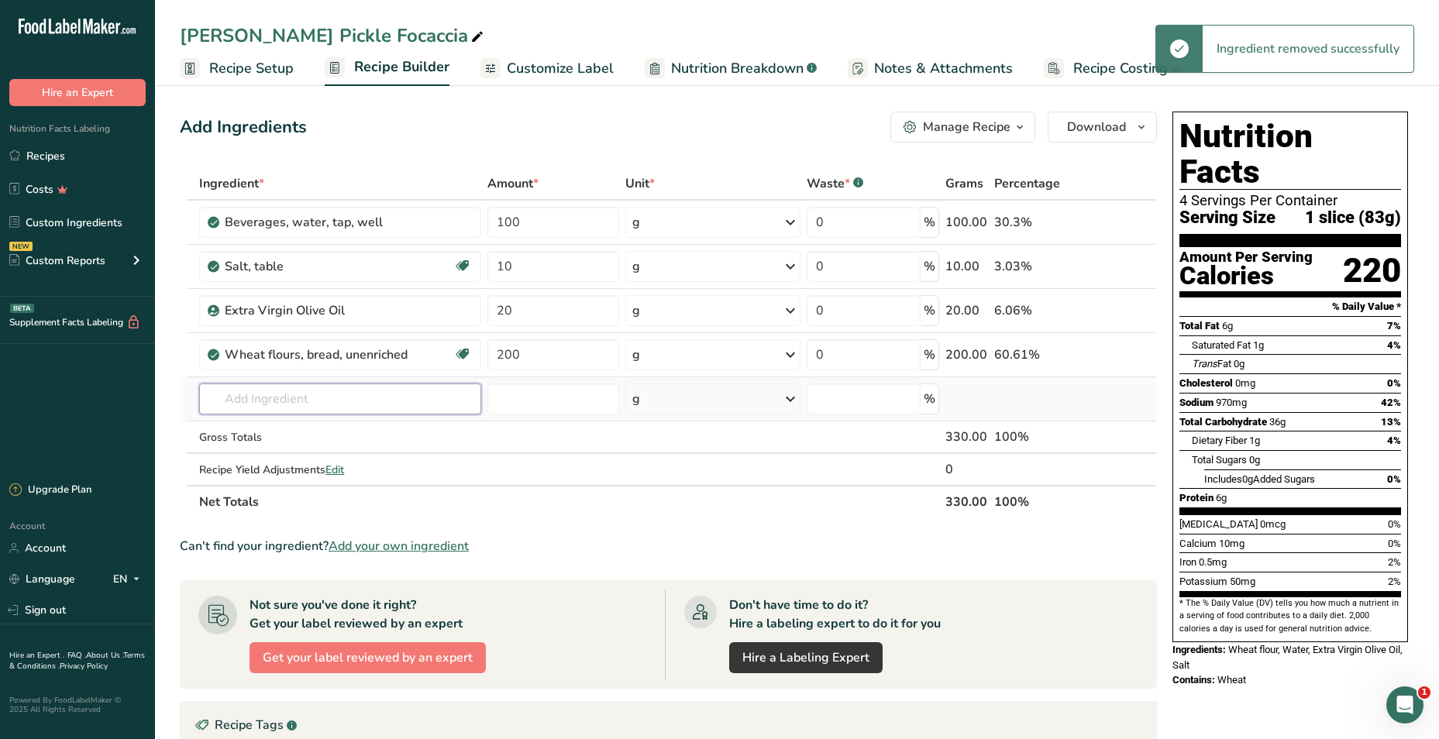
click at [340, 397] on input "text" at bounding box center [340, 399] width 282 height 31
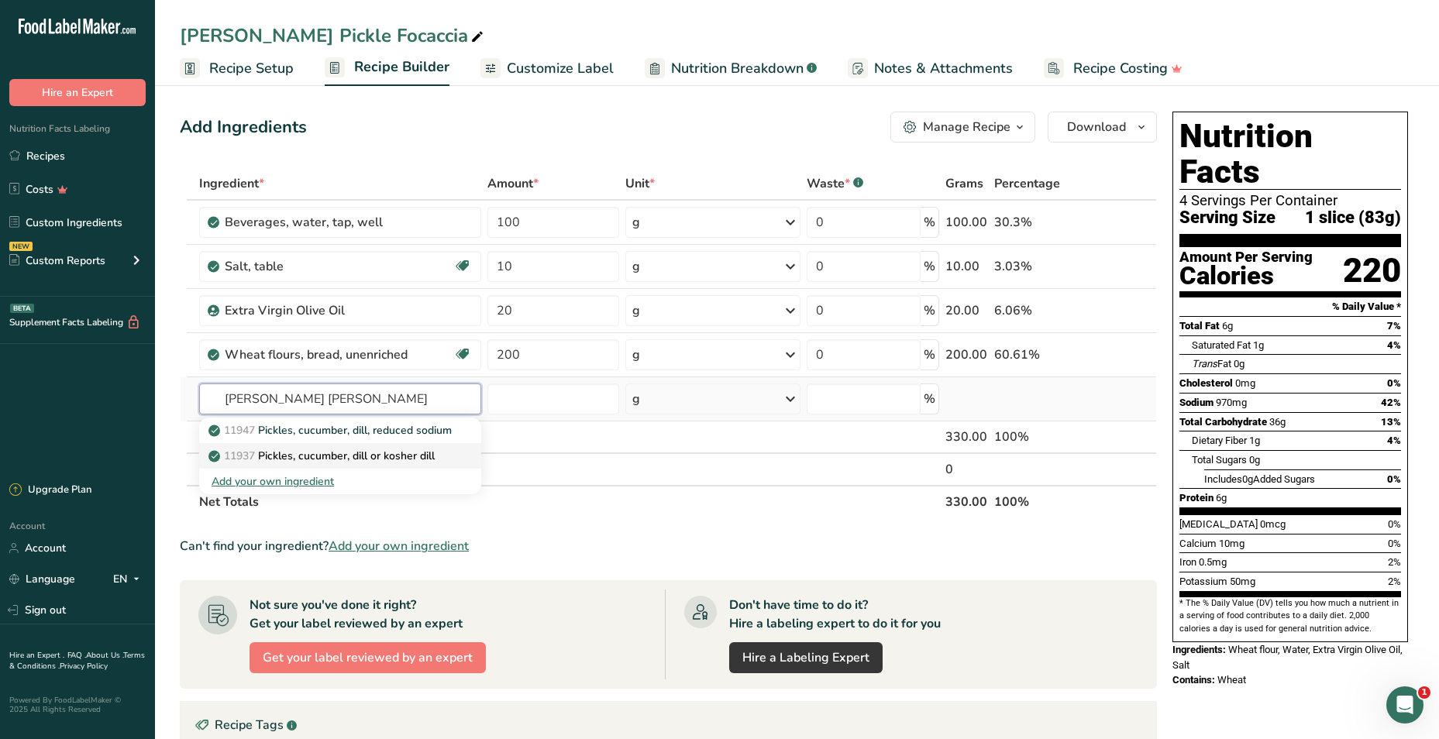
type input "[PERSON_NAME] [PERSON_NAME]"
click at [394, 462] on p "11937 Pickles, cucumber, [PERSON_NAME] or kosher [PERSON_NAME]" at bounding box center [323, 456] width 223 height 16
type input "Pickles, cucumber, dill or kosher dill"
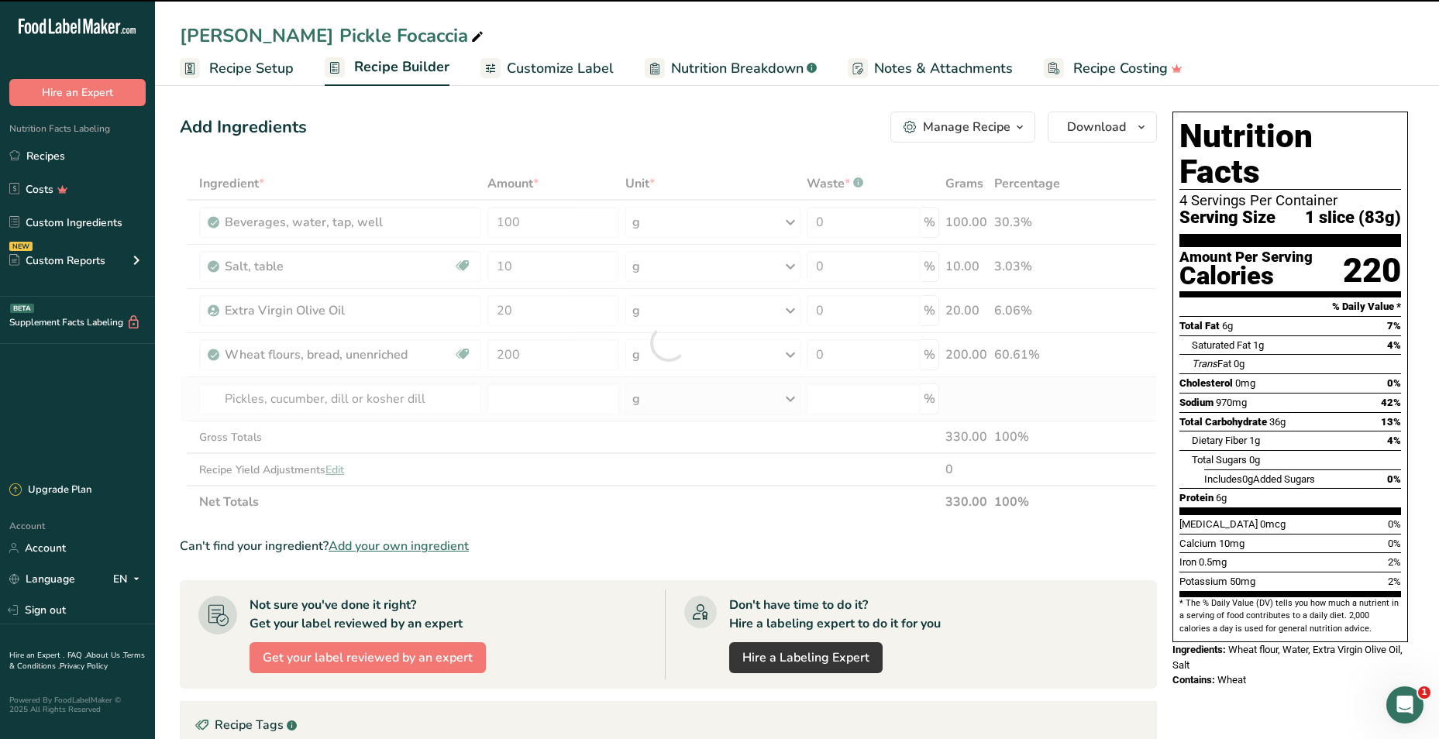
type input "0"
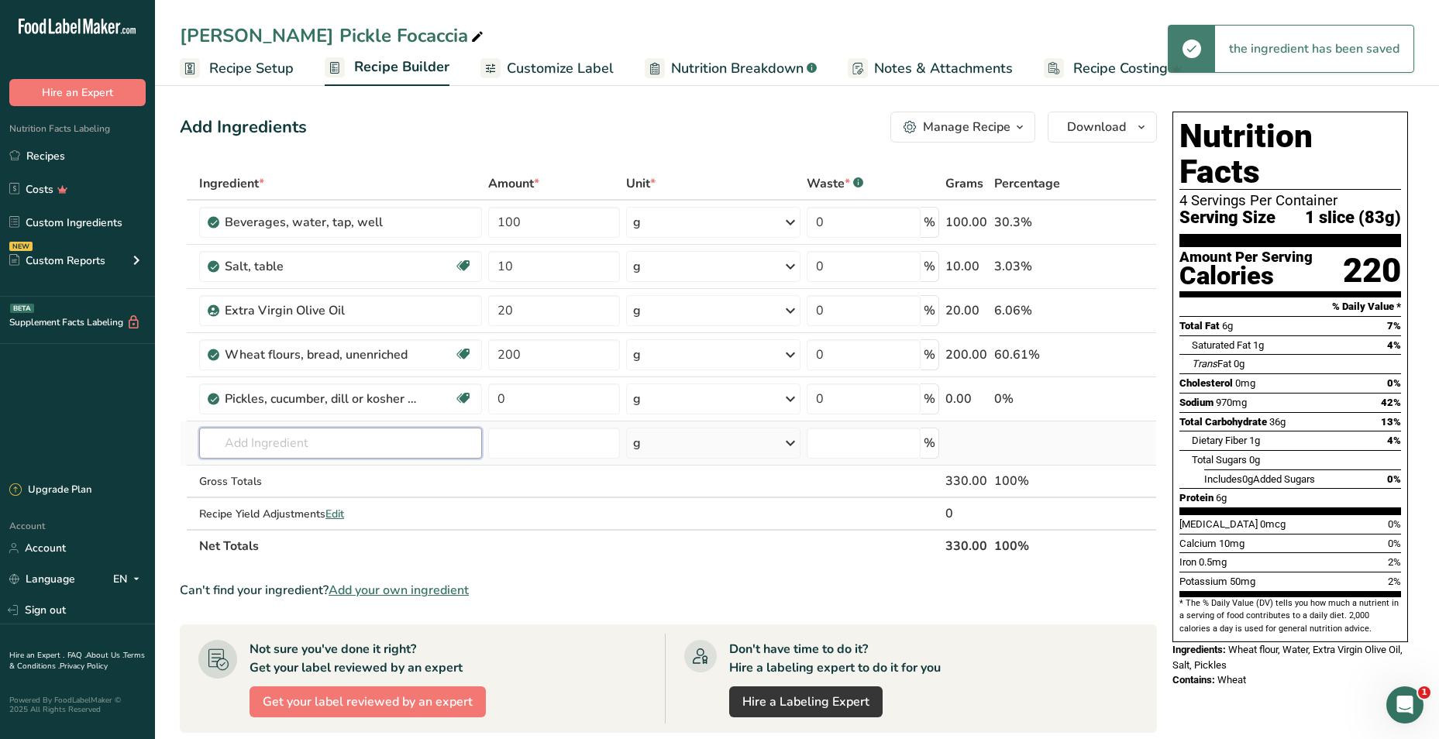
click at [292, 447] on input "text" at bounding box center [340, 443] width 283 height 31
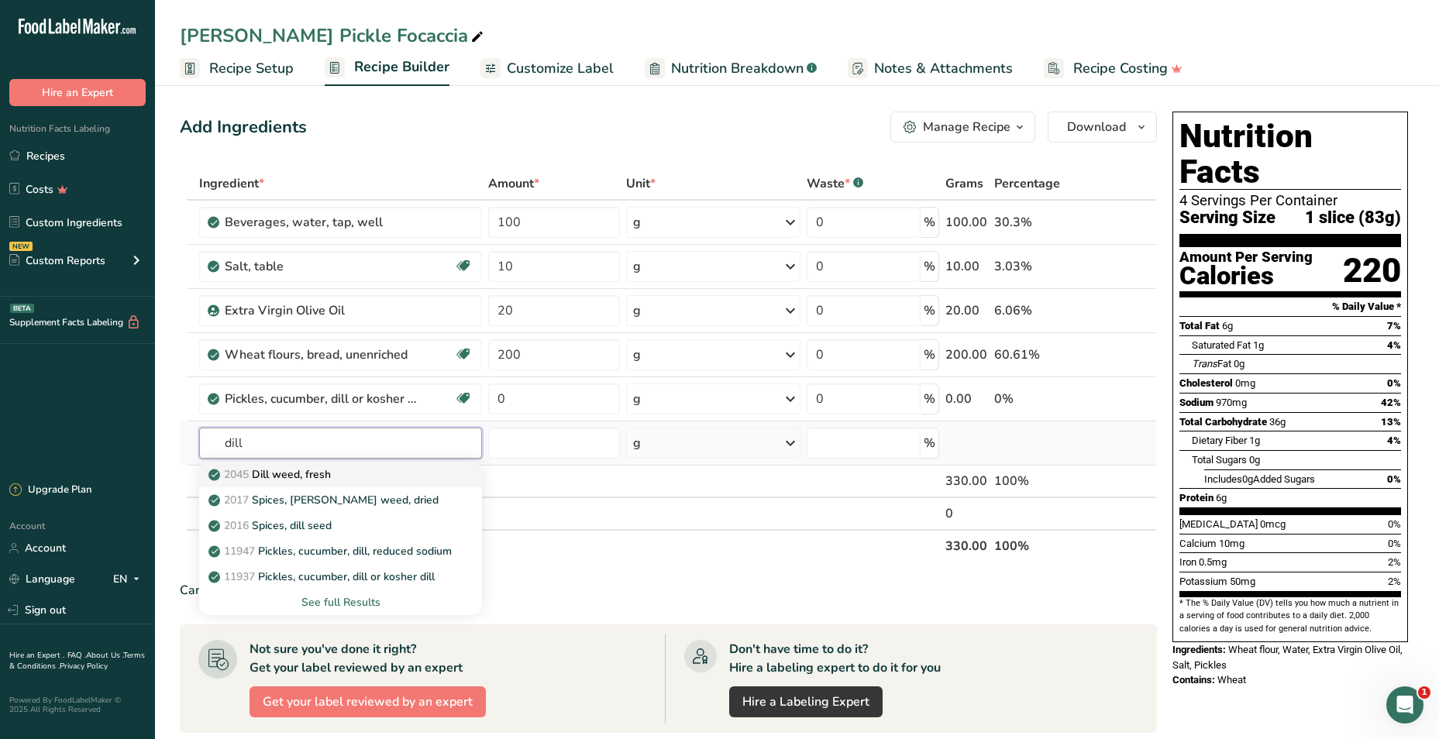
type input "dill"
click at [298, 474] on p "2045 Dill weed, fresh" at bounding box center [271, 474] width 119 height 16
type input "Dill weed, fresh"
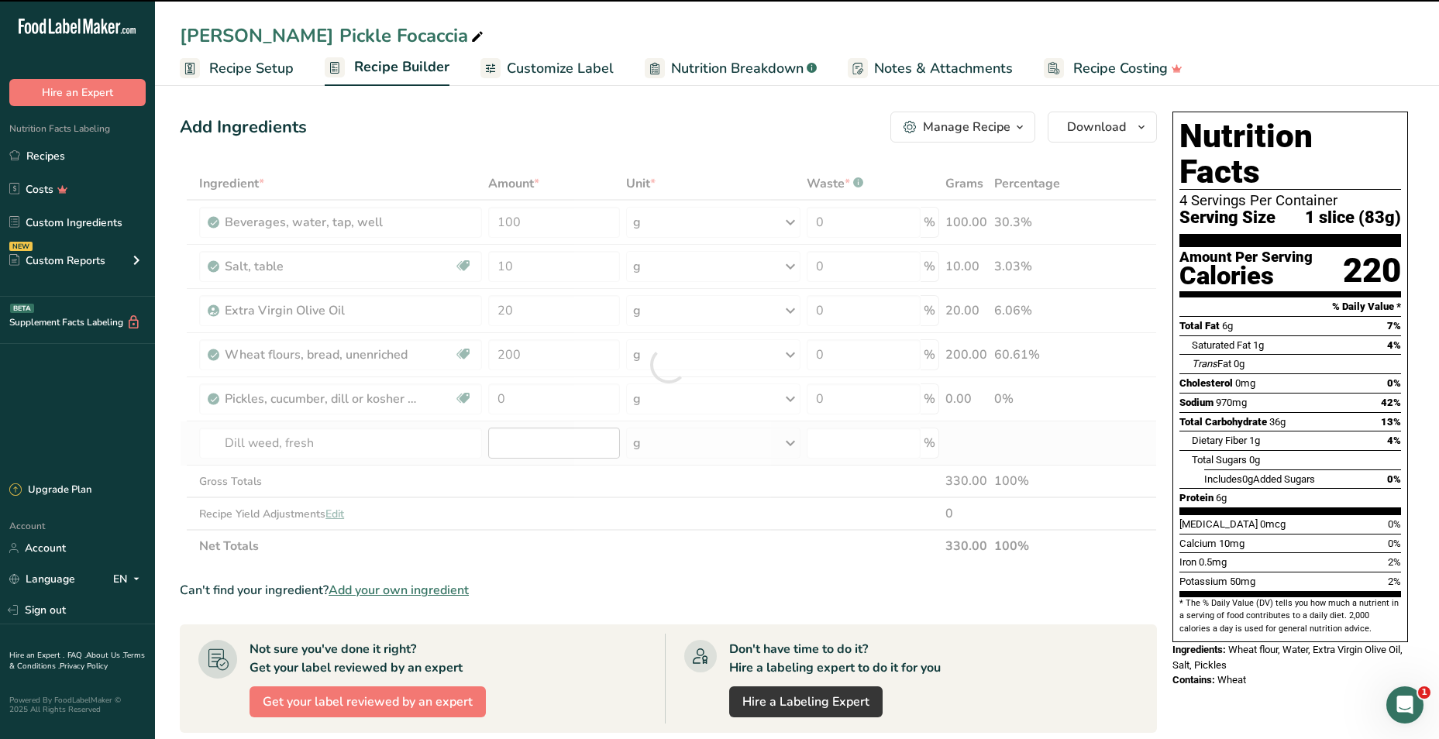
type input "0"
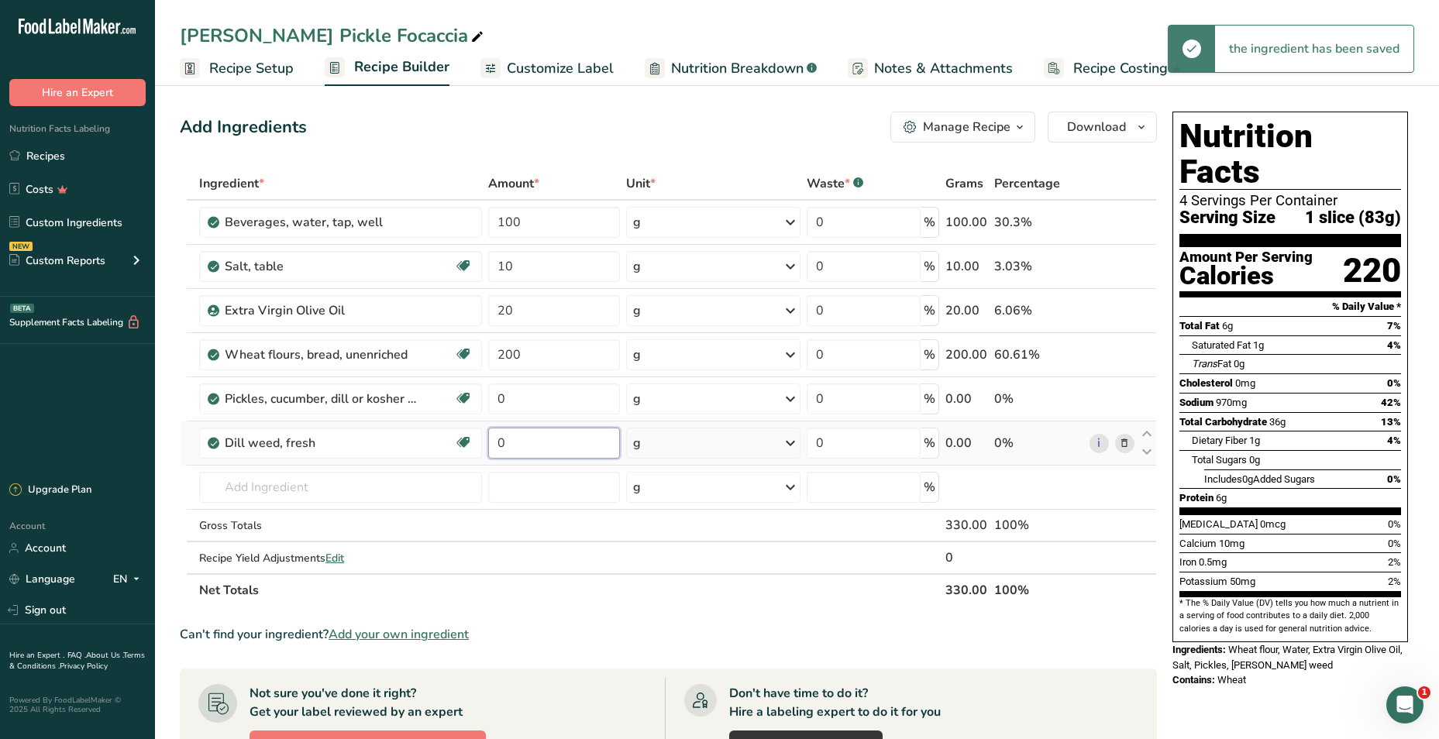
click at [575, 443] on input "0" at bounding box center [554, 443] width 132 height 31
type input "2"
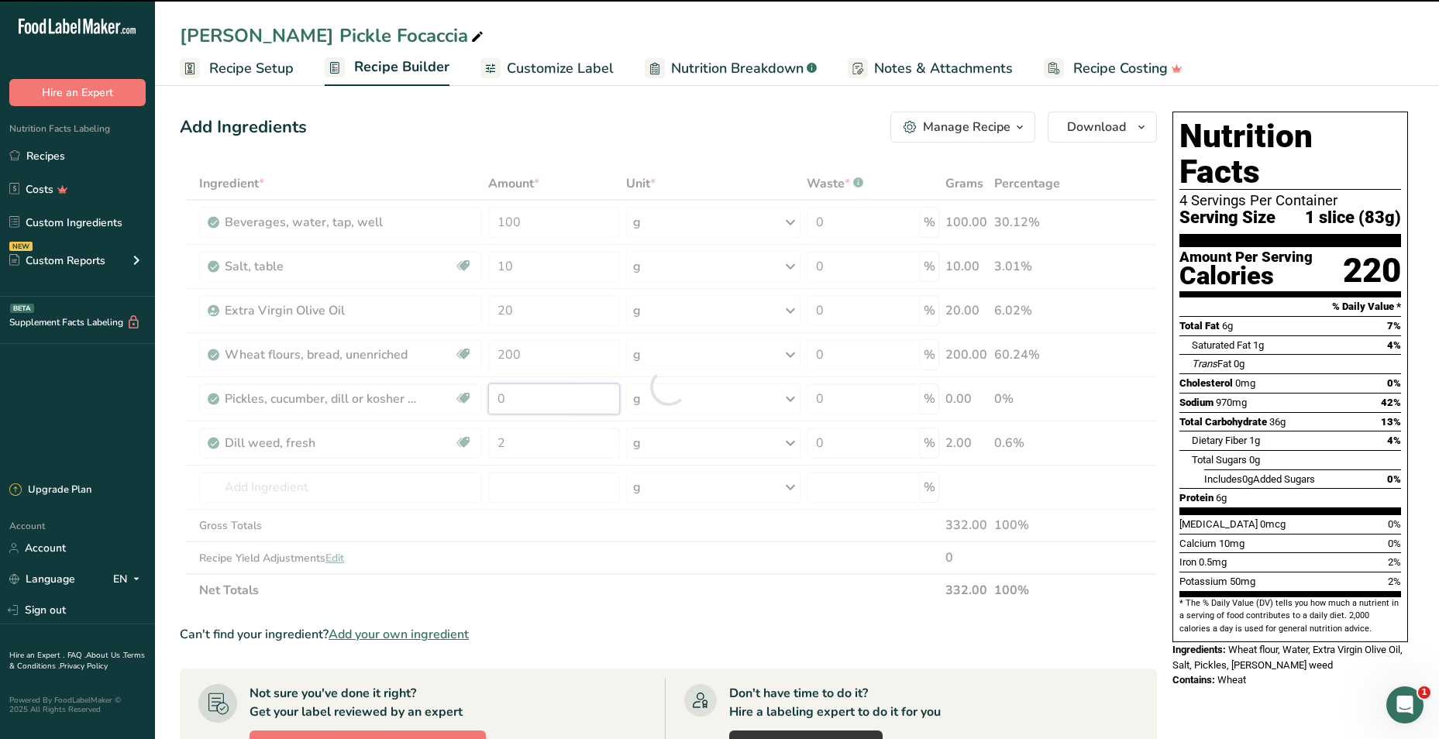
drag, startPoint x: 522, startPoint y: 398, endPoint x: 465, endPoint y: 398, distance: 57.3
click at [465, 398] on div "Ingredient * Amount * Unit * Waste * .a-a{fill:#347362;}.b-a{fill:#fff;} Grams …" at bounding box center [668, 386] width 977 height 439
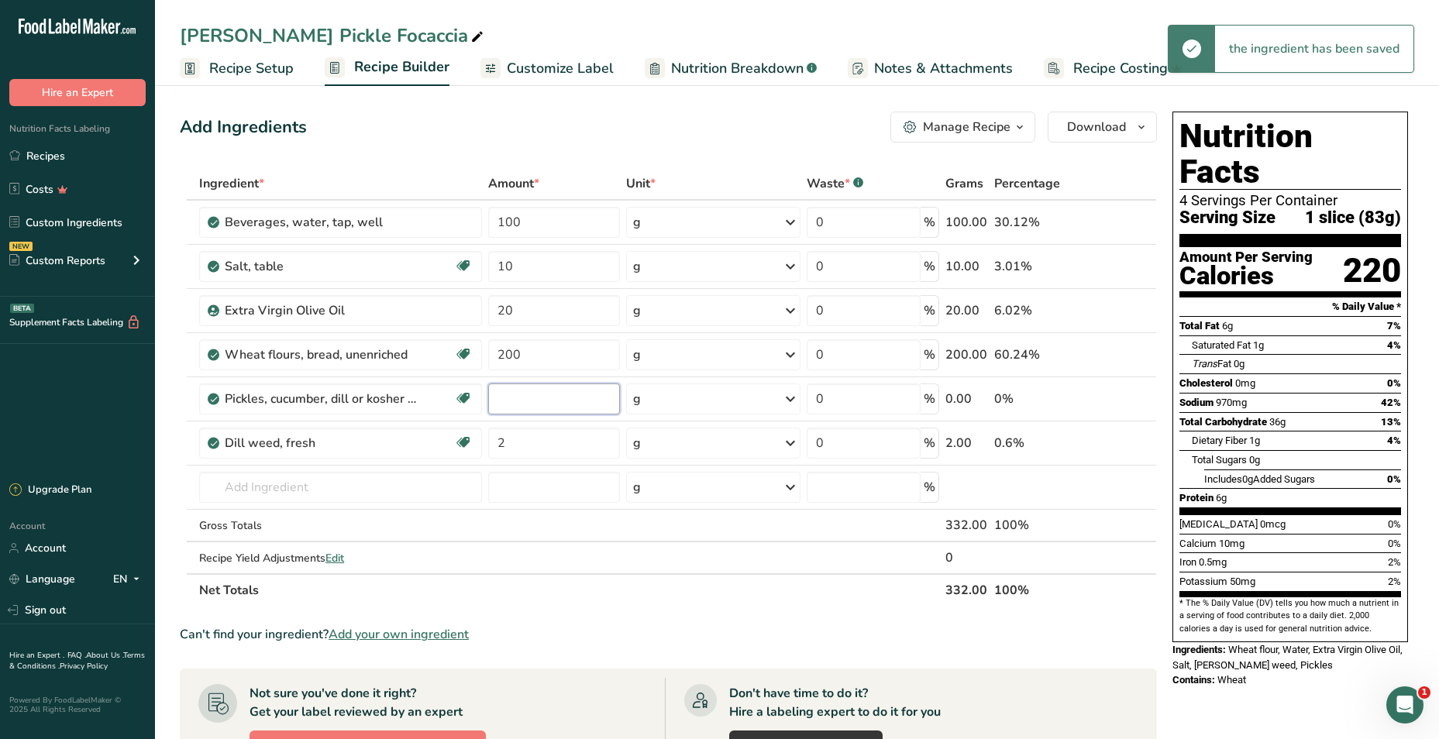
type input "1"
type input "20"
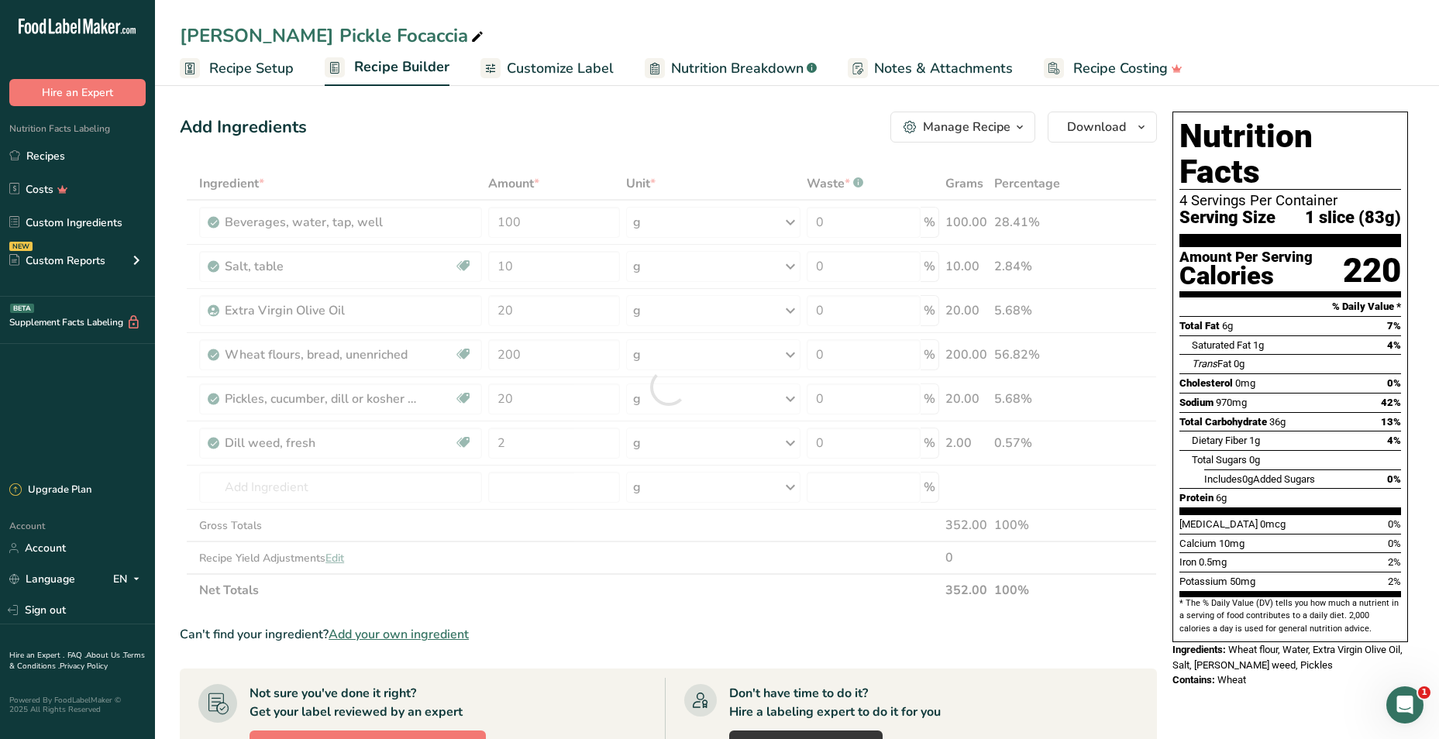
click at [557, 115] on div "Add Ingredients Manage Recipe Delete Recipe Duplicate Recipe Scale Recipe Save …" at bounding box center [668, 127] width 977 height 31
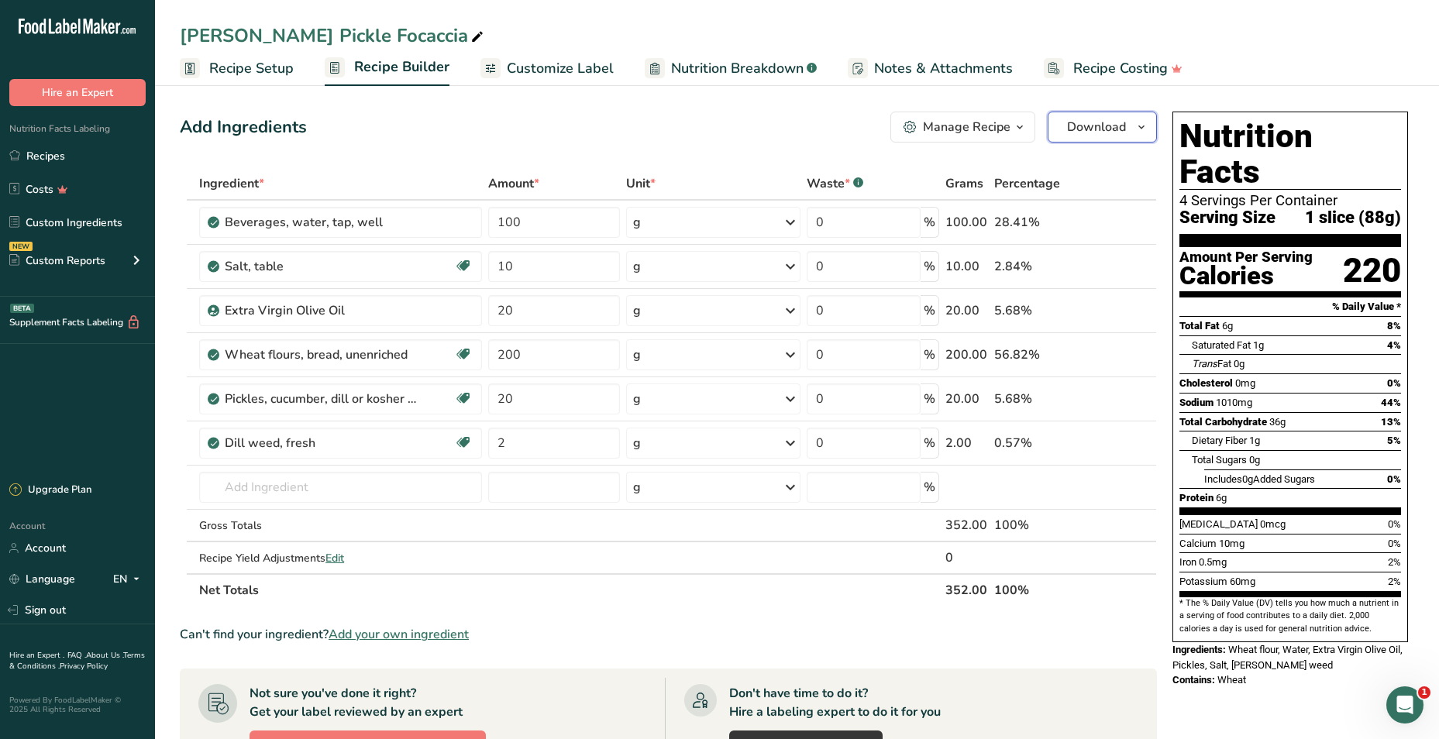
click at [1096, 127] on span "Download" at bounding box center [1096, 127] width 59 height 19
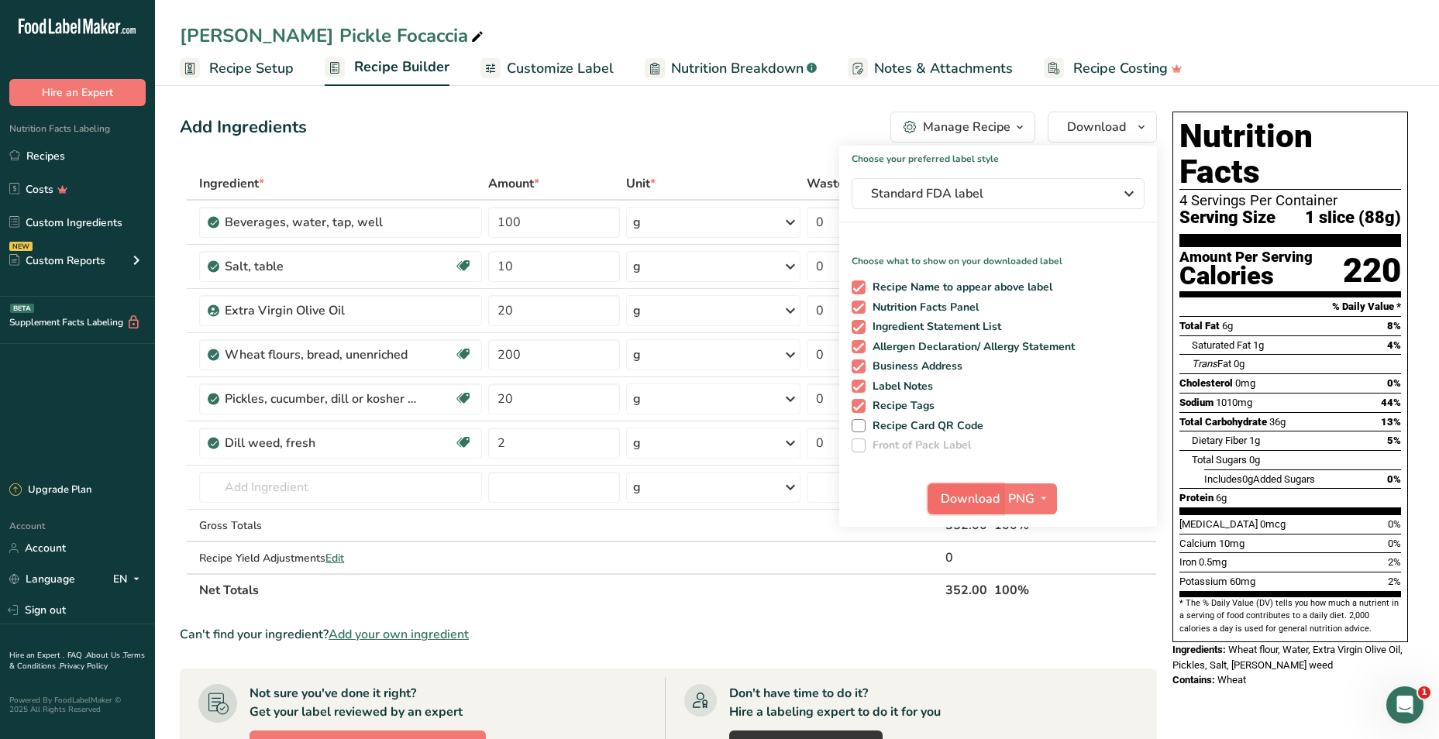
click at [969, 499] on span "Download" at bounding box center [970, 499] width 59 height 19
drag, startPoint x: 67, startPoint y: 154, endPoint x: 324, endPoint y: 133, distance: 257.3
click at [67, 154] on link "Recipes" at bounding box center [77, 155] width 155 height 29
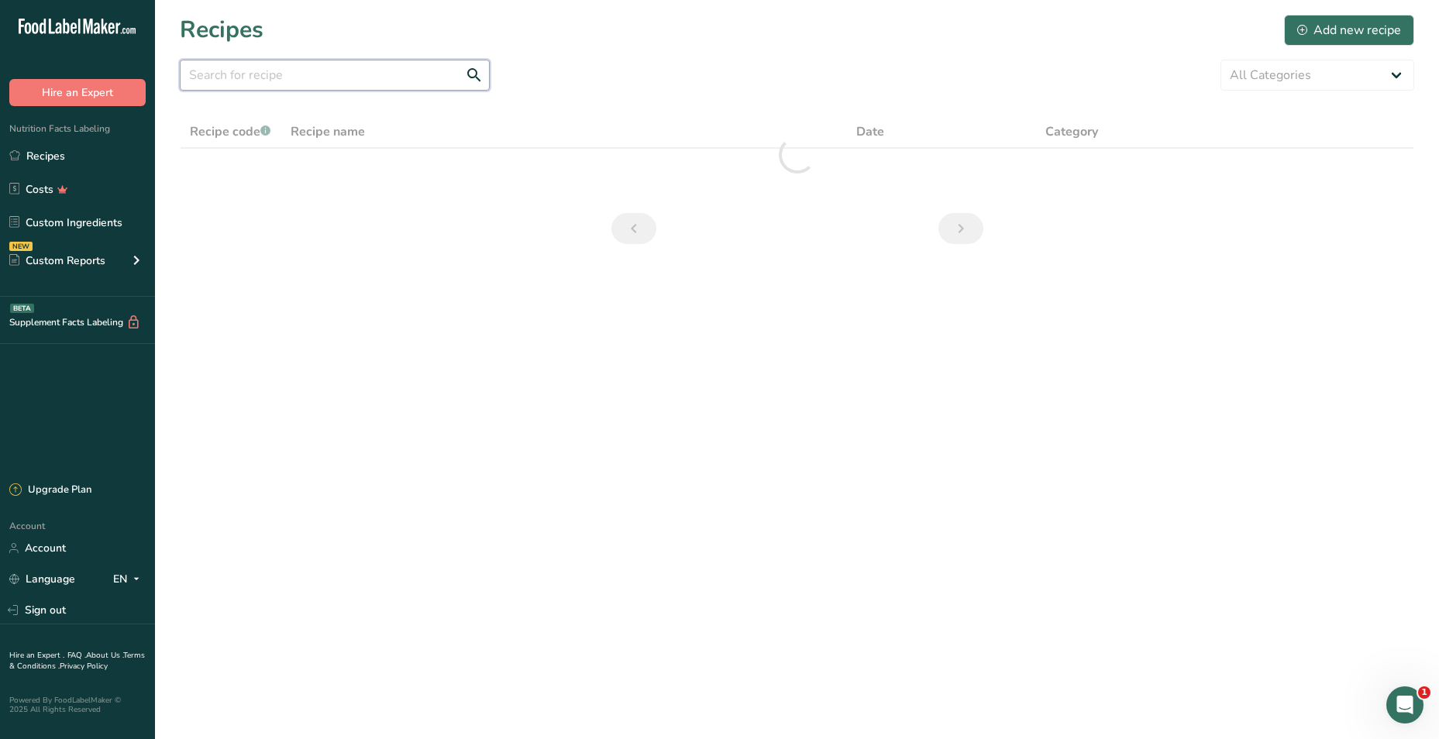
click at [370, 77] on input "text" at bounding box center [335, 75] width 310 height 31
type input "pretzel"
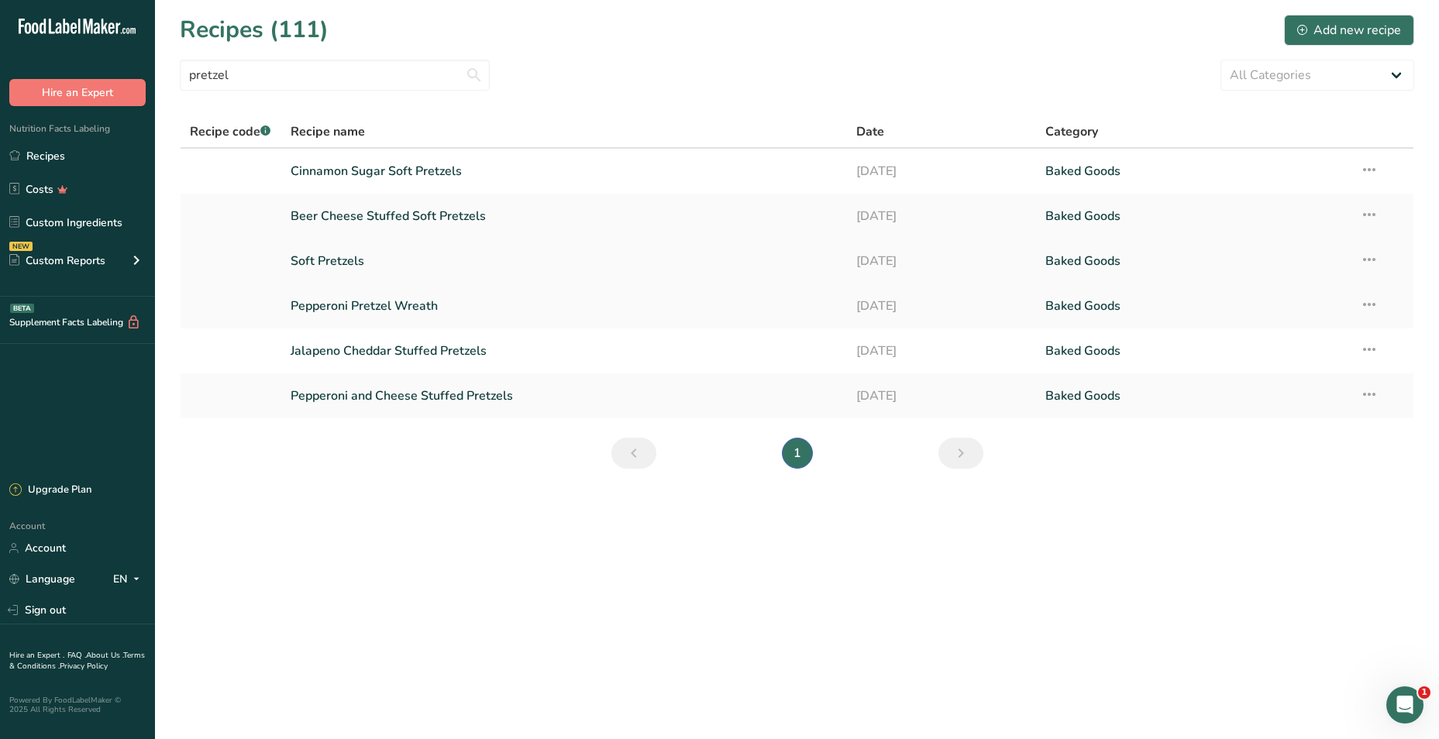
click at [357, 255] on link "Soft Pretzels" at bounding box center [565, 261] width 548 height 33
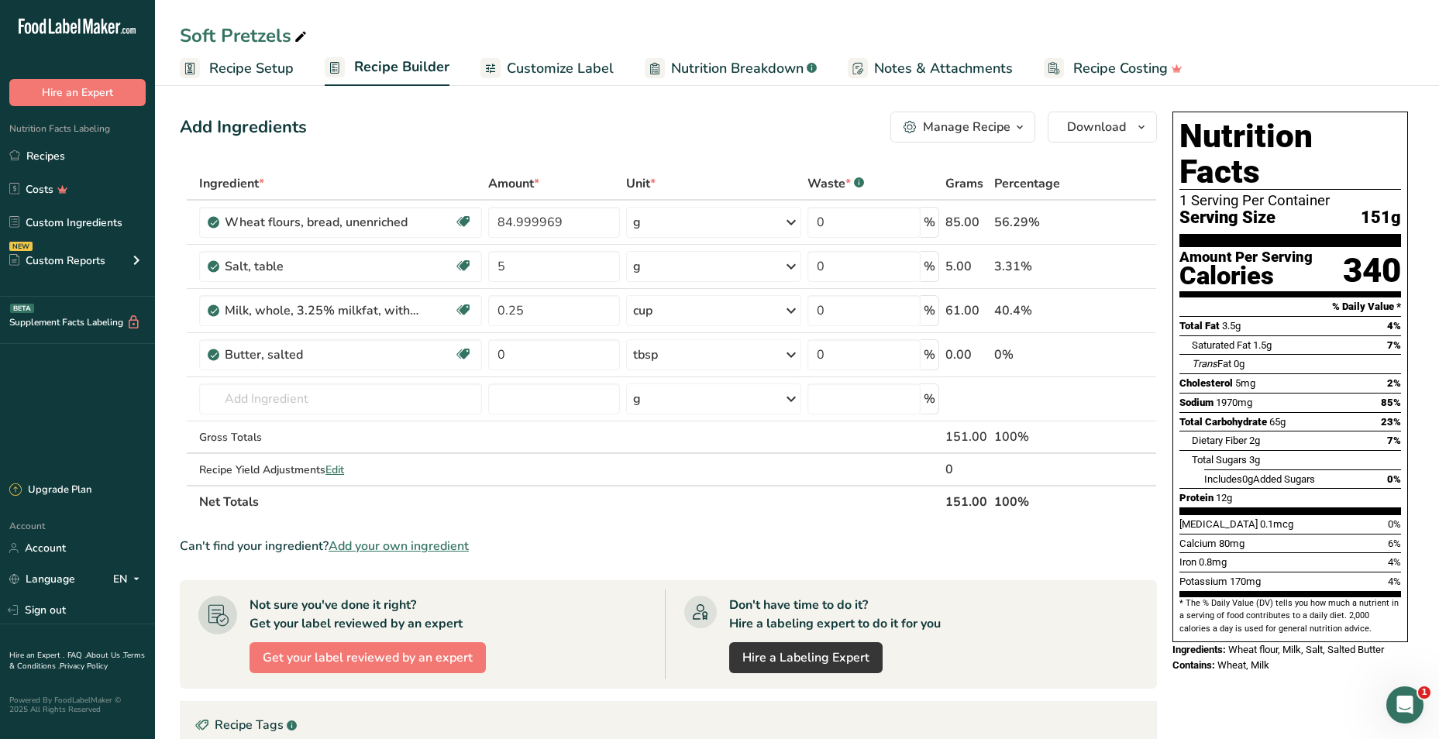
click at [945, 127] on div "Manage Recipe" at bounding box center [967, 127] width 88 height 19
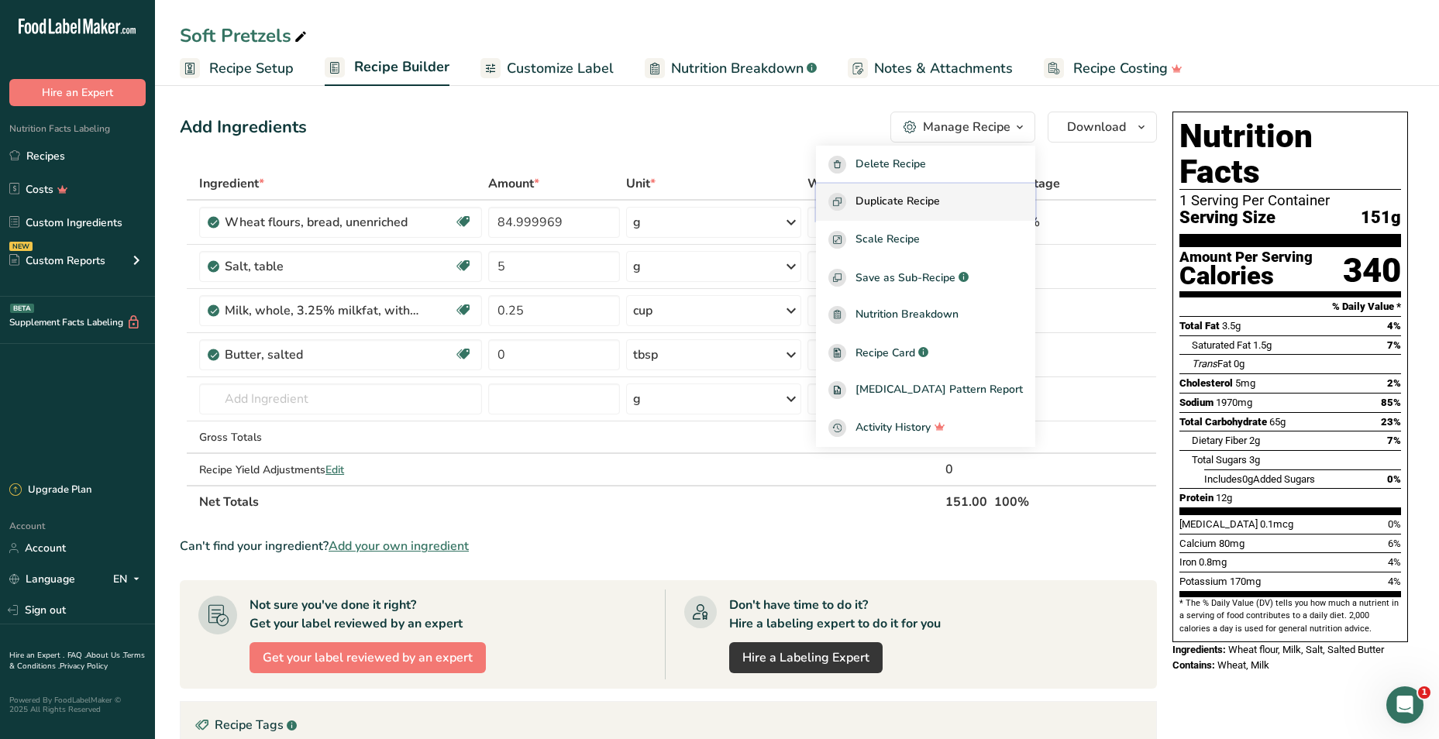
click at [907, 212] on button "Duplicate Recipe" at bounding box center [925, 203] width 219 height 38
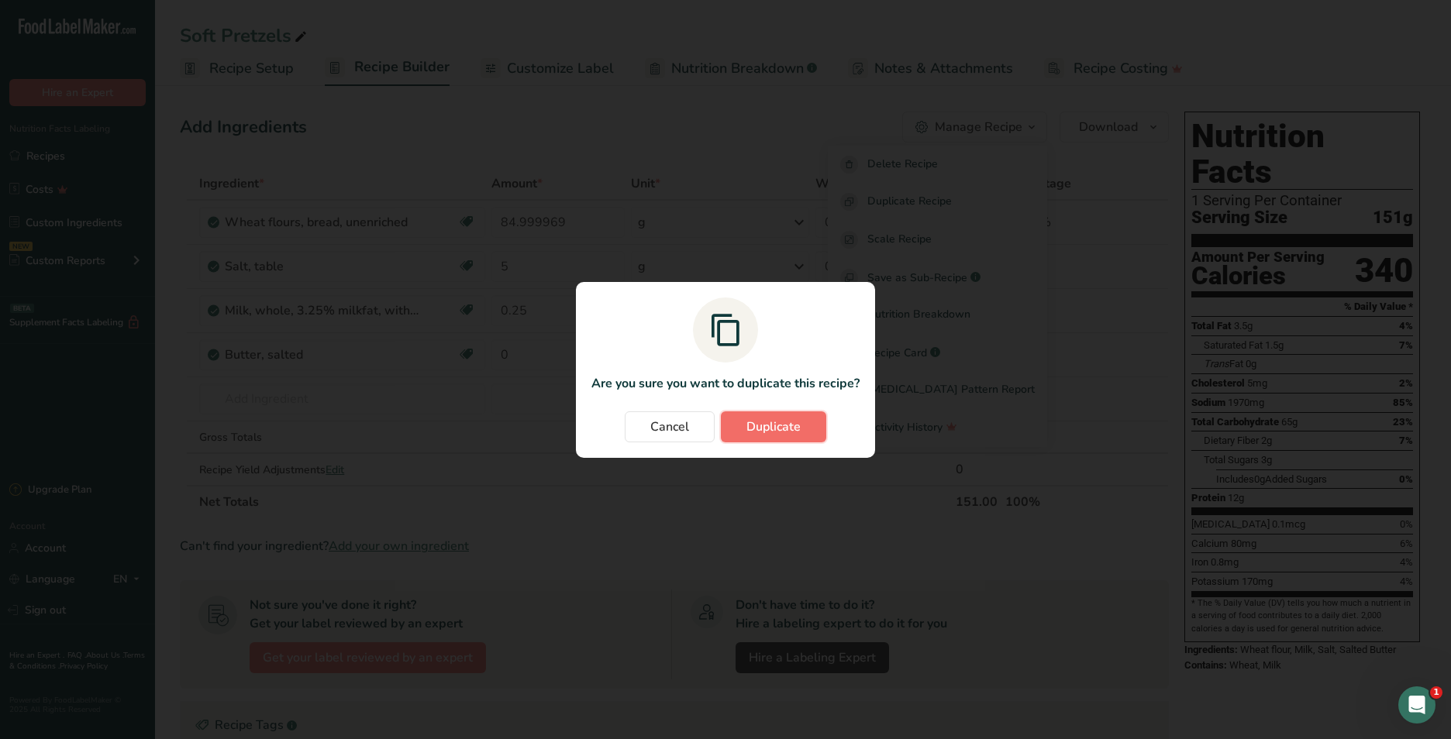
click at [805, 423] on button "Duplicate" at bounding box center [773, 426] width 105 height 31
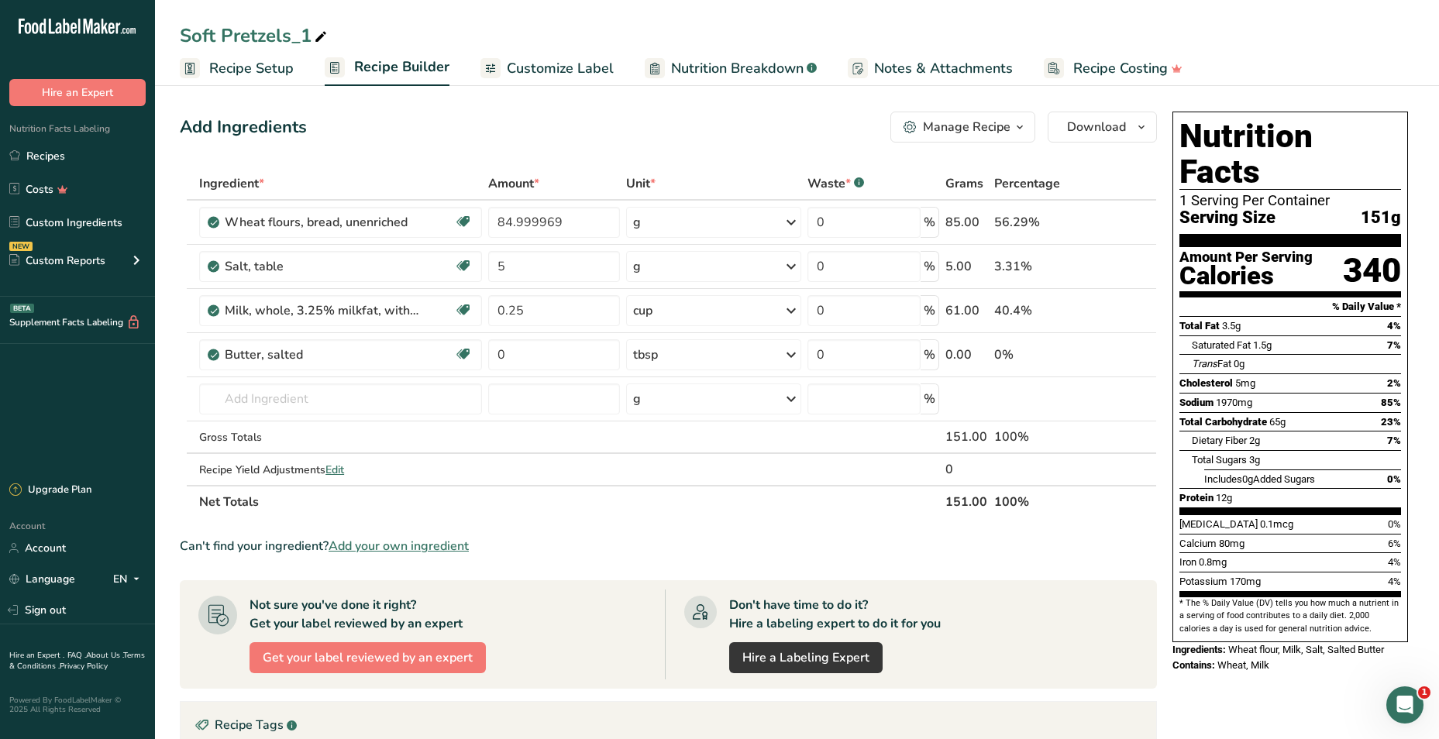
drag, startPoint x: 306, startPoint y: 33, endPoint x: 156, endPoint y: 41, distance: 150.5
click at [156, 41] on div "Soft Pretzels_1" at bounding box center [797, 36] width 1284 height 28
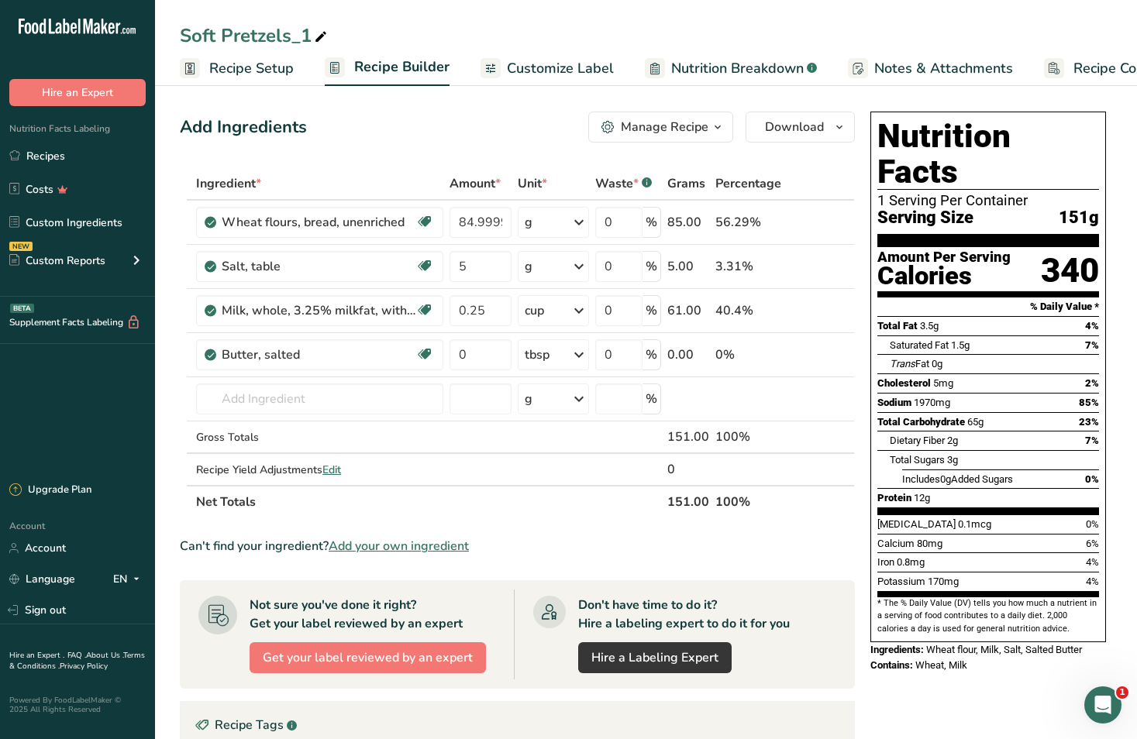
click at [218, 36] on div "Soft Pretzels_1" at bounding box center [255, 36] width 150 height 28
click at [219, 36] on input "Soft Pretzels_1" at bounding box center [646, 36] width 932 height 28
type input "F"
type input "Garlic and Herb Soft Pretzel"
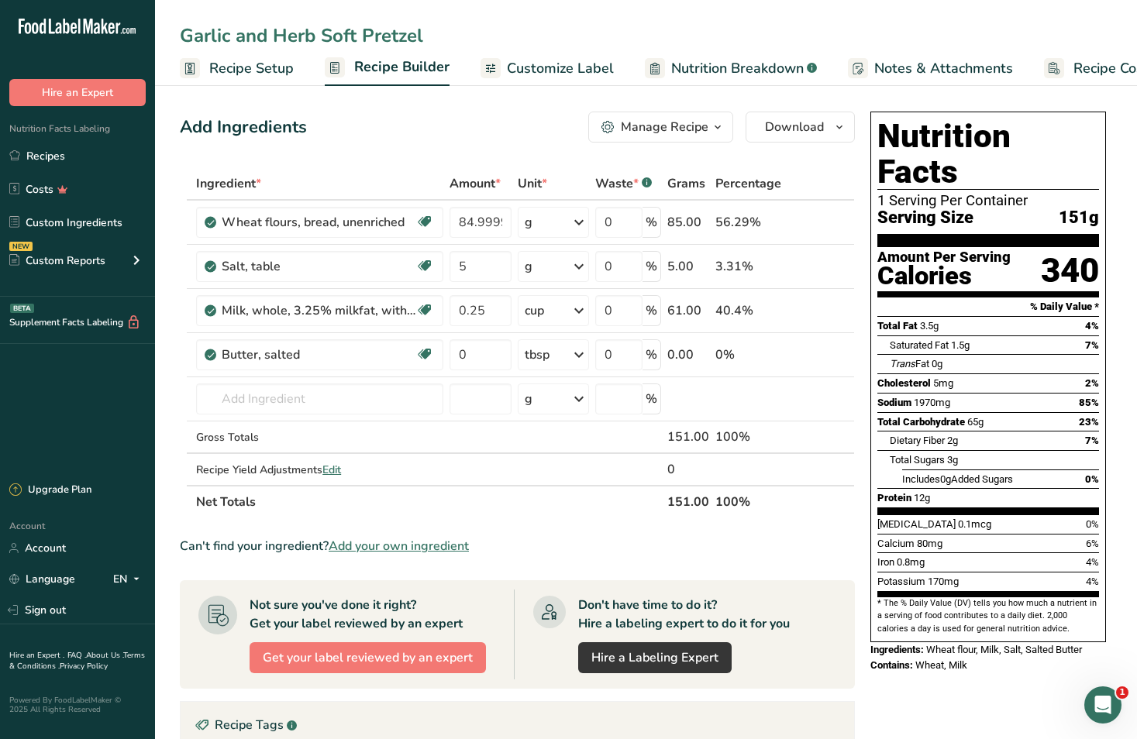
click at [529, 10] on div "Garlic and Herb Soft Pretzel Recipe Setup Recipe Builder Customize Label Nutrit…" at bounding box center [646, 43] width 982 height 86
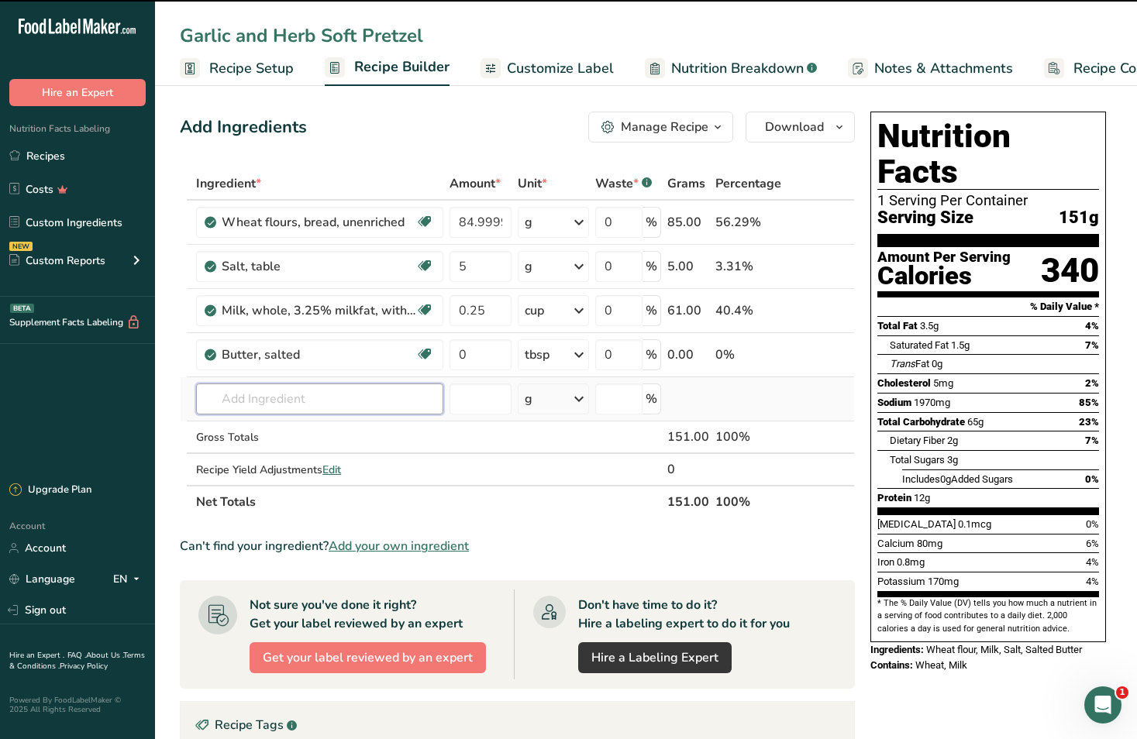
click at [294, 407] on input "text" at bounding box center [319, 399] width 247 height 31
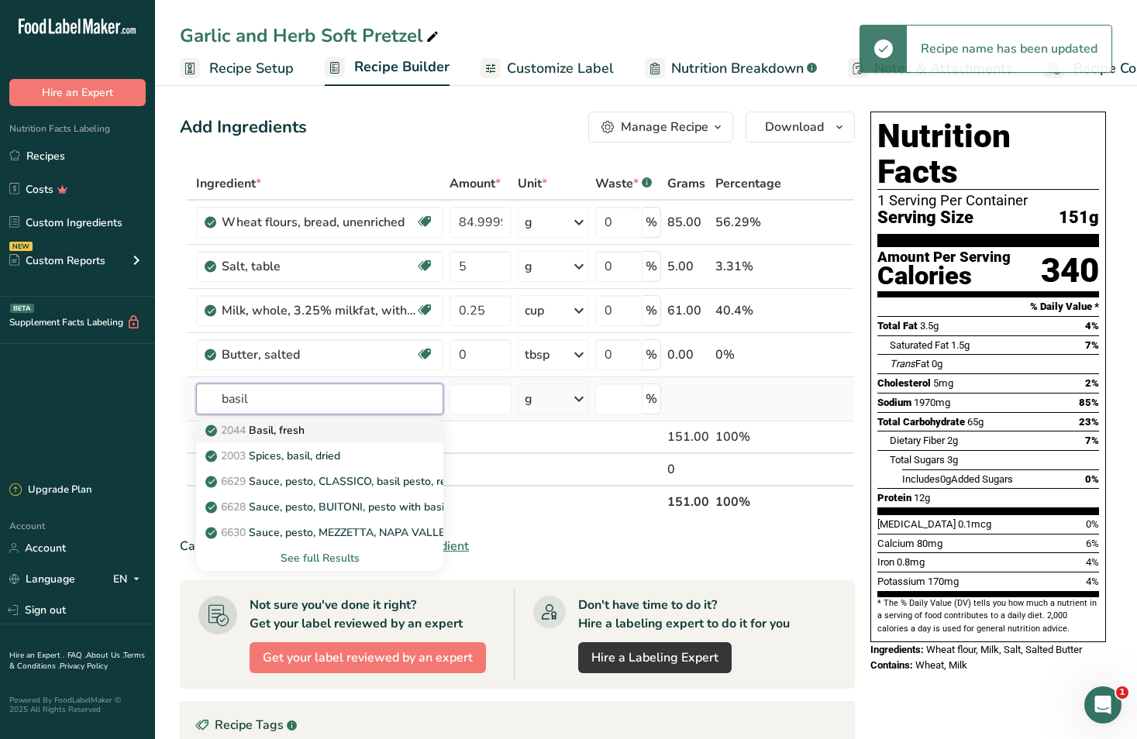
type input "basil"
click at [295, 430] on p "2044 Basil, fresh" at bounding box center [256, 430] width 96 height 16
type input "Basil, fresh"
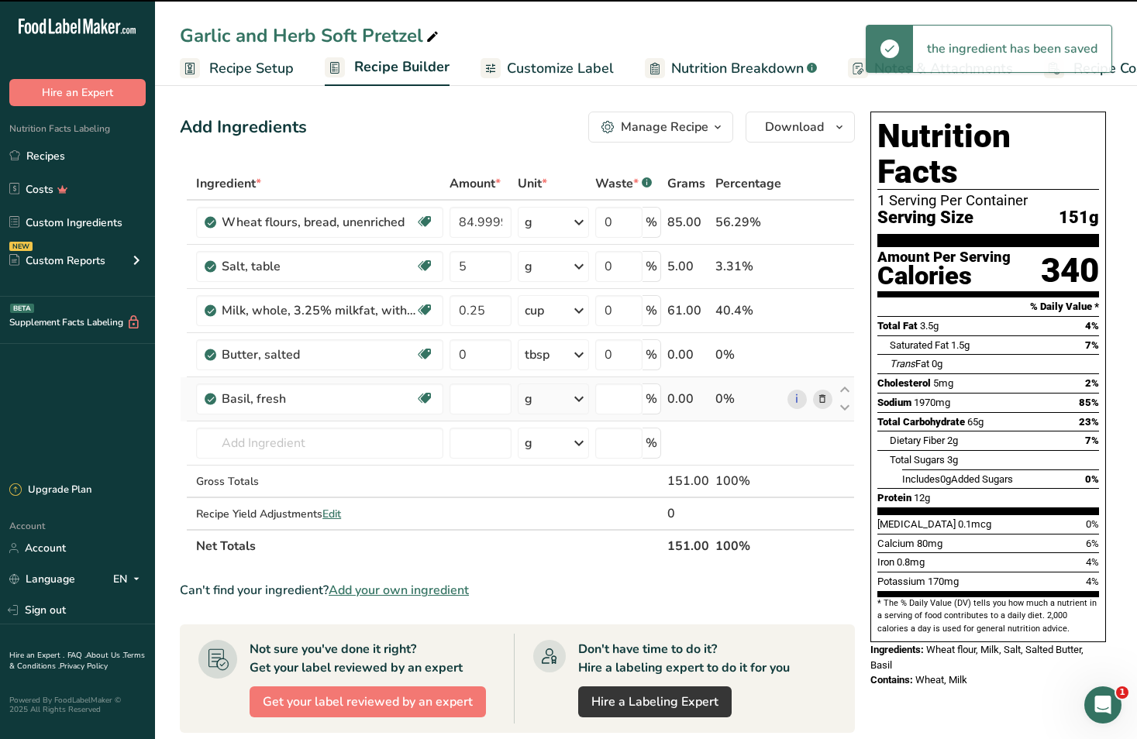
type input "0"
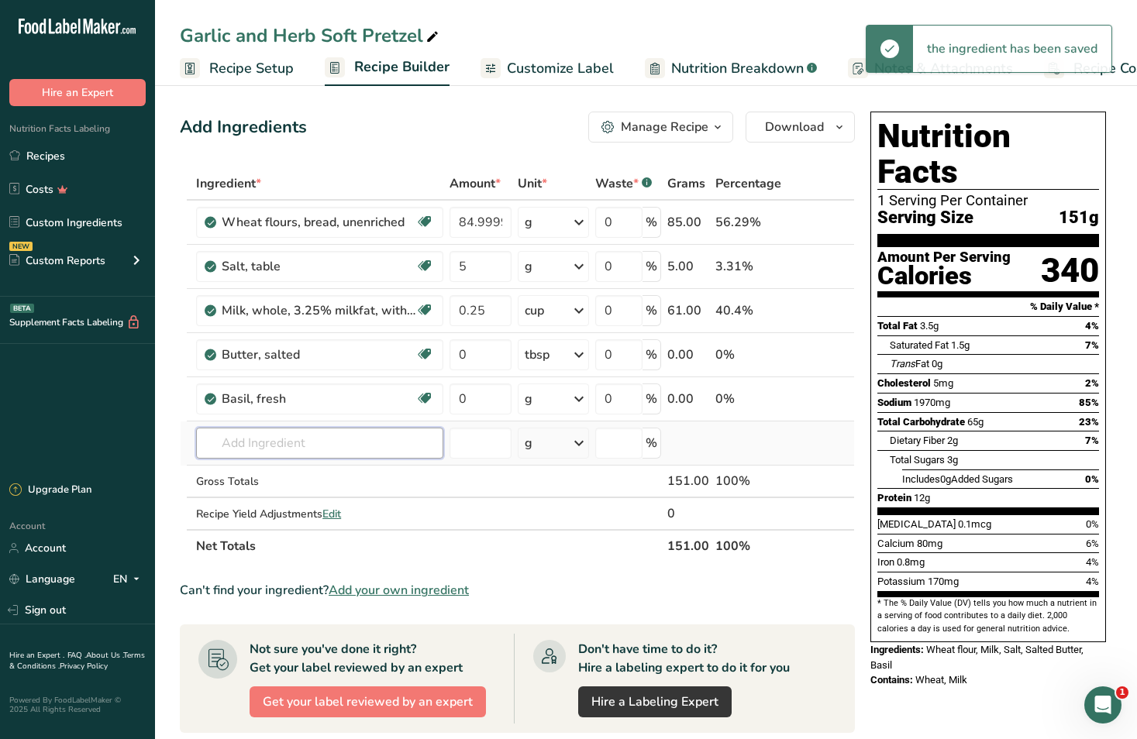
click at [279, 435] on input "text" at bounding box center [319, 443] width 247 height 31
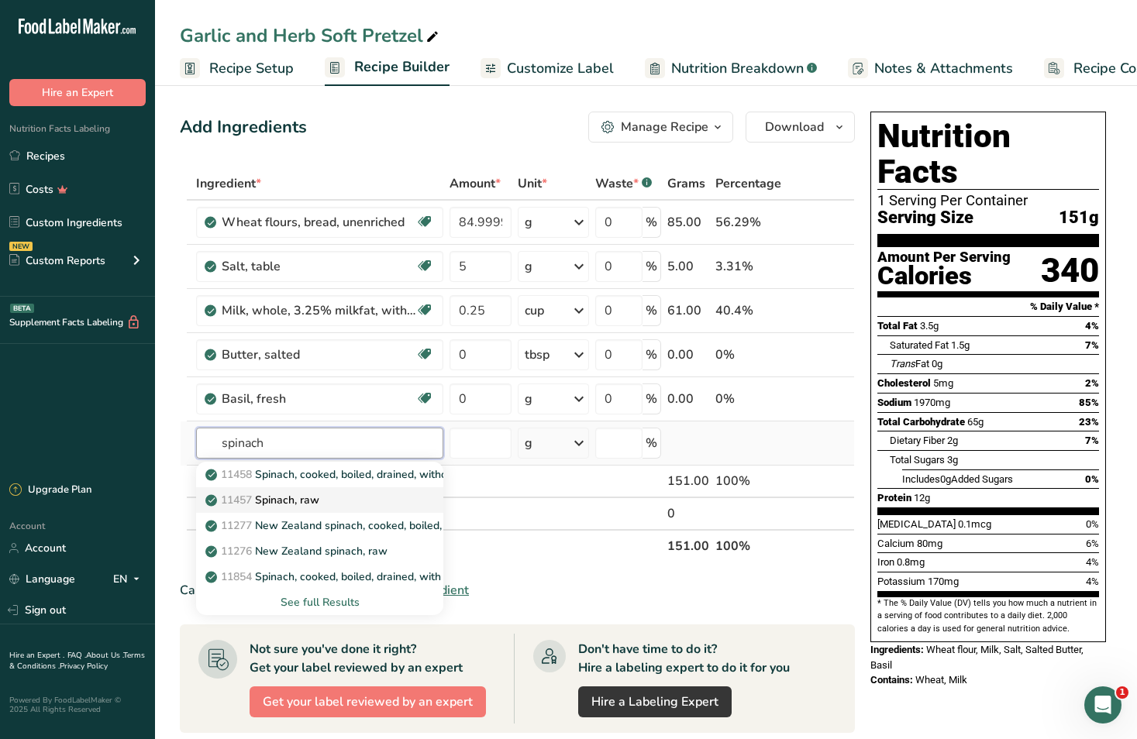
type input "spinach"
click at [275, 499] on p "11457 Spinach, raw" at bounding box center [263, 500] width 111 height 16
type input "Spinach, raw"
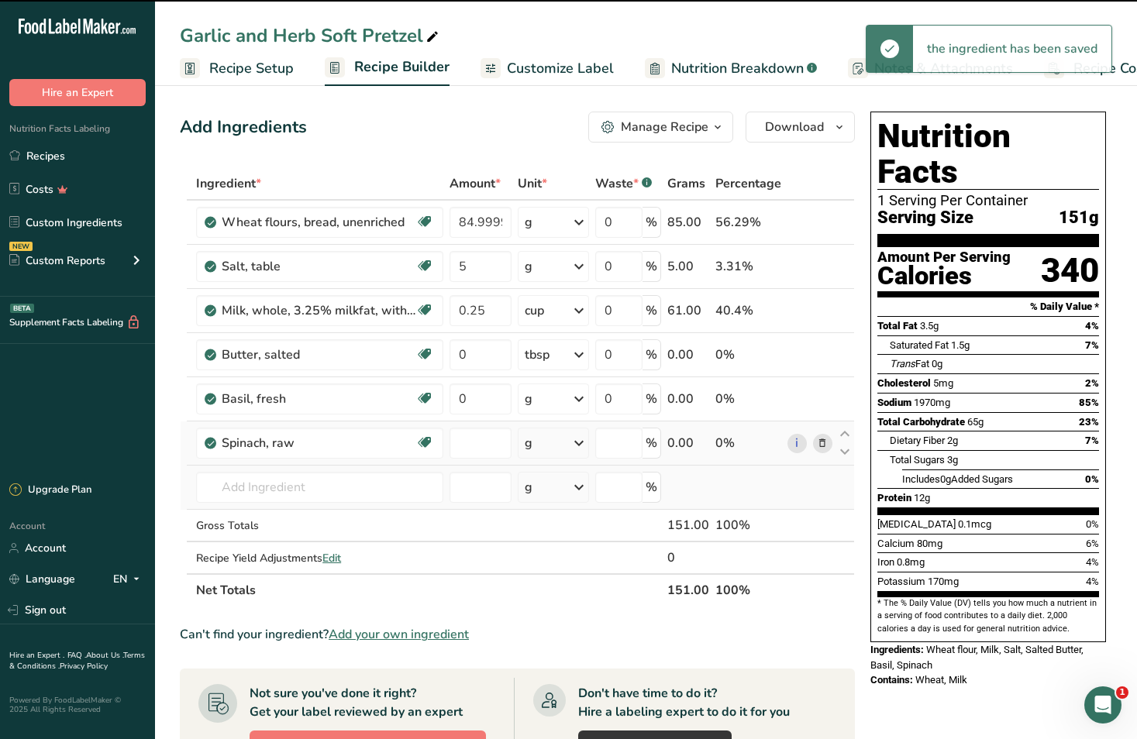
type input "0"
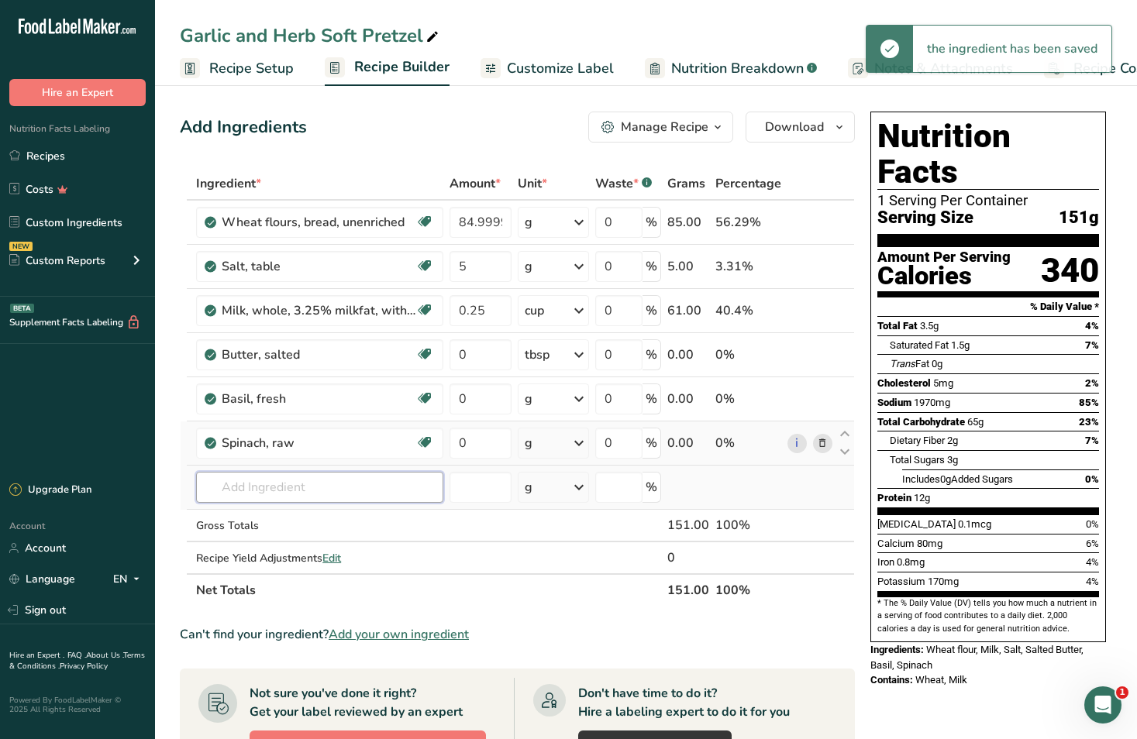
click at [276, 484] on input "text" at bounding box center [319, 487] width 247 height 31
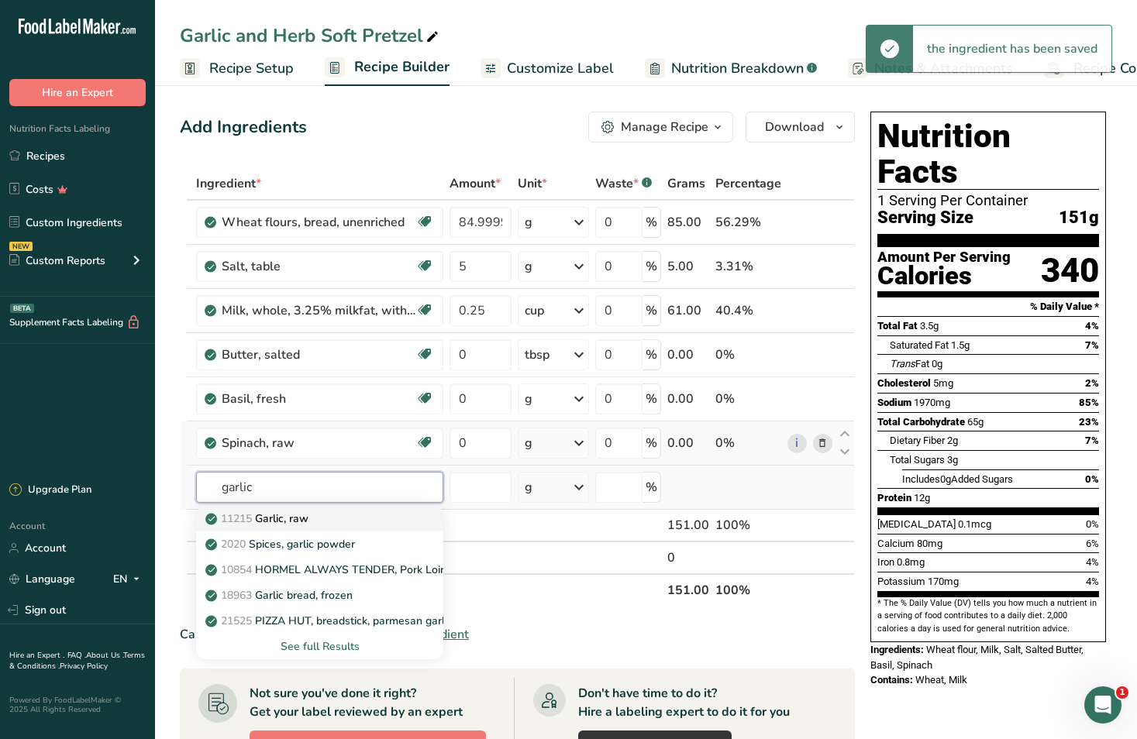
type input "garlic"
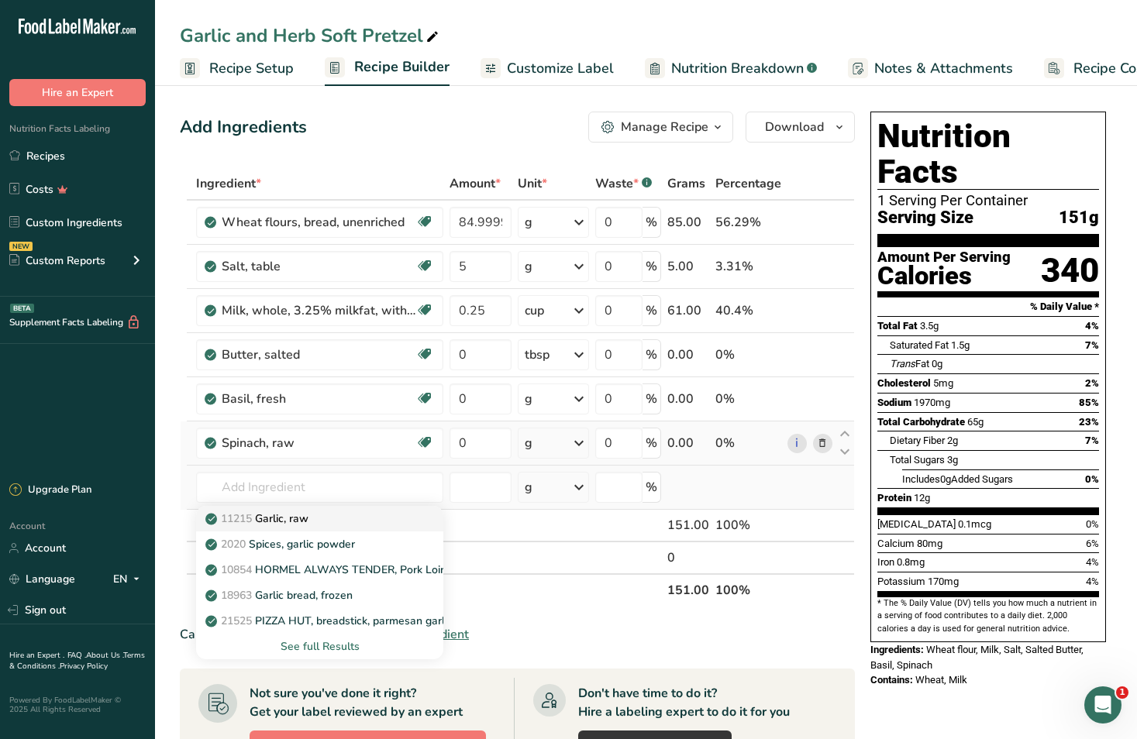
click at [284, 519] on p "11215 Garlic, raw" at bounding box center [258, 519] width 100 height 16
type input "Garlic, raw"
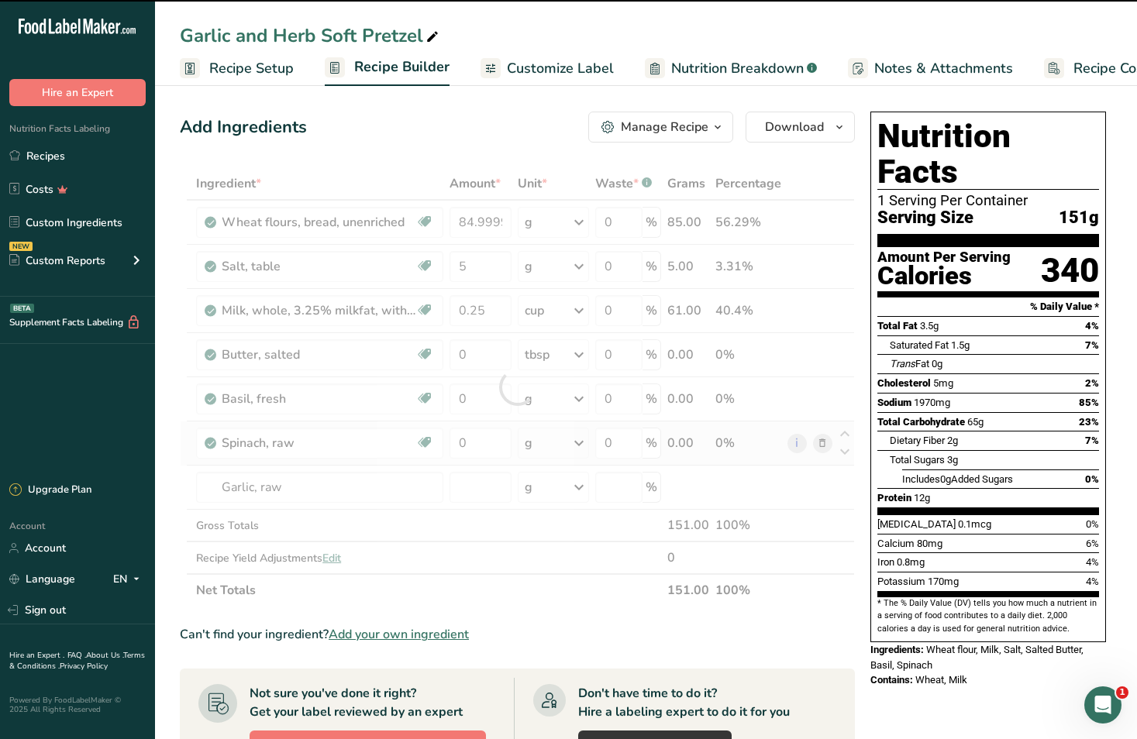
type input "0"
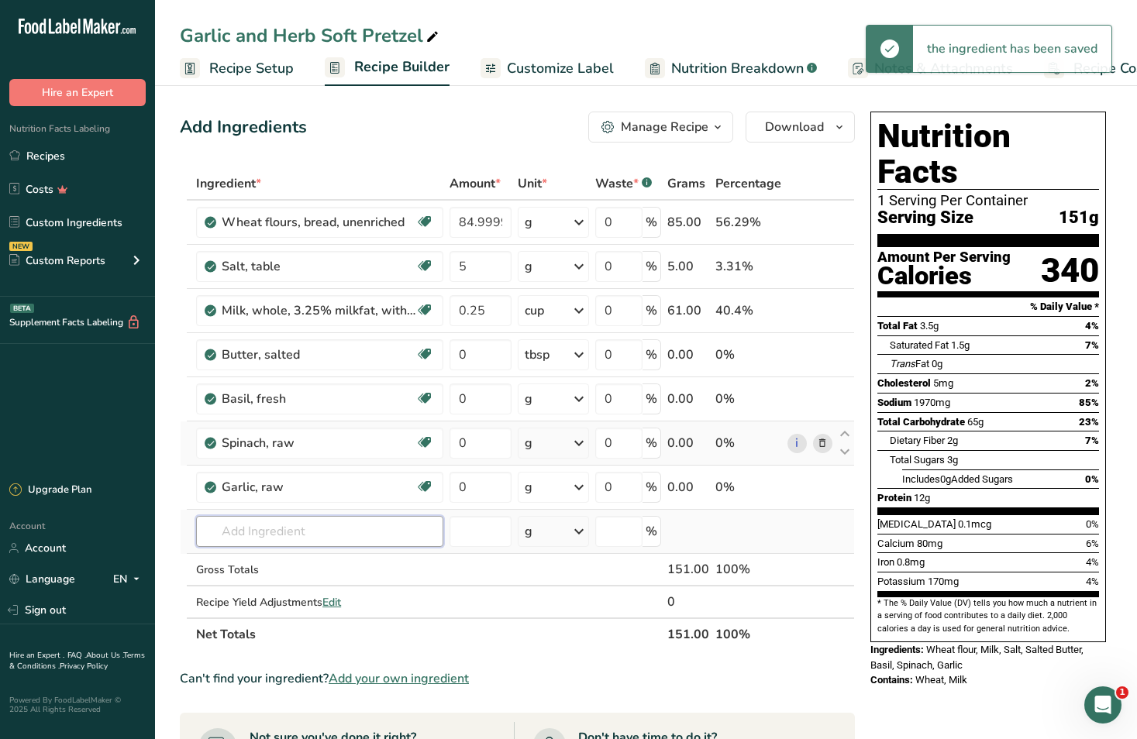
click at [288, 531] on input "text" at bounding box center [319, 531] width 247 height 31
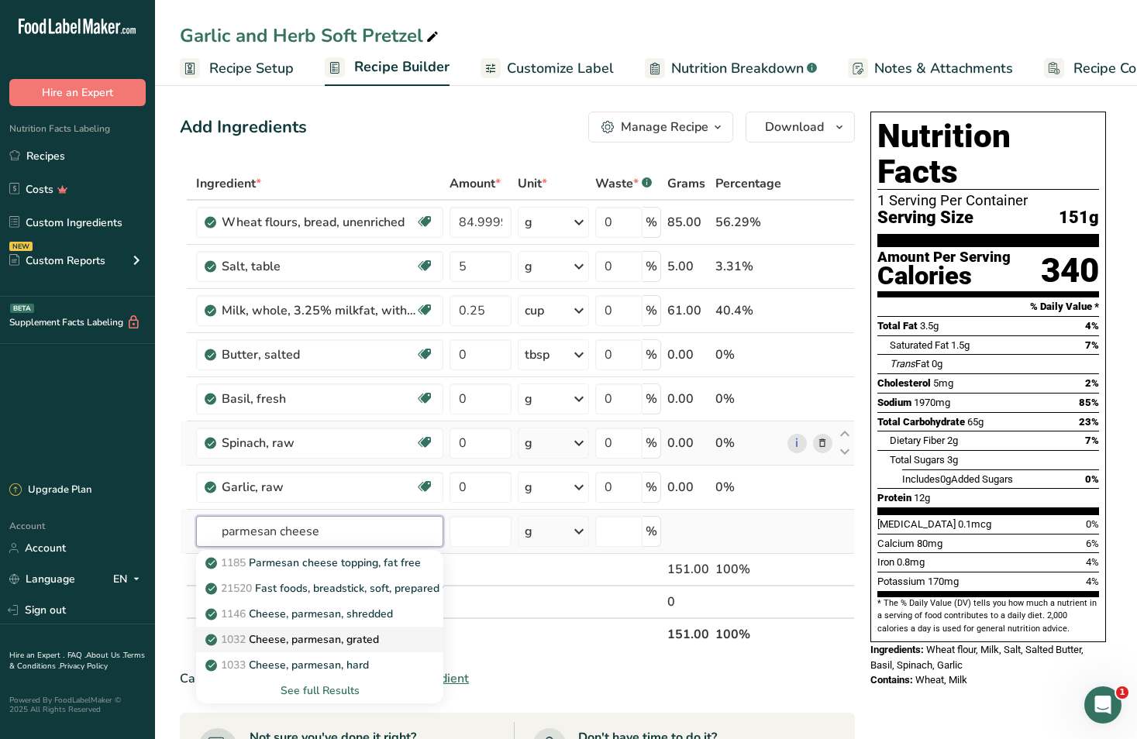
type input "parmesan cheese"
click at [319, 632] on p "1032 Cheese, parmesan, grated" at bounding box center [293, 640] width 170 height 16
type input "Cheese, parmesan, grated"
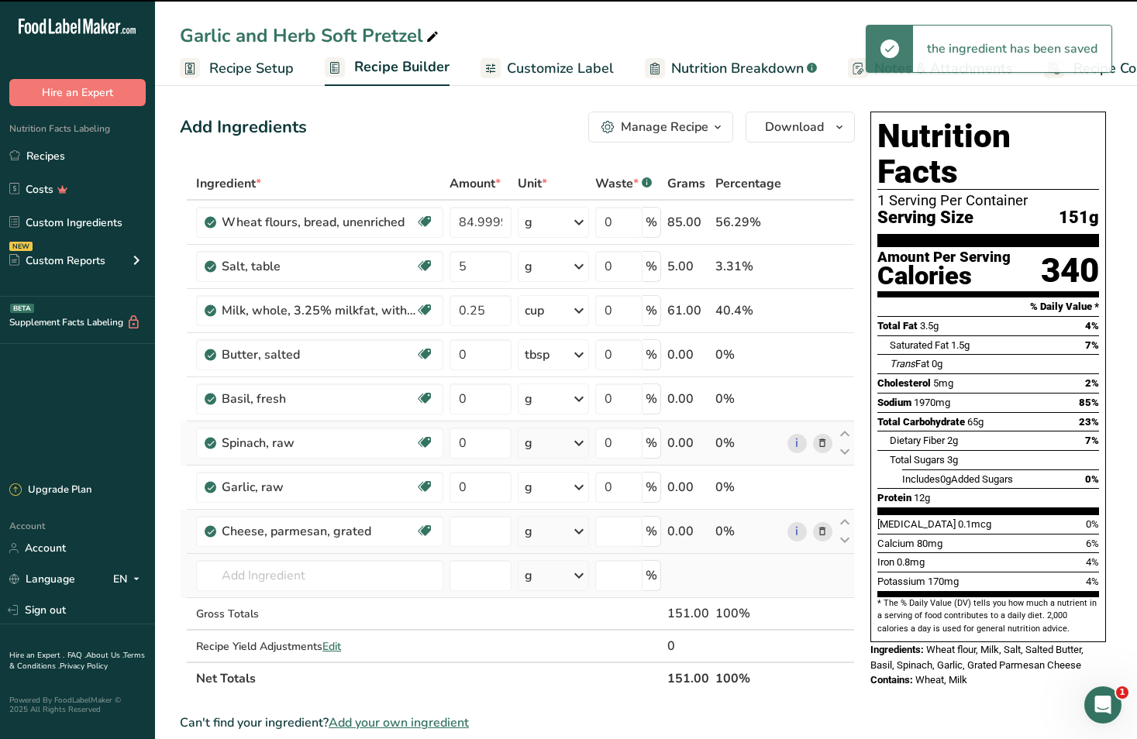
type input "0"
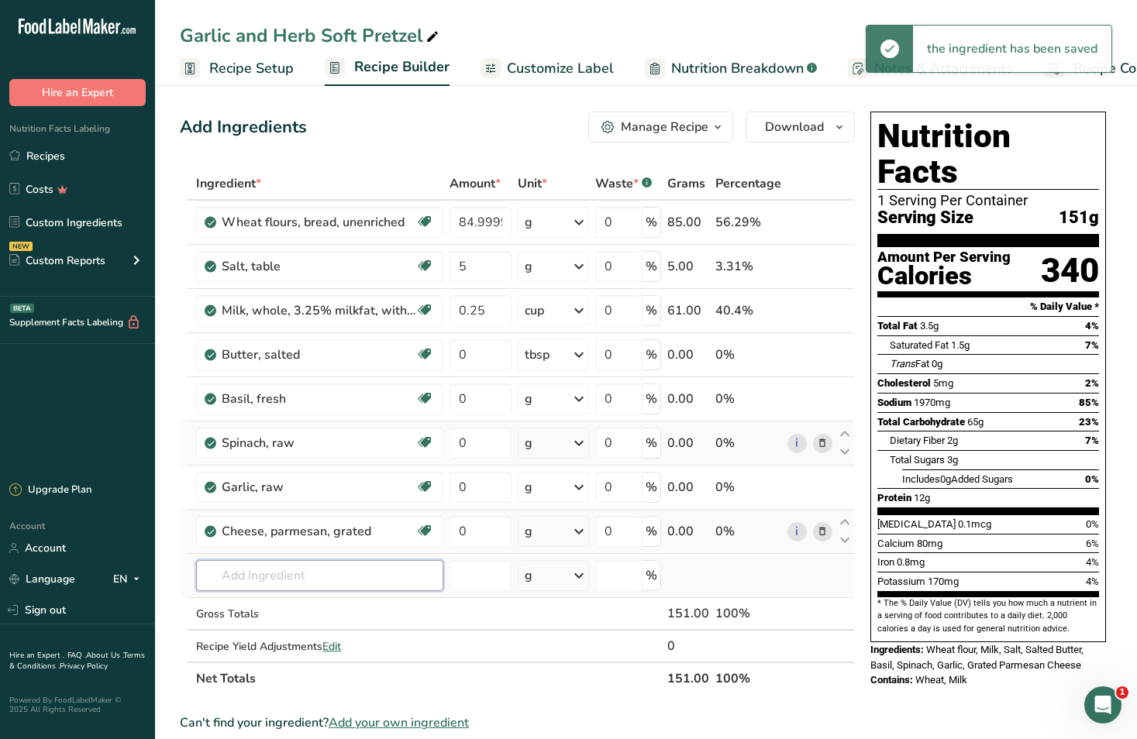
click at [277, 584] on input "text" at bounding box center [319, 575] width 247 height 31
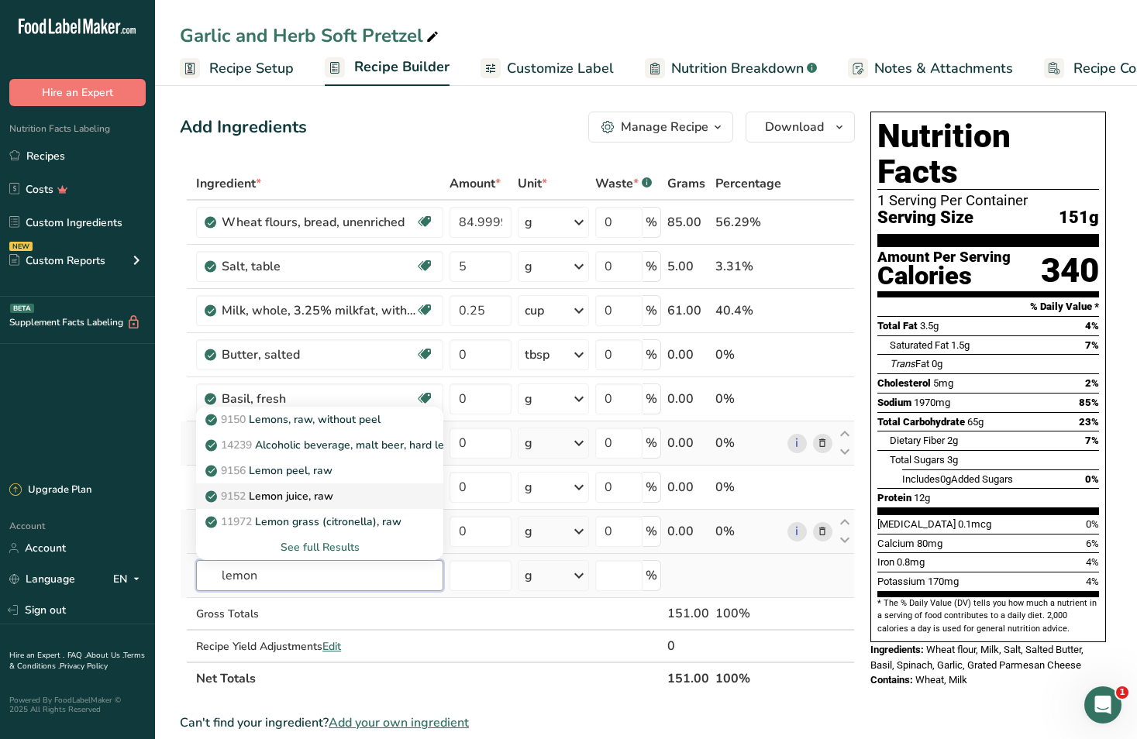
type input "lemon"
click at [313, 495] on p "9152 Lemon juice, raw" at bounding box center [270, 496] width 125 height 16
type input "Lemon juice, raw"
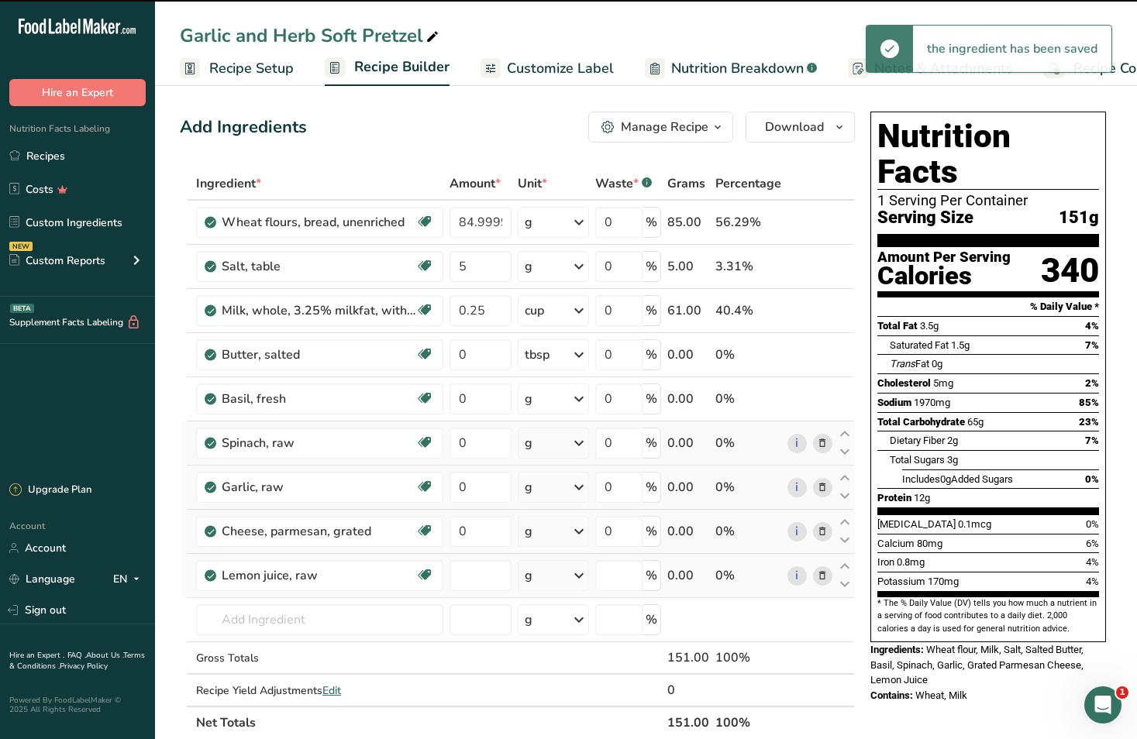
type input "0"
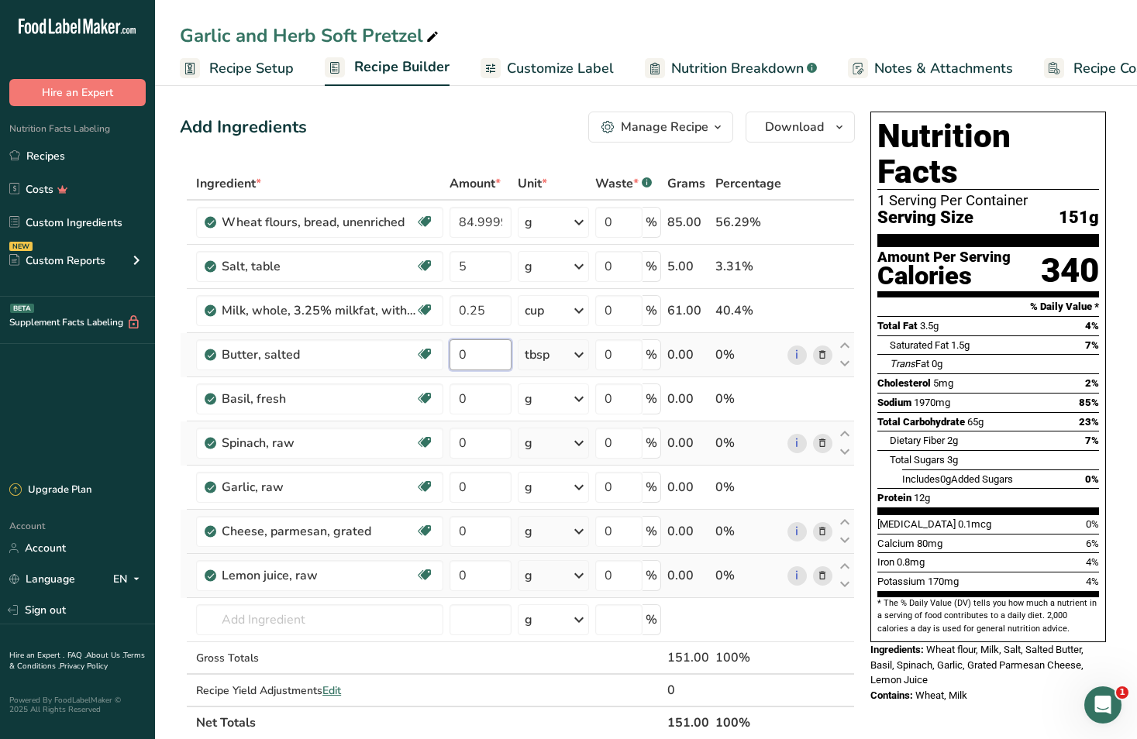
drag, startPoint x: 470, startPoint y: 355, endPoint x: 454, endPoint y: 360, distance: 16.2
click at [454, 360] on input "0" at bounding box center [480, 354] width 62 height 31
type input "2"
click at [501, 408] on div "Ingredient * Amount * Unit * Waste * .a-a{fill:#347362;}.b-a{fill:#fff;} Grams …" at bounding box center [517, 453] width 675 height 572
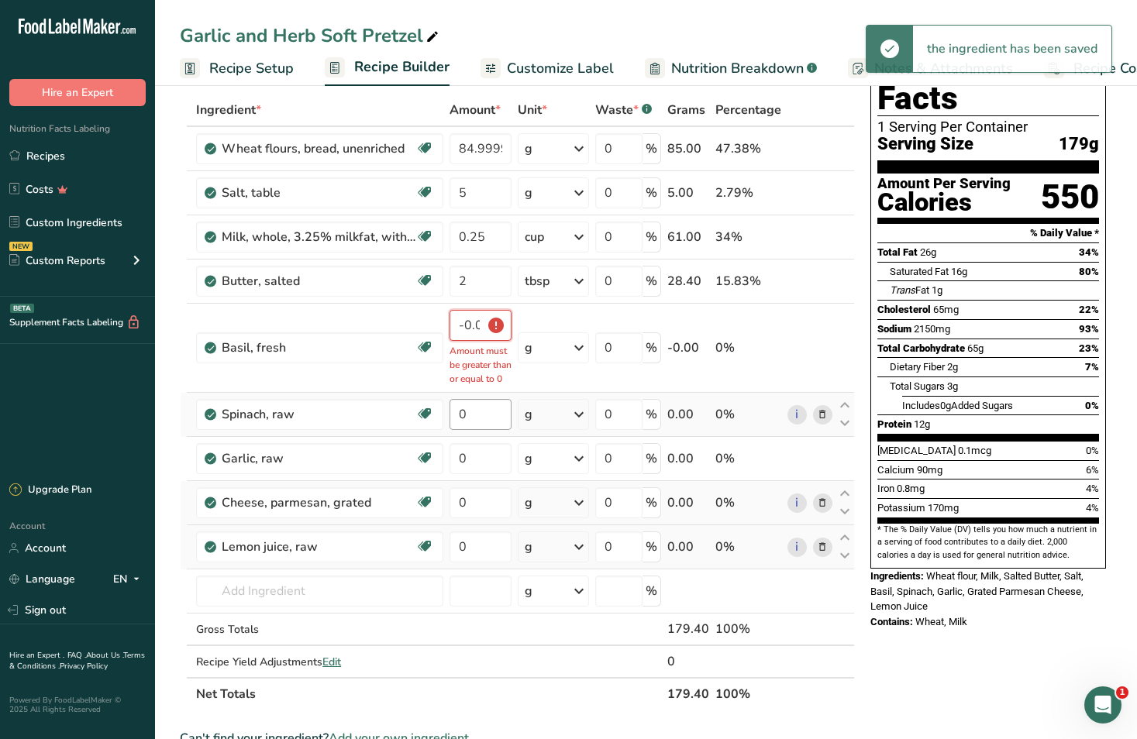
scroll to position [77, 0]
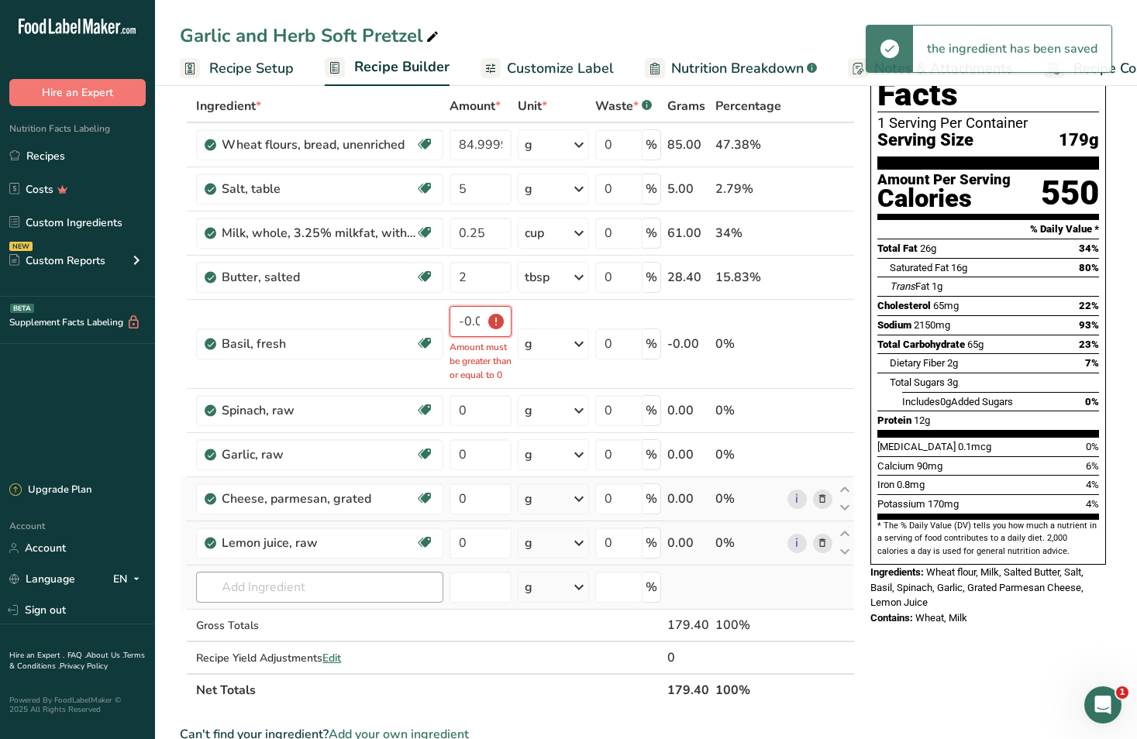
type input "-0.000001"
click at [305, 601] on input "text" at bounding box center [319, 587] width 247 height 31
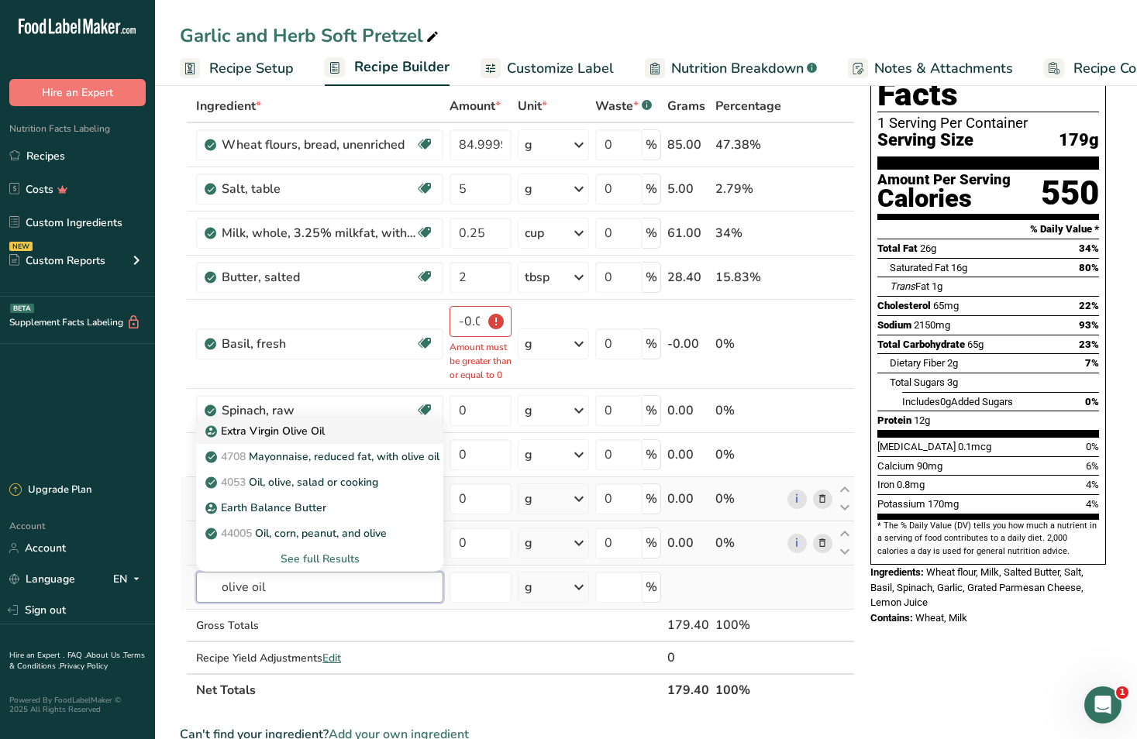
type input "olive oil"
drag, startPoint x: 319, startPoint y: 444, endPoint x: 361, endPoint y: 481, distance: 56.0
click at [320, 439] on p "Extra Virgin Olive Oil" at bounding box center [266, 431] width 116 height 16
type input "Extra Virgin Olive Oil"
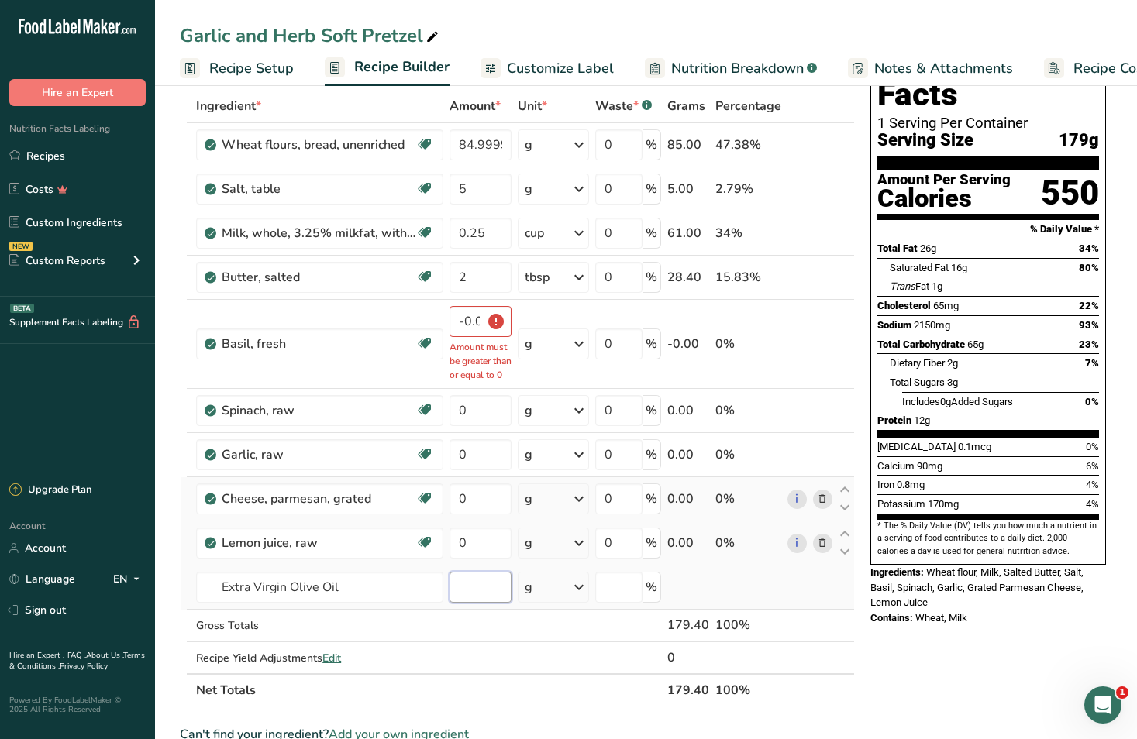
click at [487, 603] on input "number" at bounding box center [480, 587] width 62 height 31
type input "1"
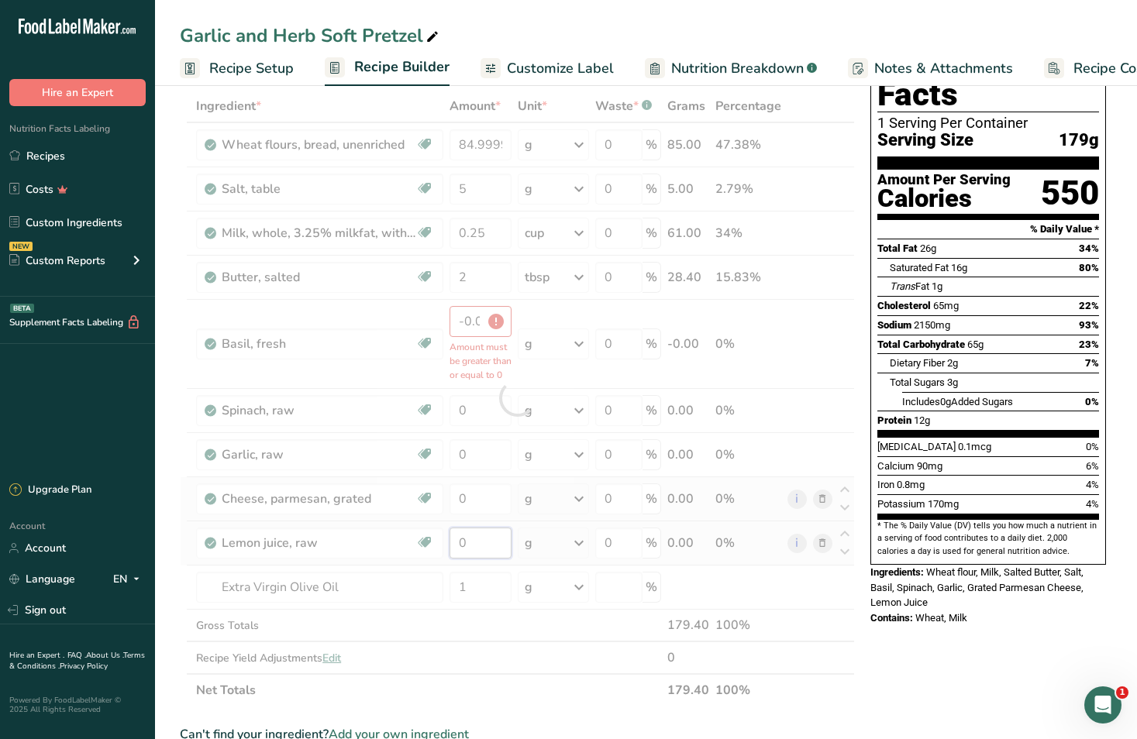
click at [502, 557] on div "Ingredient * Amount * Unit * Waste * .a-a{fill:#347362;}.b-a{fill:#fff;} Grams …" at bounding box center [517, 398] width 675 height 617
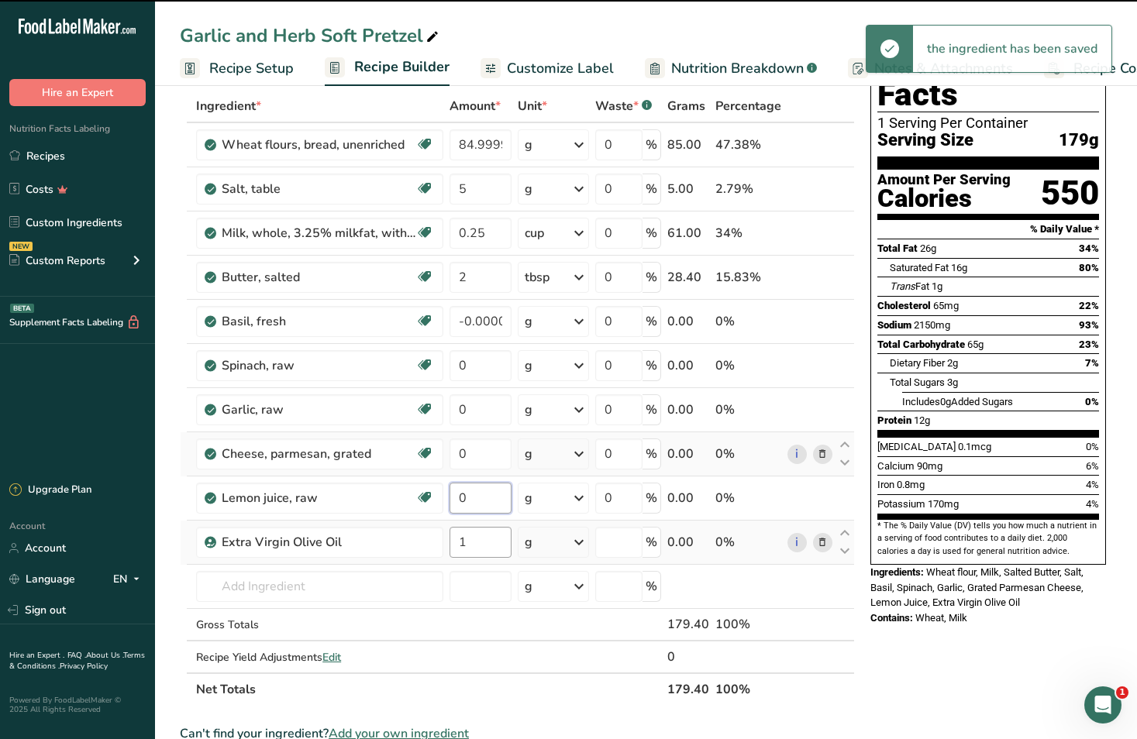
type input "0"
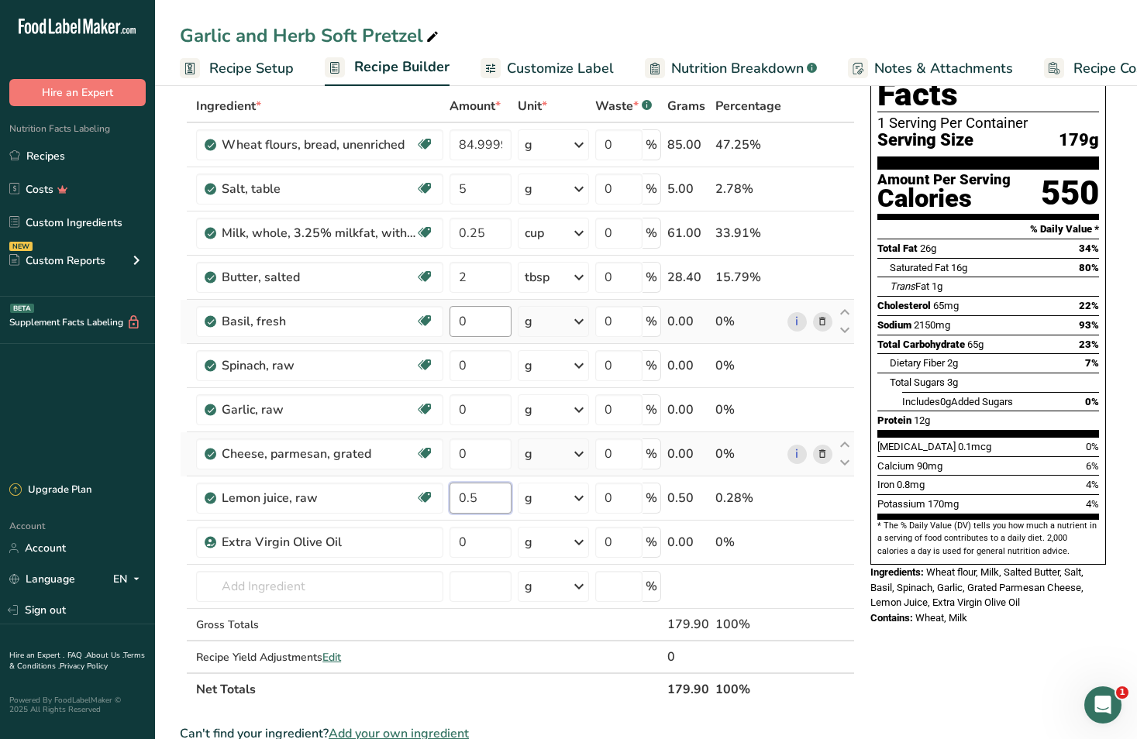
type input "0.5"
click at [487, 322] on div "Ingredient * Amount * Unit * Waste * .a-a{fill:#347362;}.b-a{fill:#fff;} Grams …" at bounding box center [517, 398] width 675 height 616
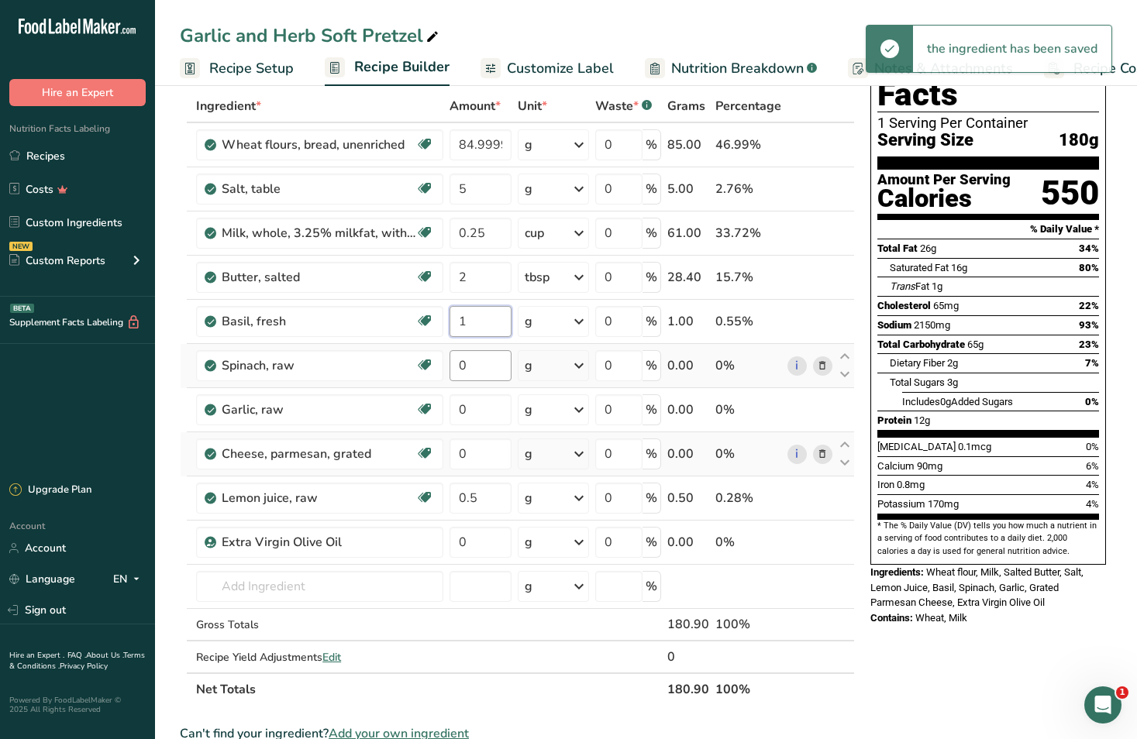
type input "1"
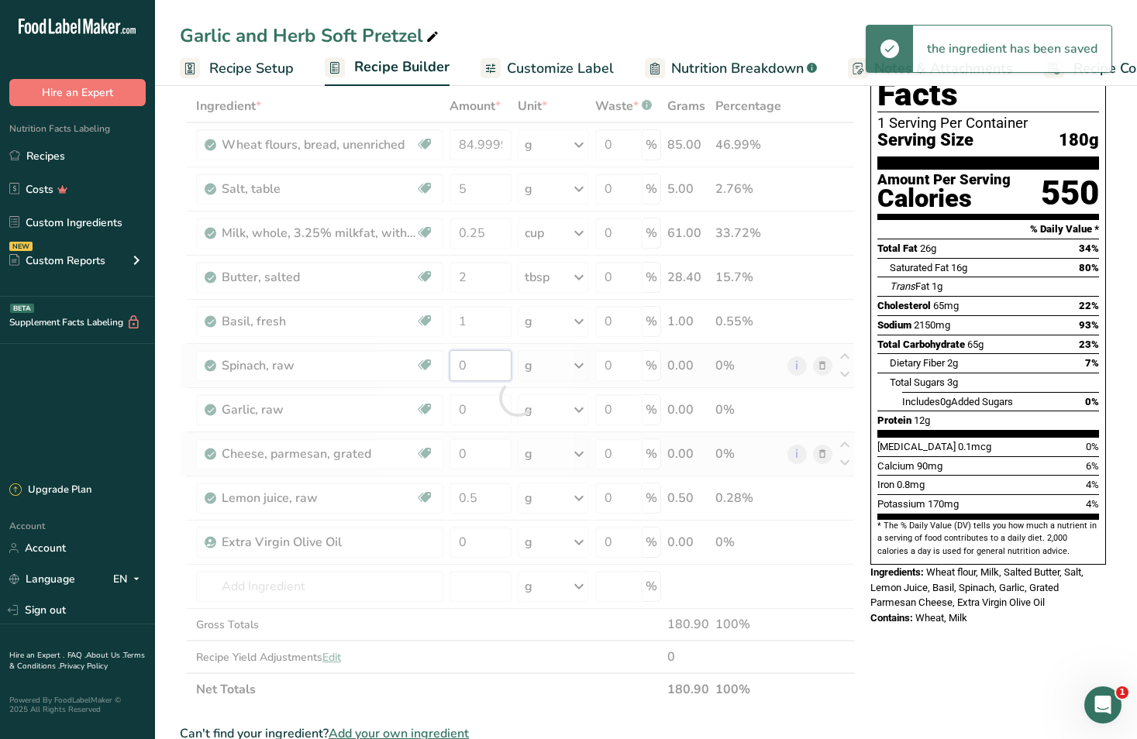
click at [471, 368] on div "Ingredient * Amount * Unit * Waste * .a-a{fill:#347362;}.b-a{fill:#fff;} Grams …" at bounding box center [517, 398] width 675 height 616
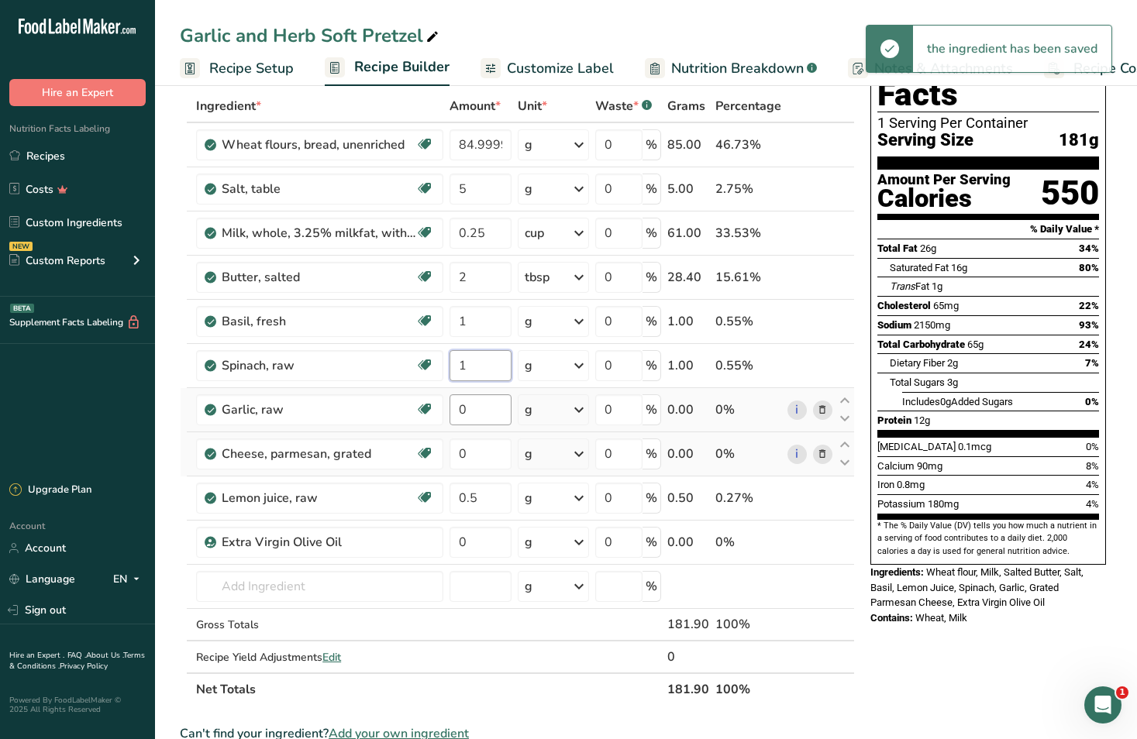
type input "1"
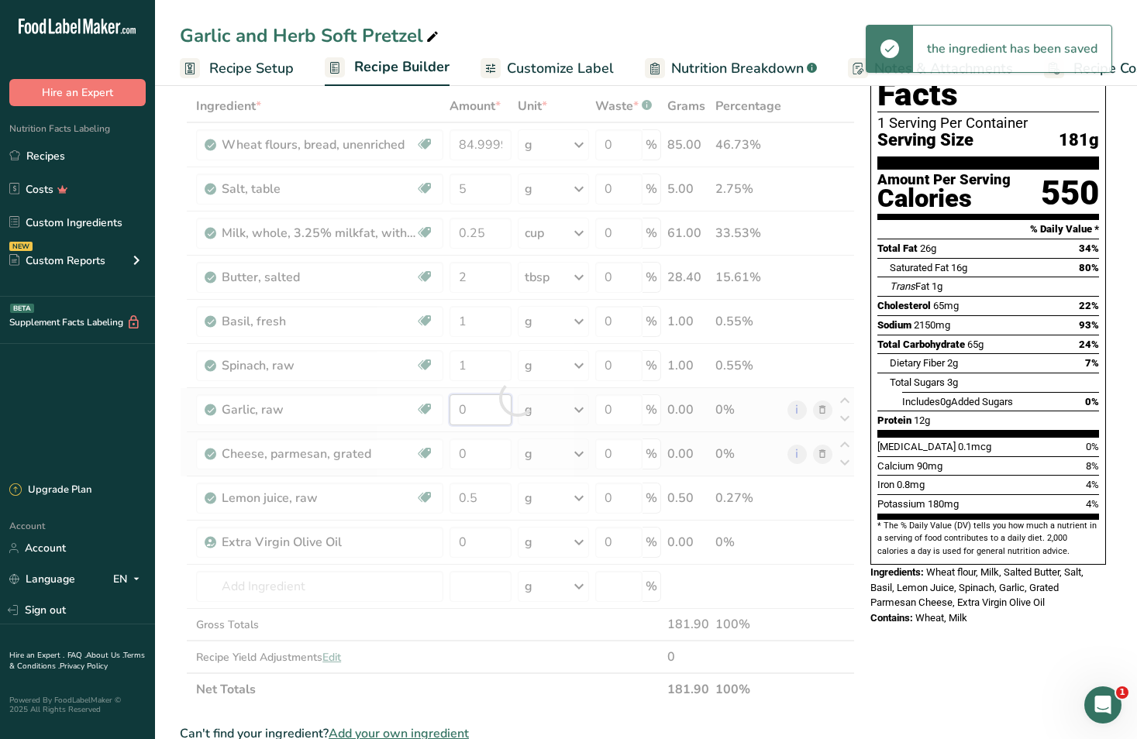
click at [496, 422] on div "Ingredient * Amount * Unit * Waste * .a-a{fill:#347362;}.b-a{fill:#fff;} Grams …" at bounding box center [517, 398] width 675 height 616
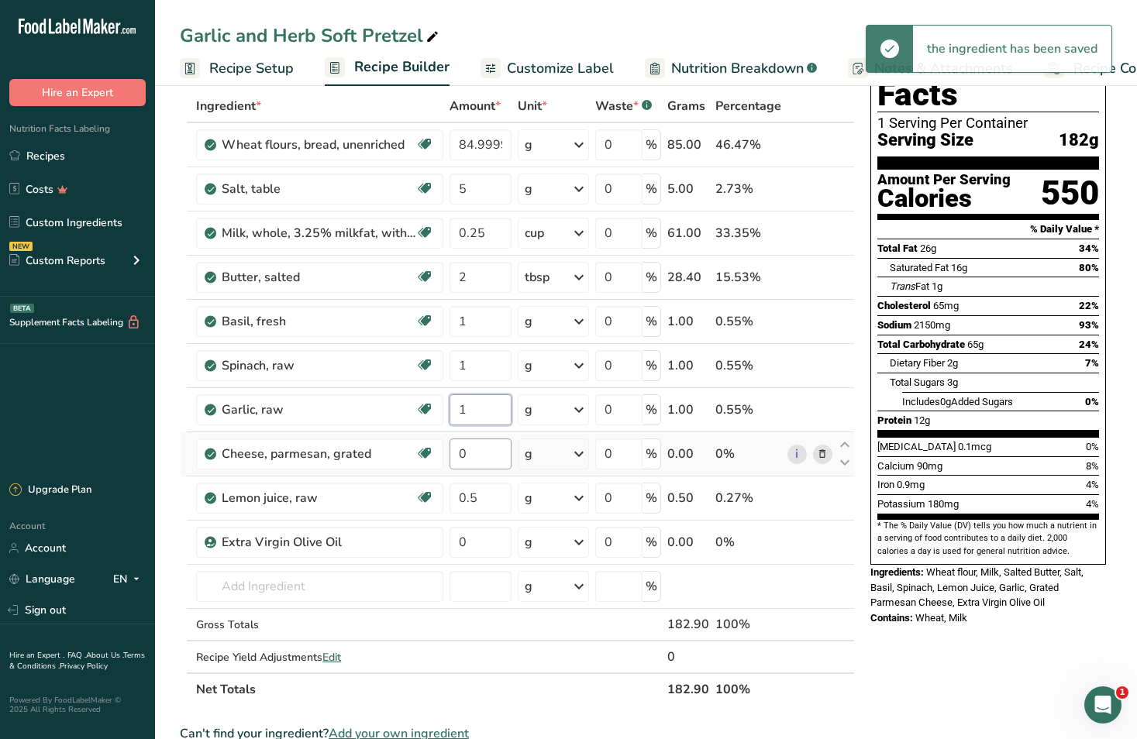
type input "1"
click at [477, 460] on div "Ingredient * Amount * Unit * Waste * .a-a{fill:#347362;}.b-a{fill:#fff;} Grams …" at bounding box center [517, 398] width 675 height 616
type input "1"
click at [473, 536] on div "Ingredient * Amount * Unit * Waste * .a-a{fill:#347362;}.b-a{fill:#fff;} Grams …" at bounding box center [517, 398] width 675 height 616
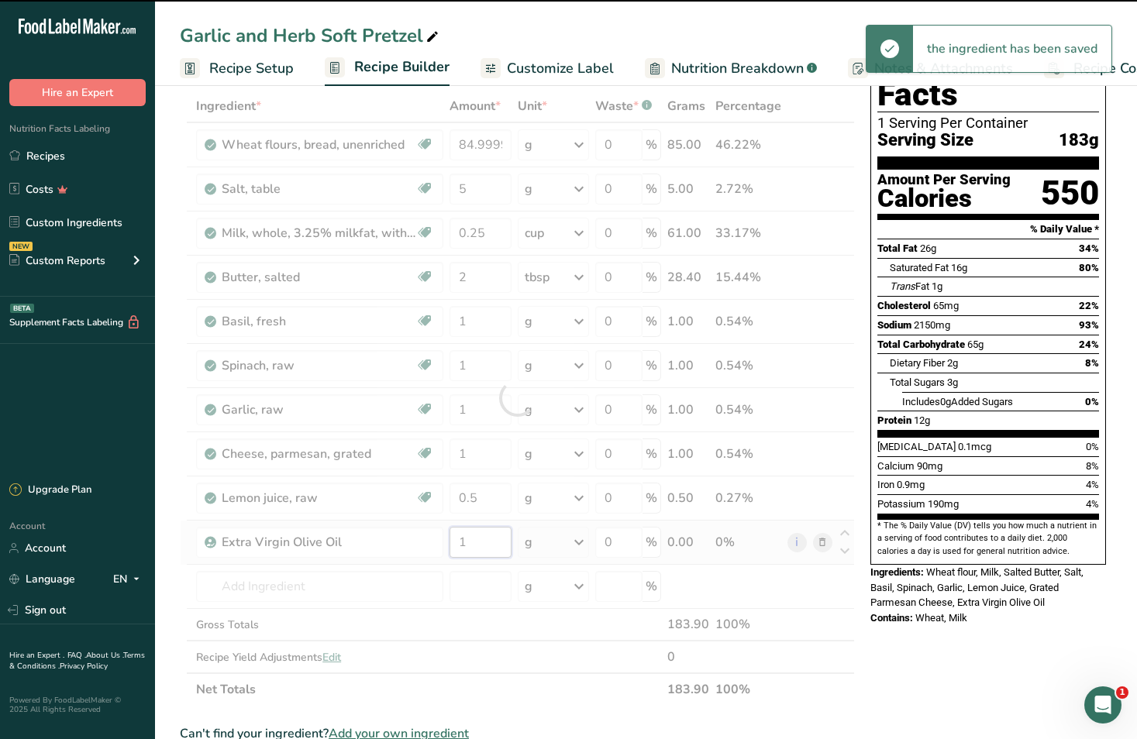
type input "0"
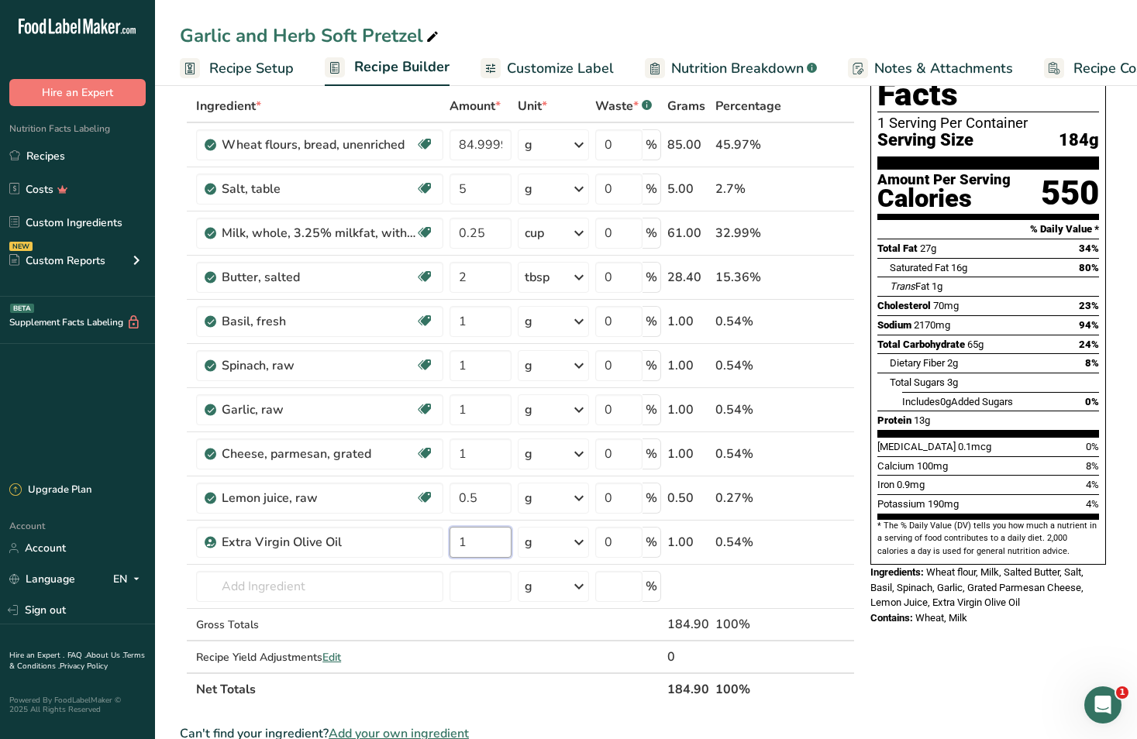
type input "1"
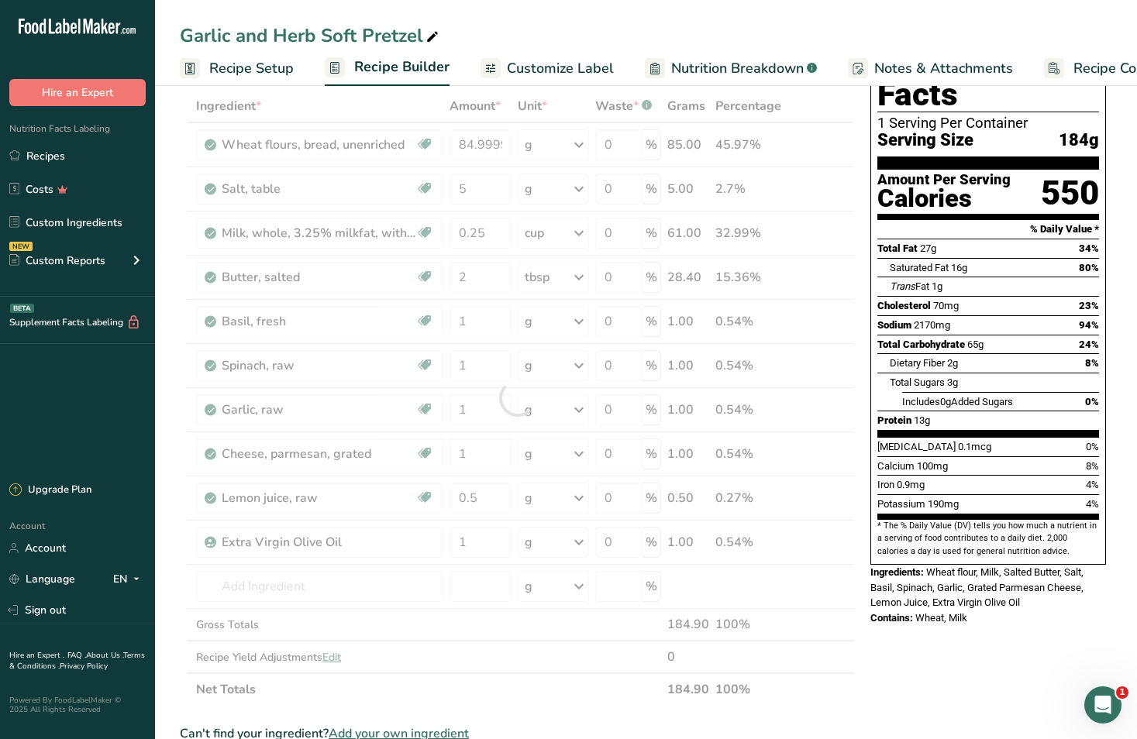
click at [950, 685] on div "Nutrition Facts 1 Serving Per Container Serving Size 184g Amount Per Serving Ca…" at bounding box center [988, 649] width 248 height 1243
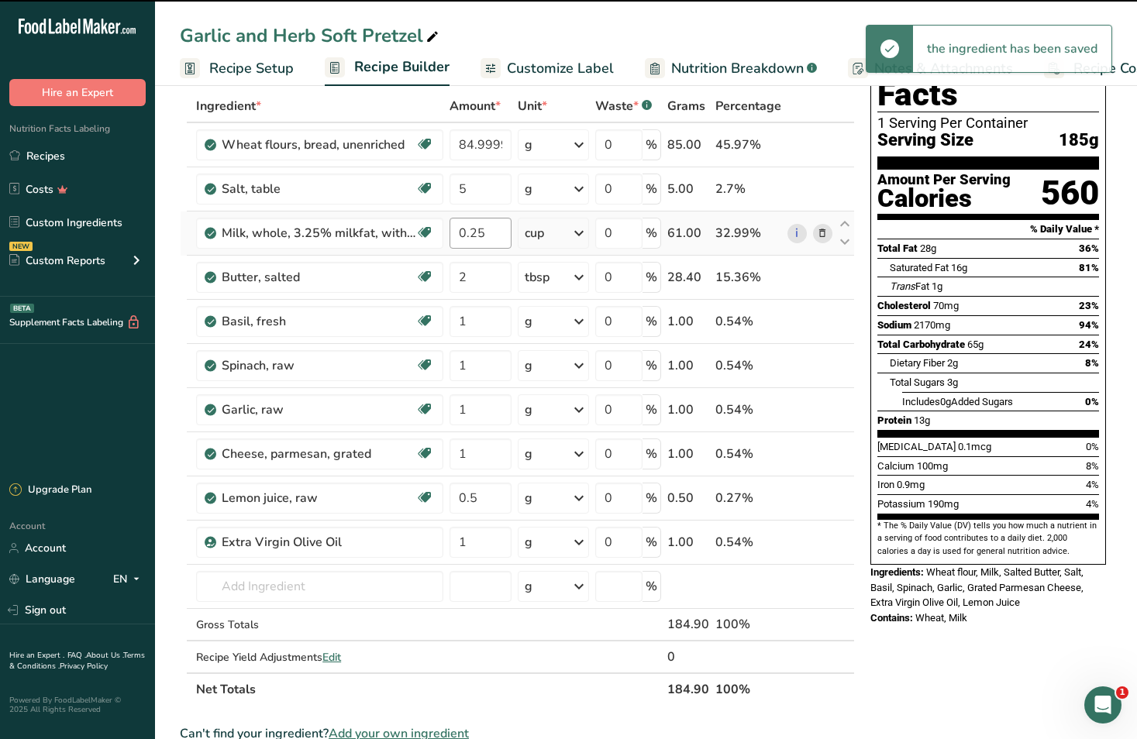
scroll to position [0, 0]
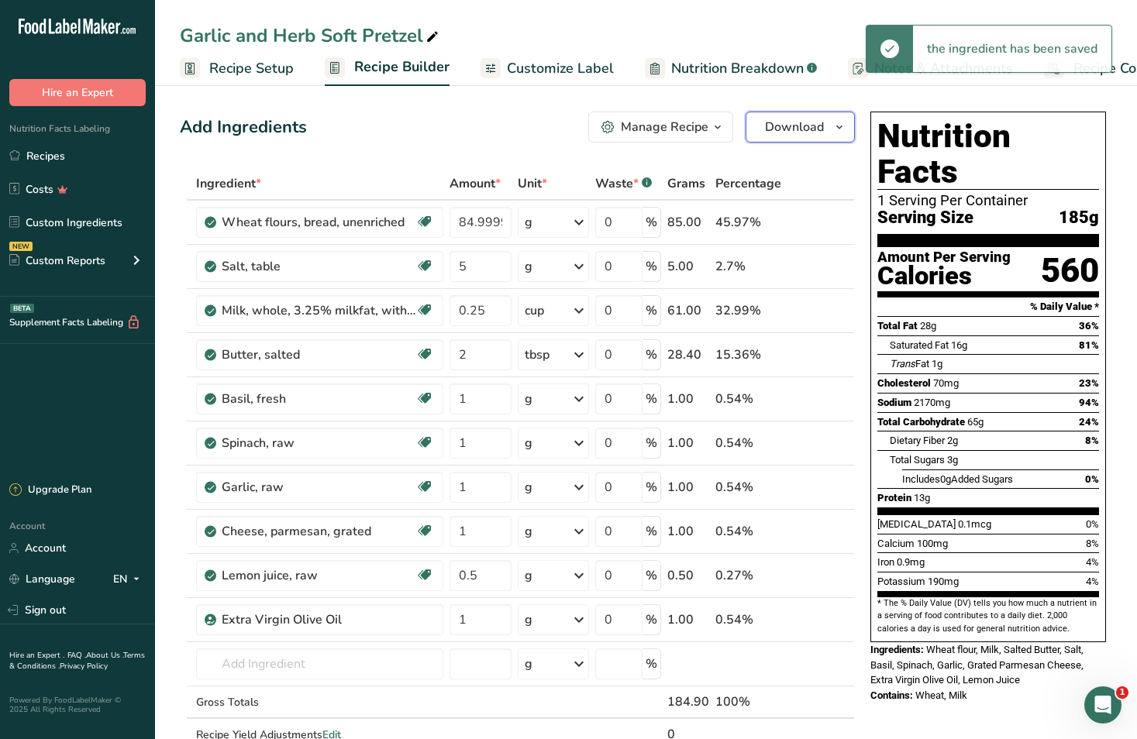
click at [780, 122] on span "Download" at bounding box center [794, 127] width 59 height 19
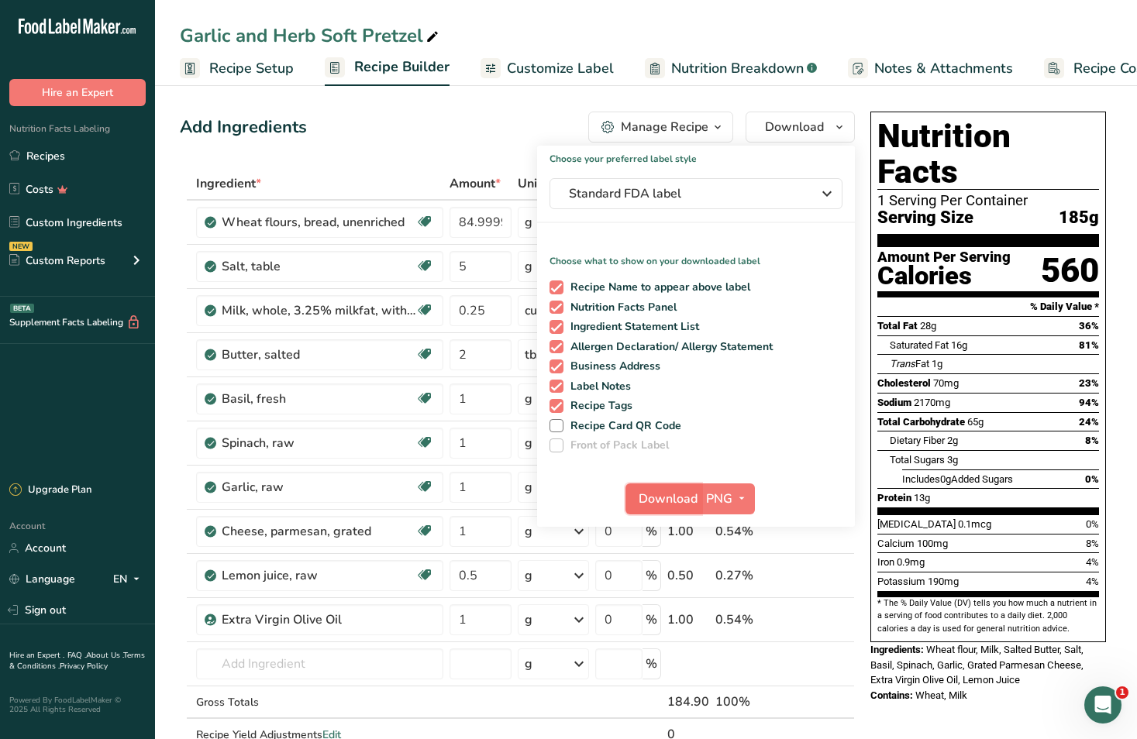
click at [661, 493] on span "Download" at bounding box center [668, 499] width 59 height 19
